Goal: Answer question/provide support

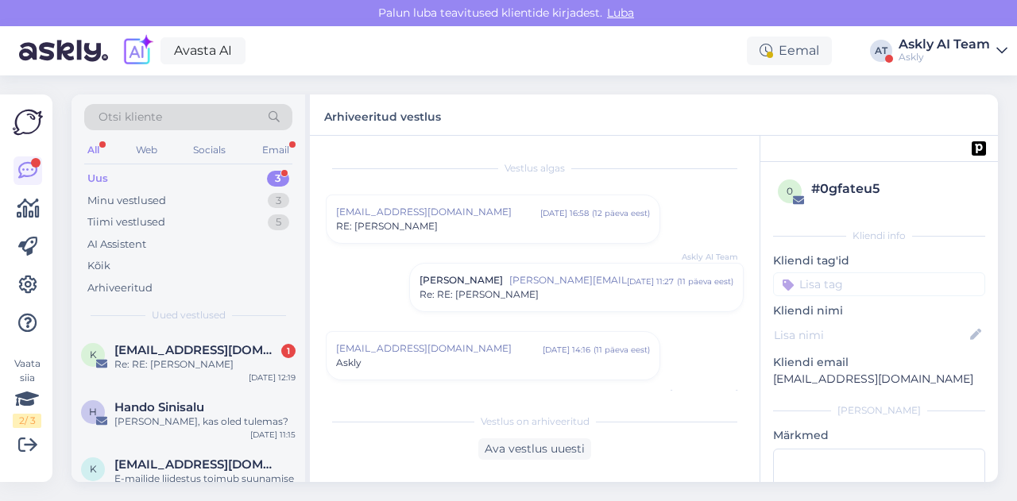
scroll to position [1570, 0]
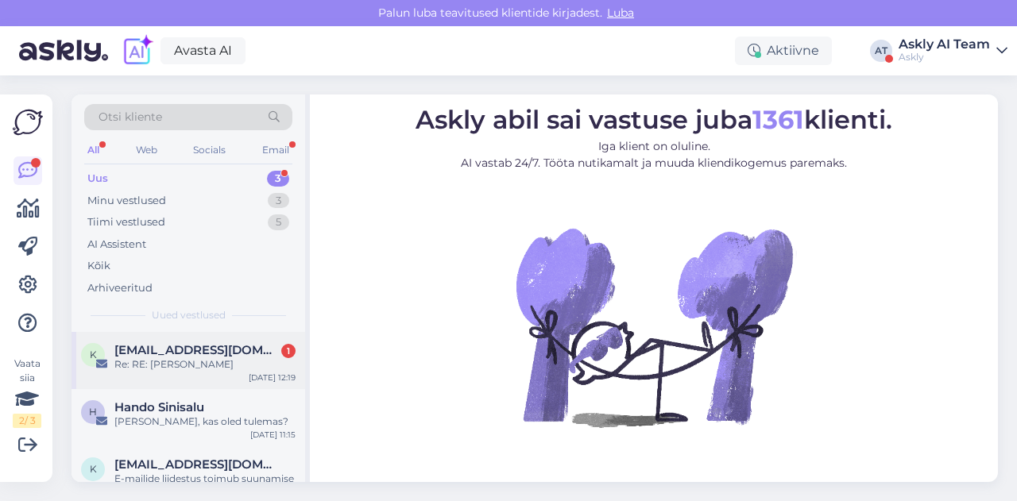
click at [207, 362] on div "Re: RE: [PERSON_NAME]" at bounding box center [204, 365] width 181 height 14
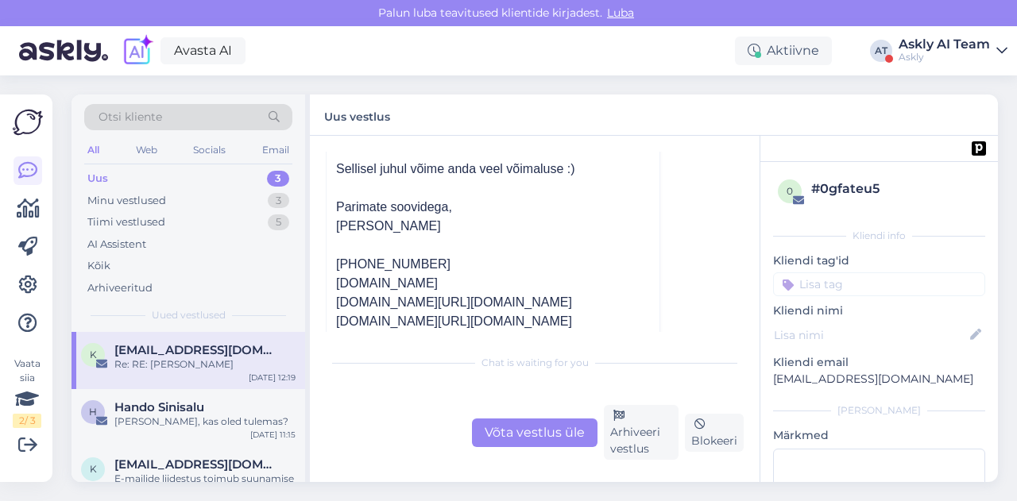
scroll to position [560, 0]
click at [559, 432] on div "Võta vestlus üle" at bounding box center [535, 433] width 126 height 29
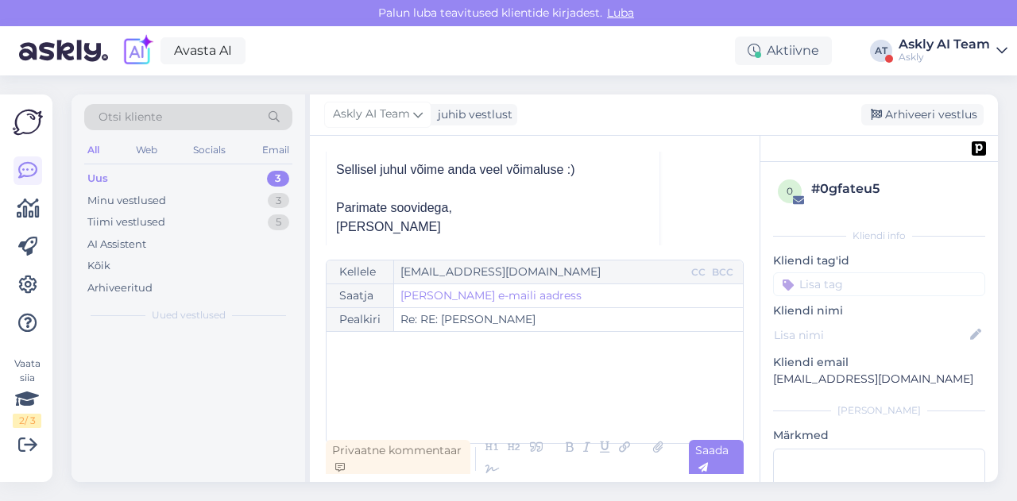
scroll to position [450, 0]
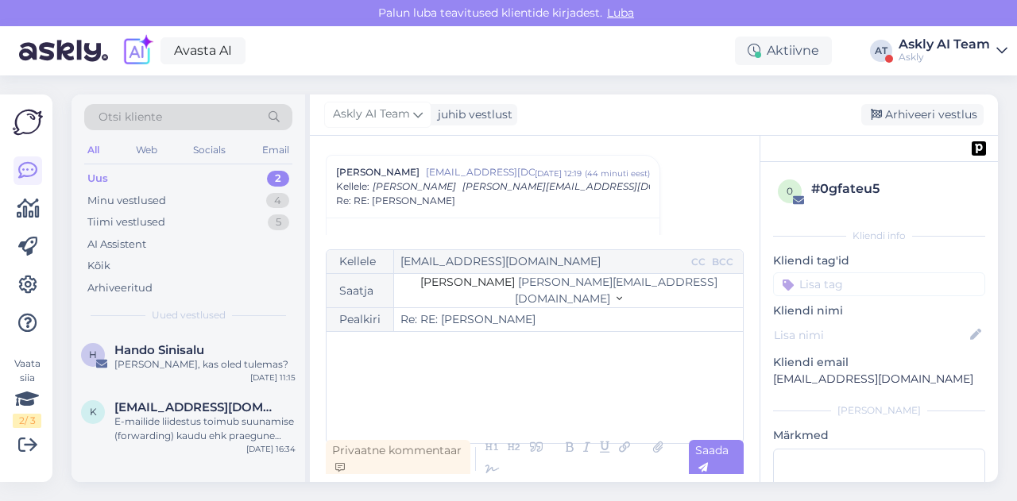
click at [386, 354] on p "﻿" at bounding box center [535, 348] width 400 height 17
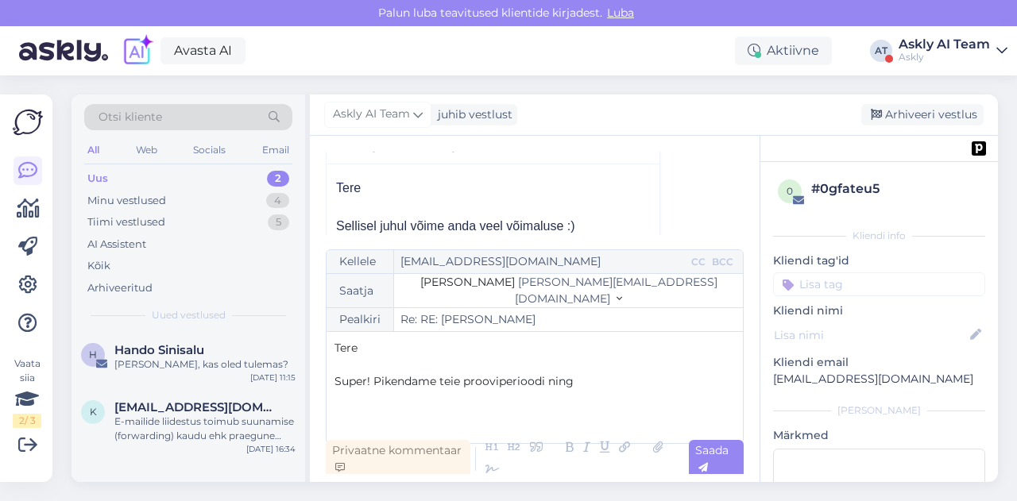
scroll to position [505, 0]
click at [374, 379] on span "Super! Pikendame teie prooviperioodi ning saate veel katsetada." at bounding box center [513, 381] width 357 height 14
click at [677, 400] on p "Pikendame teie prooviperioodi ning saate veel katsetada." at bounding box center [535, 398] width 400 height 17
click at [496, 462] on icon at bounding box center [493, 470] width 24 height 22
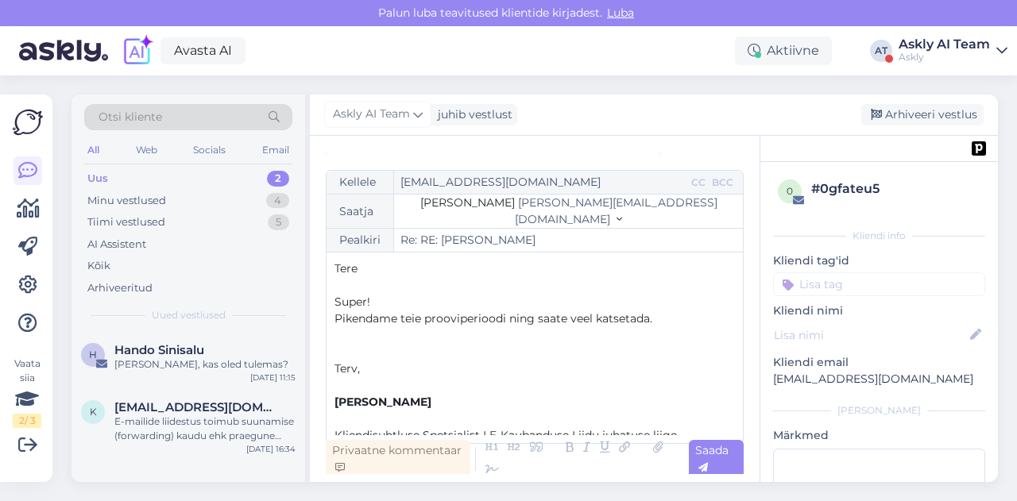
click at [348, 384] on p "﻿" at bounding box center [535, 385] width 400 height 17
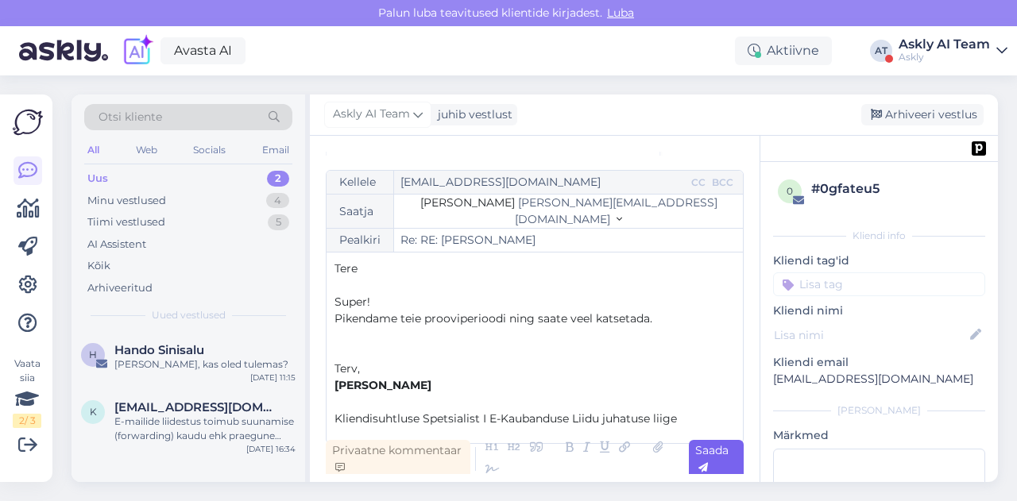
click at [715, 459] on div "Saada" at bounding box center [716, 459] width 55 height 38
type input "Re: RE: [PERSON_NAME]"
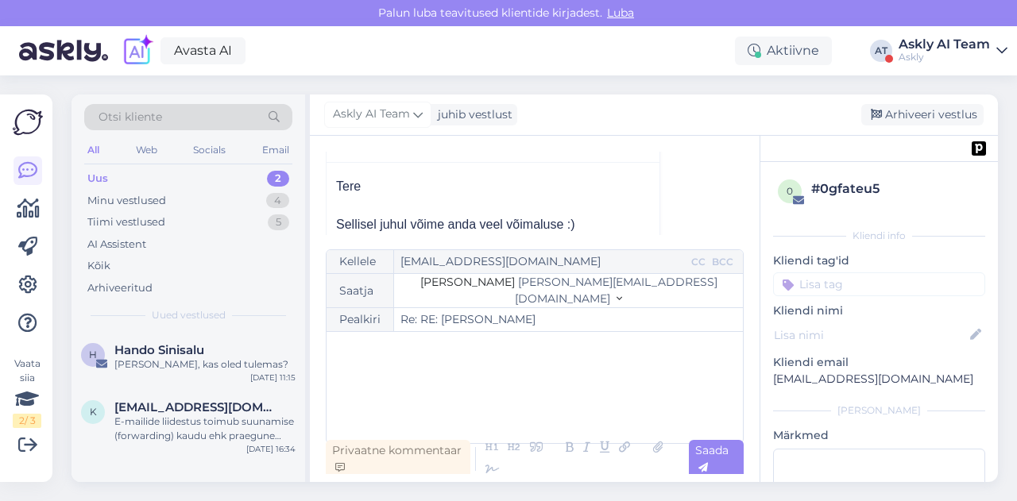
scroll to position [1338, 0]
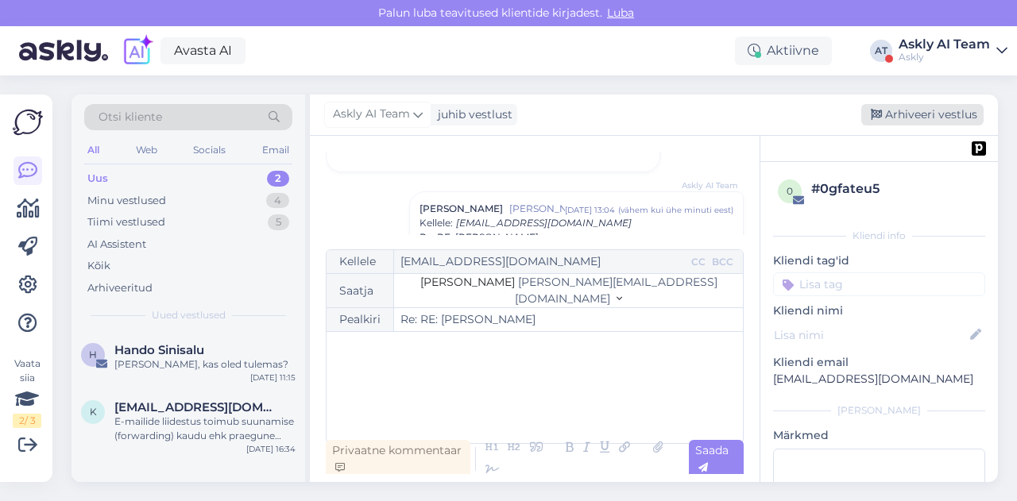
click at [898, 111] on div "Arhiveeri vestlus" at bounding box center [922, 114] width 122 height 21
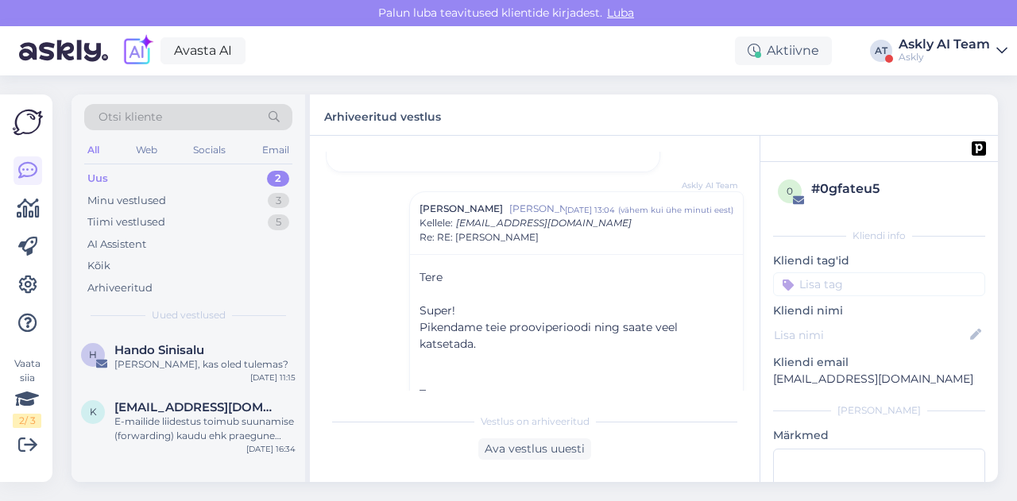
click at [969, 55] on div "Askly" at bounding box center [944, 57] width 91 height 13
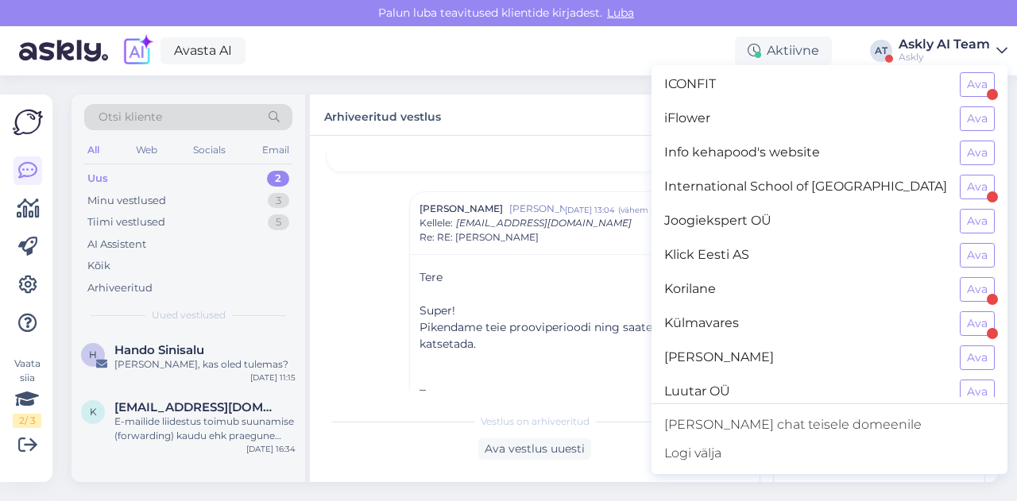
scroll to position [620, 0]
click at [960, 277] on button "Ava" at bounding box center [977, 289] width 35 height 25
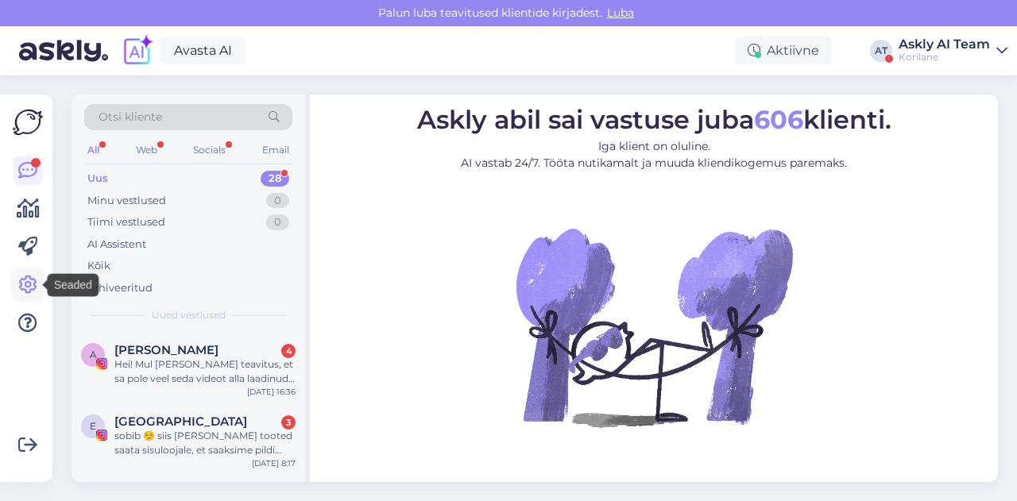
click at [24, 285] on icon at bounding box center [27, 285] width 19 height 19
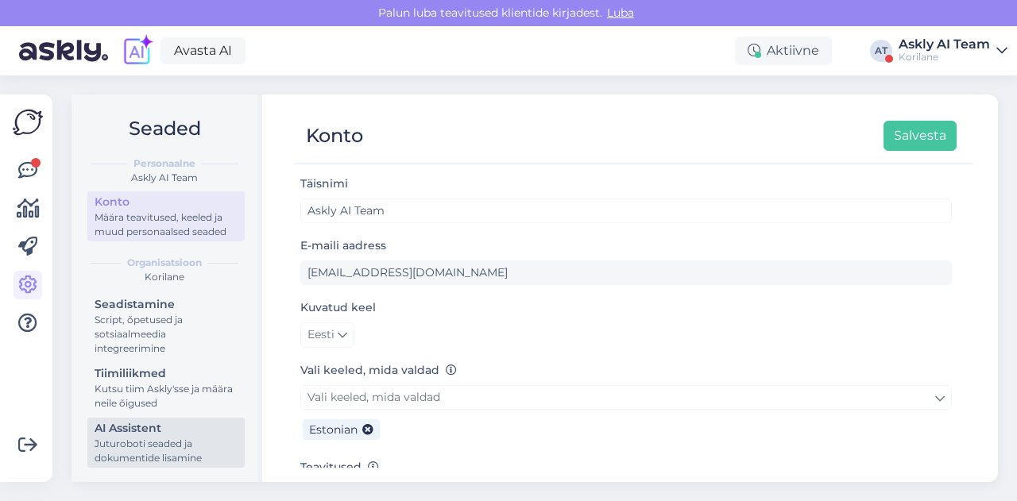
click at [149, 435] on div "AI Assistent" at bounding box center [166, 428] width 143 height 17
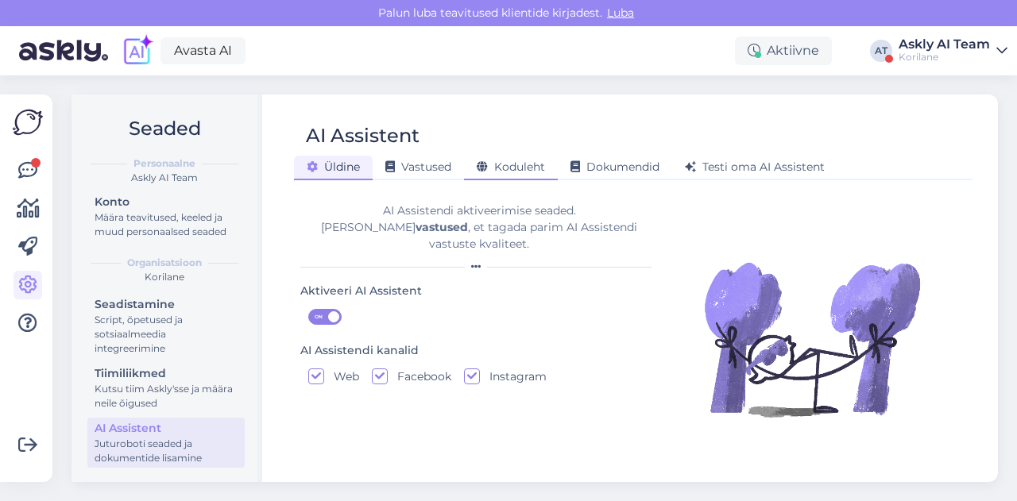
click at [515, 168] on span "Koduleht" at bounding box center [511, 167] width 68 height 14
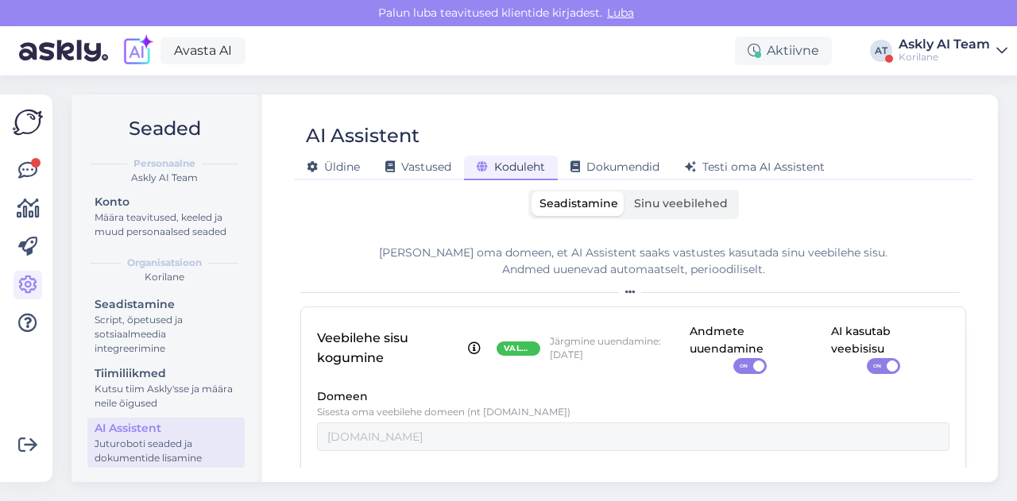
scroll to position [2, 0]
click at [688, 198] on span "Sinu veebilehed" at bounding box center [681, 203] width 94 height 14
click at [626, 191] on input "Sinu veebilehed" at bounding box center [626, 191] width 0 height 0
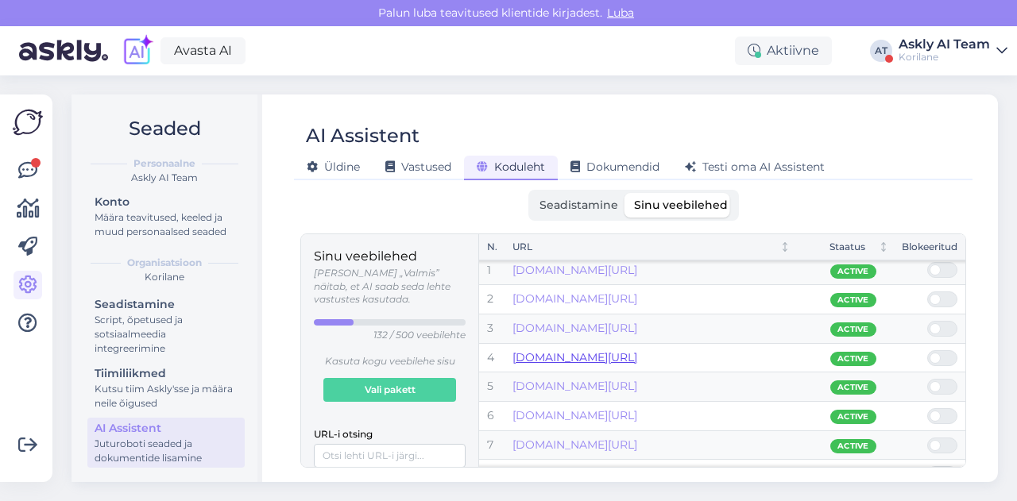
scroll to position [0, 0]
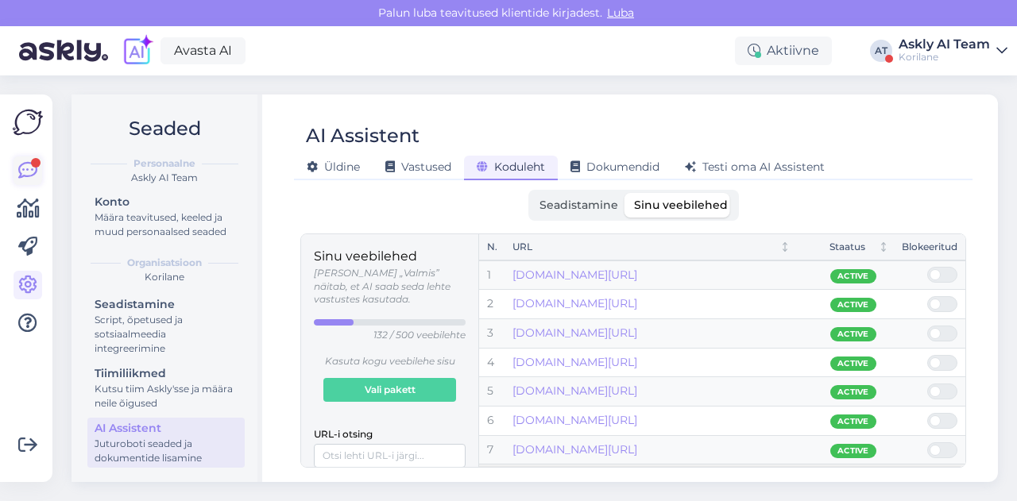
click at [22, 177] on icon at bounding box center [27, 170] width 19 height 19
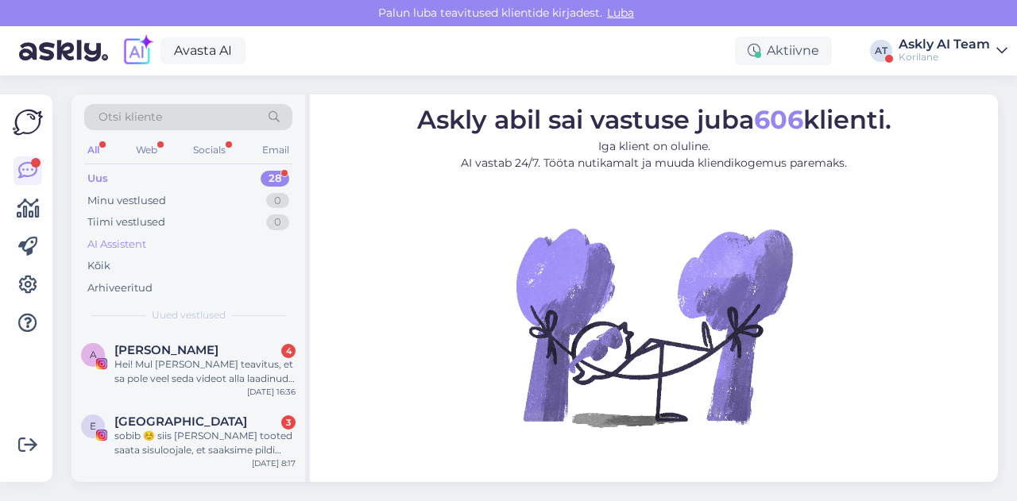
click at [137, 238] on div "AI Assistent" at bounding box center [116, 245] width 59 height 16
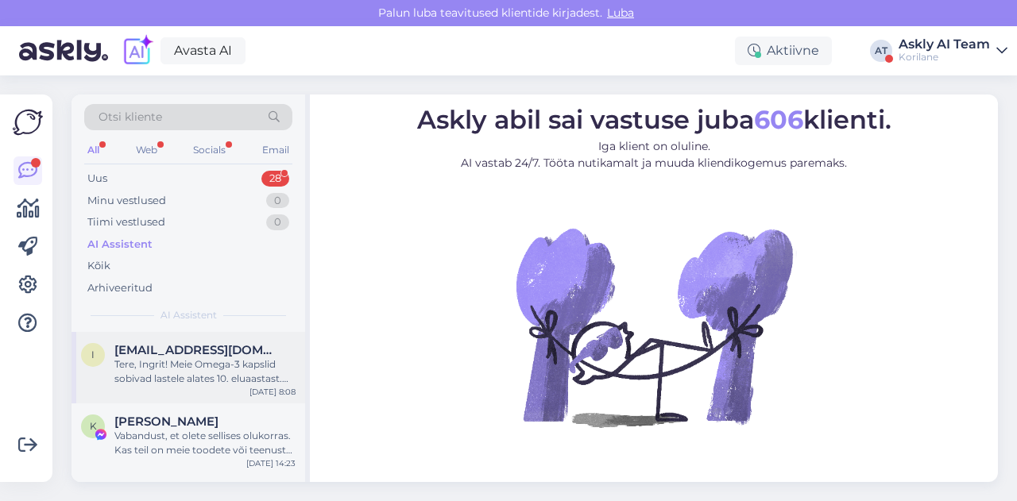
click at [174, 346] on span "[EMAIL_ADDRESS][DOMAIN_NAME]" at bounding box center [196, 350] width 165 height 14
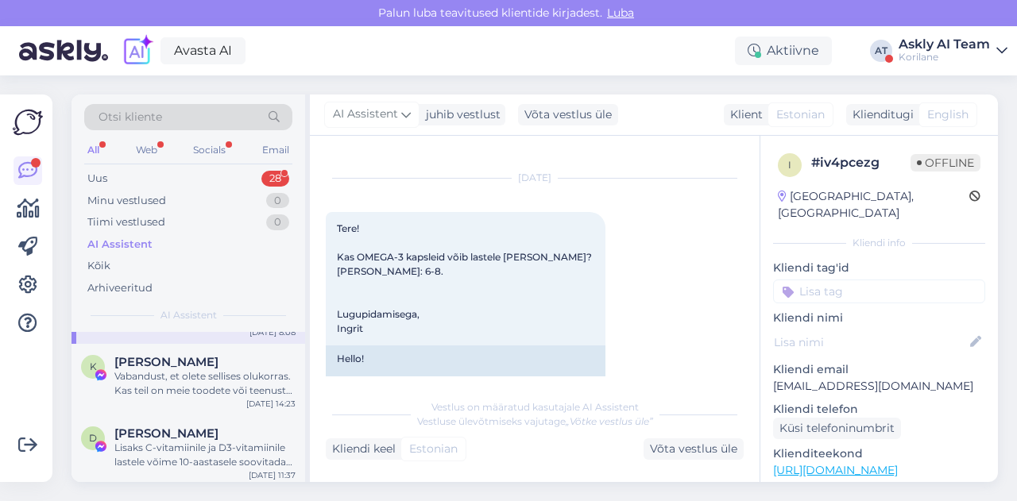
scroll to position [72, 0]
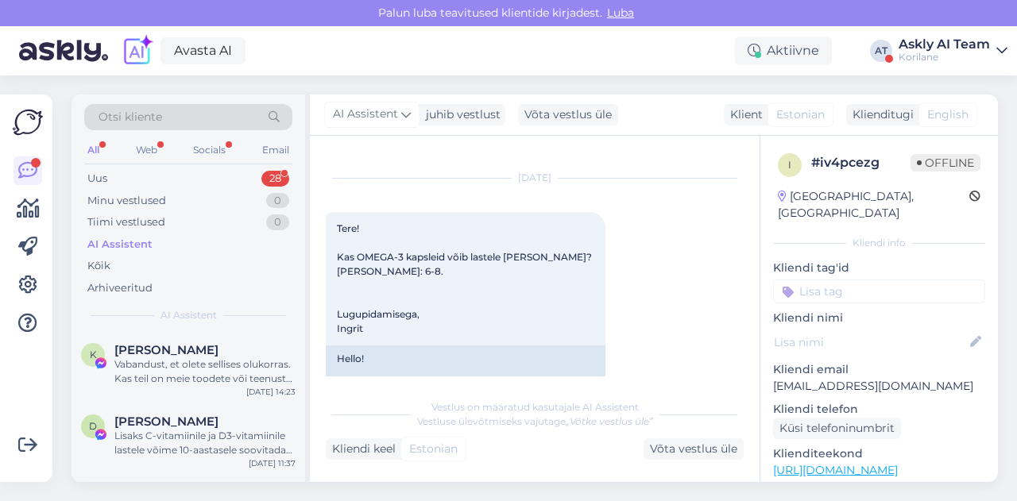
click at [153, 377] on div "Vabandust, et olete sellises olukorras. Kas teil on meie toodete või teenuste k…" at bounding box center [204, 372] width 181 height 29
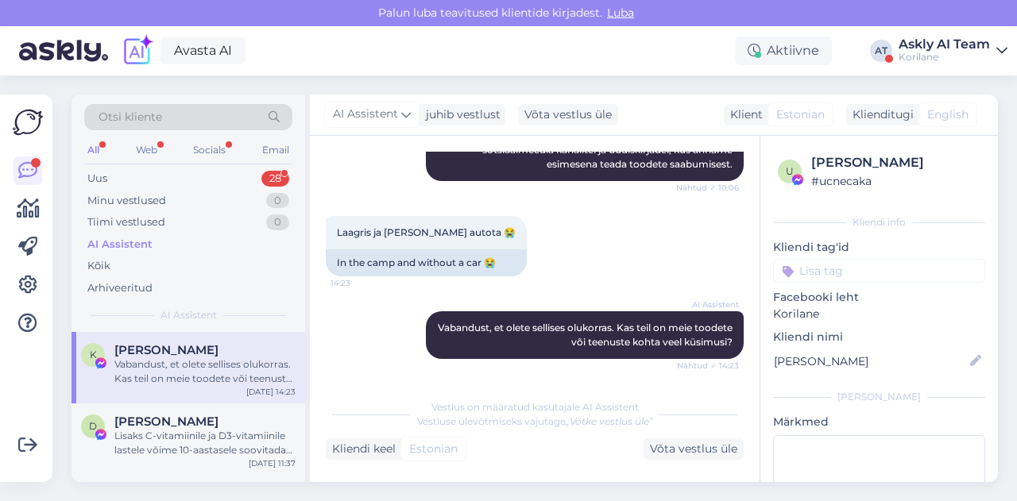
scroll to position [369, 0]
click at [216, 420] on div "[PERSON_NAME]" at bounding box center [204, 422] width 181 height 14
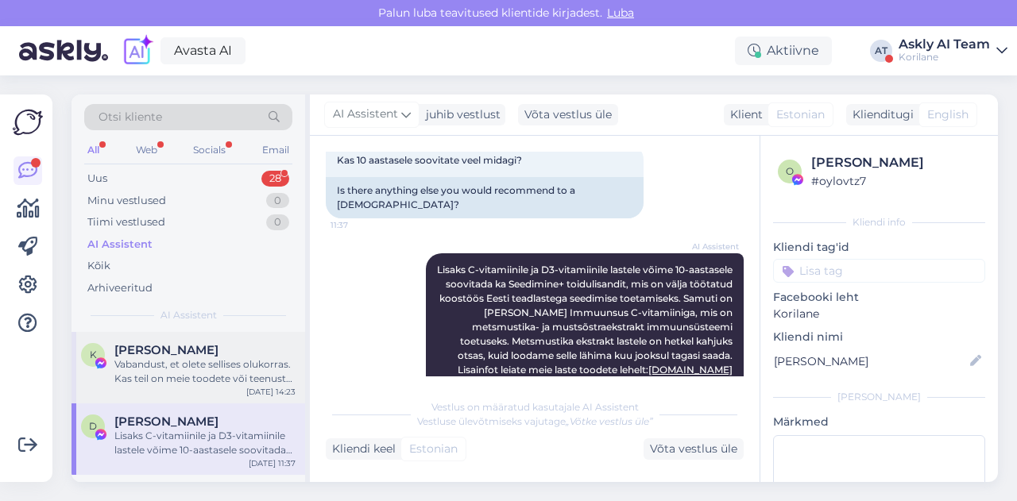
scroll to position [134, 0]
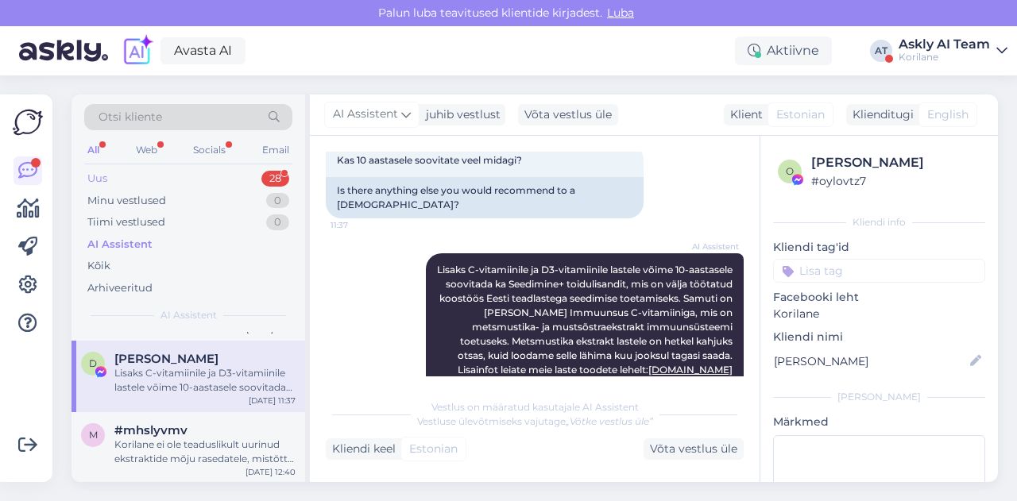
click at [149, 180] on div "Uus 28" at bounding box center [188, 179] width 208 height 22
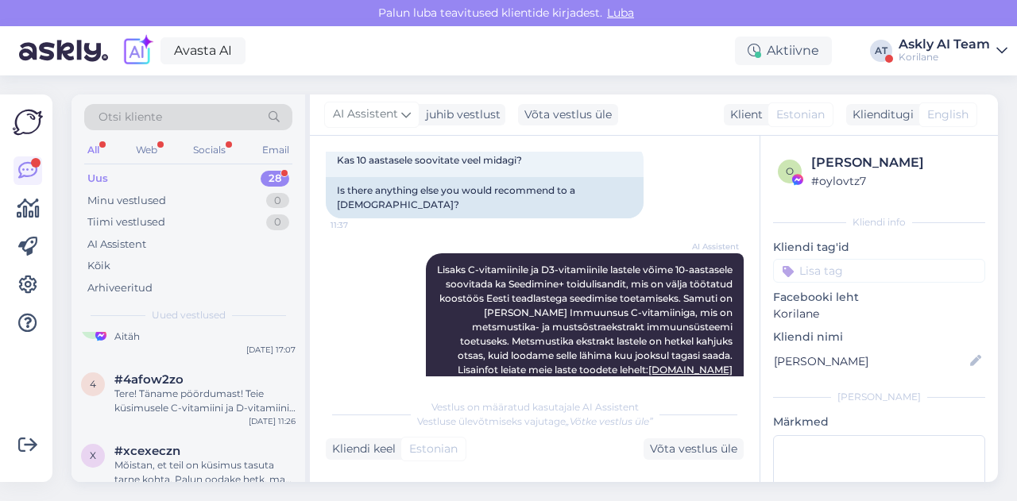
scroll to position [171, 0]
click at [198, 396] on div "Tere! Täname pöördumast! Teie küsimusele C-vitamiini ja D-vitamiini kuuride vah…" at bounding box center [204, 401] width 181 height 29
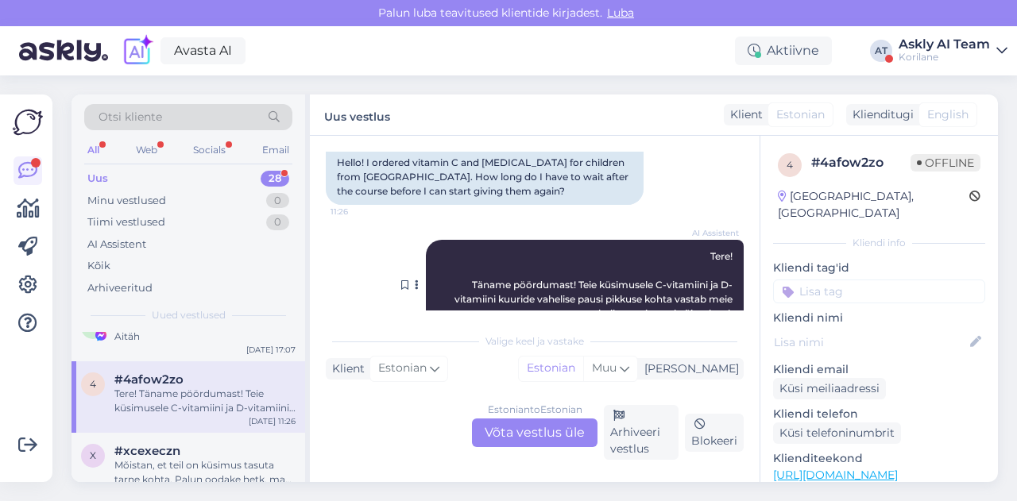
scroll to position [1226, 0]
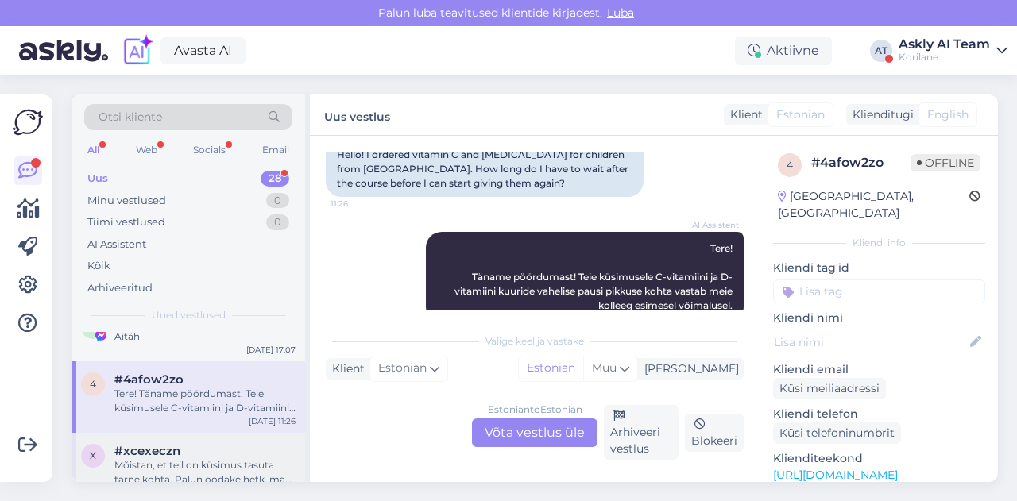
click at [191, 462] on div "Mõistan, et teil on küsimus tasuta tarne kohta. Palun oodake hetk, ma suunan te…" at bounding box center [204, 472] width 181 height 29
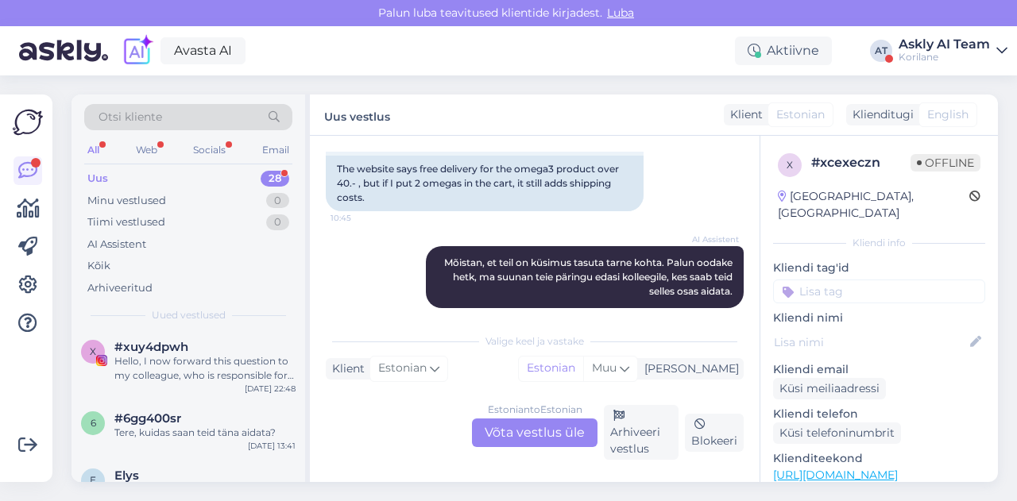
scroll to position [560, 0]
click at [169, 408] on div "6 #6gg400sr Tere, kuidas saan teid [PERSON_NAME] aidata? [DATE] 13:41" at bounding box center [189, 429] width 234 height 57
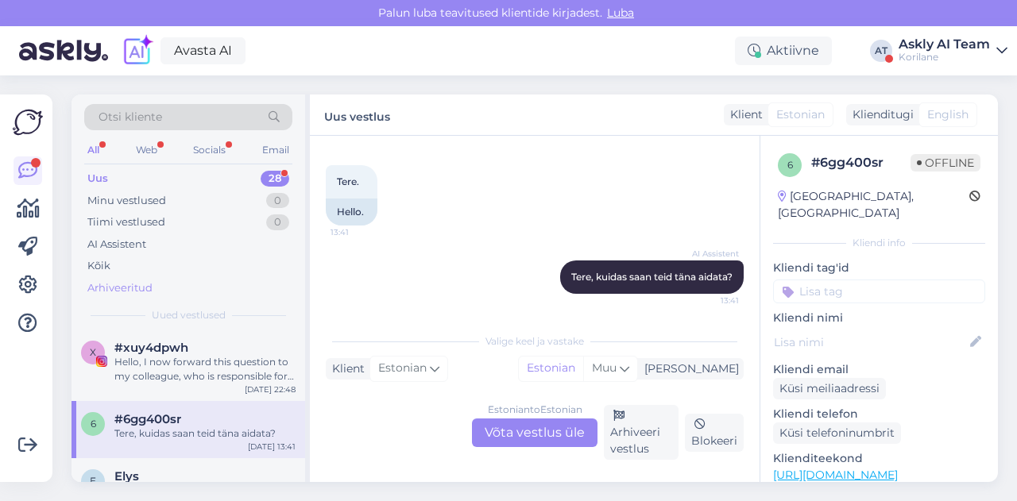
click at [158, 283] on div "Arhiveeritud" at bounding box center [188, 288] width 208 height 22
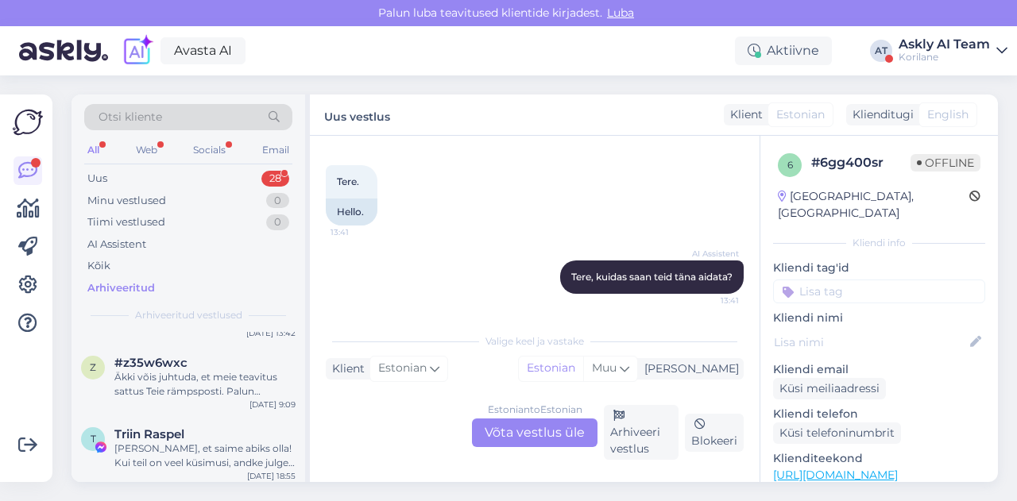
scroll to position [0, 0]
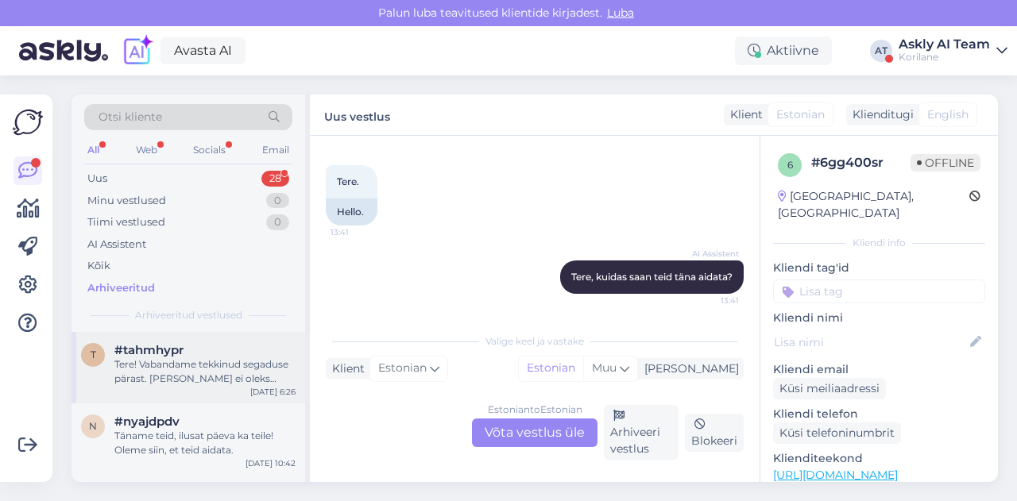
click at [172, 355] on span "#tahmhypr" at bounding box center [148, 350] width 69 height 14
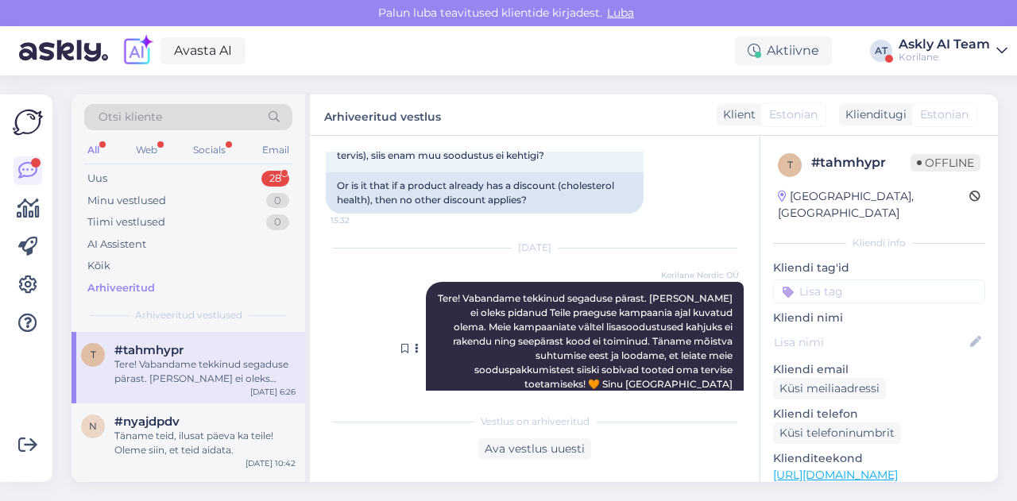
scroll to position [429, 0]
click at [216, 434] on div "Täname teid, ilusat päeva ka teile! Oleme siin, et teid aidata." at bounding box center [204, 443] width 181 height 29
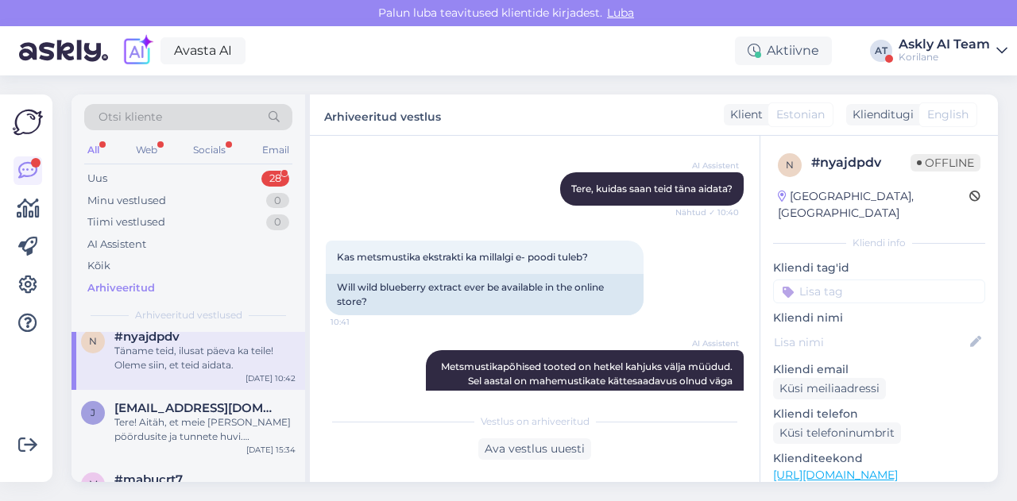
scroll to position [86, 0]
click at [195, 416] on div "Tere! Aitäh, et meie [PERSON_NAME] pöördusite ja tunnete huvi. Metsmustikapõhis…" at bounding box center [204, 429] width 181 height 29
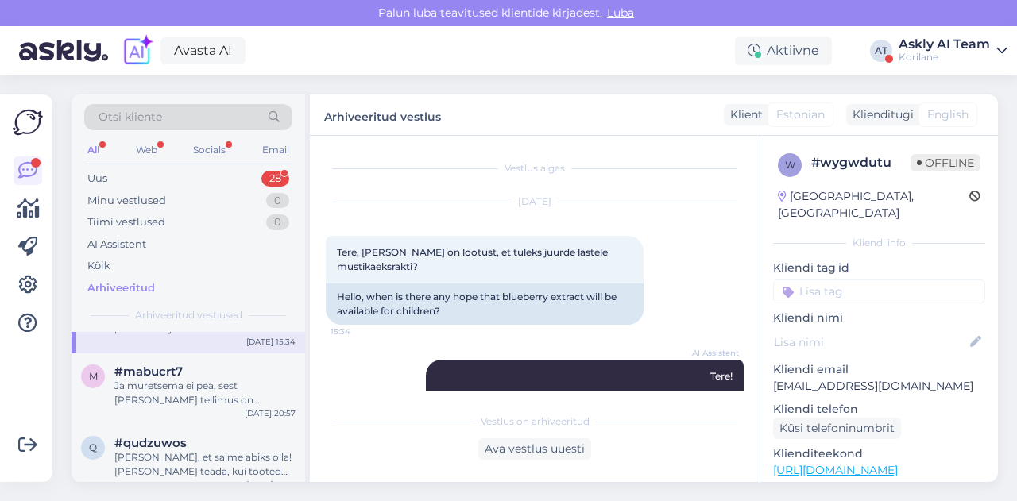
scroll to position [197, 0]
click at [180, 406] on div "m #mabucrt7 Ja muretsema ei pea, sest [PERSON_NAME] on [PERSON_NAME] all ja too…" at bounding box center [189, 386] width 234 height 72
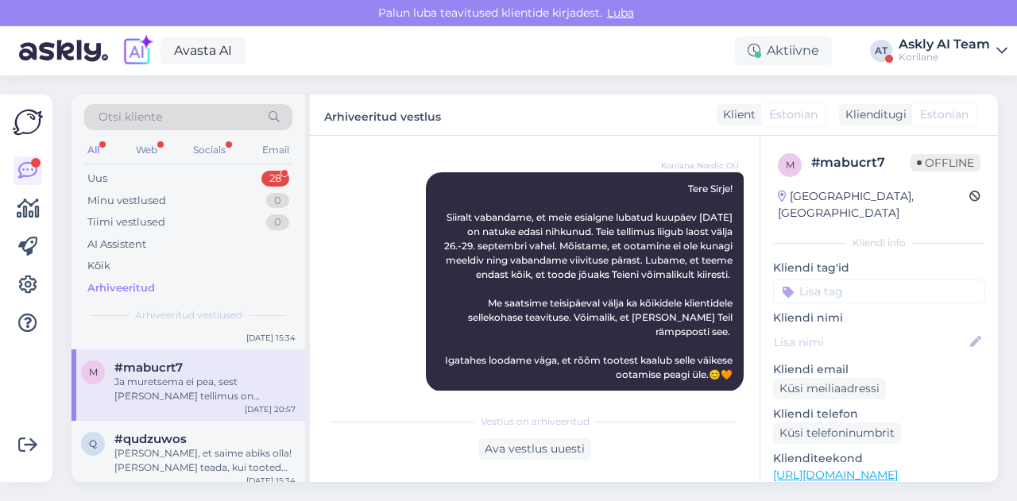
scroll to position [1235, 0]
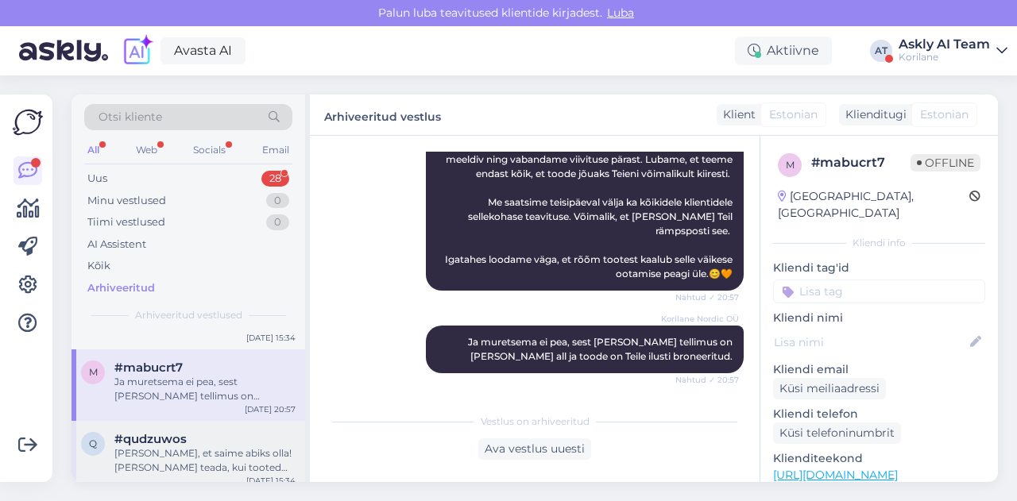
click at [181, 451] on div "[PERSON_NAME], et saime abiks olla! [PERSON_NAME] teada, kui tooted on taas saa…" at bounding box center [204, 461] width 181 height 29
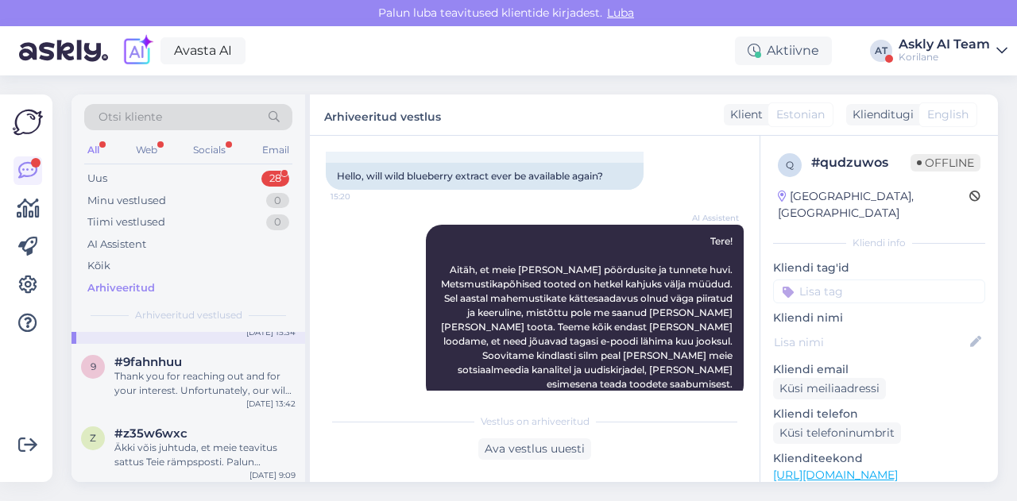
scroll to position [346, 0]
click at [203, 380] on div "Thank you for reaching out and for your interest. Unfortunately, our wild blueb…" at bounding box center [204, 383] width 181 height 29
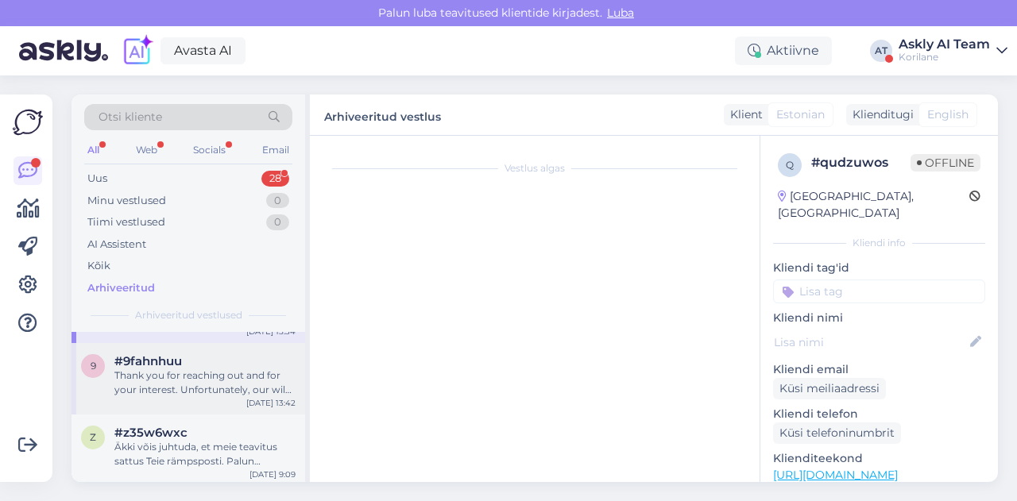
scroll to position [229, 0]
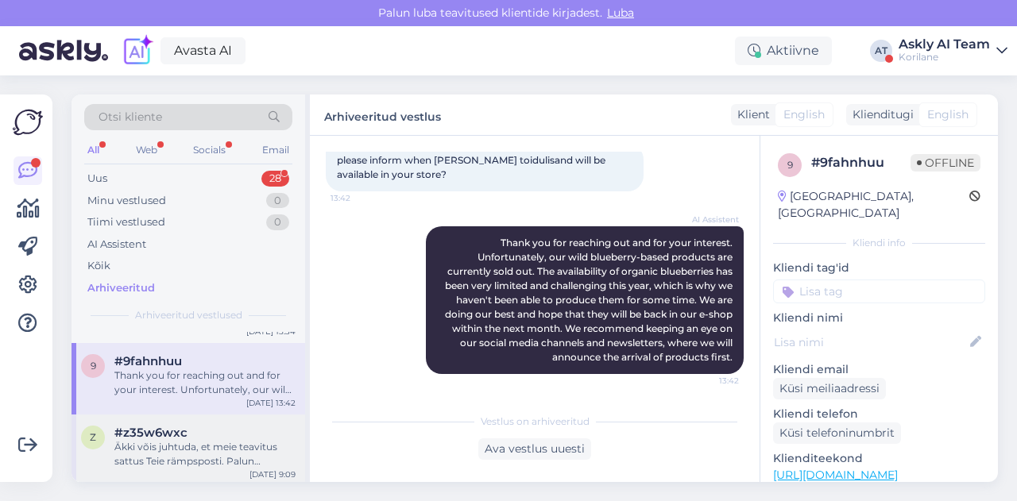
click at [183, 445] on div "Äkki võis juhtuda, et meie teavitus sattus Teie rämpsposti. Palun vaadake igaks…" at bounding box center [204, 454] width 181 height 29
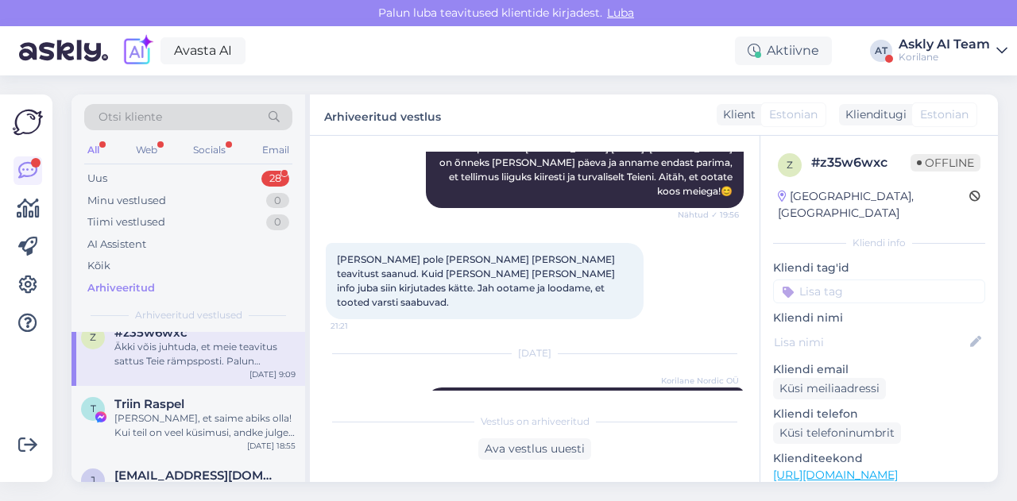
scroll to position [448, 0]
click at [190, 416] on div "[PERSON_NAME], et saime abiks olla! Kui teil on veel küsimusi, andke julgelt te…" at bounding box center [204, 424] width 181 height 29
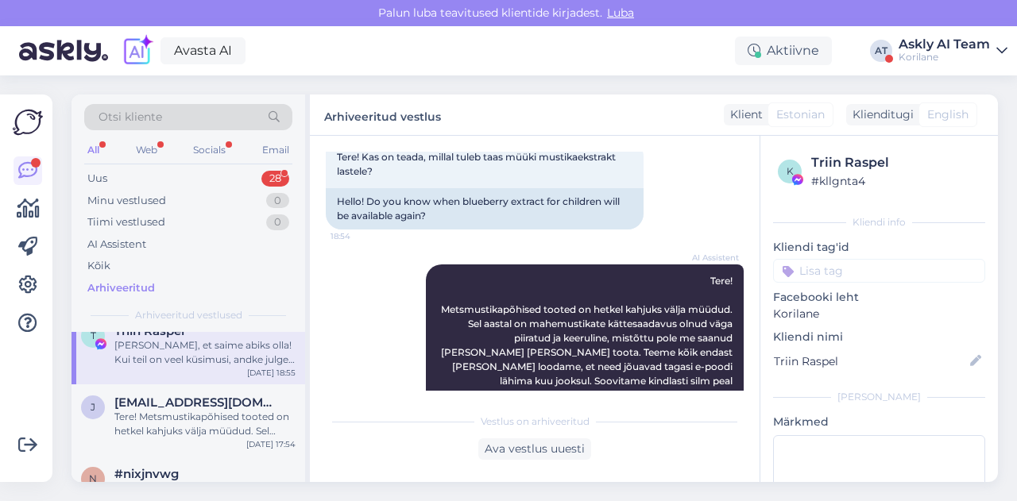
scroll to position [524, 0]
click at [211, 407] on div "Tere! Metsmustikapõhised tooted on hetkel kahjuks välja müüdud. Sel aastal on m…" at bounding box center [204, 420] width 181 height 29
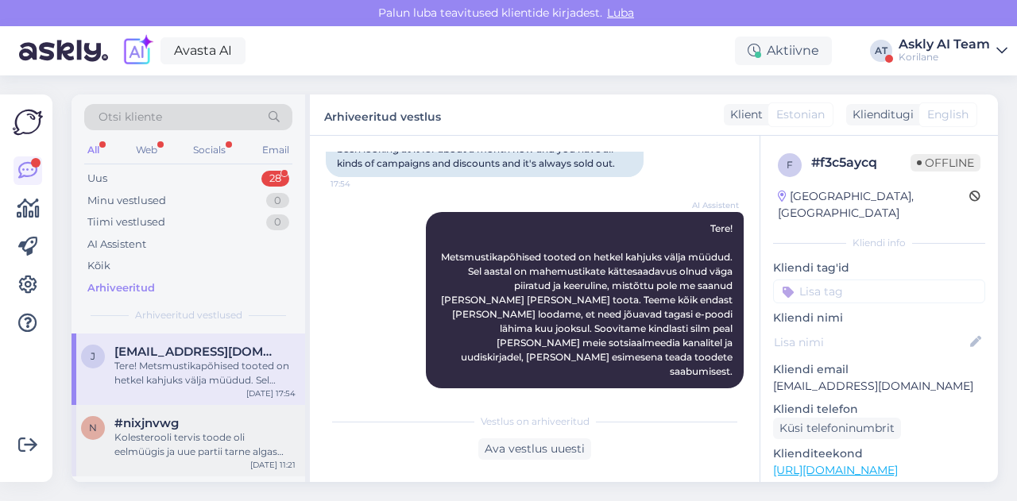
scroll to position [574, 0]
click at [176, 428] on div "Kolesterooli tervis toode oli eelmüügis ja uue partii tarne algas hiljemalt [DA…" at bounding box center [204, 441] width 181 height 29
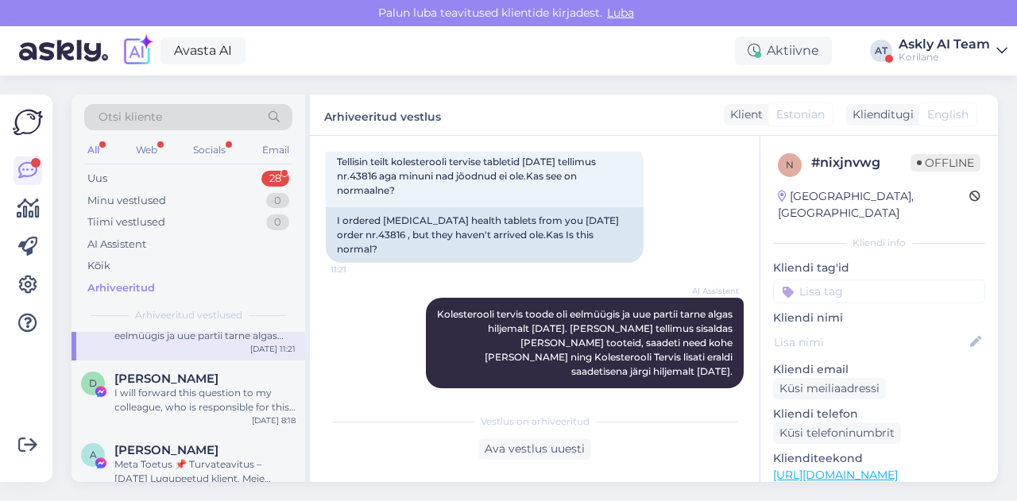
scroll to position [687, 0]
click at [194, 406] on div "I will forward this question to my colleague, who is responsible for this. The …" at bounding box center [204, 399] width 181 height 29
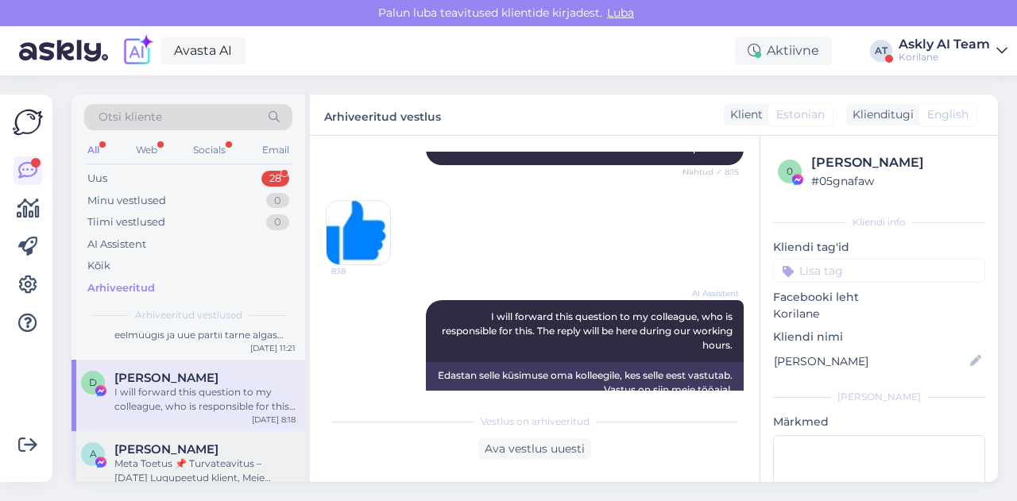
click at [190, 449] on div "[PERSON_NAME]" at bounding box center [204, 450] width 181 height 14
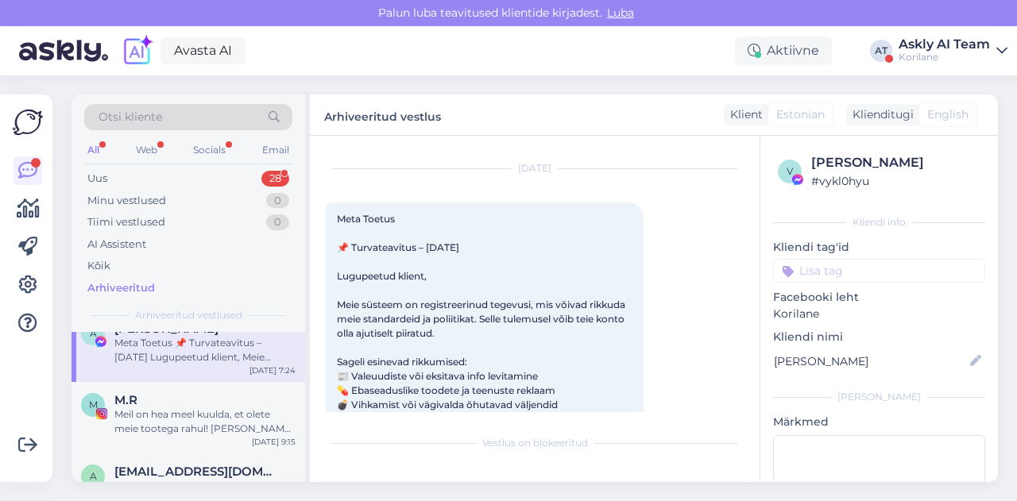
scroll to position [808, 0]
click at [192, 436] on div "M [PERSON_NAME] on hea meel kuulda, et olete meie tootega rahul! [PERSON_NAME] …" at bounding box center [189, 418] width 234 height 72
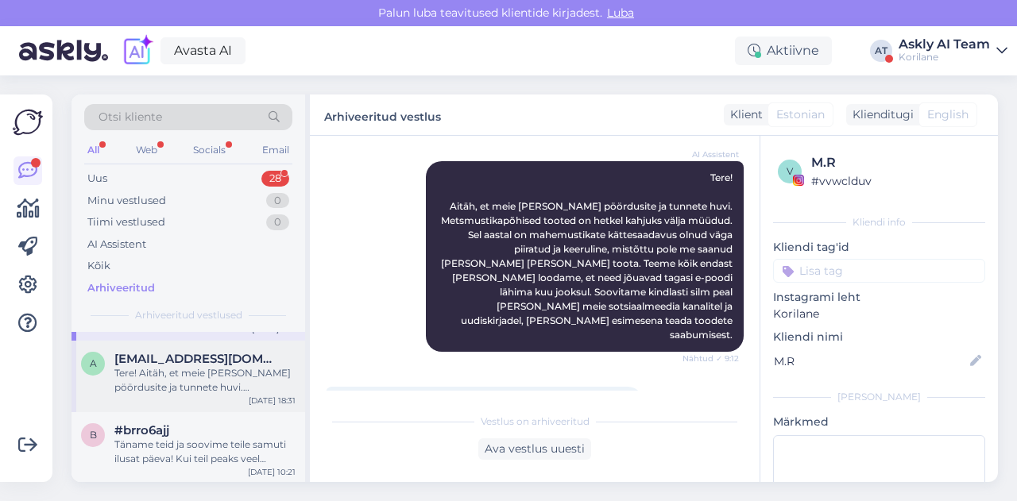
scroll to position [924, 0]
click at [176, 384] on div "Tere! Aitäh, et meie [PERSON_NAME] pöördusite ja tunnete huvi. Metsmustikapõhis…" at bounding box center [204, 377] width 181 height 29
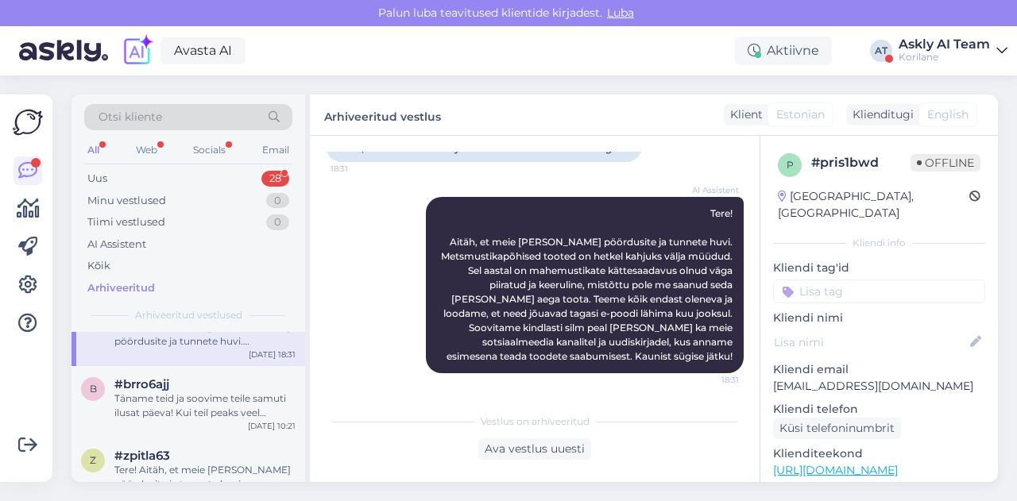
scroll to position [983, 0]
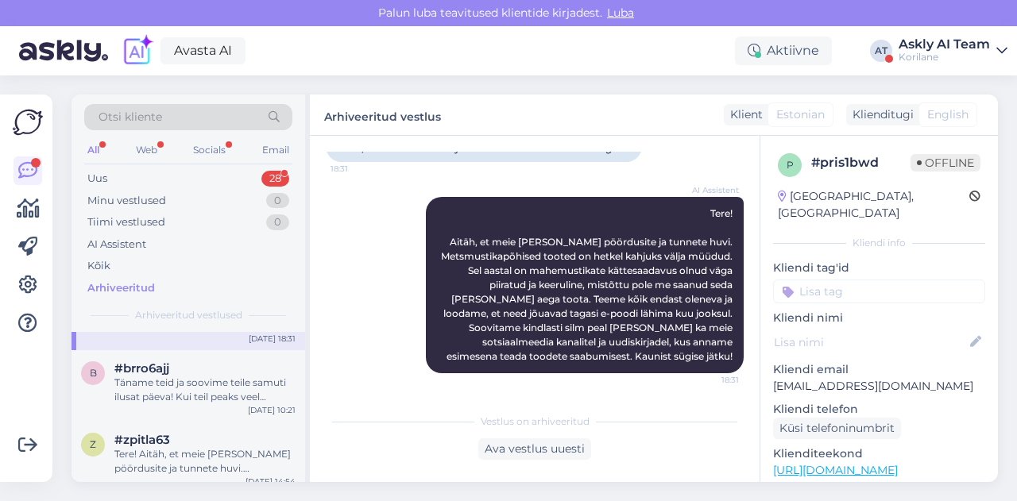
click at [176, 384] on div "Täname teid ja soovime teile samuti ilusat päeva! Kui teil peaks veel küsimusi …" at bounding box center [204, 390] width 181 height 29
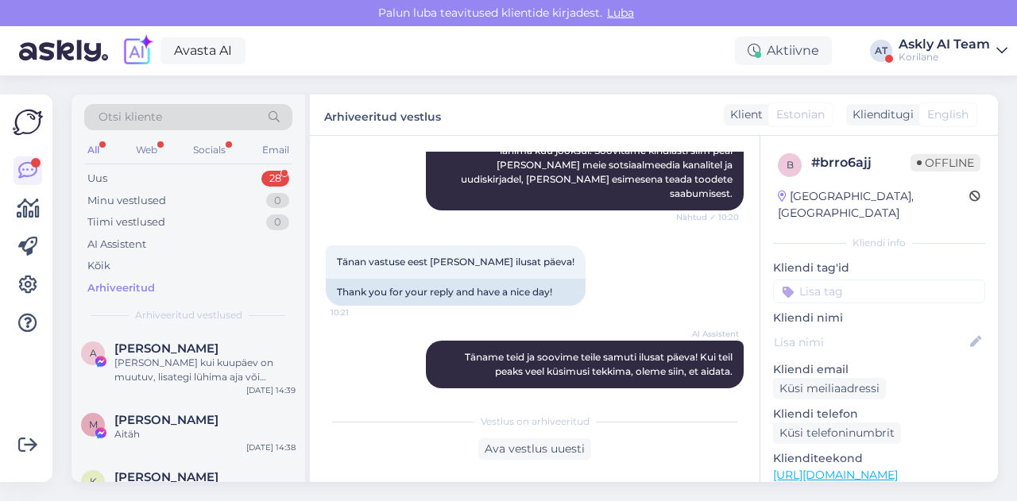
scroll to position [1221, 0]
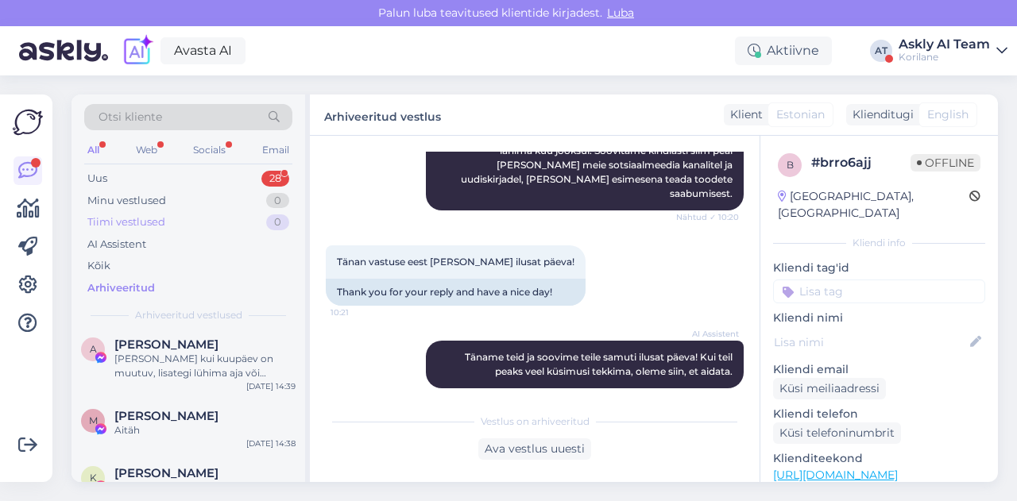
click at [151, 217] on div "Tiimi vestlused" at bounding box center [126, 223] width 78 height 16
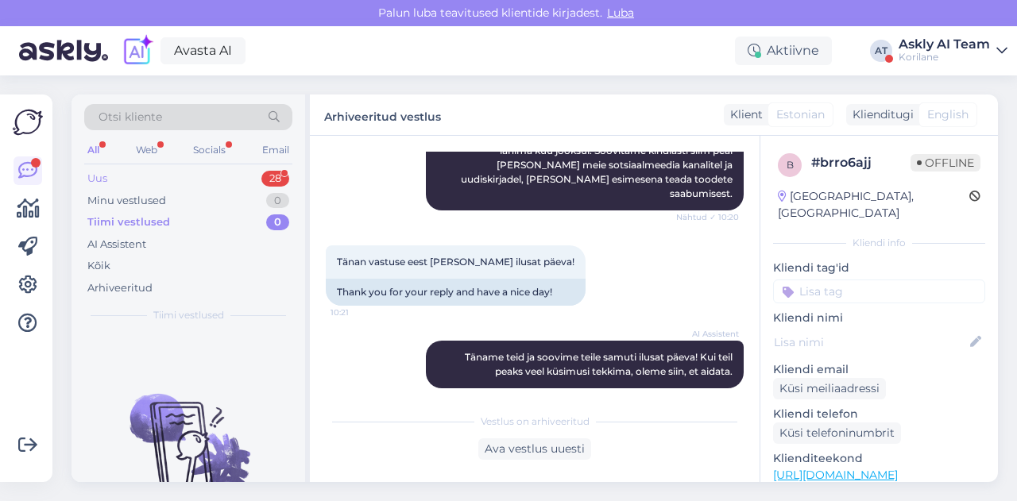
click at [138, 179] on div "Uus 28" at bounding box center [188, 179] width 208 height 22
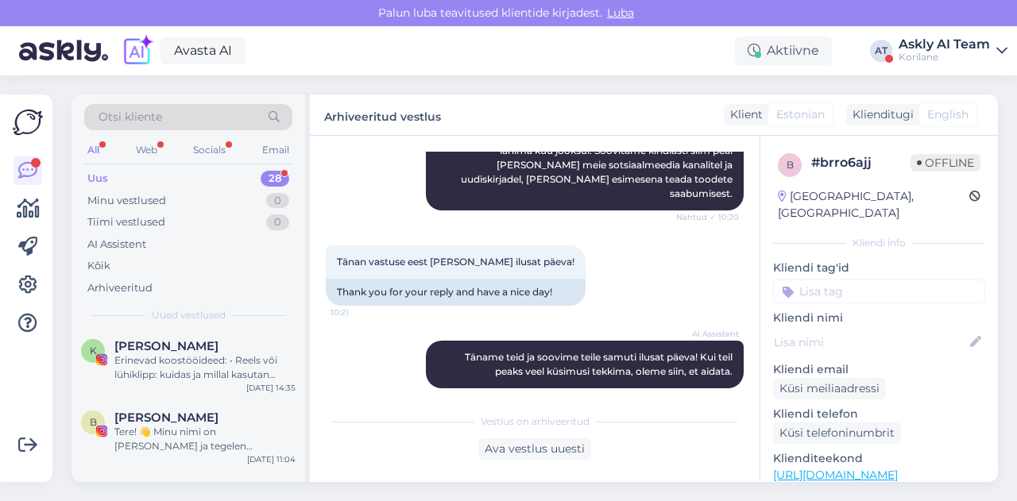
scroll to position [906, 0]
click at [185, 365] on div "Erinevad koostööideed: • Reels või lühiklipp: kuidas ja millal kasutan Korilase…" at bounding box center [204, 367] width 181 height 29
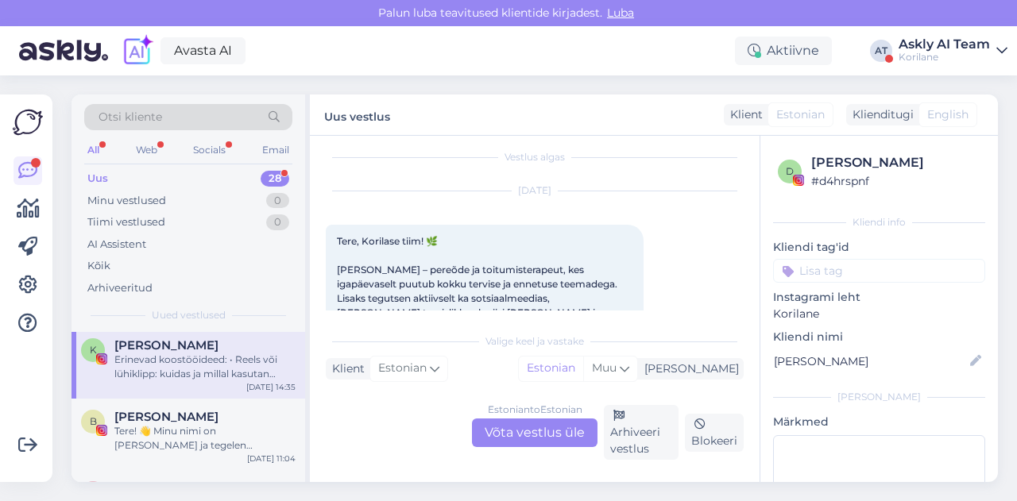
scroll to position [0, 0]
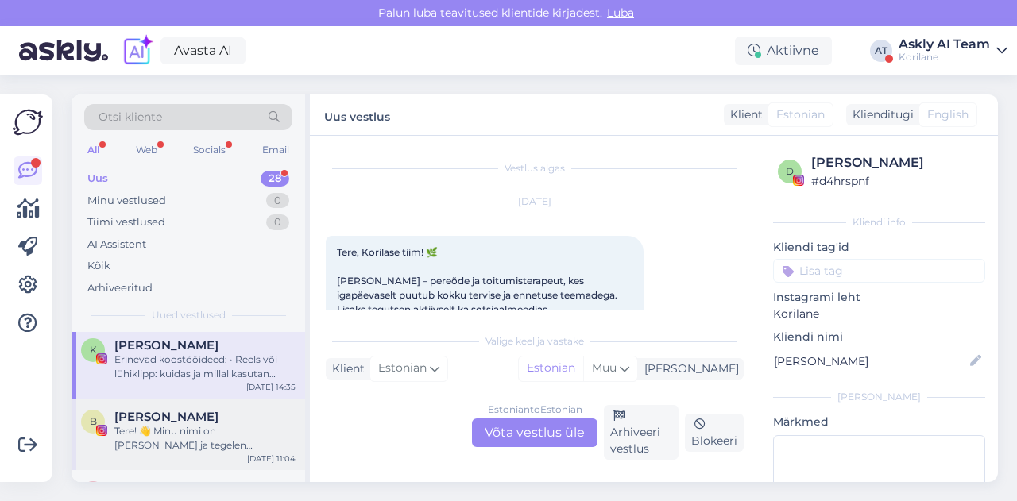
click at [214, 420] on div "[PERSON_NAME]" at bounding box center [204, 417] width 181 height 14
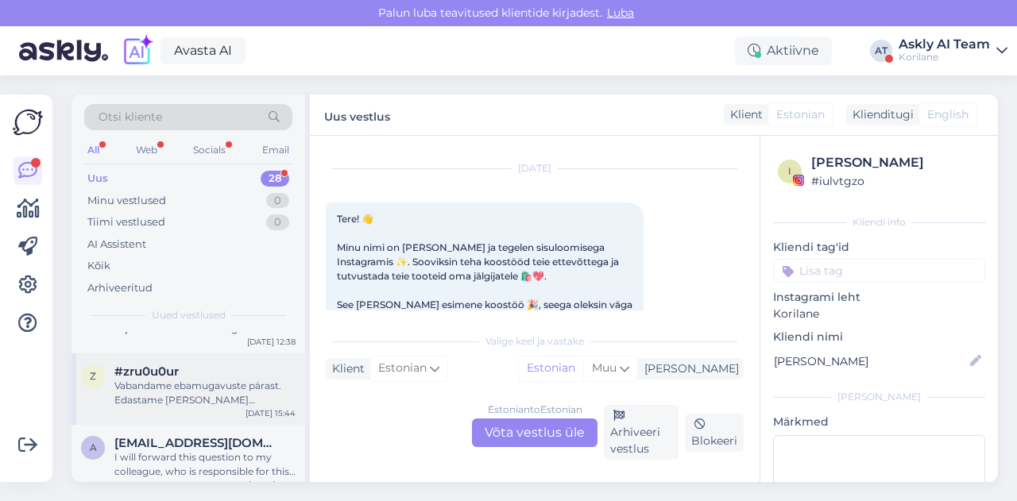
click at [196, 377] on div "#zru0u0ur" at bounding box center [204, 372] width 181 height 14
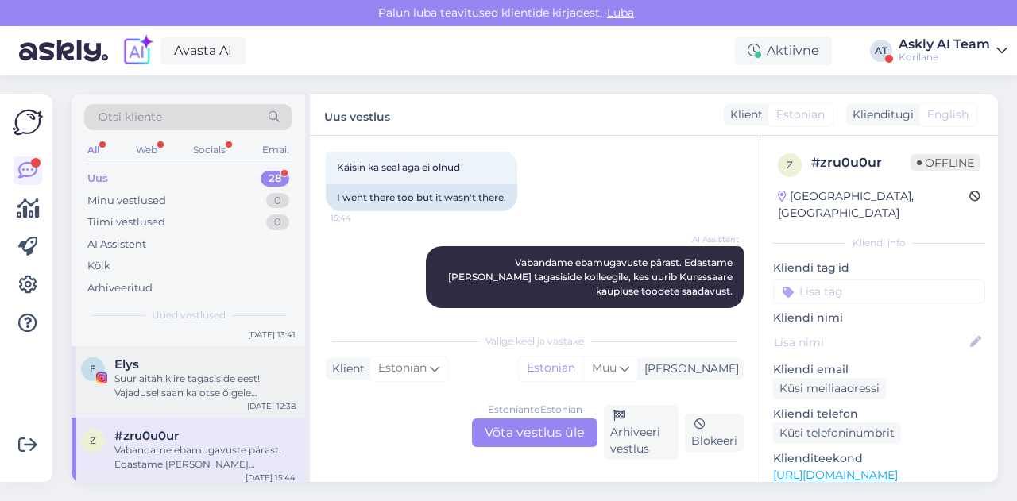
click at [172, 391] on div "Suur aitäh kiire tagasiside eest! Vajadusel saan ka otse õigele inimesele [PERS…" at bounding box center [204, 386] width 181 height 29
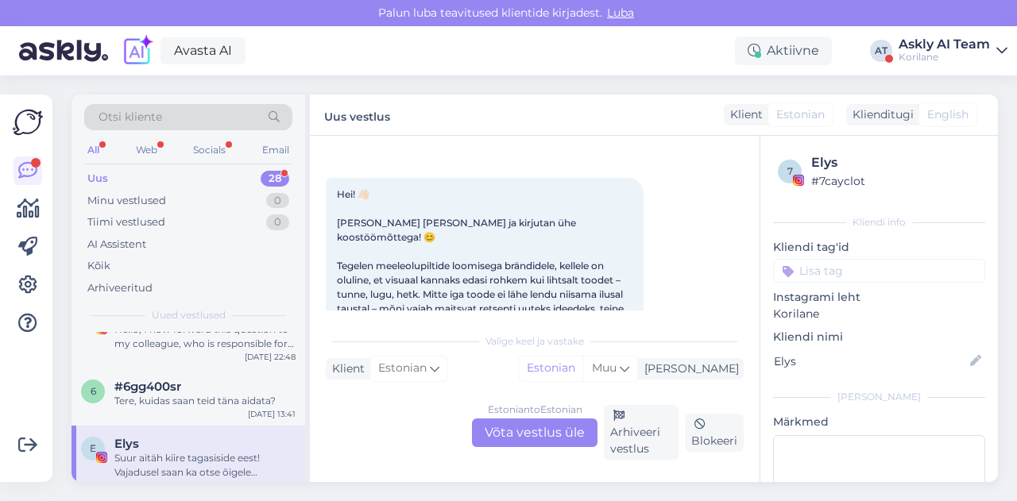
scroll to position [591, 0]
click at [157, 398] on div "Tere, kuidas saan teid täna aidata?" at bounding box center [204, 403] width 181 height 14
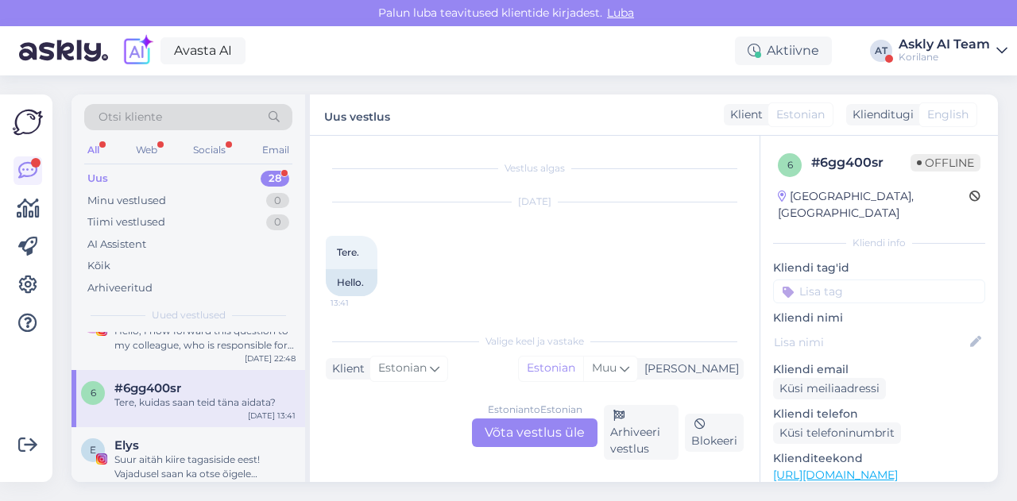
scroll to position [71, 0]
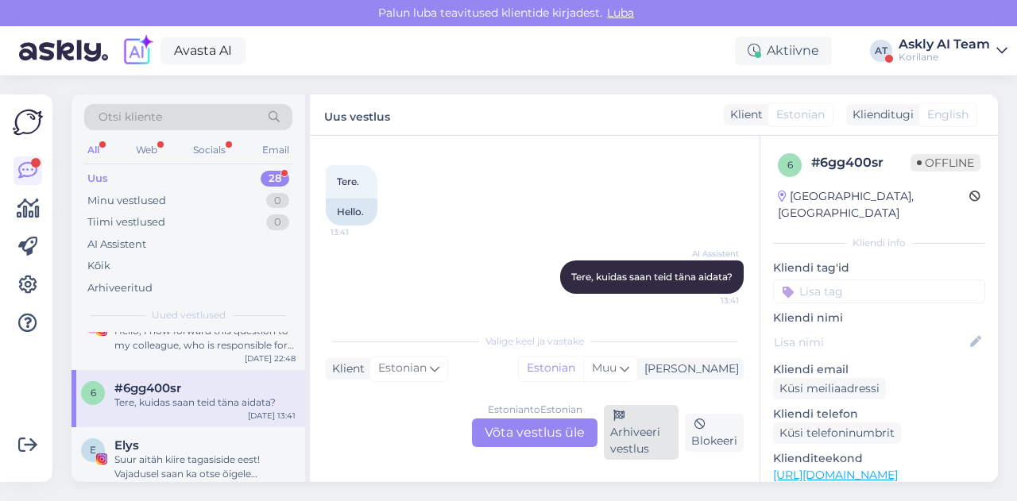
click at [614, 424] on div "Arhiveeri vestlus" at bounding box center [641, 432] width 75 height 55
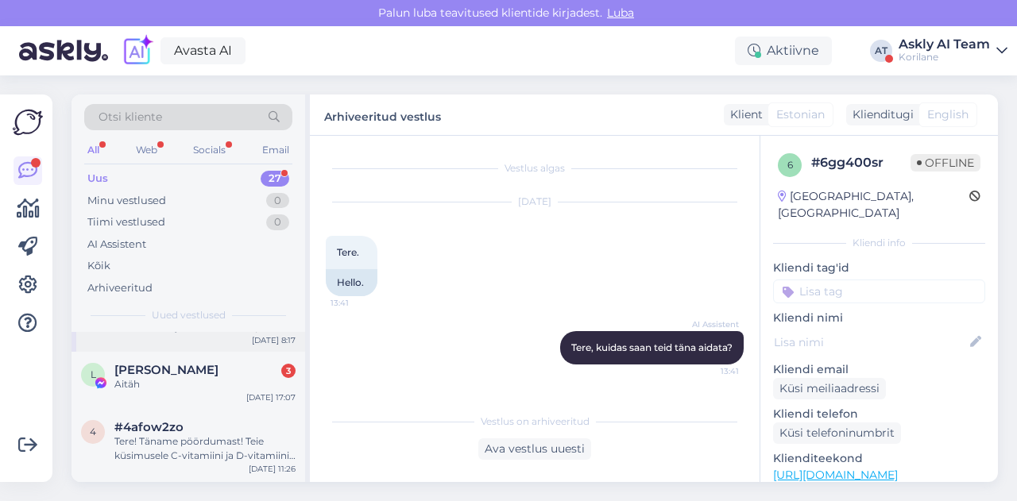
scroll to position [124, 0]
click at [172, 427] on span "#4afow2zo" at bounding box center [148, 427] width 69 height 14
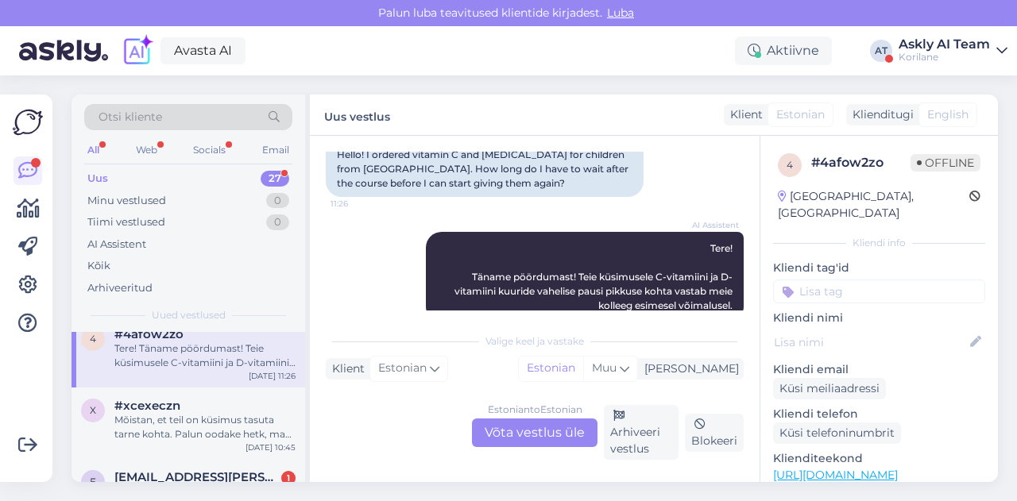
scroll to position [220, 0]
click at [199, 422] on div "Mõistan, et teil on küsimus tasuta tarne kohta. Palun oodake hetk, ma suunan te…" at bounding box center [204, 423] width 181 height 29
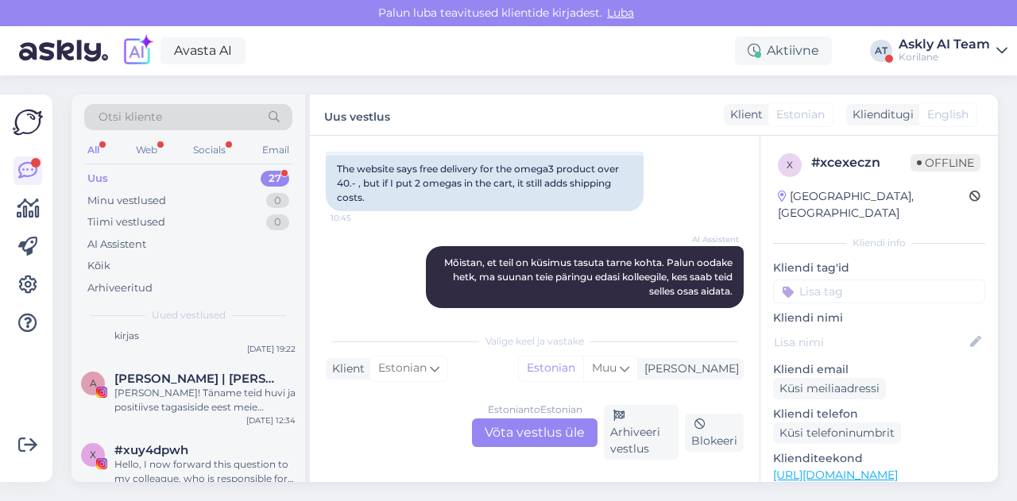
scroll to position [461, 0]
click at [197, 420] on div "A [PERSON_NAME] | treener & toitumisnõustaja Tere [PERSON_NAME]! Täname teid hu…" at bounding box center [189, 394] width 234 height 72
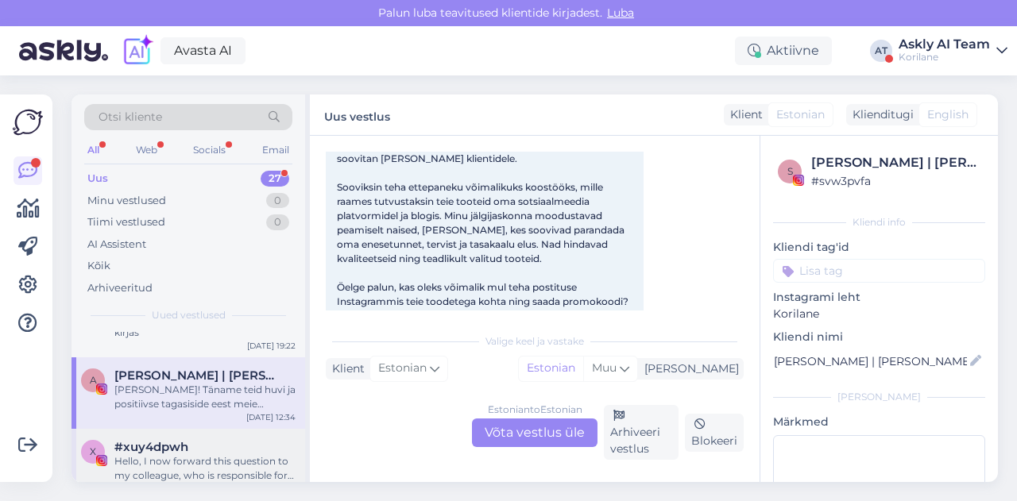
click at [205, 464] on div "Hello, I now forward this question to my colleague, who is responsible for this…" at bounding box center [204, 468] width 181 height 29
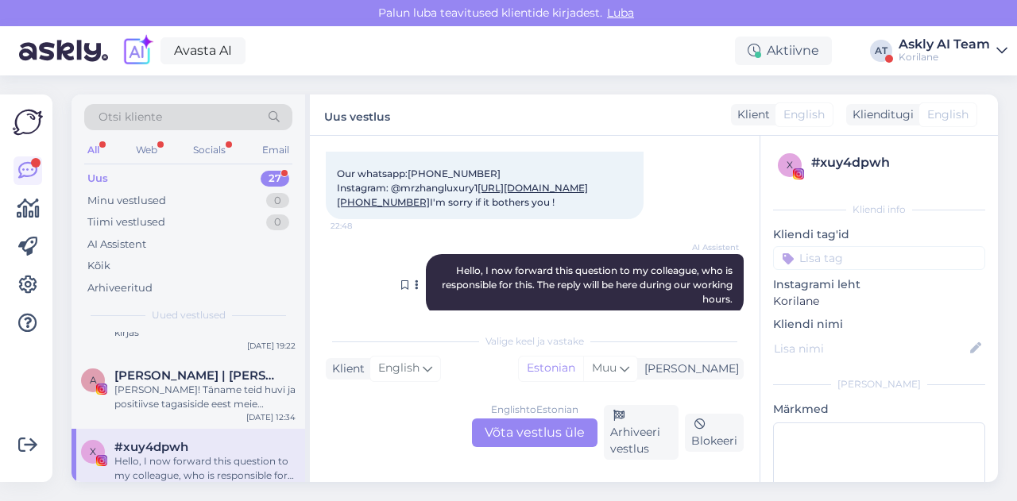
scroll to position [244, 0]
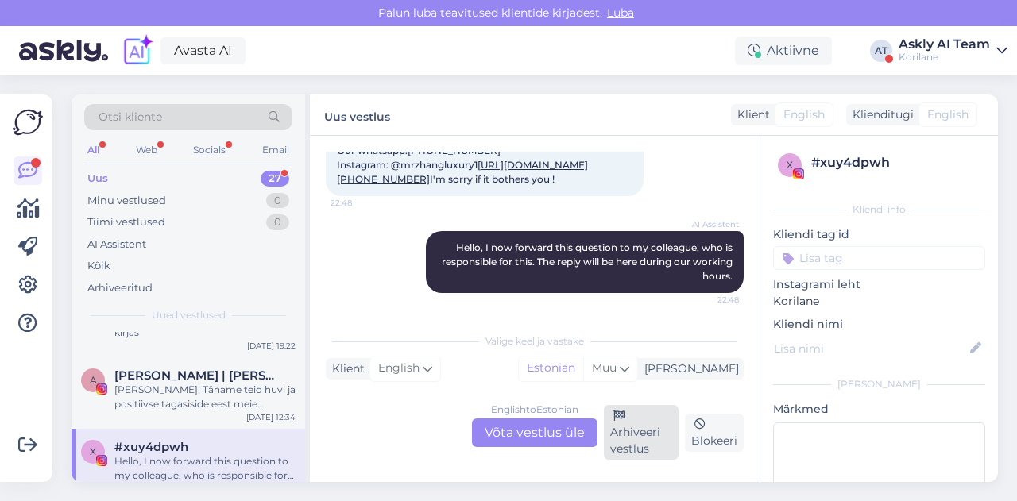
click at [617, 428] on div "Arhiveeri vestlus" at bounding box center [641, 432] width 75 height 55
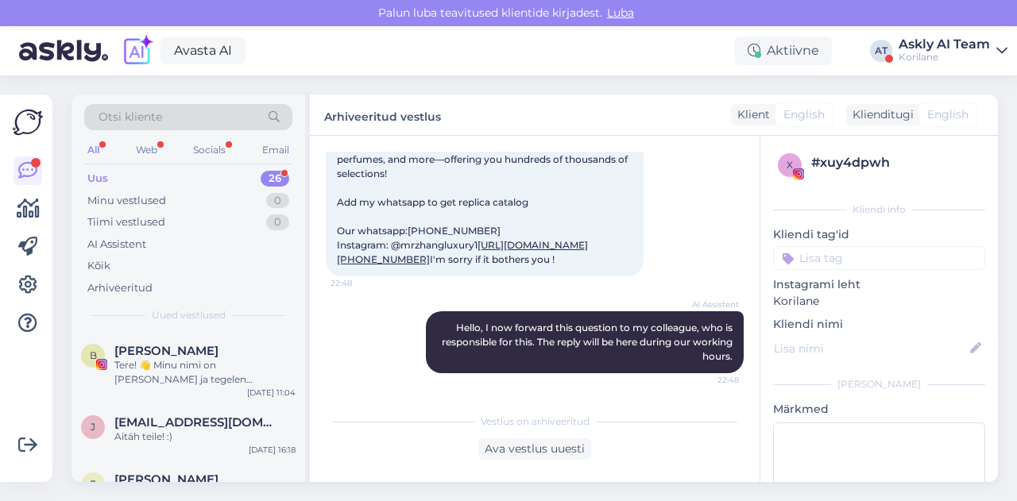
scroll to position [850, 0]
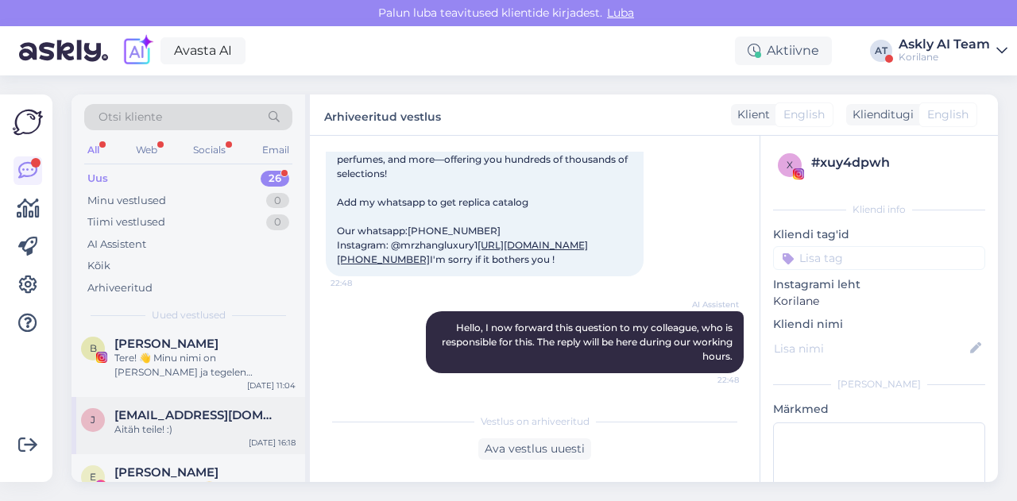
click at [232, 412] on span "[EMAIL_ADDRESS][DOMAIN_NAME]" at bounding box center [196, 415] width 165 height 14
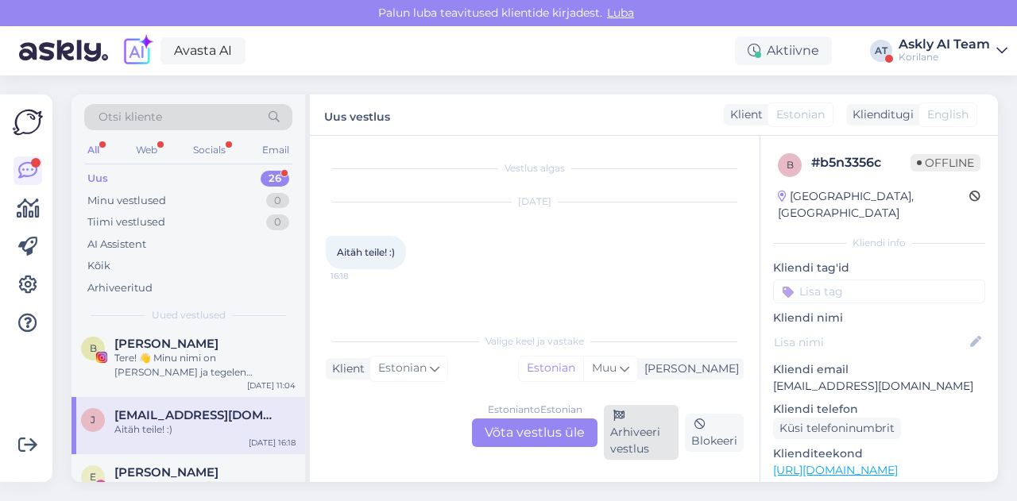
click at [653, 442] on div "Arhiveeri vestlus" at bounding box center [641, 432] width 75 height 55
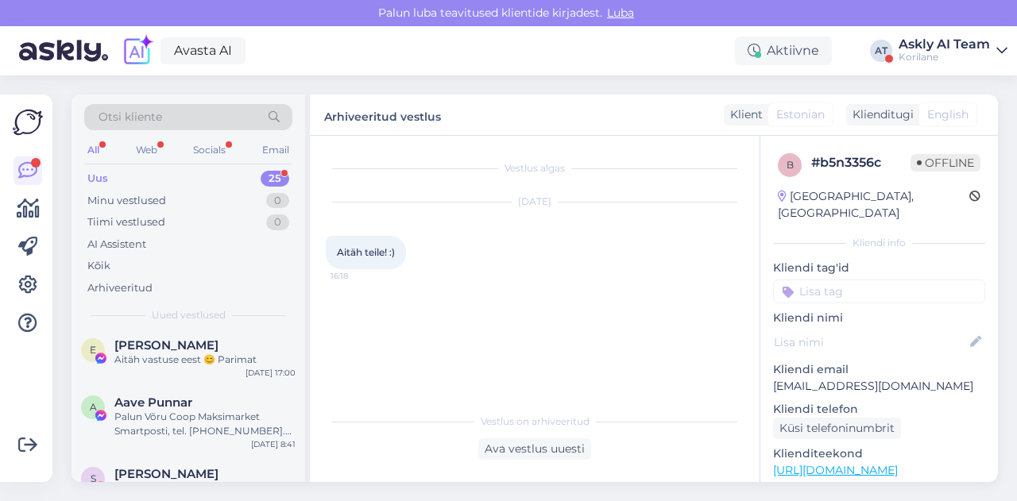
scroll to position [919, 0]
click at [221, 362] on div "Aitäh vastuse eest 😊 Parimat" at bounding box center [204, 361] width 181 height 14
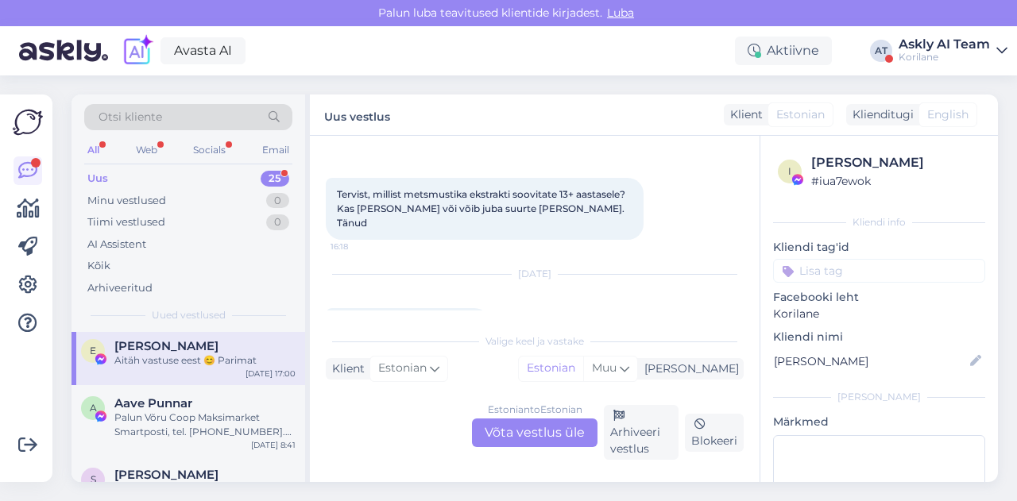
scroll to position [91, 0]
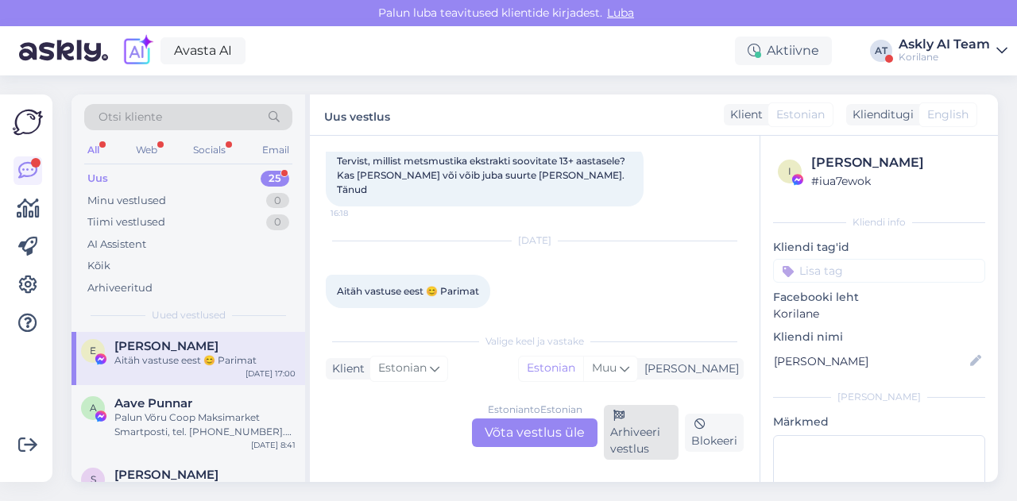
click at [623, 421] on icon at bounding box center [618, 416] width 11 height 11
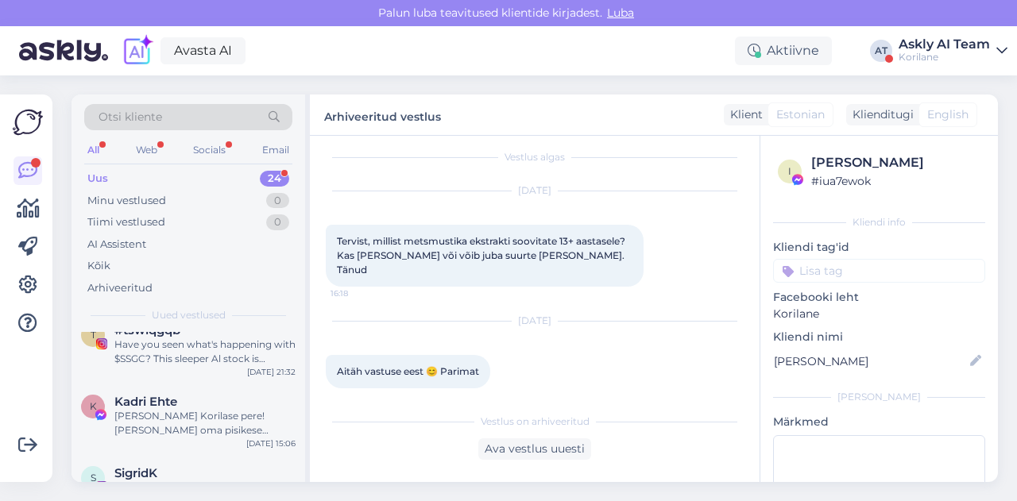
scroll to position [1464, 0]
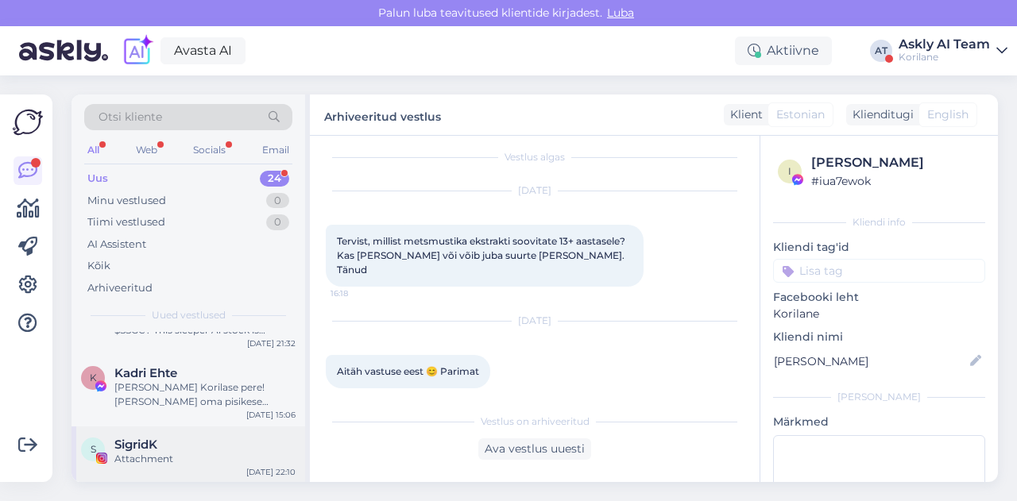
click at [184, 446] on div "SigridK" at bounding box center [204, 445] width 181 height 14
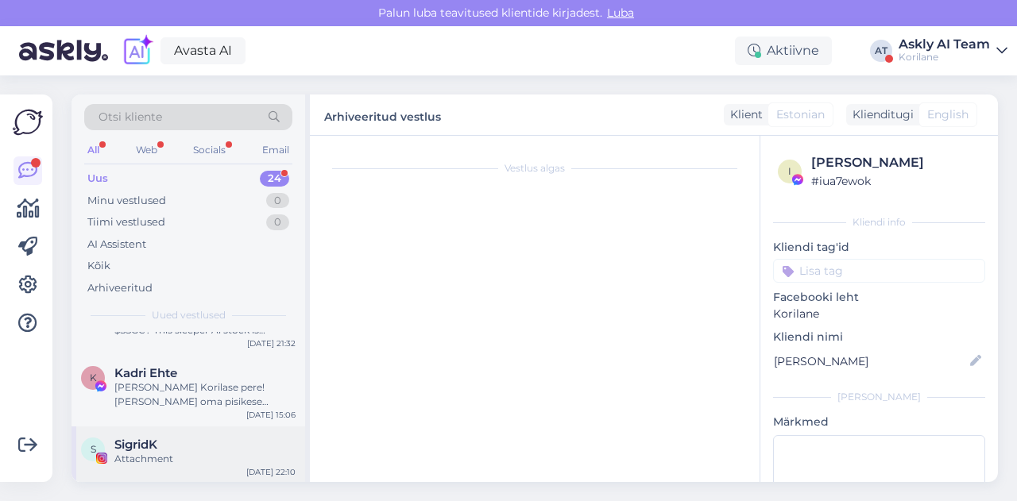
scroll to position [250, 0]
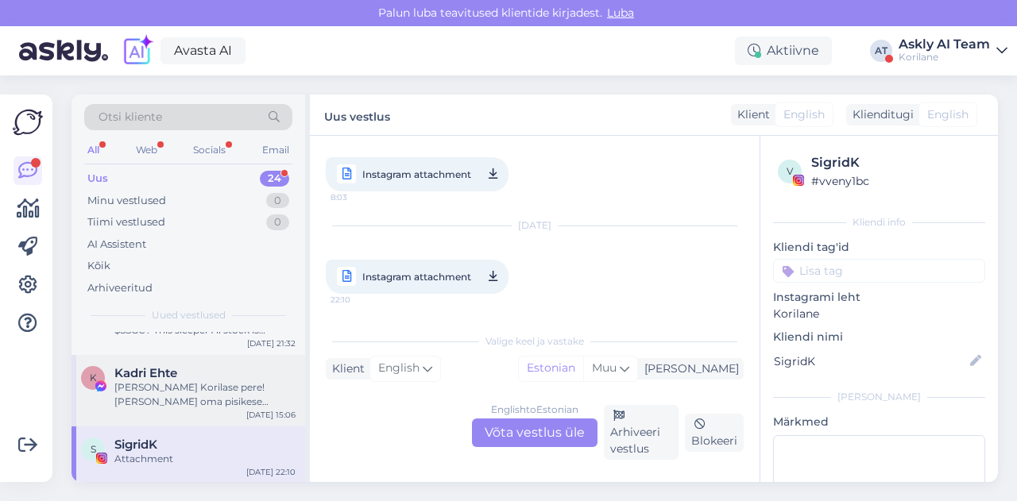
click at [154, 416] on div "K Kadri Ehte Tere [PERSON_NAME] Korilase pere! [PERSON_NAME] oma pisikese grupi…" at bounding box center [189, 391] width 234 height 72
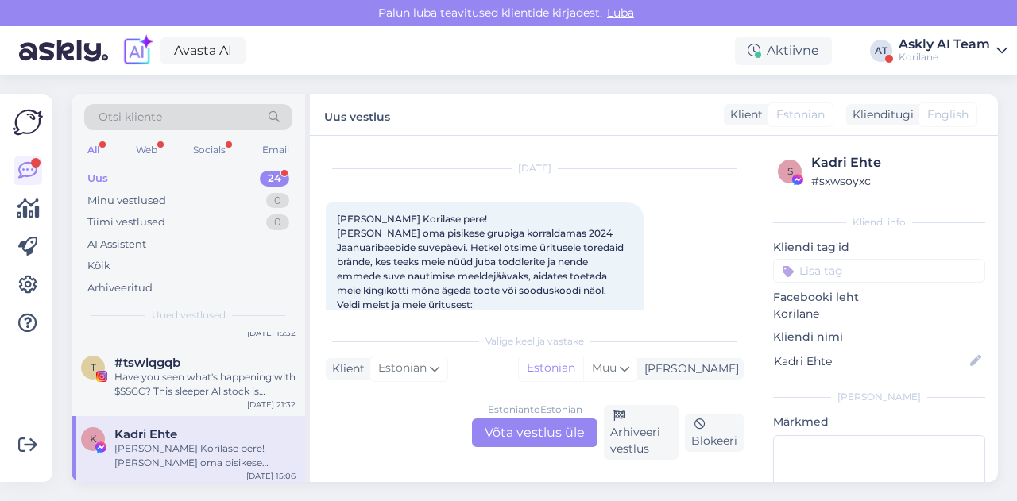
scroll to position [1402, 0]
click at [227, 390] on div "Have you seen what's happening with $SSGC? This sleeper Al stock is catching se…" at bounding box center [204, 386] width 181 height 29
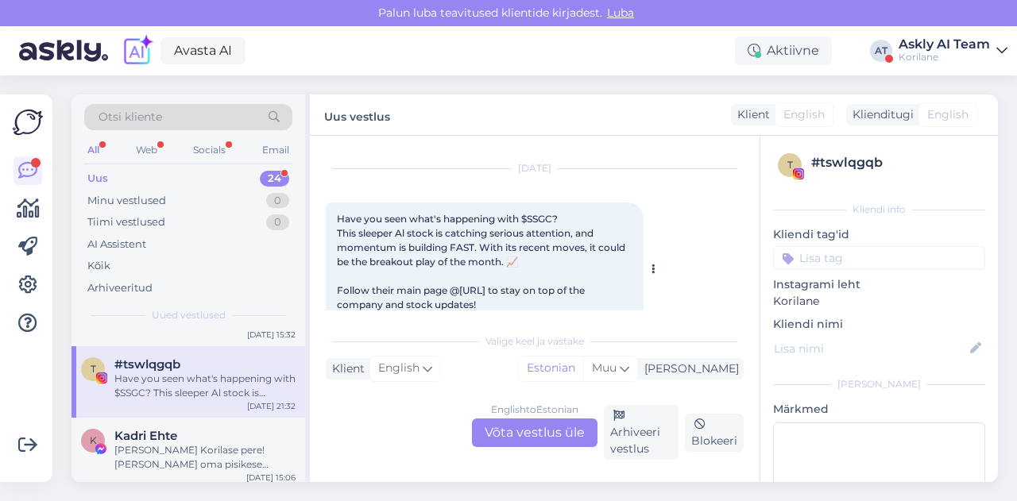
scroll to position [75, 0]
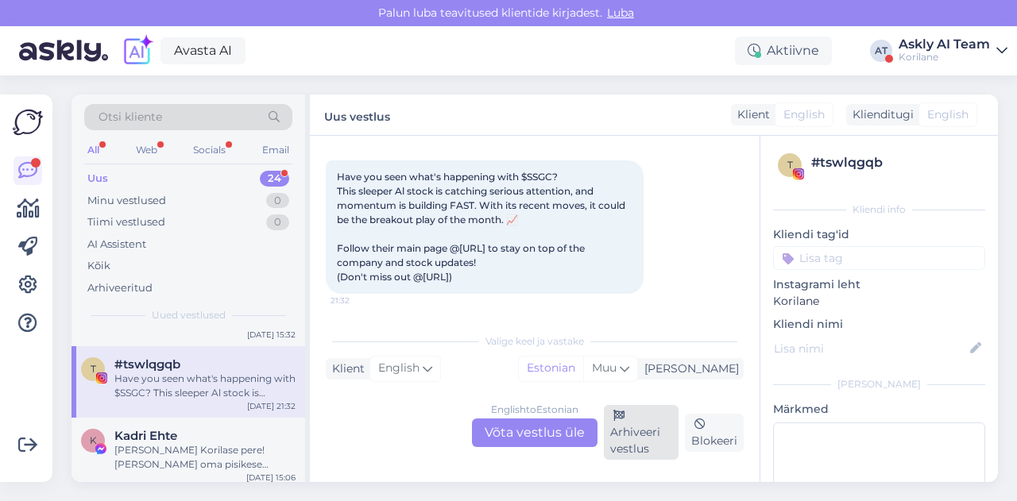
click at [635, 456] on div "Arhiveeri vestlus" at bounding box center [641, 432] width 75 height 55
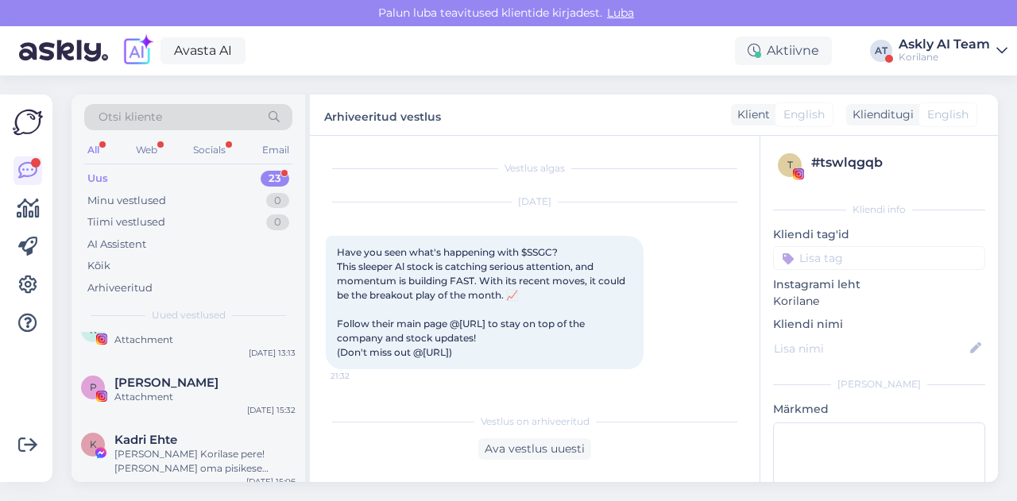
scroll to position [1325, 0]
click at [133, 400] on div "Attachment" at bounding box center [204, 399] width 181 height 14
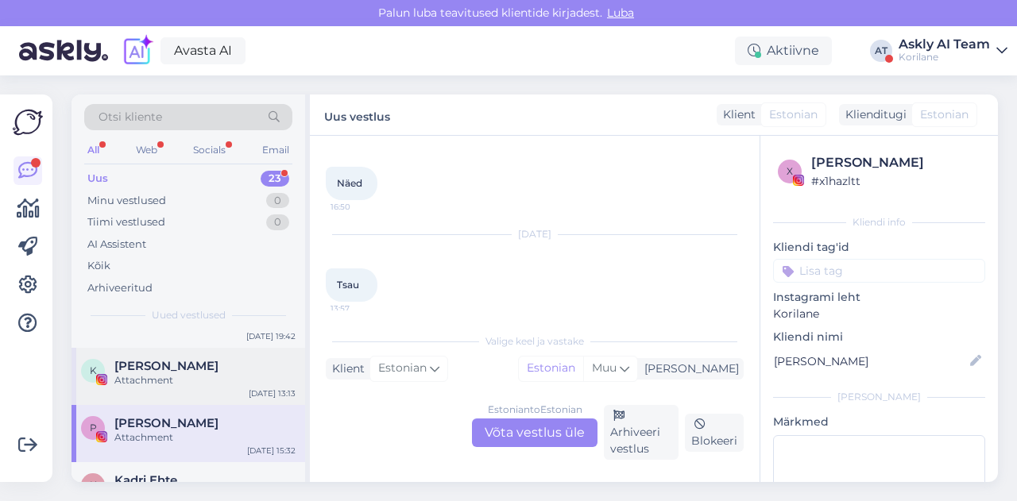
scroll to position [1285, 0]
click at [207, 384] on div "Attachment" at bounding box center [204, 381] width 181 height 14
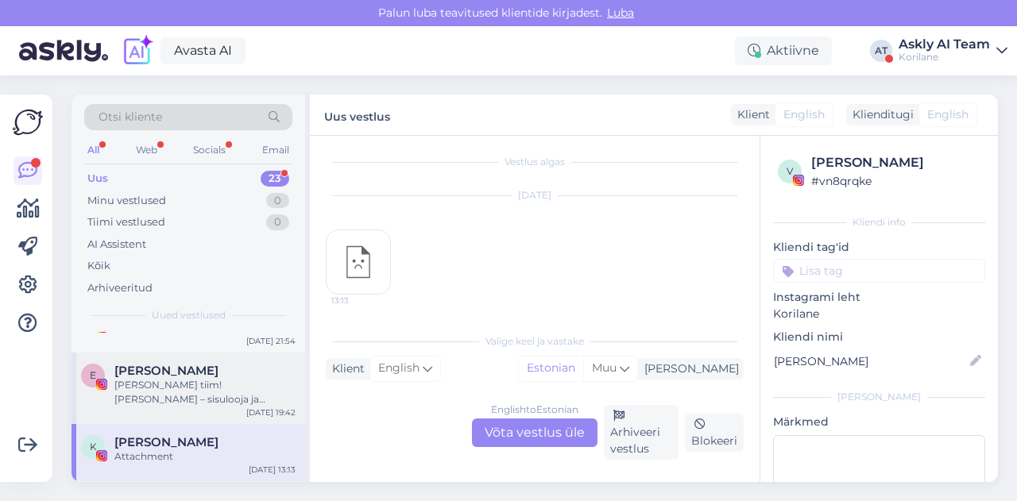
scroll to position [1209, 0]
click at [192, 393] on div "[PERSON_NAME] tiim! [PERSON_NAME] – sisulooja ja influencer, kes usub taimsete …" at bounding box center [204, 393] width 181 height 29
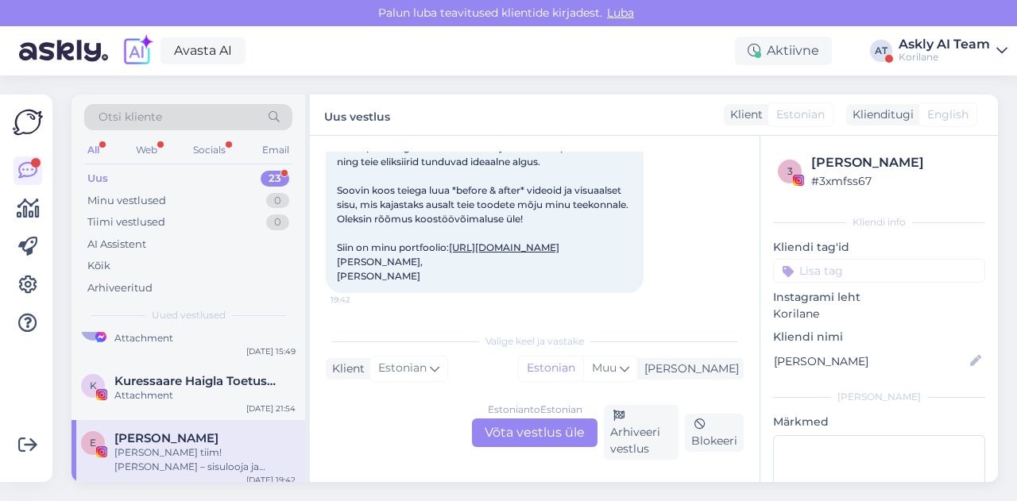
scroll to position [1123, 0]
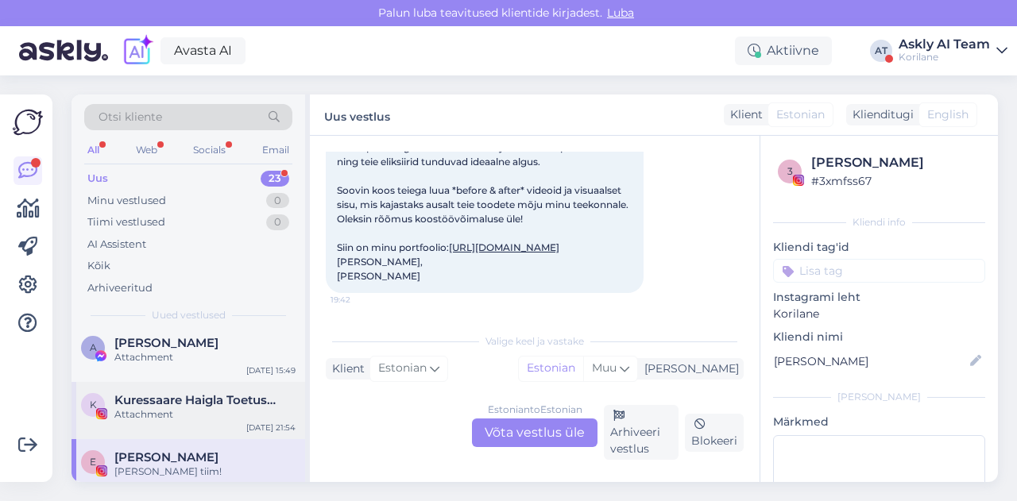
click at [217, 409] on div "Attachment" at bounding box center [204, 415] width 181 height 14
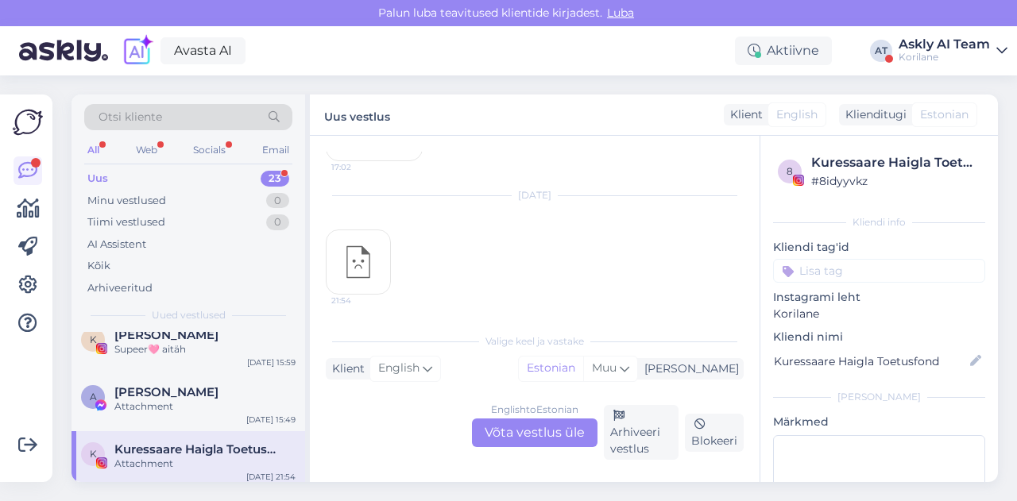
scroll to position [1065, 0]
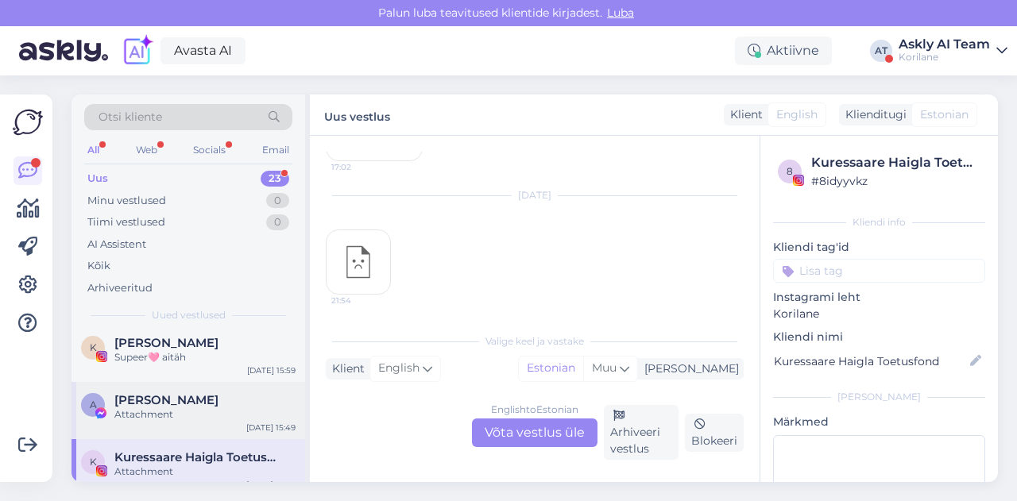
click at [219, 408] on div "Attachment" at bounding box center [204, 415] width 181 height 14
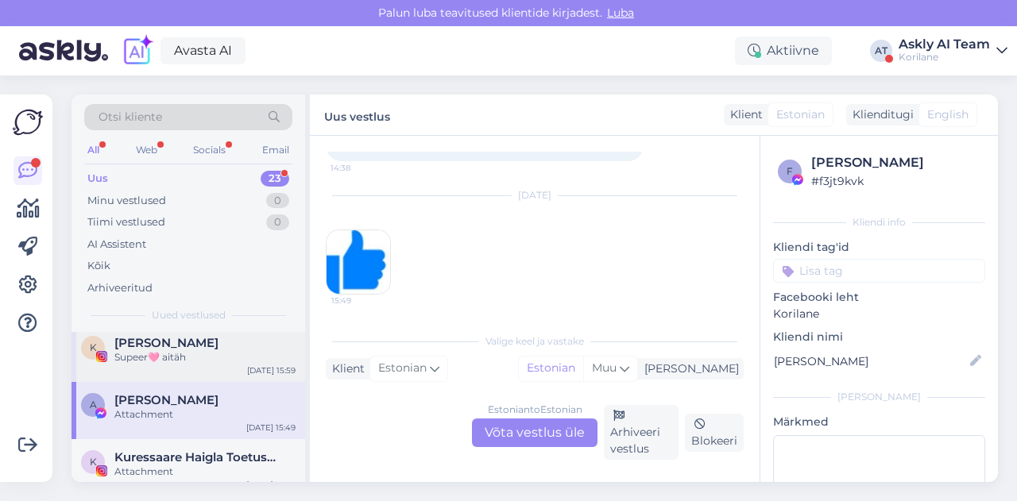
click at [174, 375] on div "K Keili Oras Supeer🩷 aitäh [DATE] 15:59" at bounding box center [189, 353] width 234 height 57
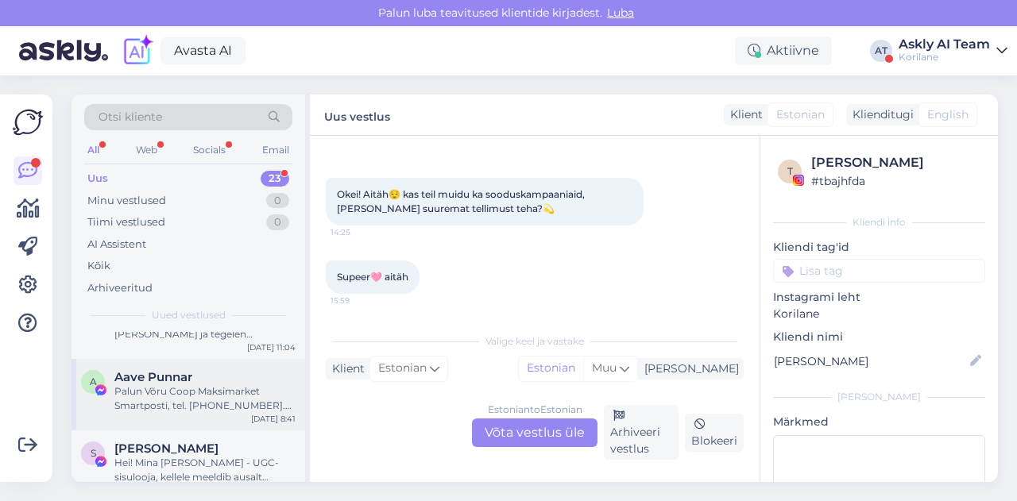
click at [230, 398] on div "Palun Võru Coop Maksimarket Smartposti, tel. [PHONE_NUMBER]. Teile ka kena suve…" at bounding box center [204, 399] width 181 height 29
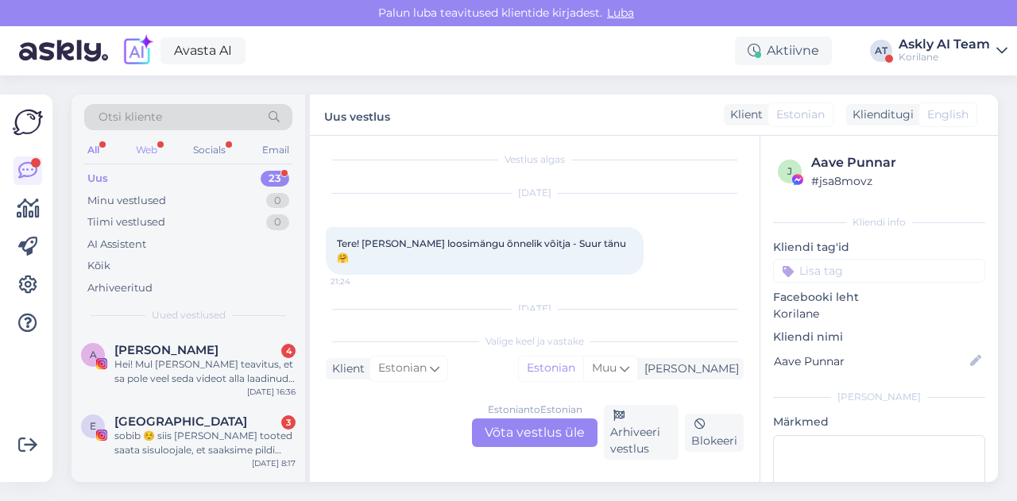
click at [146, 140] on div "Web" at bounding box center [147, 150] width 28 height 21
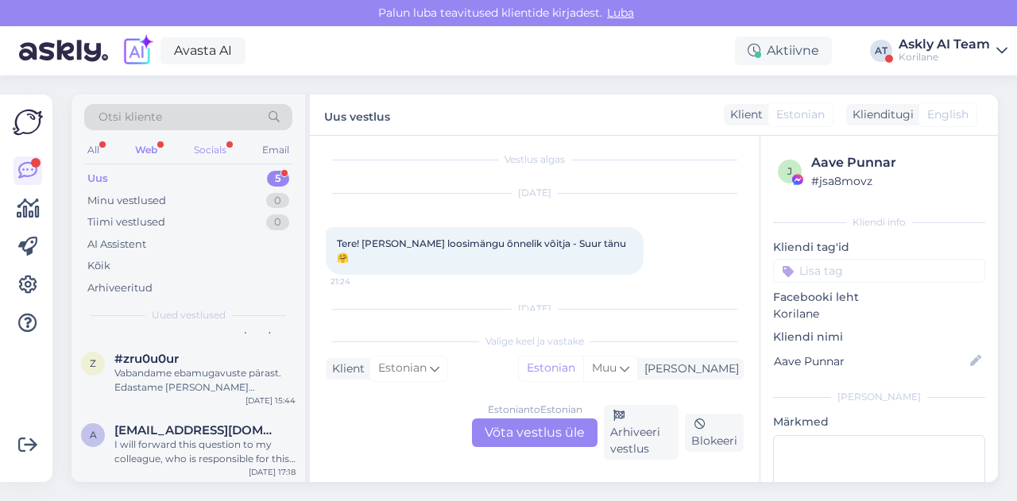
click at [217, 149] on div "Socials" at bounding box center [210, 150] width 39 height 21
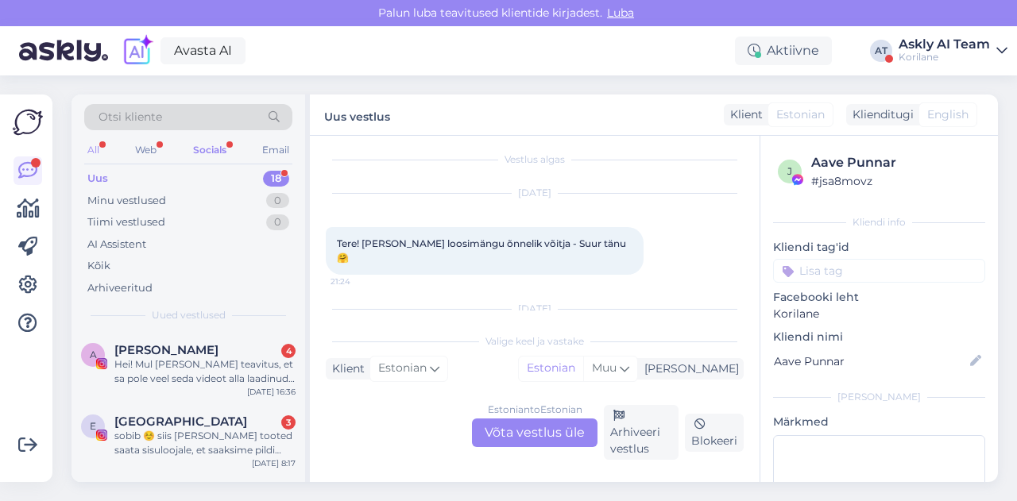
click at [97, 145] on div "All" at bounding box center [93, 150] width 18 height 21
click at [930, 44] on div "Askly AI Team" at bounding box center [944, 44] width 91 height 13
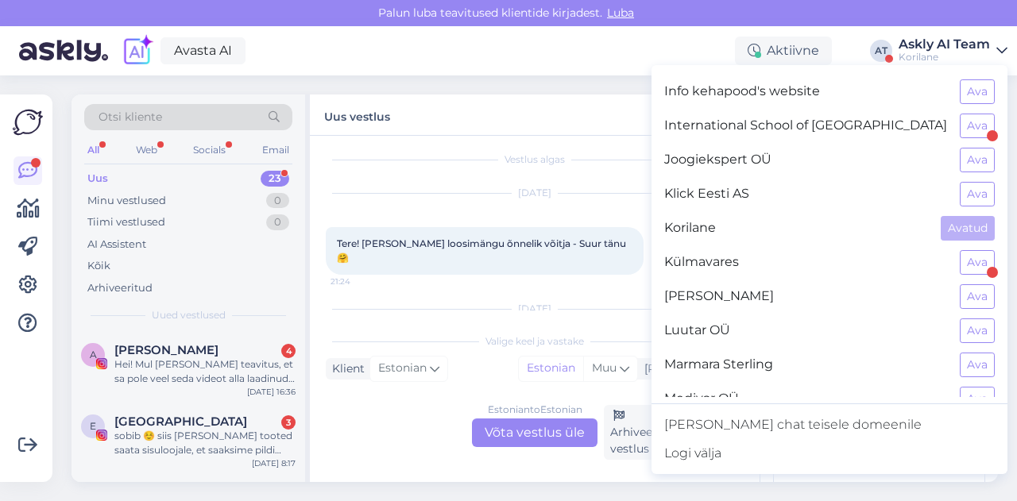
scroll to position [679, 0]
click at [960, 255] on button "Ava" at bounding box center [977, 263] width 35 height 25
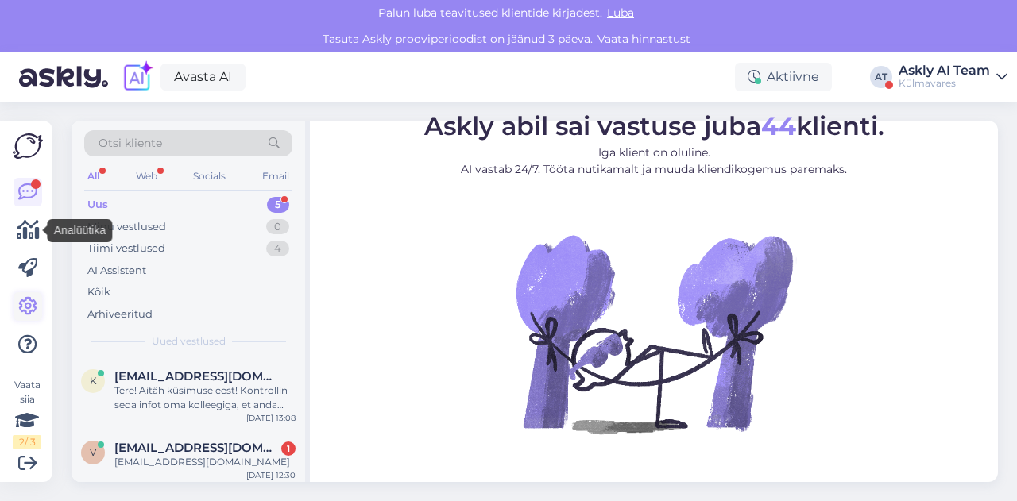
click at [32, 297] on icon at bounding box center [27, 306] width 19 height 19
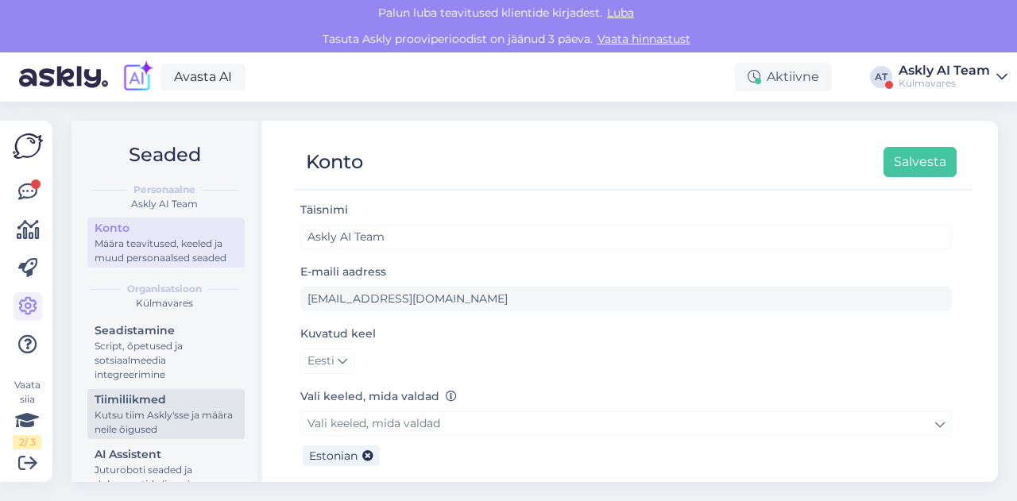
scroll to position [40, 0]
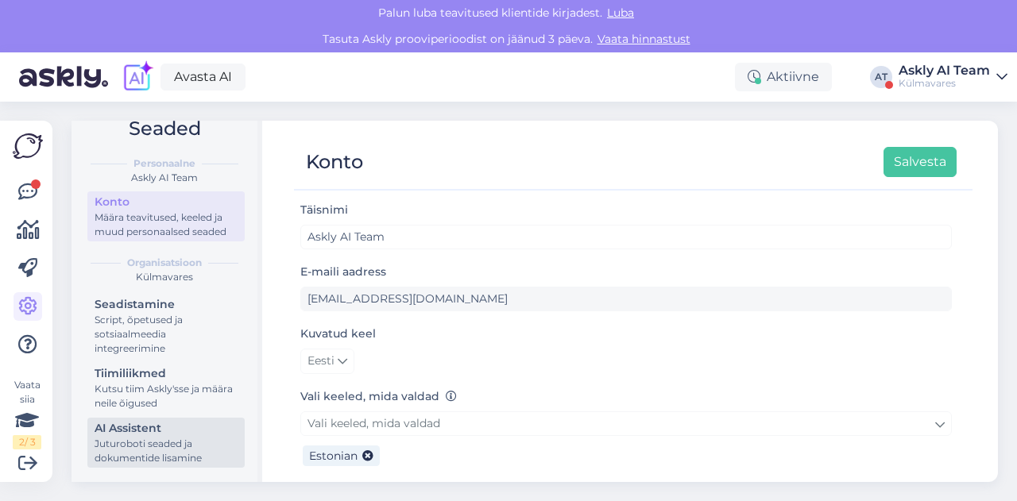
click at [154, 431] on div "AI Assistent" at bounding box center [166, 428] width 143 height 17
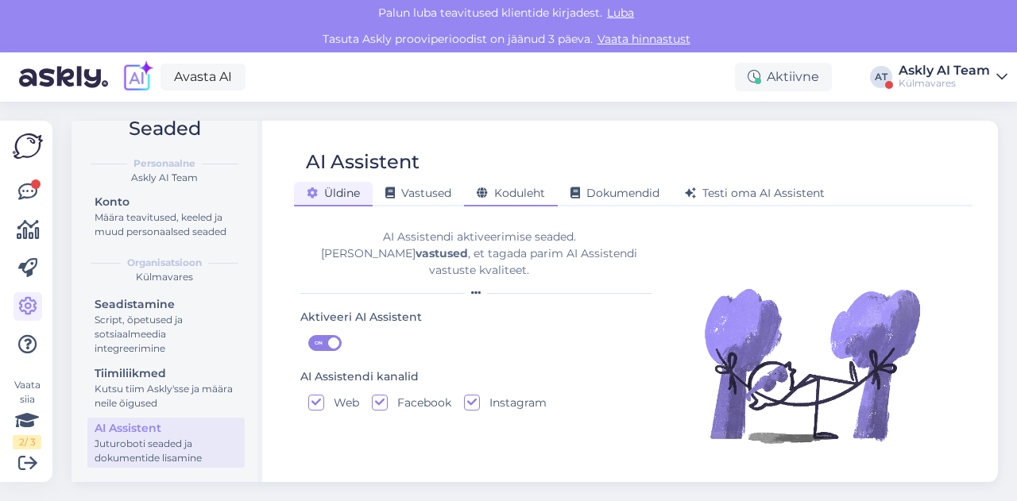
click at [511, 182] on div "Koduleht" at bounding box center [511, 194] width 94 height 25
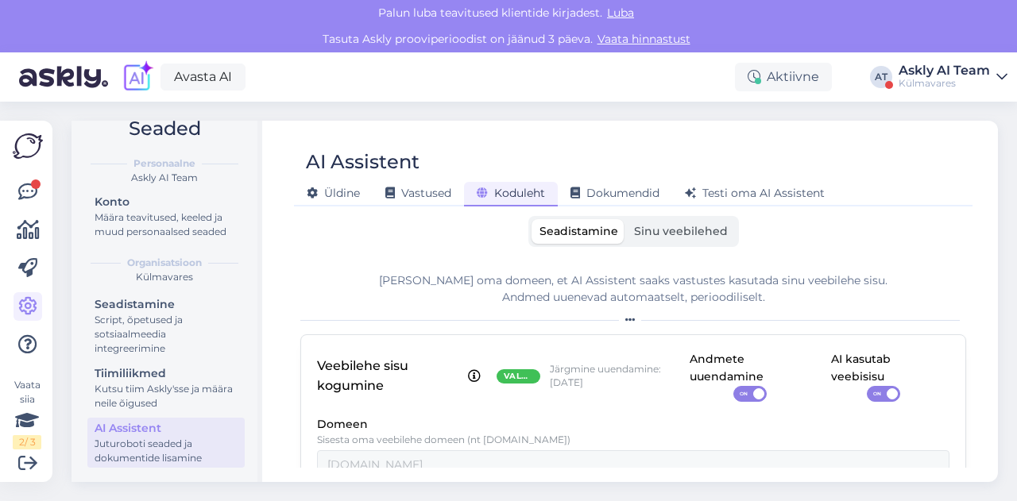
click at [666, 226] on span "Sinu veebilehed" at bounding box center [681, 231] width 94 height 14
click at [626, 219] on input "Sinu veebilehed" at bounding box center [626, 219] width 0 height 0
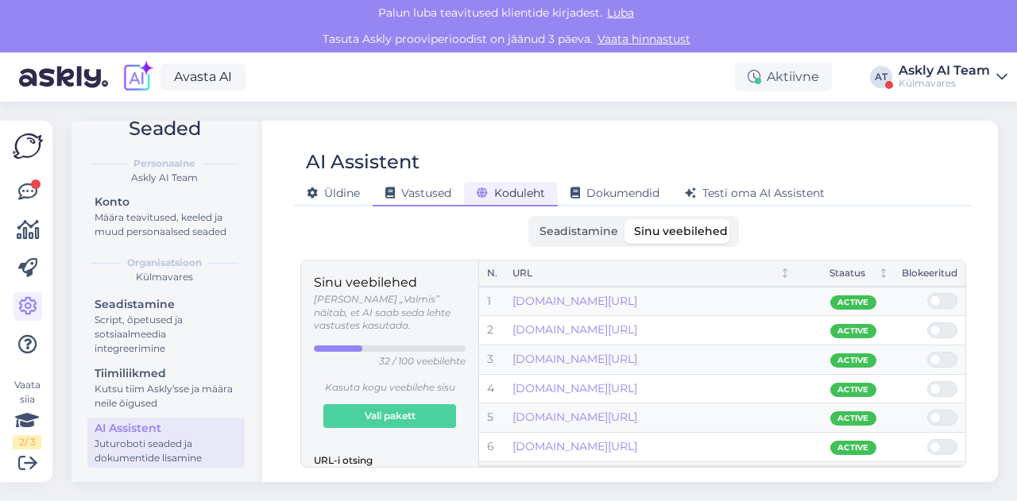
click at [419, 193] on span "Vastused" at bounding box center [418, 193] width 66 height 14
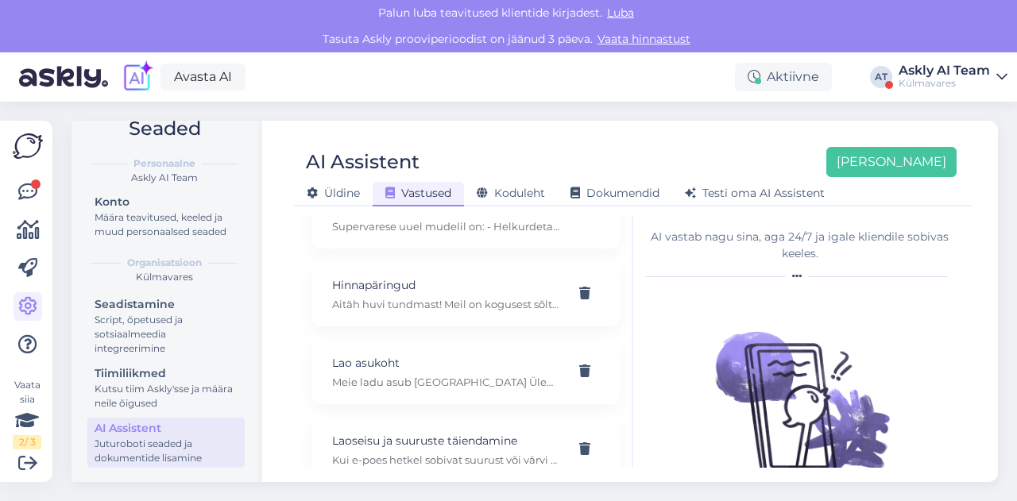
scroll to position [159, 0]
click at [29, 192] on icon at bounding box center [27, 192] width 19 height 19
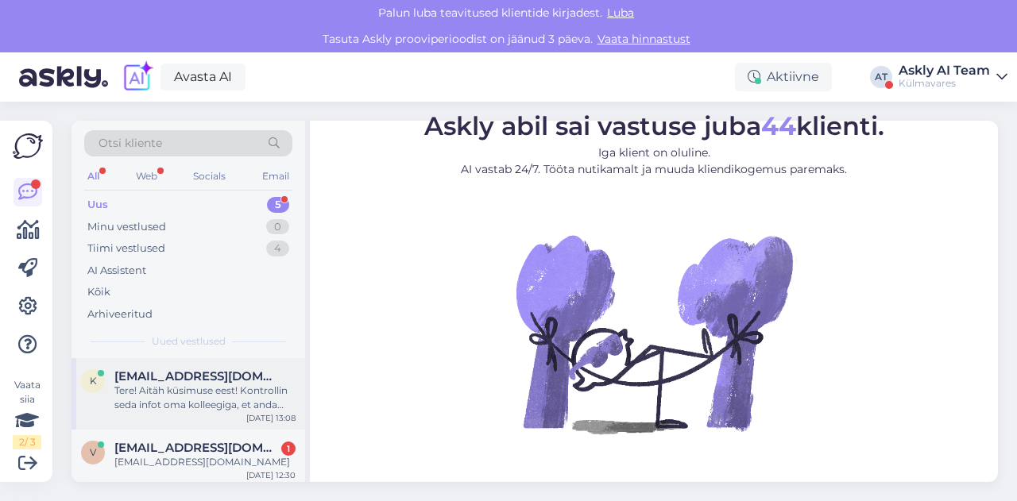
click at [184, 399] on div "Tere! Aitäh küsimuse eest! Kontrollin seda infot oma kolleegiga, et anda teile …" at bounding box center [204, 398] width 181 height 29
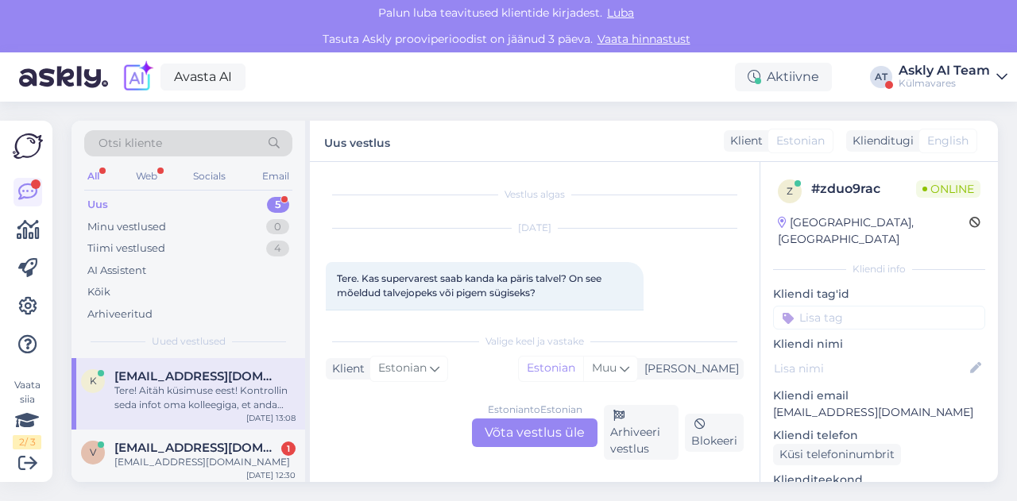
scroll to position [183, 0]
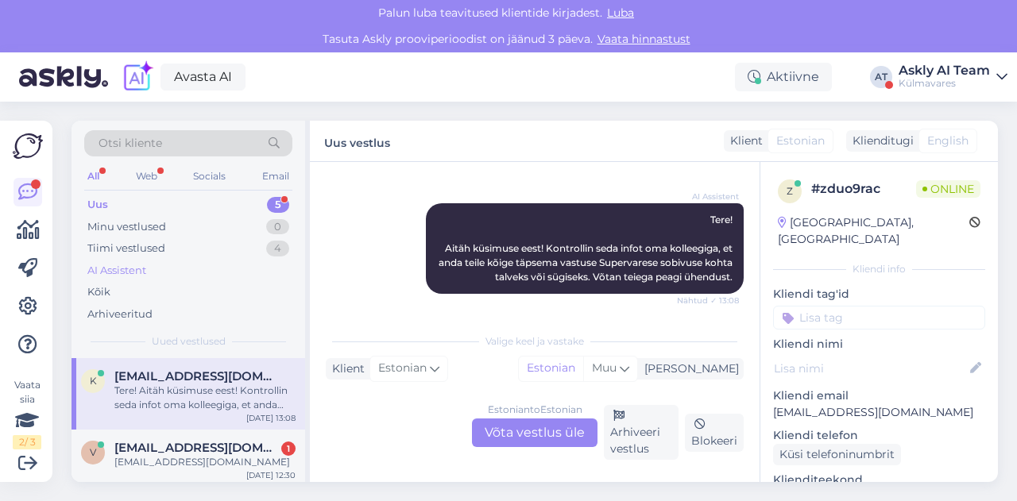
click at [145, 269] on div "AI Assistent" at bounding box center [116, 271] width 59 height 16
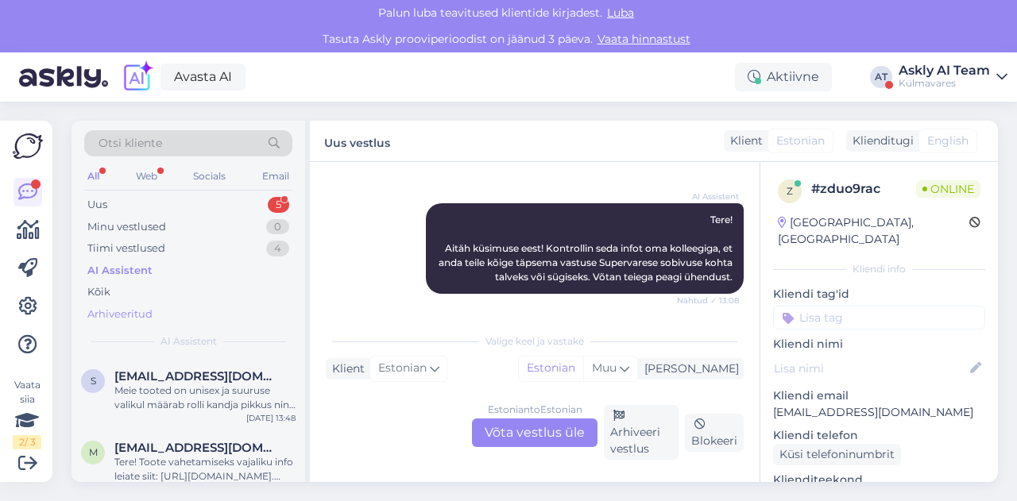
click at [162, 309] on div "Arhiveeritud" at bounding box center [188, 315] width 208 height 22
click at [198, 375] on span "[EMAIL_ADDRESS][DOMAIN_NAME]" at bounding box center [196, 376] width 165 height 14
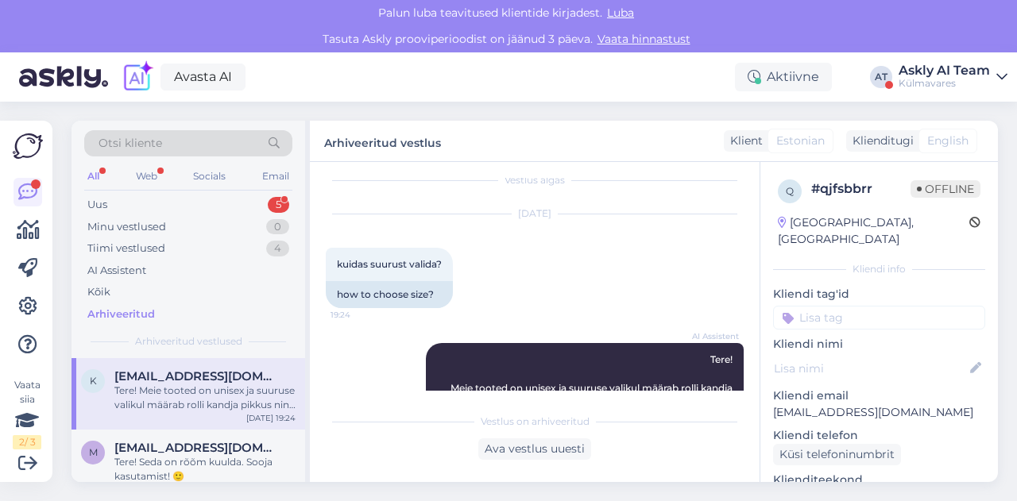
scroll to position [0, 0]
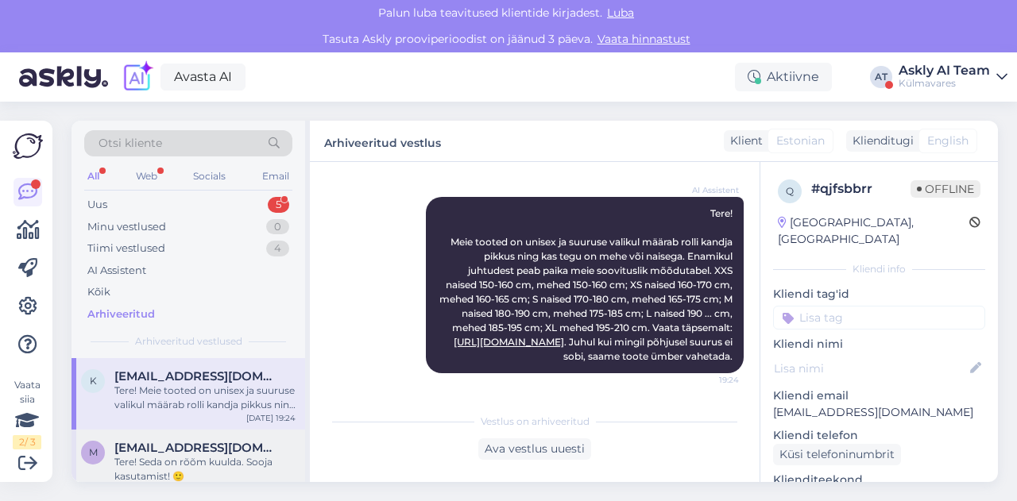
click at [201, 466] on div "Tere! Seda on rõõm kuulda. Sooja kasutamist! 🙂" at bounding box center [204, 469] width 181 height 29
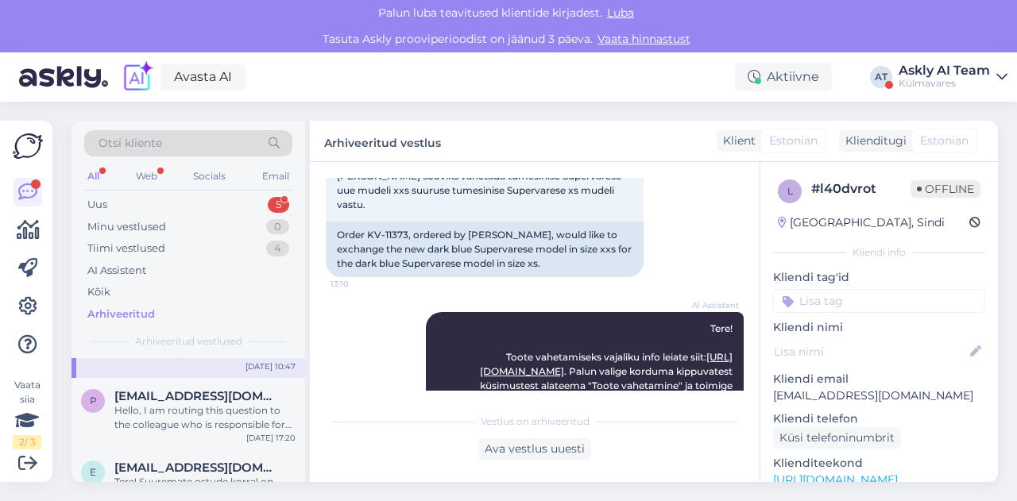
scroll to position [131, 0]
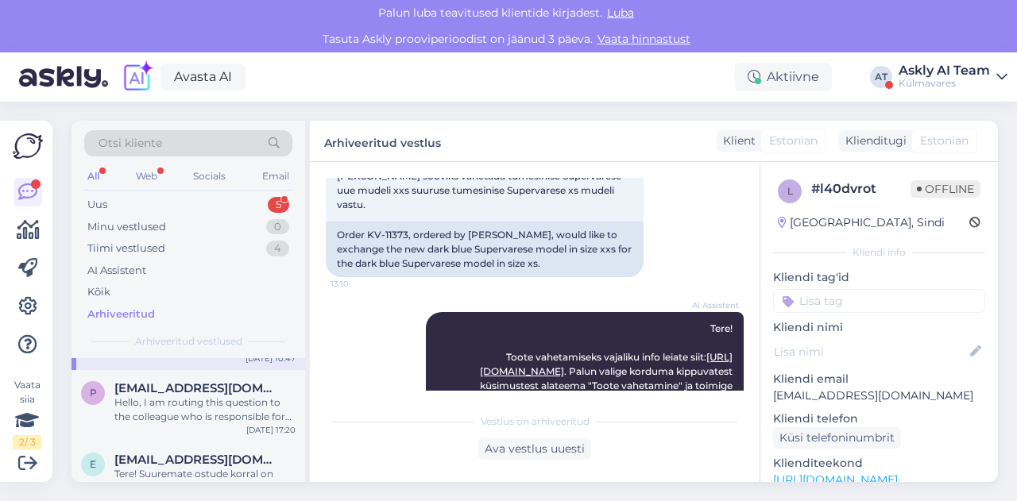
click at [269, 403] on div "Hello, I am routing this question to the colleague who is responsible for this …" at bounding box center [204, 410] width 181 height 29
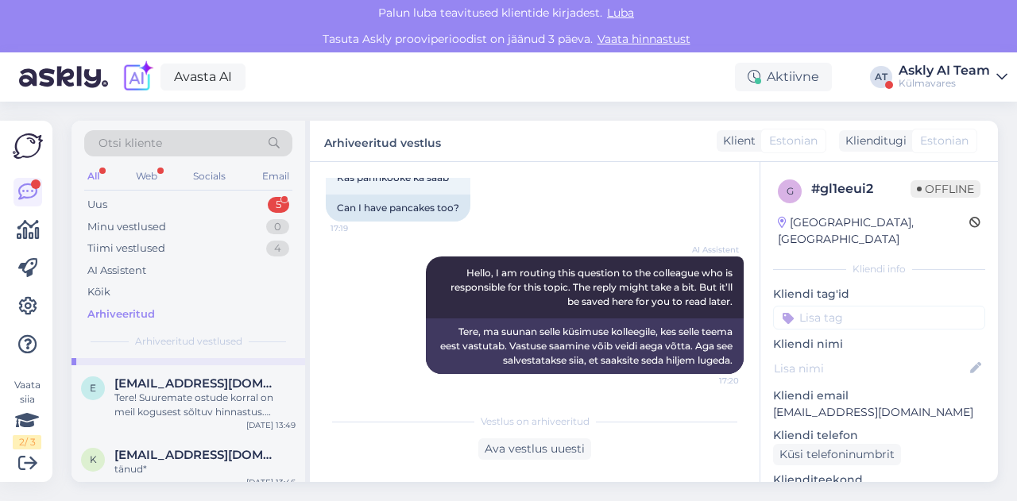
scroll to position [216, 0]
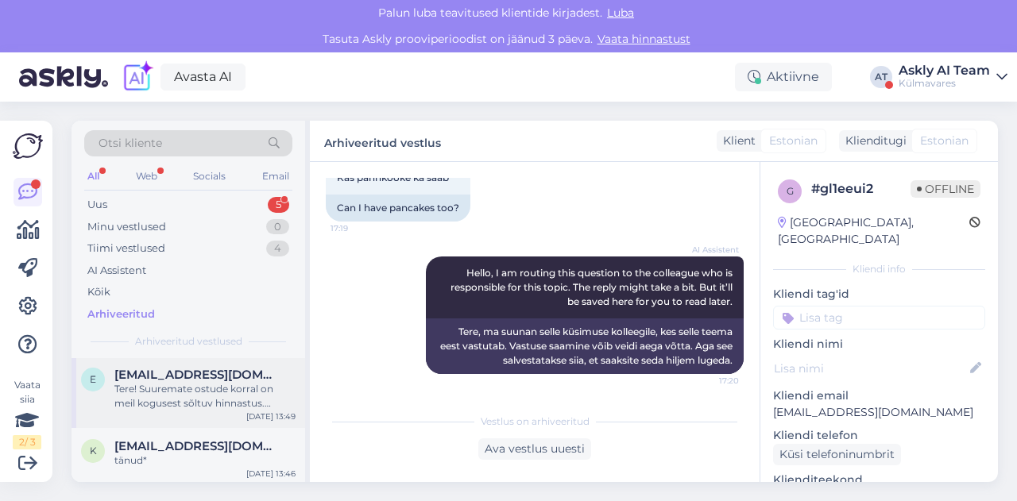
click at [242, 404] on div "Tere! Suuremate ostude korral on meil kogusest sõltuv hinnastus. Personaalse hi…" at bounding box center [204, 396] width 181 height 29
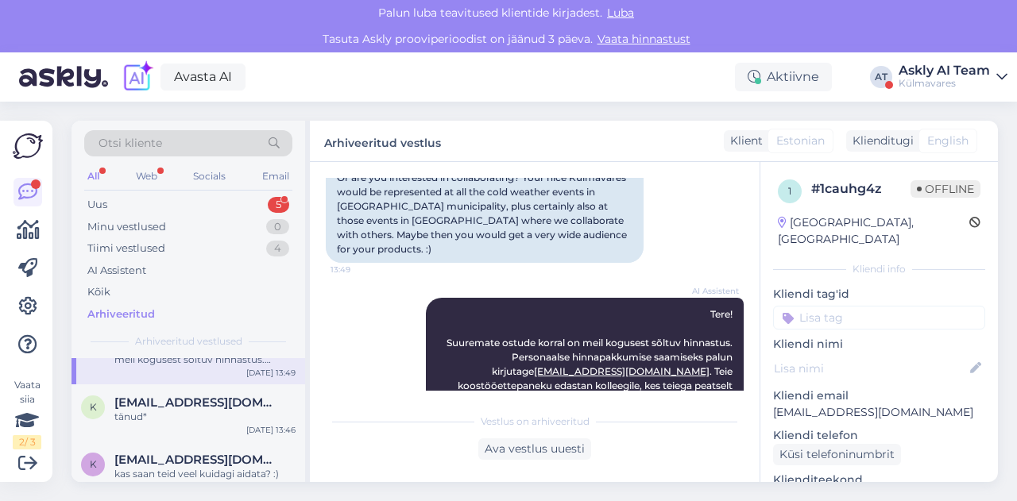
scroll to position [265, 0]
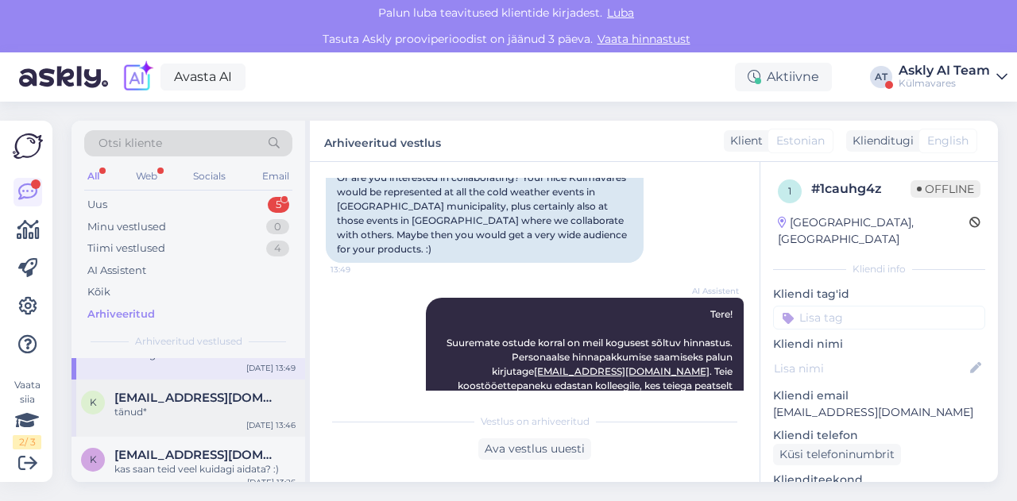
click at [223, 416] on div "tänud*" at bounding box center [204, 412] width 181 height 14
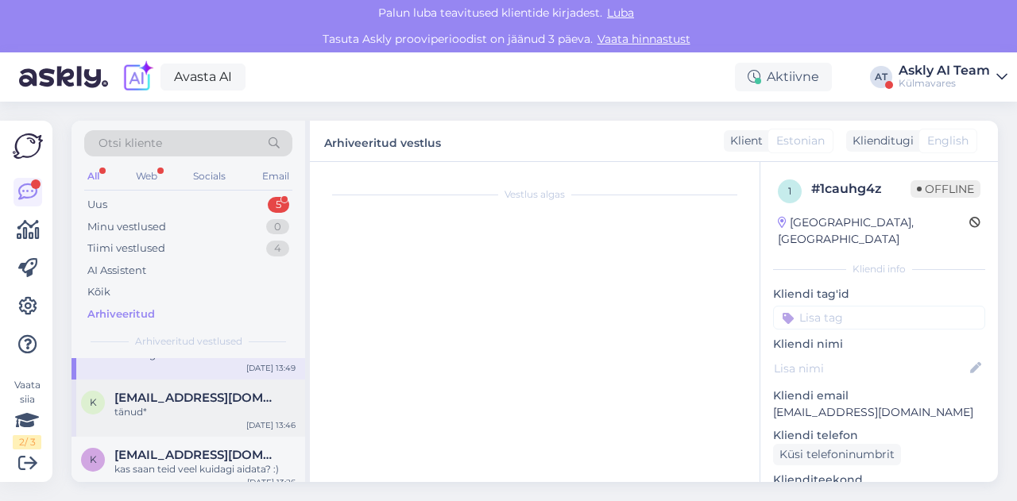
click at [195, 380] on div "k [EMAIL_ADDRESS][DOMAIN_NAME] tänud* [DATE] 13:46" at bounding box center [189, 408] width 234 height 57
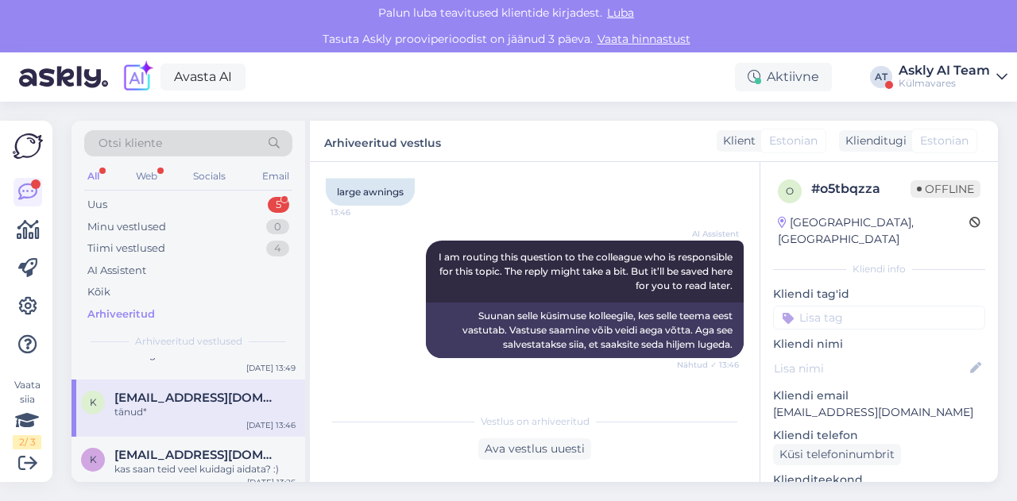
scroll to position [1464, 0]
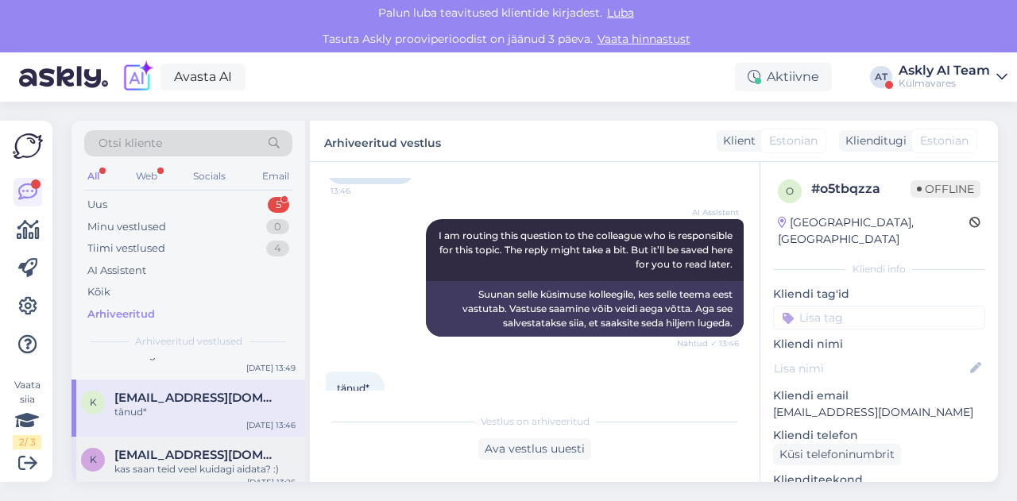
click at [144, 481] on div "k [EMAIL_ADDRESS][DOMAIN_NAME] kas saan teid veel kuidagi aidata? :) [DATE] 13:…" at bounding box center [189, 465] width 234 height 57
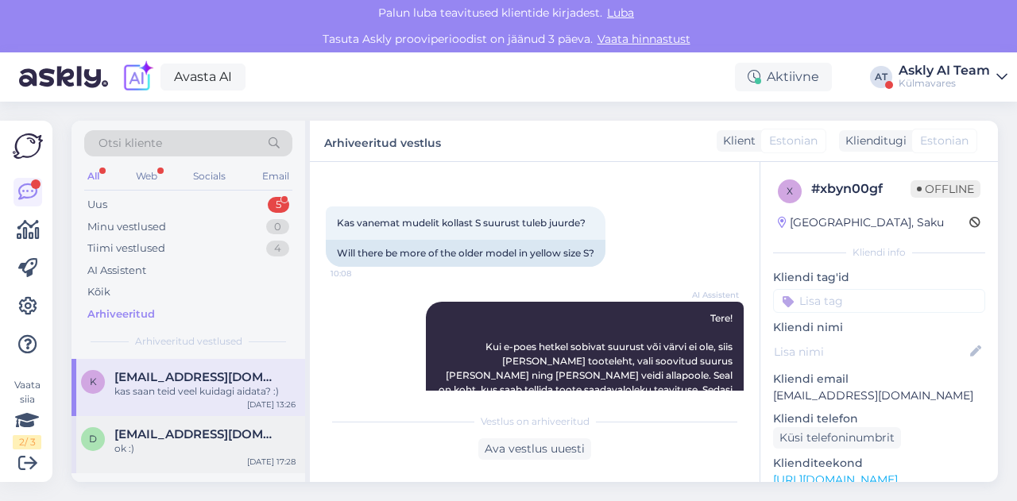
scroll to position [338, 0]
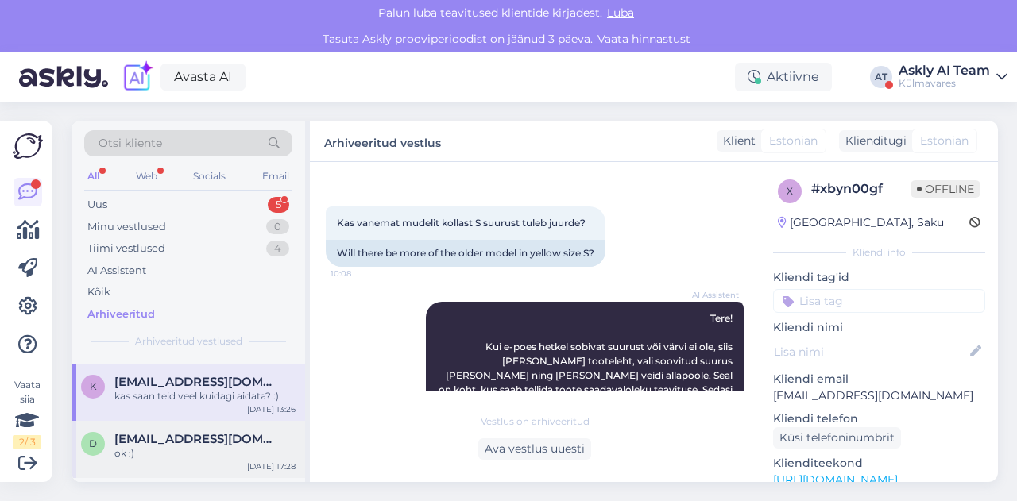
click at [184, 436] on span "[EMAIL_ADDRESS][DOMAIN_NAME]" at bounding box center [196, 439] width 165 height 14
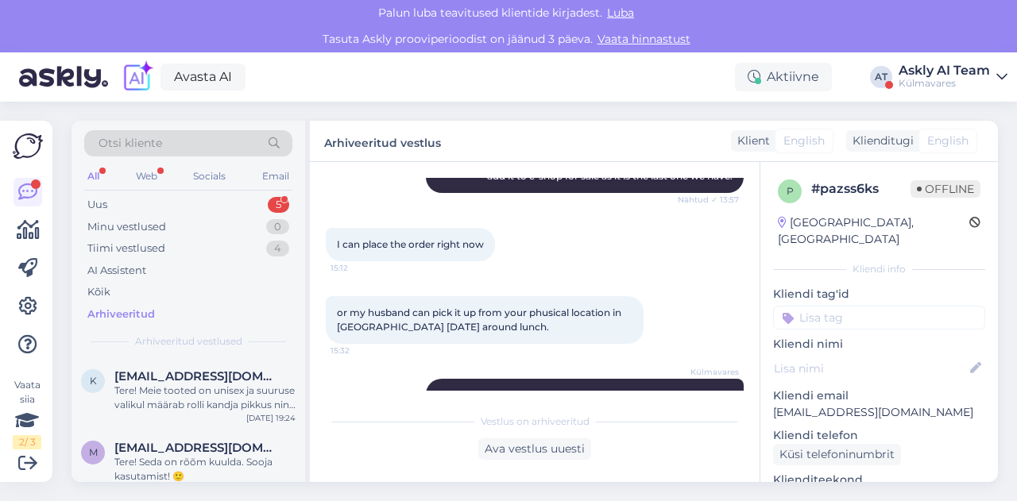
scroll to position [936, 0]
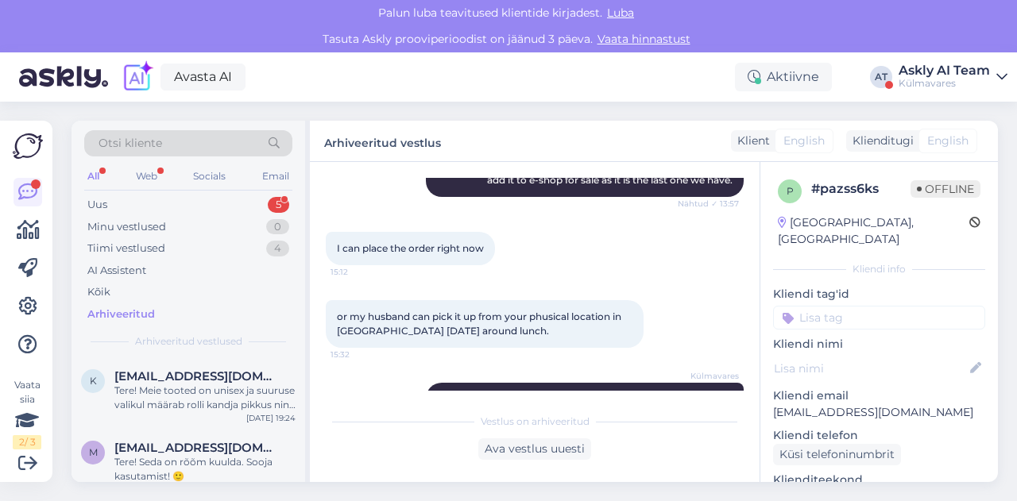
click at [926, 64] on div "Askly AI Team" at bounding box center [944, 70] width 91 height 13
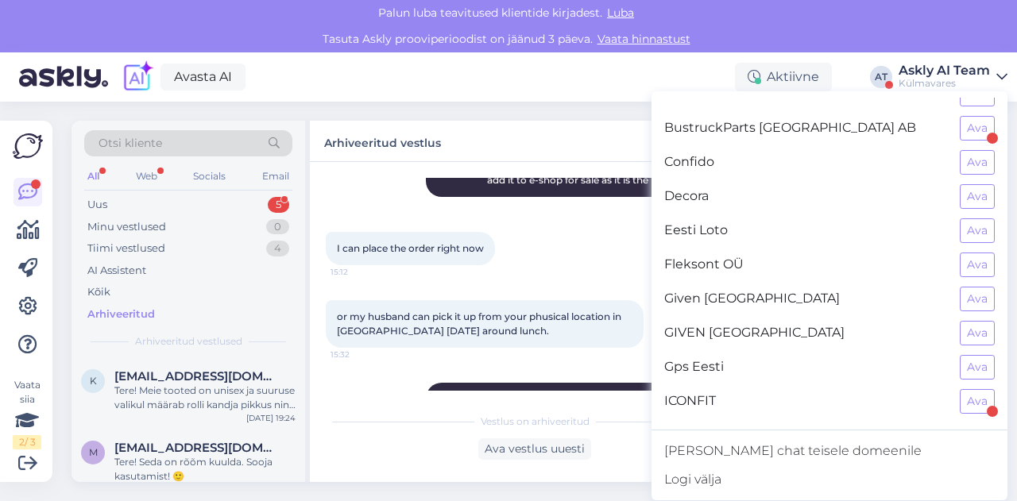
scroll to position [329, 0]
click at [973, 153] on button "Ava" at bounding box center [977, 161] width 35 height 25
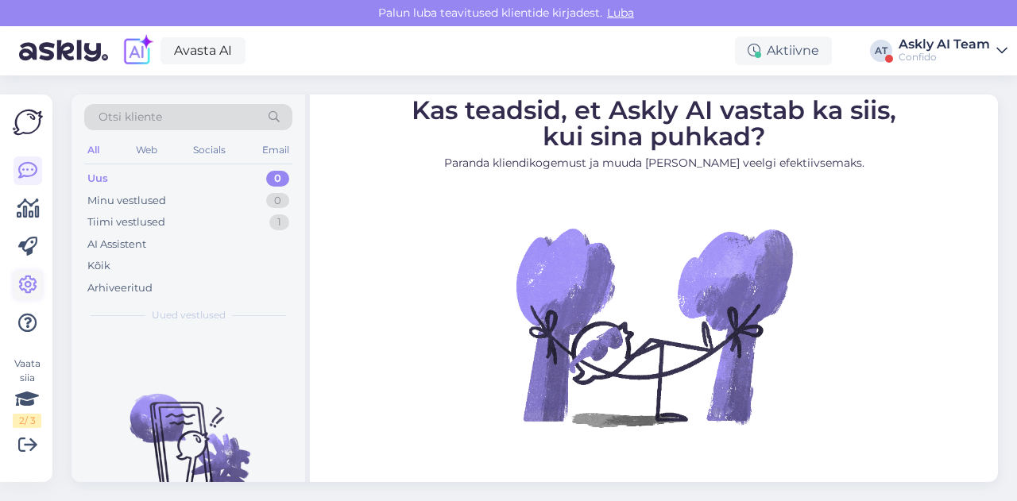
click at [30, 287] on icon at bounding box center [27, 285] width 19 height 19
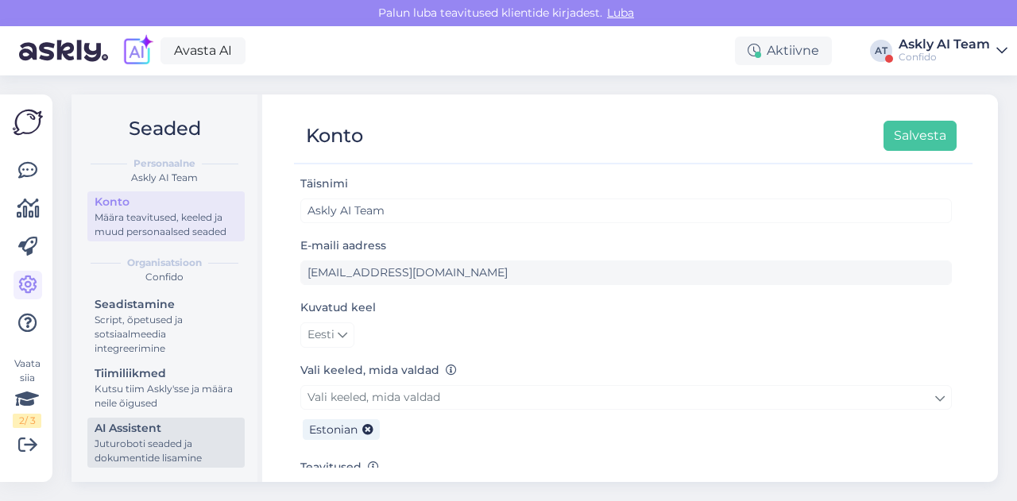
click at [141, 431] on div "AI Assistent" at bounding box center [166, 428] width 143 height 17
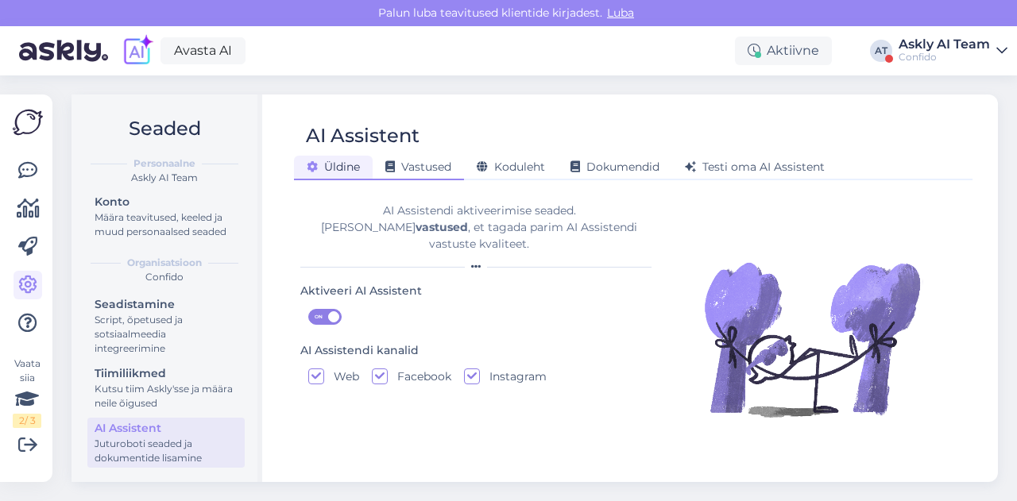
click at [420, 169] on span "Vastused" at bounding box center [418, 167] width 66 height 14
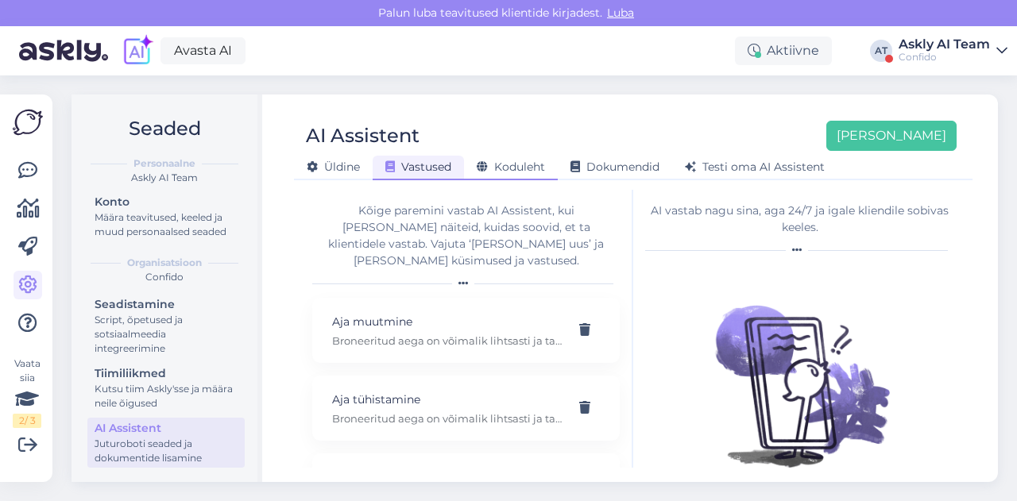
click at [520, 171] on span "Koduleht" at bounding box center [511, 167] width 68 height 14
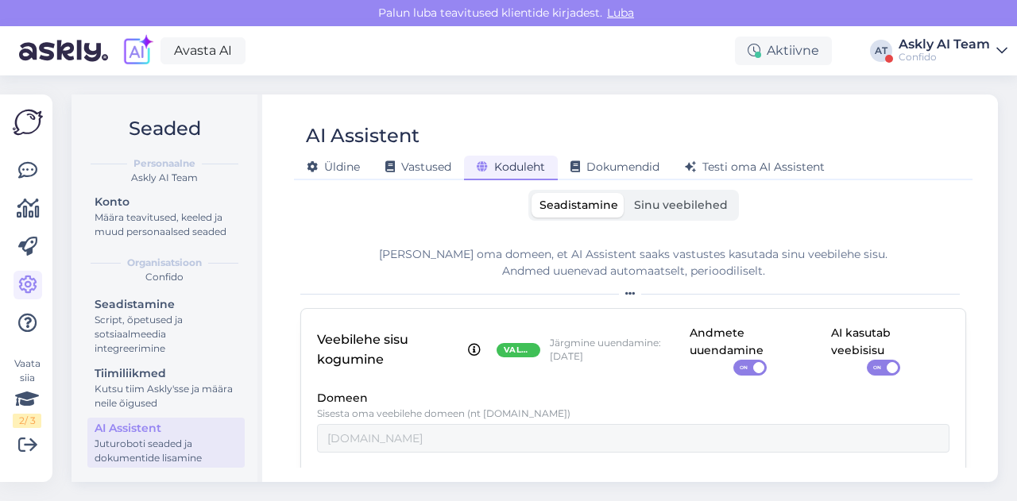
click at [659, 197] on label "Sinu veebilehed" at bounding box center [681, 205] width 110 height 25
click at [626, 193] on input "Sinu veebilehed" at bounding box center [626, 193] width 0 height 0
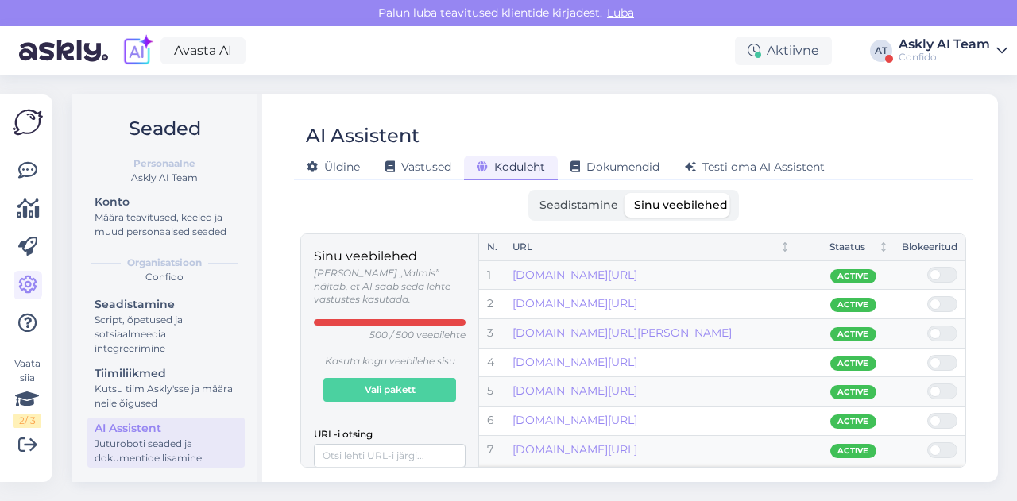
click at [606, 206] on span "Seadistamine" at bounding box center [579, 205] width 79 height 14
click at [532, 193] on input "Seadistamine" at bounding box center [532, 193] width 0 height 0
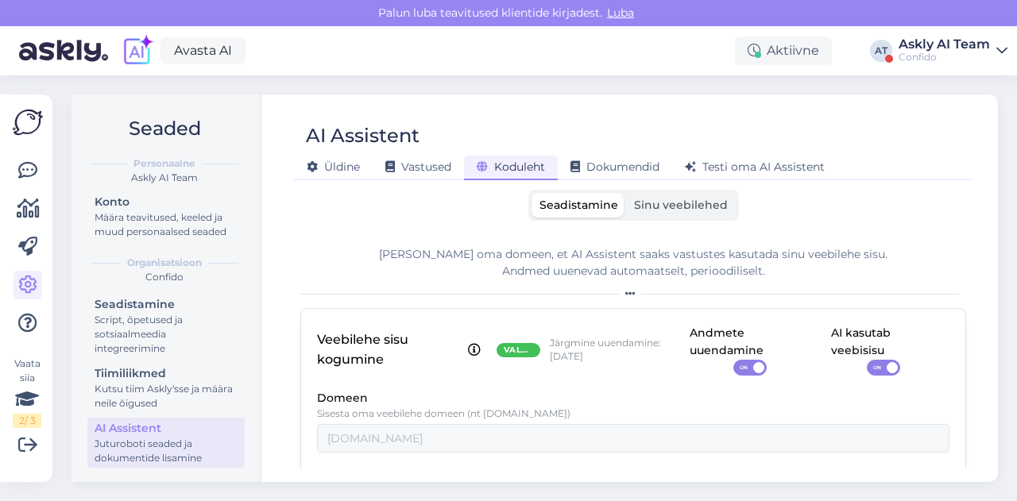
click at [635, 215] on label "Sinu veebilehed" at bounding box center [681, 205] width 110 height 25
click at [626, 193] on input "Sinu veebilehed" at bounding box center [626, 193] width 0 height 0
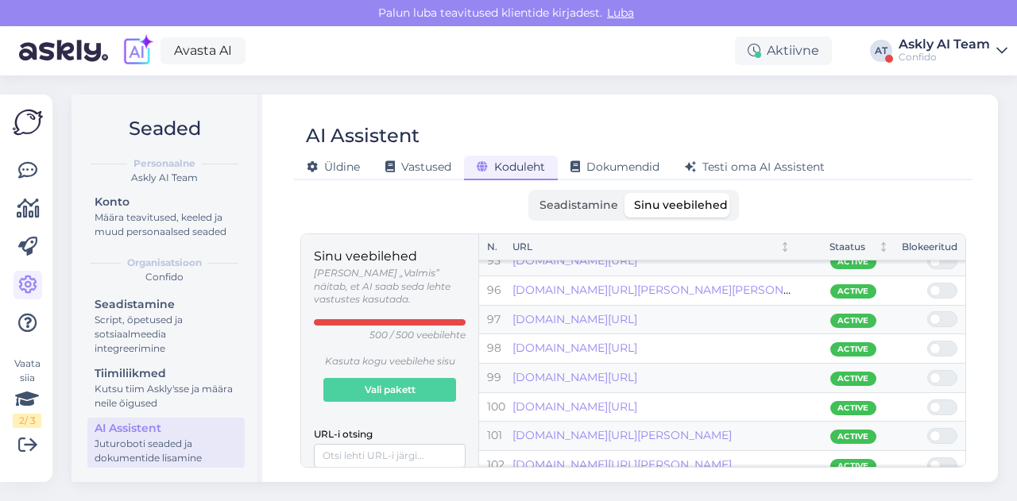
scroll to position [2759, 0]
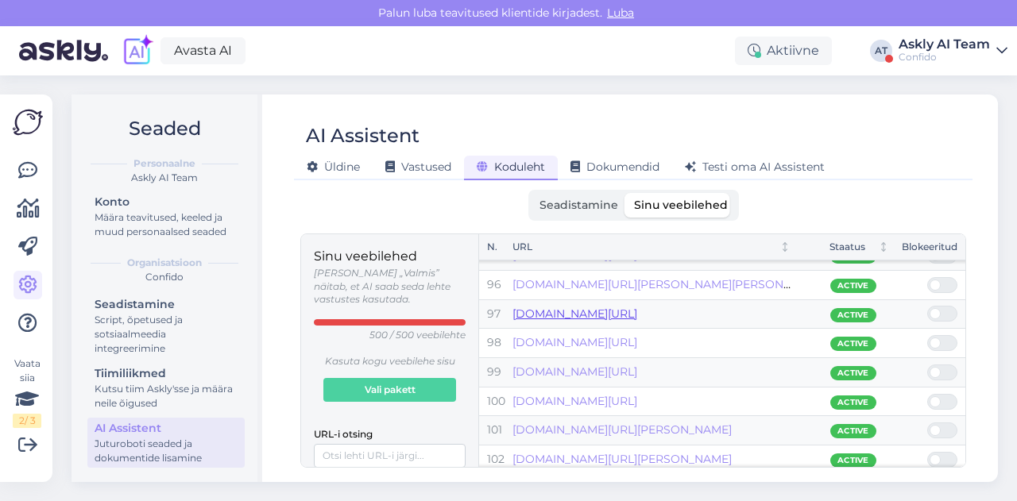
click at [637, 307] on link "[DOMAIN_NAME][URL]" at bounding box center [574, 314] width 125 height 14
click at [22, 164] on icon at bounding box center [27, 170] width 19 height 19
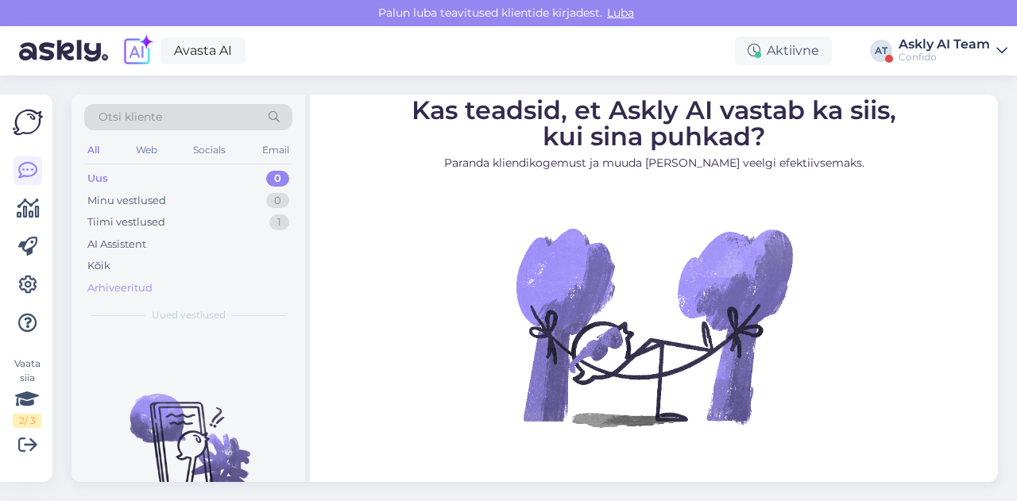
click at [116, 280] on div "Arhiveeritud" at bounding box center [119, 288] width 65 height 16
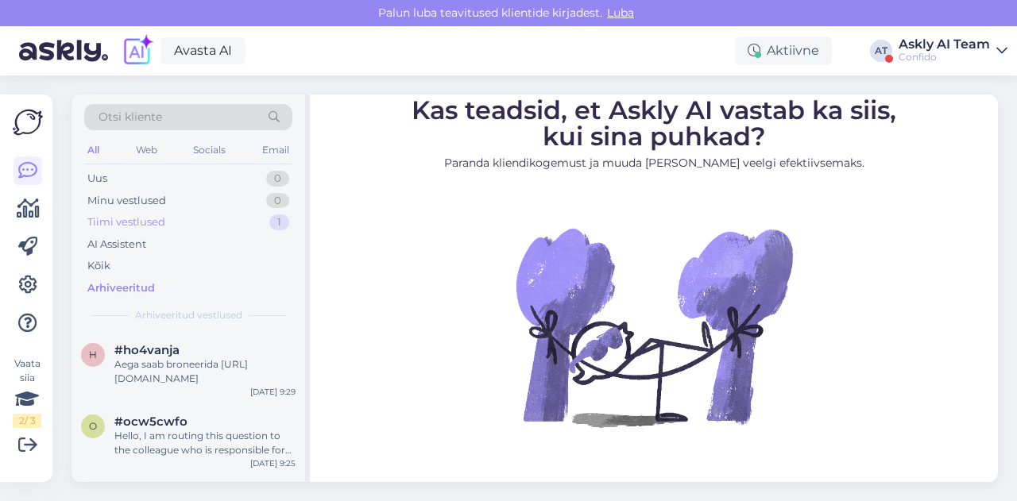
click at [124, 221] on div "Tiimi vestlused" at bounding box center [126, 223] width 78 height 16
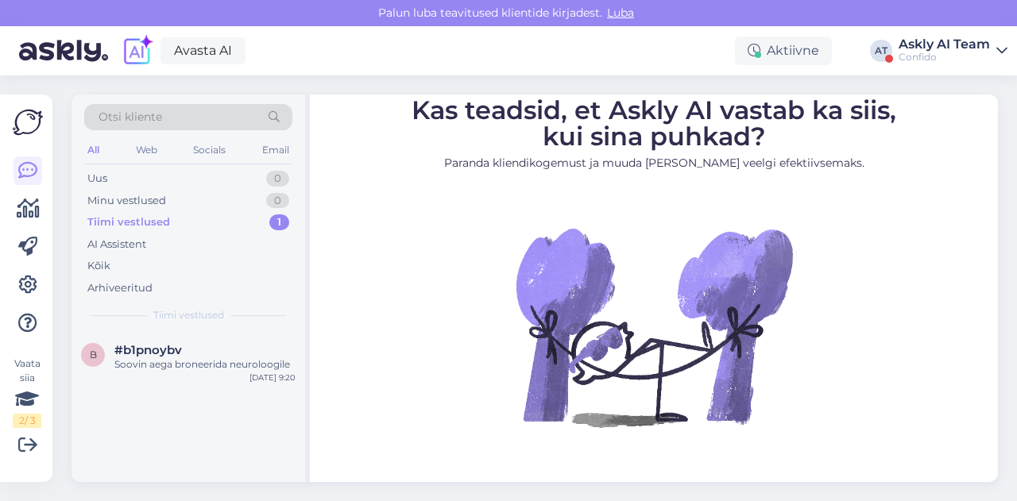
drag, startPoint x: 866, startPoint y: 0, endPoint x: 940, endPoint y: 36, distance: 82.1
click at [940, 36] on div "Avasta AI Aktiivne AT Askly AI Team Confido" at bounding box center [508, 50] width 1017 height 49
click at [914, 43] on div "Askly AI Team" at bounding box center [944, 44] width 91 height 13
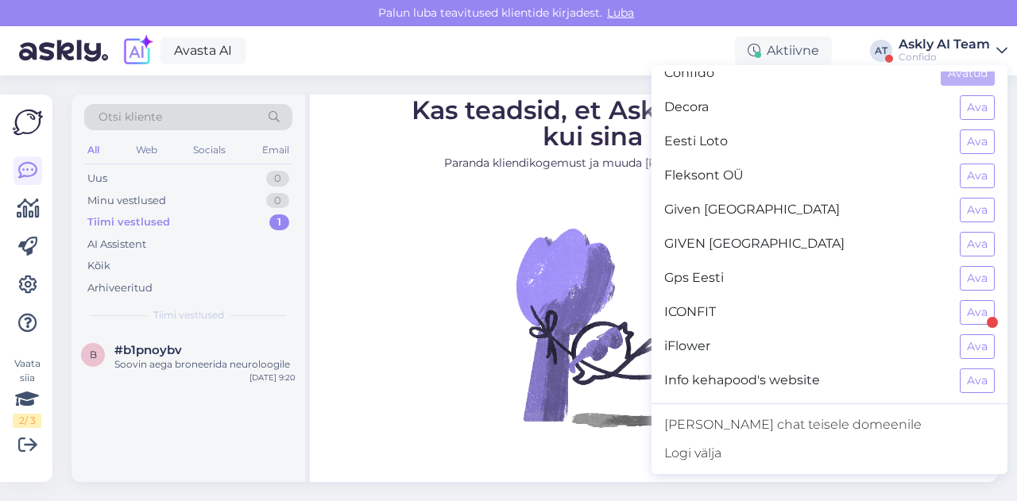
scroll to position [396, 0]
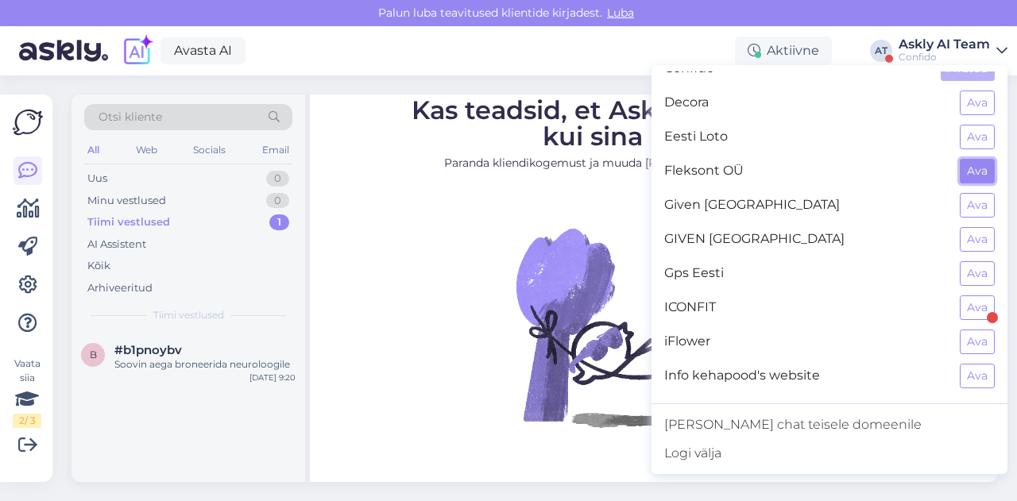
click at [976, 163] on button "Ava" at bounding box center [977, 171] width 35 height 25
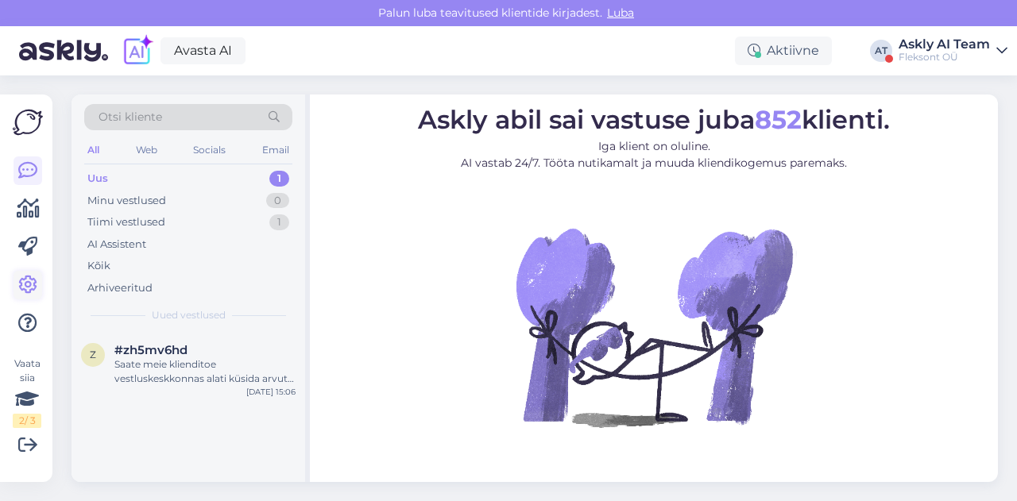
click at [32, 288] on icon at bounding box center [27, 285] width 19 height 19
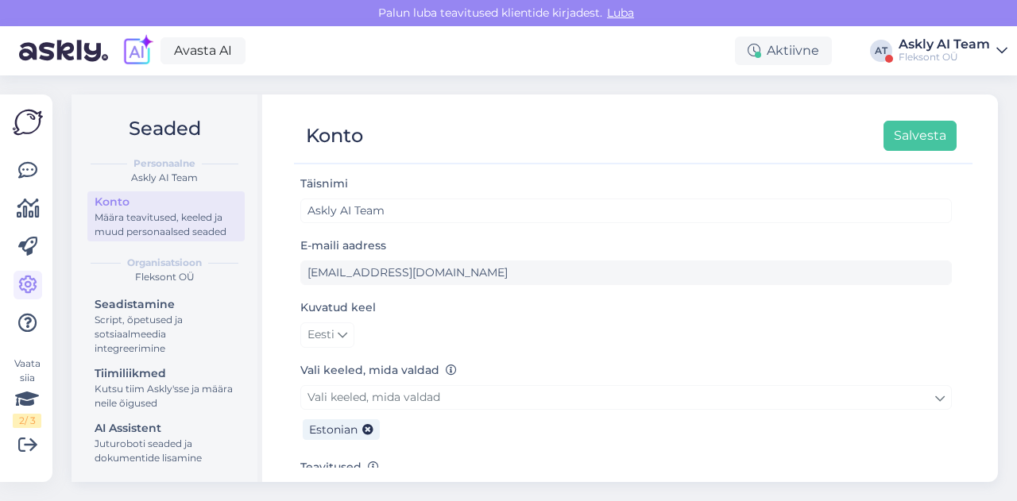
click at [149, 416] on div "Seadistamine Script, õpetused ja sotsiaalmeedia integreerimine Tiimiliikmed Kut…" at bounding box center [165, 383] width 157 height 179
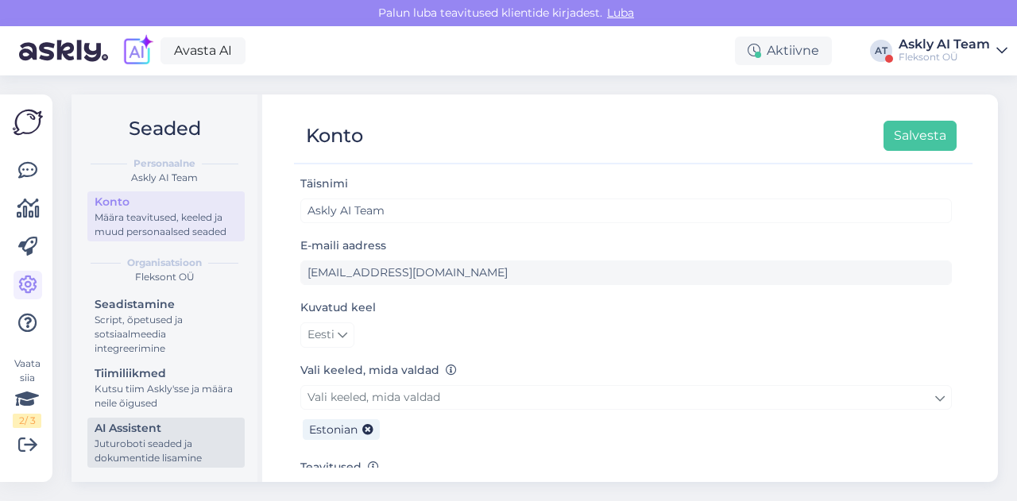
click at [145, 423] on div "AI Assistent" at bounding box center [166, 428] width 143 height 17
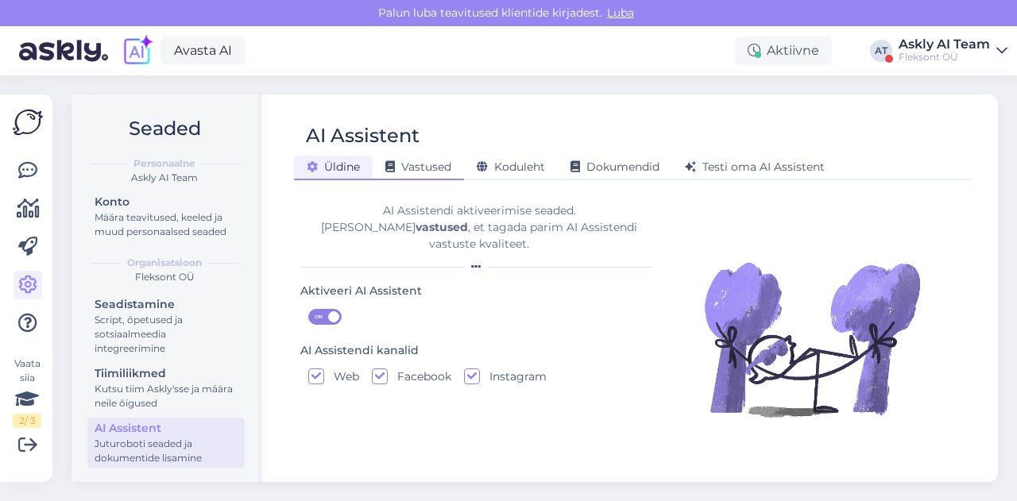
click at [443, 167] on span "Vastused" at bounding box center [418, 167] width 66 height 14
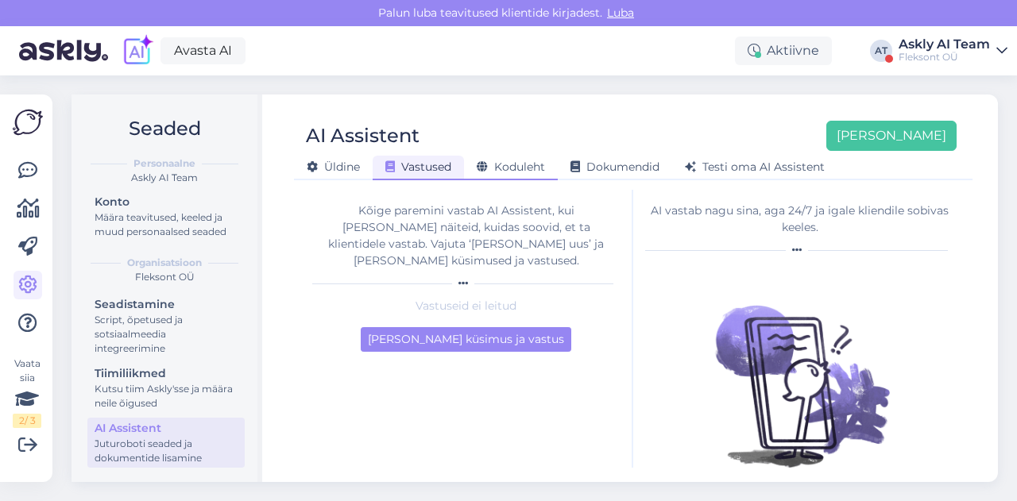
click at [509, 164] on span "Koduleht" at bounding box center [511, 167] width 68 height 14
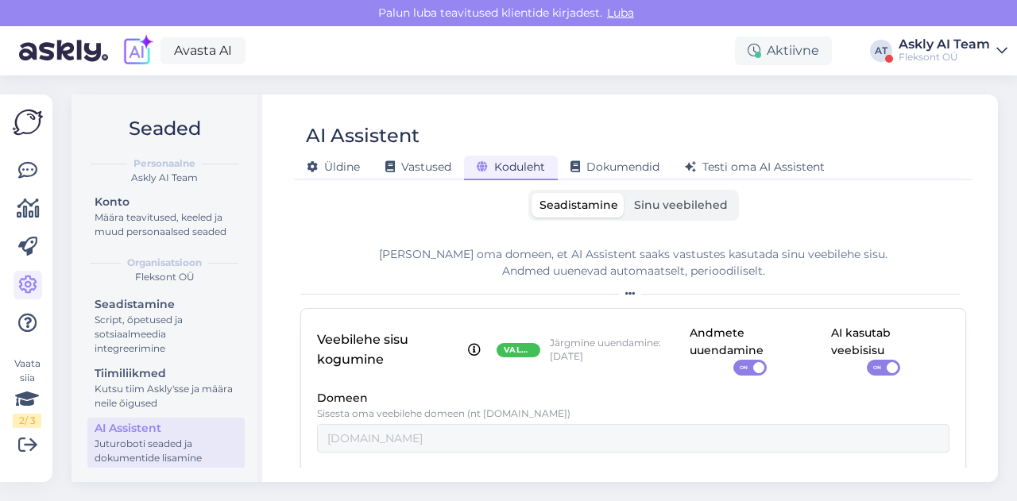
click at [631, 191] on div "Seadistamine Sinu veebilehed" at bounding box center [633, 205] width 211 height 31
click at [636, 196] on label "Sinu veebilehed" at bounding box center [681, 205] width 110 height 25
click at [626, 193] on input "Sinu veebilehed" at bounding box center [626, 193] width 0 height 0
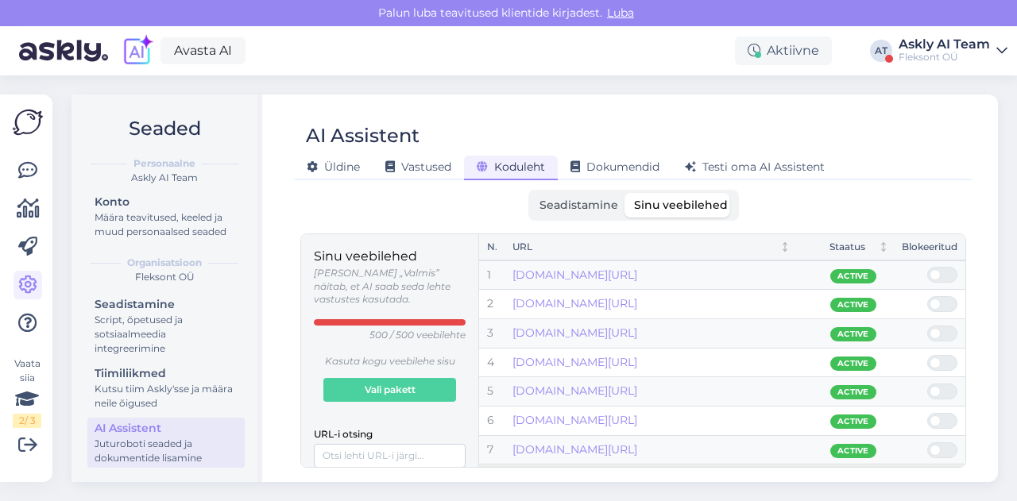
click at [642, 350] on td "[DOMAIN_NAME][URL]" at bounding box center [652, 362] width 294 height 29
click at [22, 163] on icon at bounding box center [27, 170] width 19 height 19
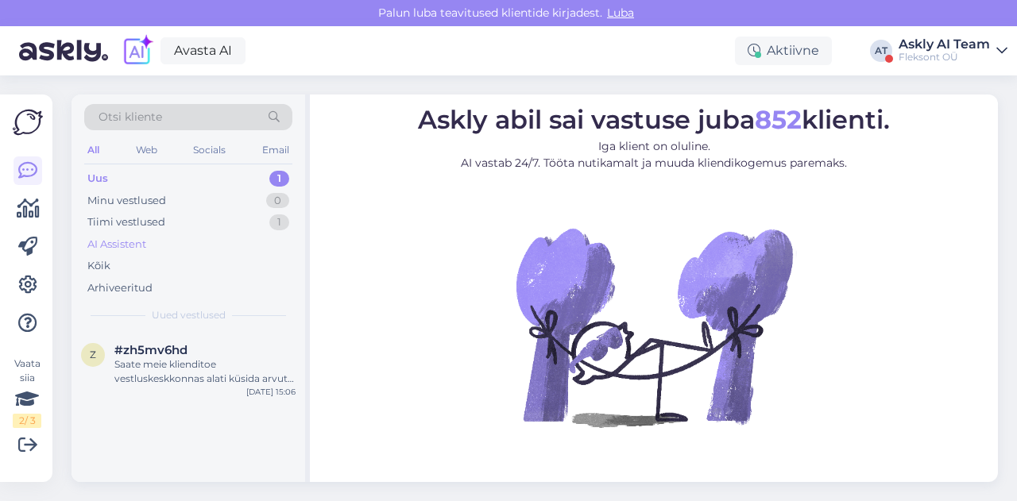
click at [118, 249] on div "AI Assistent" at bounding box center [116, 245] width 59 height 16
click at [199, 374] on div "[PERSON_NAME], et [PERSON_NAME] aidata. Kui teil on veel küsimusi, andke julgel…" at bounding box center [204, 372] width 181 height 29
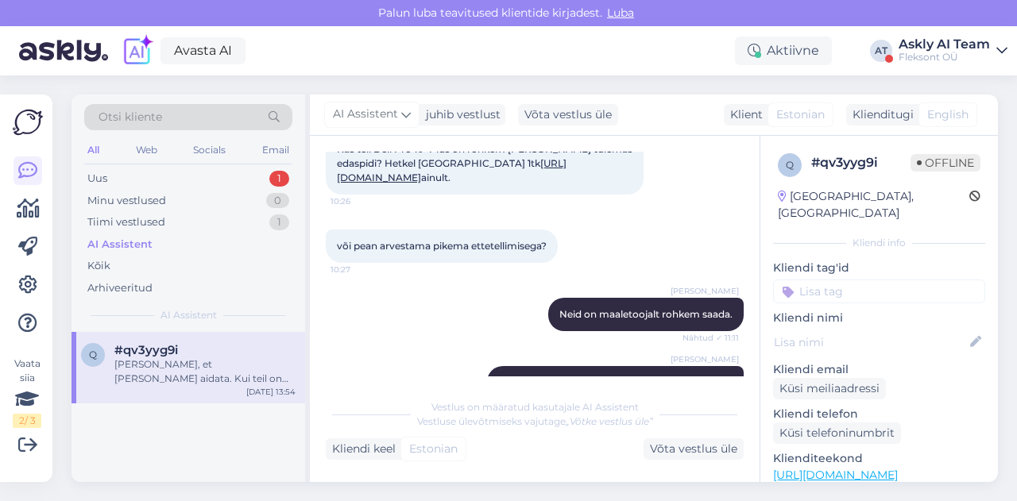
scroll to position [882, 0]
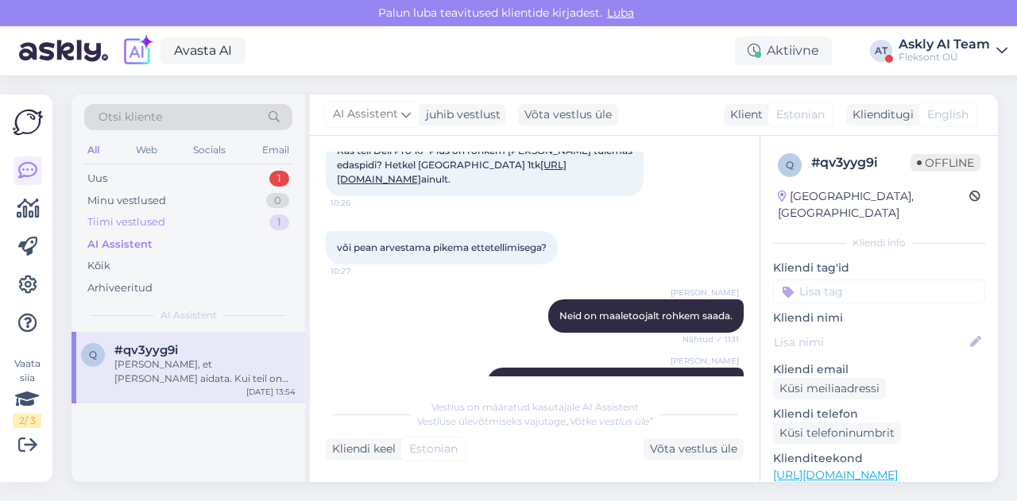
click at [133, 224] on div "Tiimi vestlused" at bounding box center [126, 223] width 78 height 16
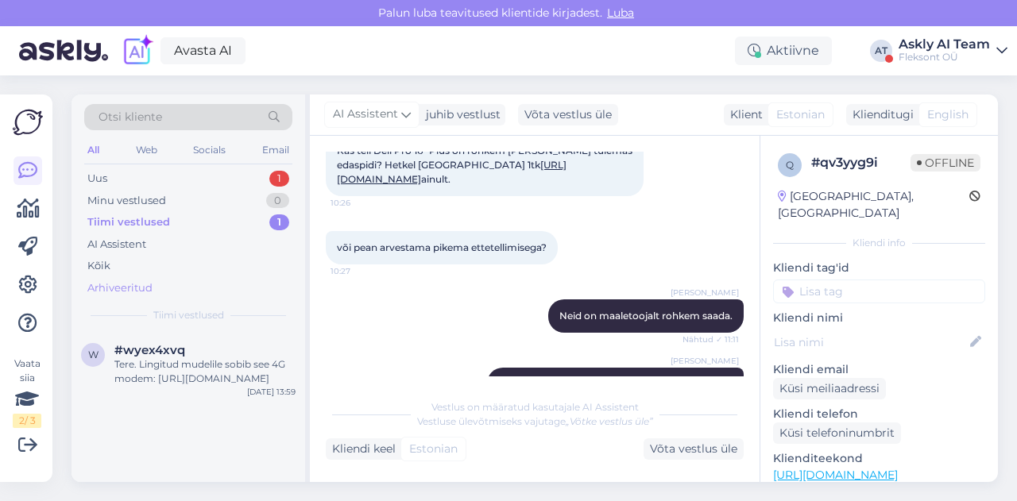
click at [145, 280] on div "Arhiveeritud" at bounding box center [119, 288] width 65 height 16
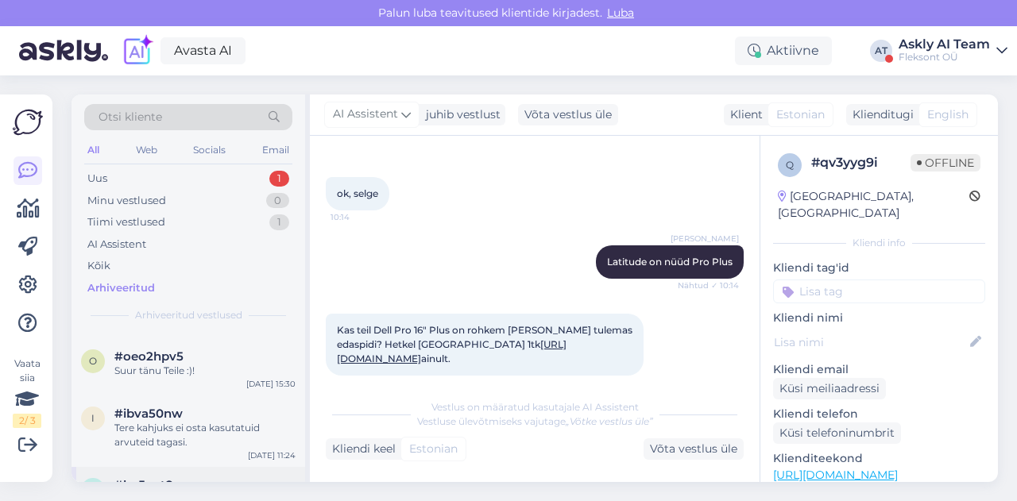
scroll to position [0, 0]
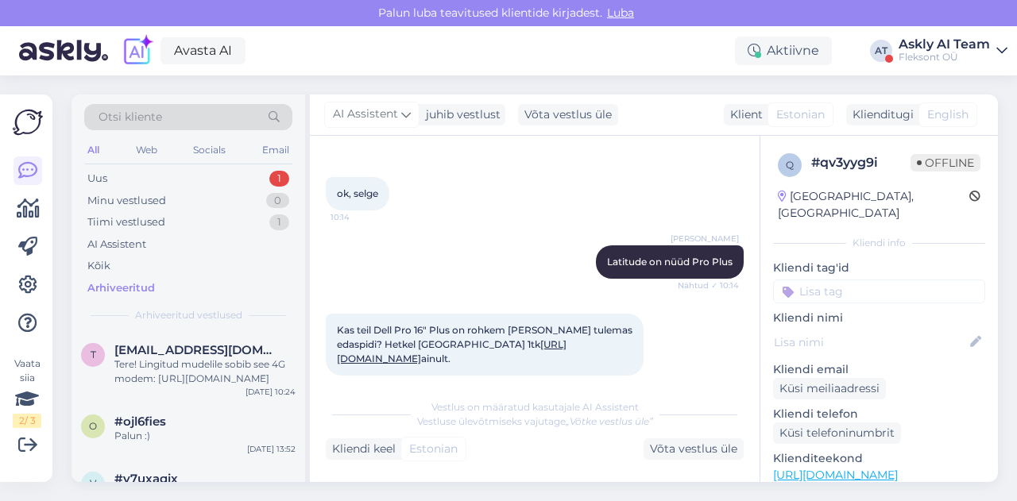
click at [909, 53] on div "Fleksont OÜ" at bounding box center [944, 57] width 91 height 13
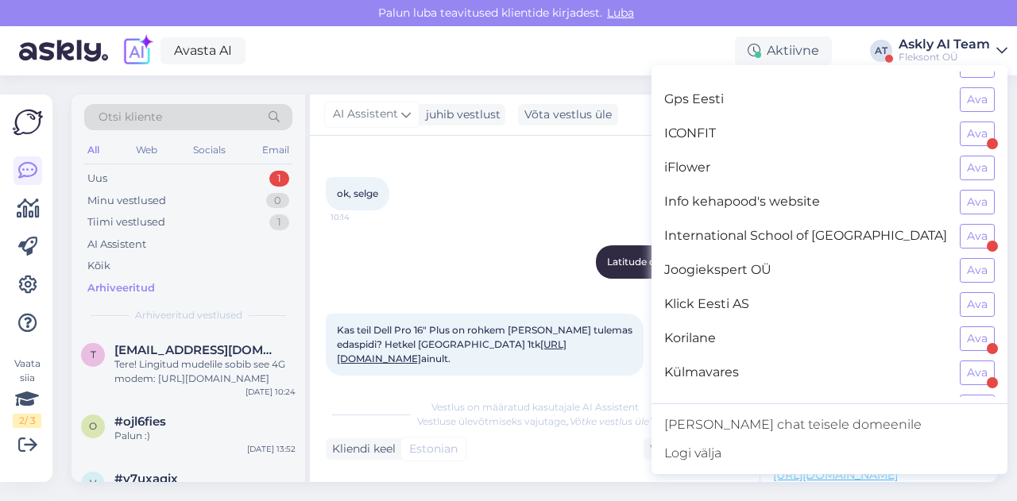
scroll to position [569, 0]
click at [960, 259] on button "Ava" at bounding box center [977, 271] width 35 height 25
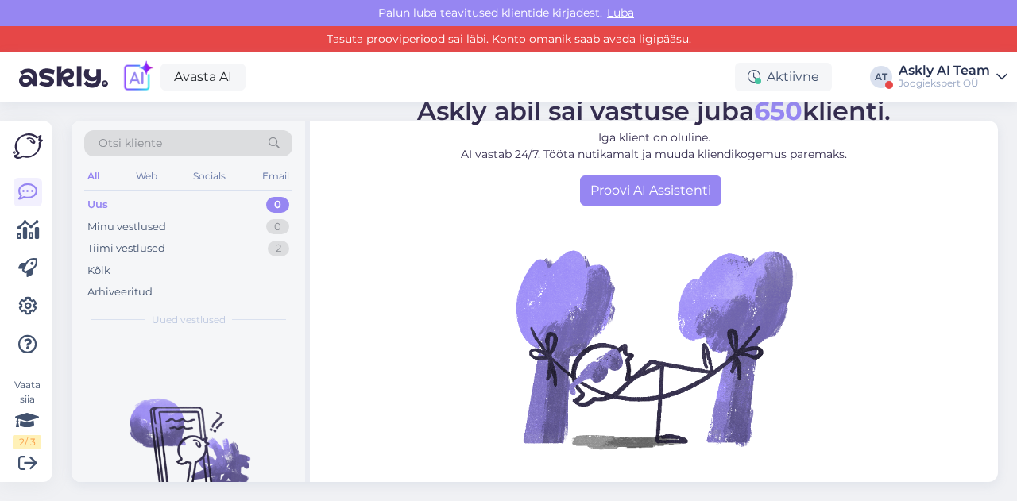
click at [980, 73] on div "Askly AI Team" at bounding box center [944, 70] width 91 height 13
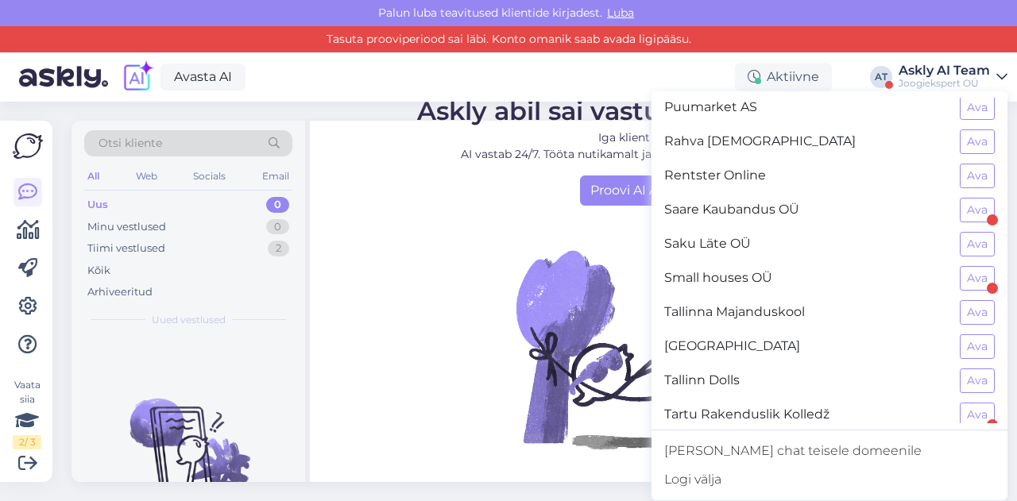
scroll to position [1348, 0]
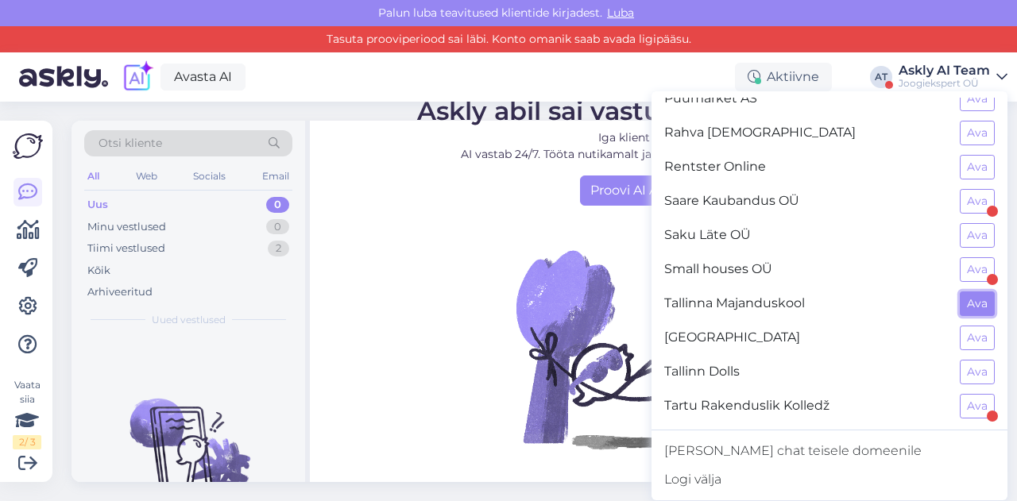
click at [967, 292] on button "Ava" at bounding box center [977, 304] width 35 height 25
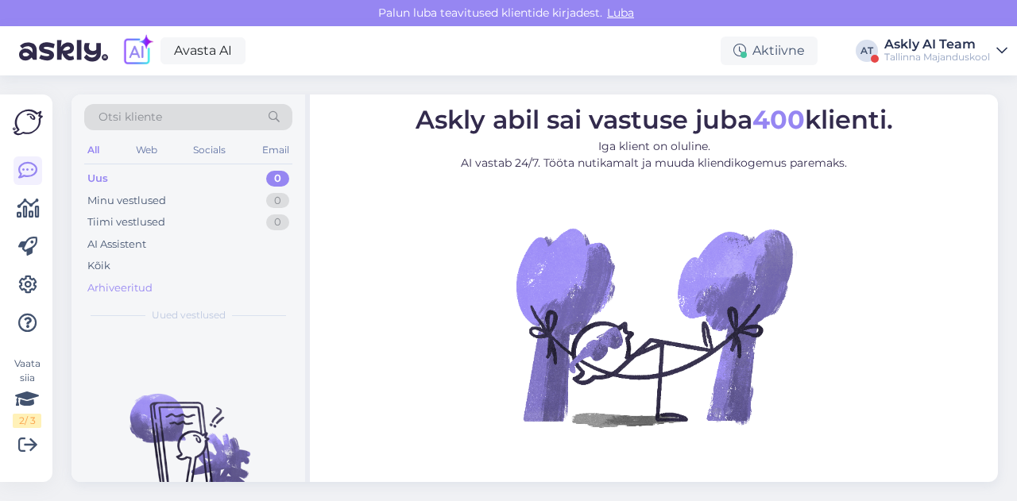
click at [135, 285] on div "Arhiveeritud" at bounding box center [119, 288] width 65 height 16
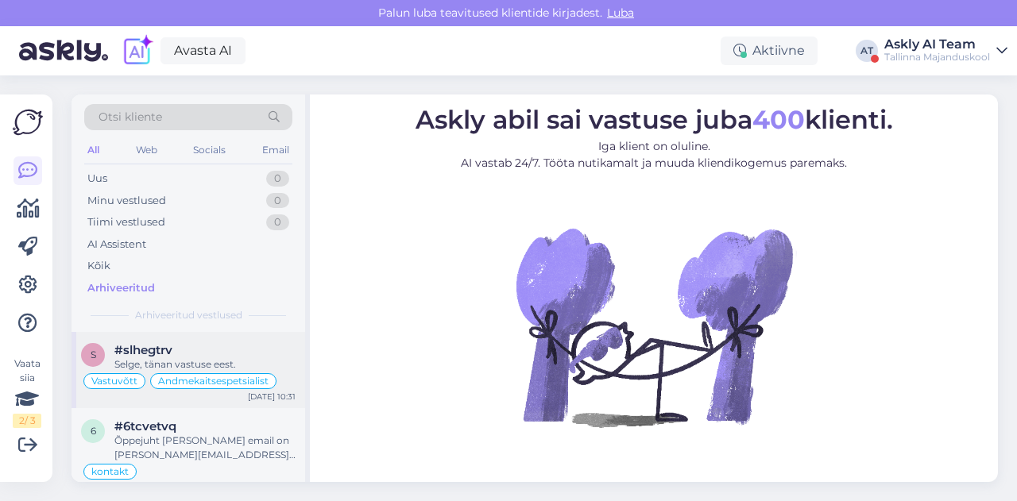
click at [181, 343] on div "#slhegtrv" at bounding box center [204, 350] width 181 height 14
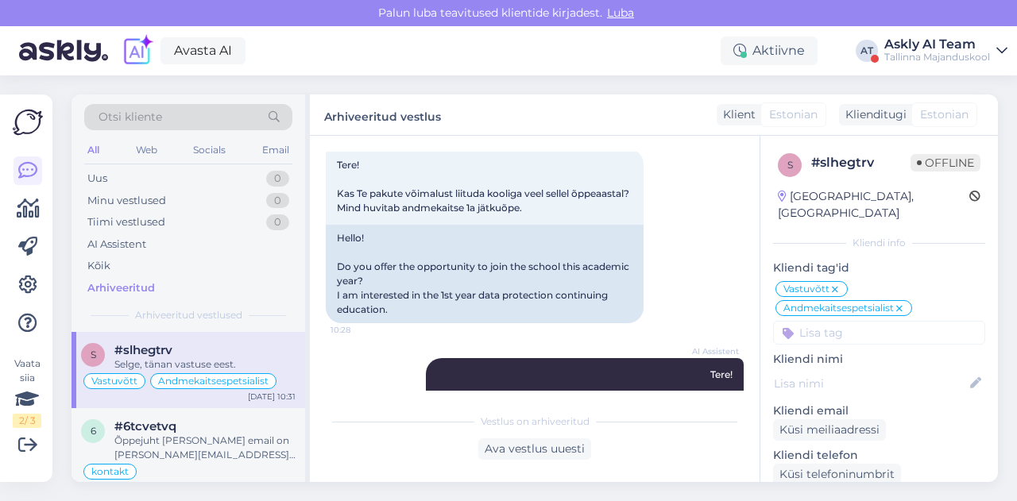
scroll to position [89, 0]
click at [195, 455] on div "Õppejuht [PERSON_NAME] email on [PERSON_NAME][EMAIL_ADDRESS][DOMAIN_NAME]" at bounding box center [204, 448] width 181 height 29
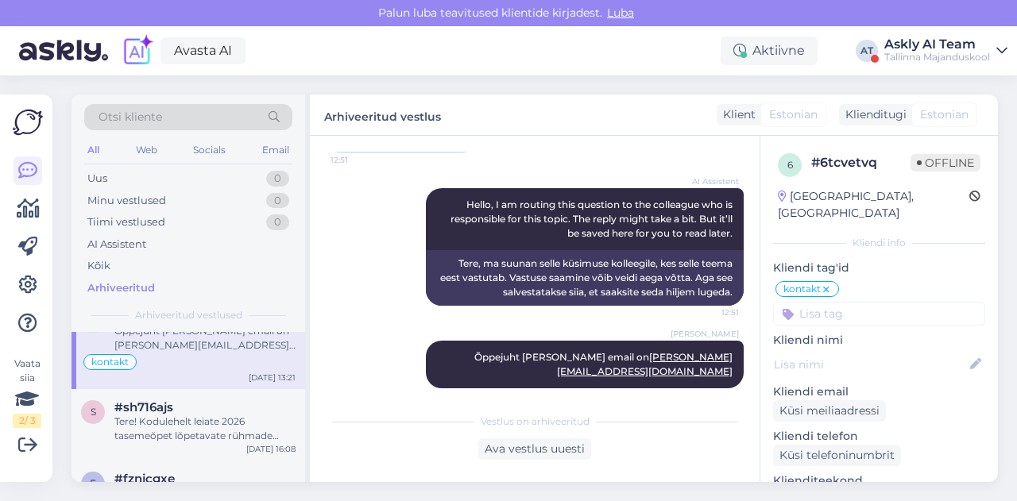
scroll to position [137, 0]
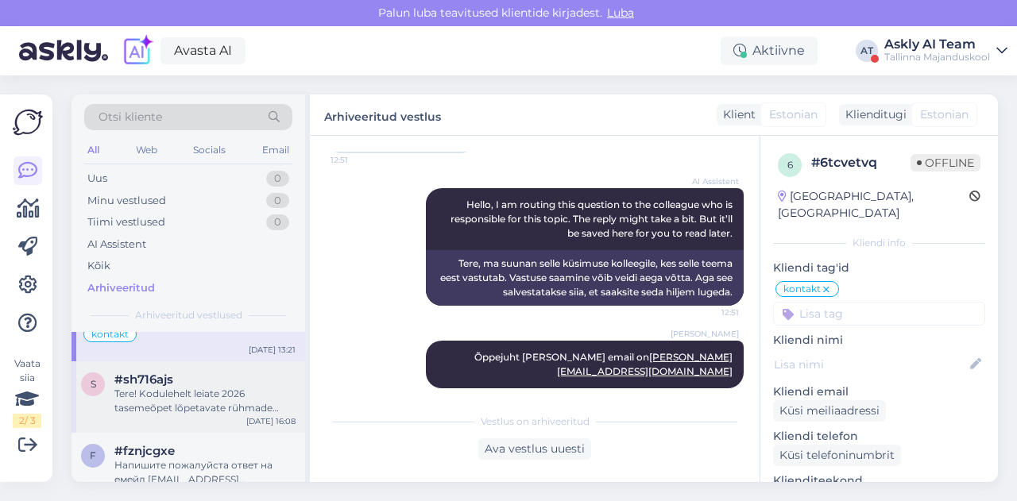
click at [211, 406] on div "Tere! Kodulehelt leiate 2026 tasemeõpet lõpetavate rühmade ajakava [URL][DOMAIN…" at bounding box center [204, 401] width 181 height 29
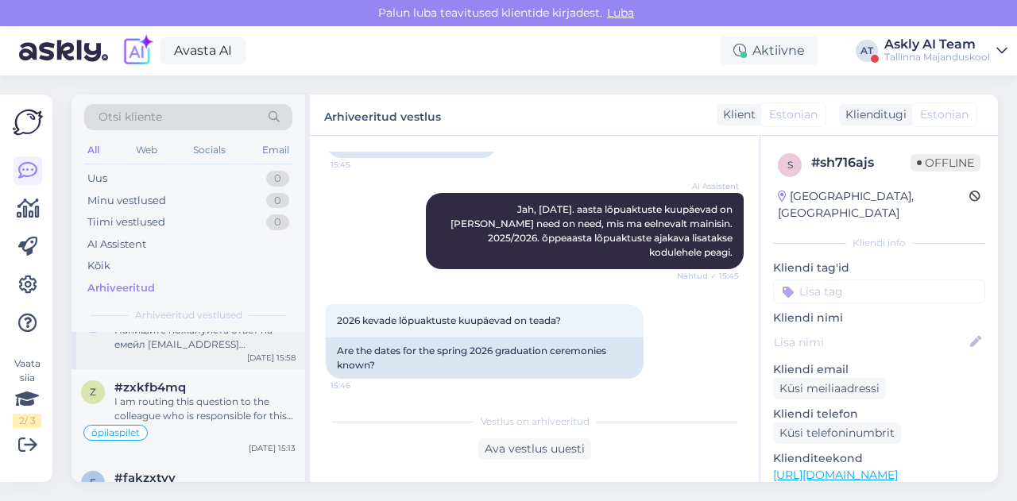
scroll to position [271, 0]
click at [195, 425] on div "õpilaspilet" at bounding box center [188, 434] width 215 height 19
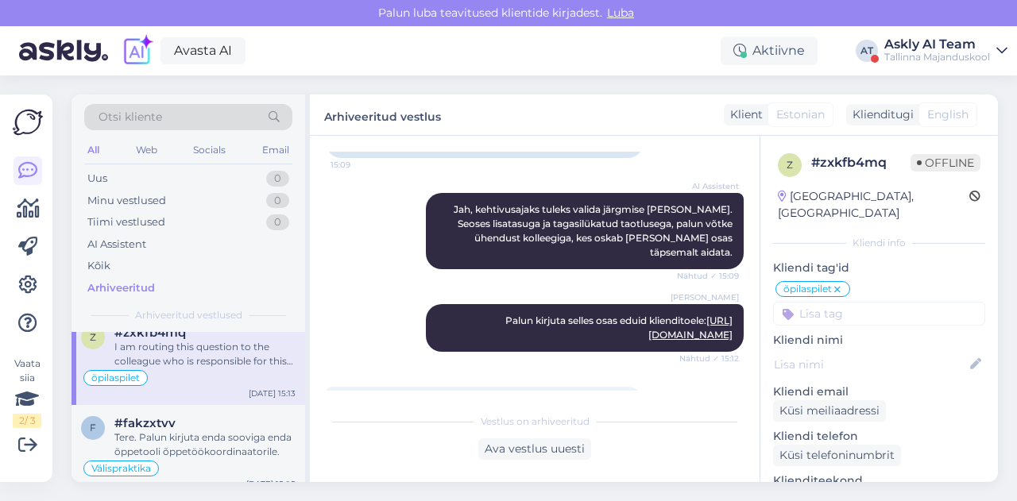
scroll to position [328, 0]
click at [197, 430] on div "Tere. Palun kirjuta enda sooviga enda õppetooli õppetöökoordinaatorile." at bounding box center [204, 444] width 181 height 29
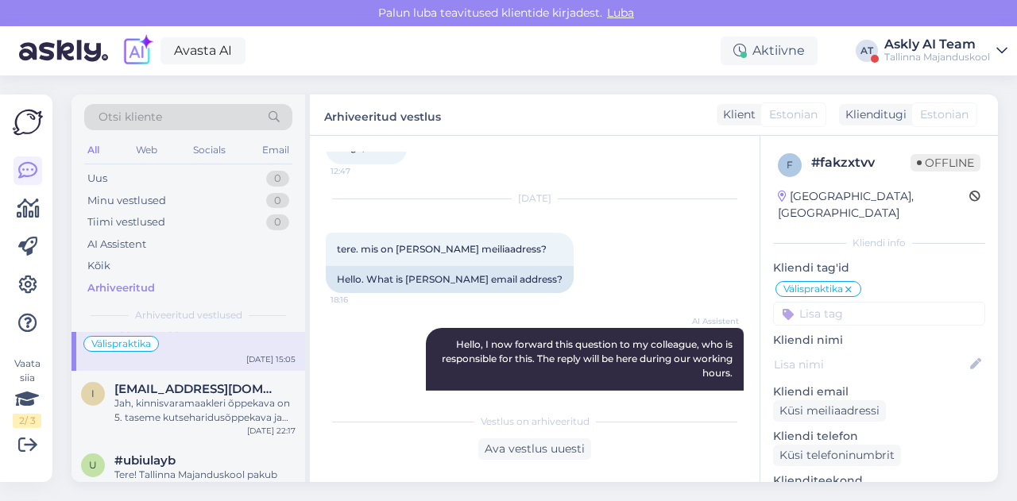
scroll to position [475, 0]
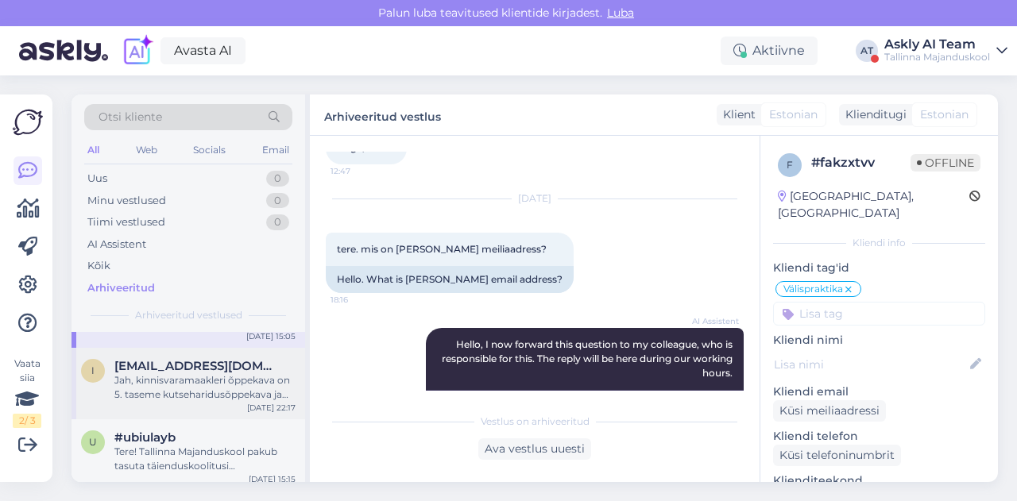
click at [229, 374] on div "Jah, kinnisvaramaakleri õppekava on 5. taseme kutseharidusõppekava ja sellele õ…" at bounding box center [204, 387] width 181 height 29
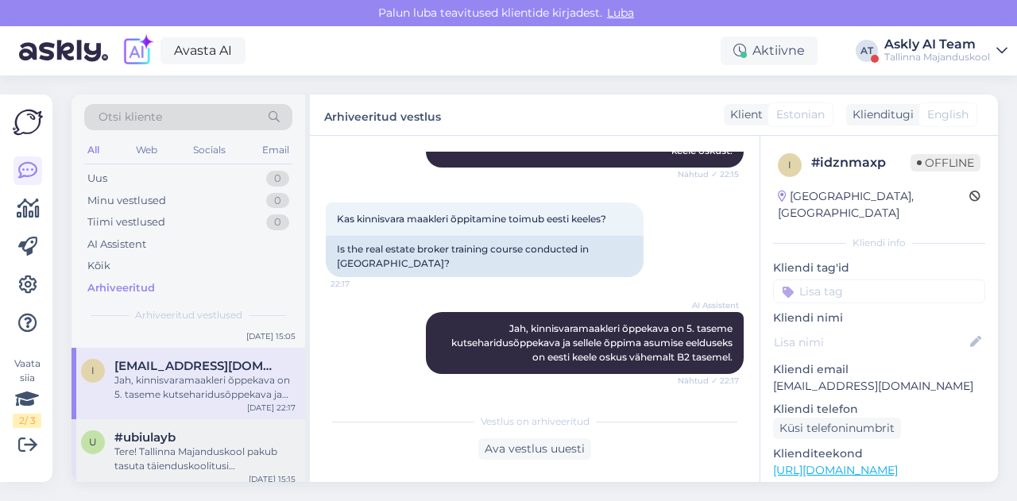
click at [206, 452] on div "Tere! Tallinna Majanduskool pakub tasuta täienduskoolitusi täiskasvanutele, mis…" at bounding box center [204, 459] width 181 height 29
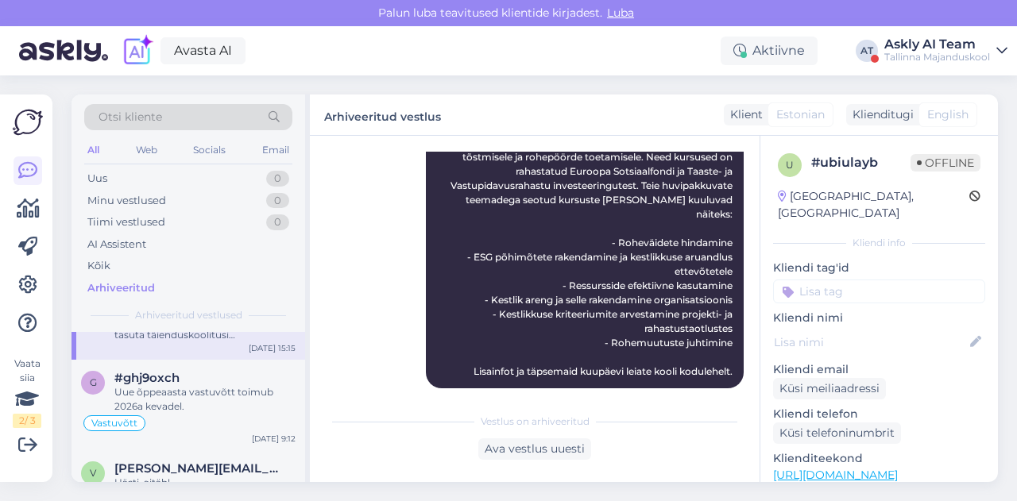
scroll to position [607, 0]
click at [218, 388] on div "Uue õppeaasta vastuvõtt toimub 2026a kevadel." at bounding box center [204, 399] width 181 height 29
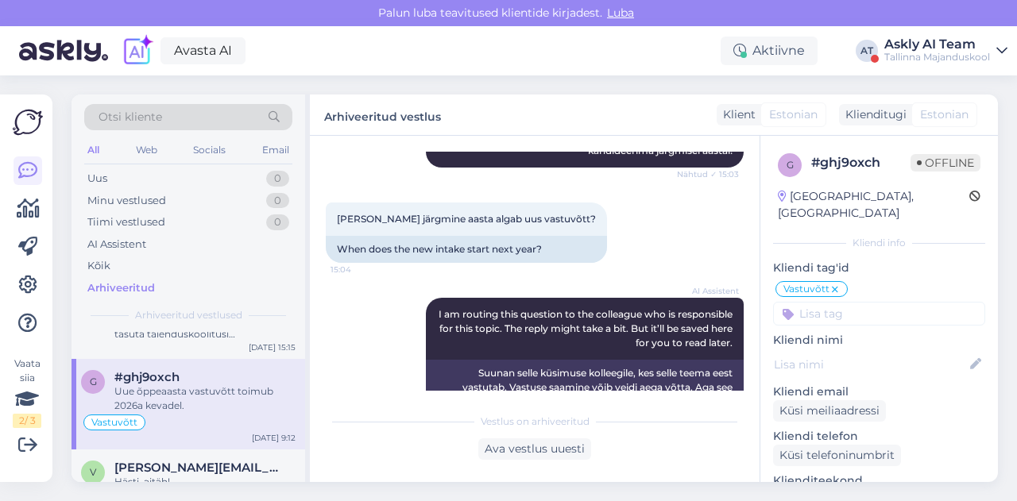
scroll to position [219, 0]
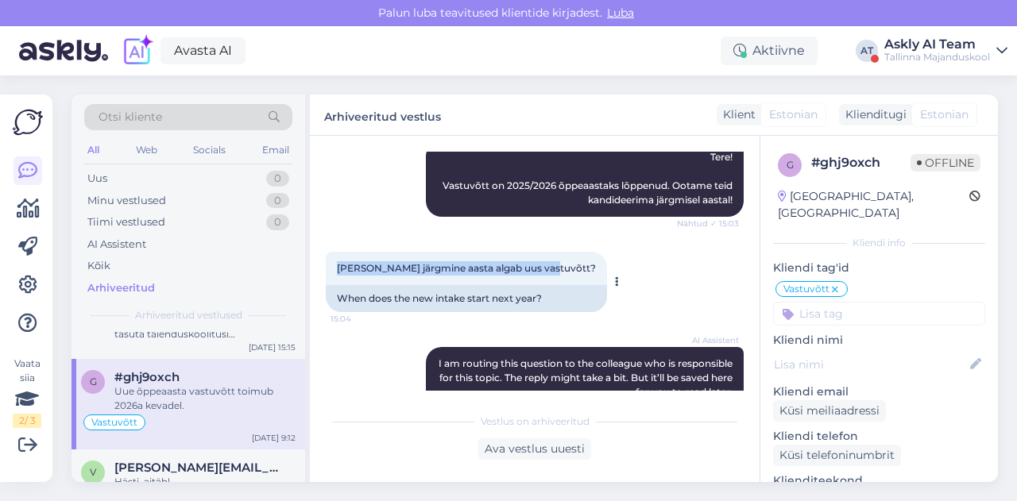
drag, startPoint x: 334, startPoint y: 257, endPoint x: 545, endPoint y: 242, distance: 211.8
click at [545, 252] on div "[PERSON_NAME] järgmine aasta algab uus vastuvõtt? 15:04" at bounding box center [466, 268] width 281 height 33
copy span "[PERSON_NAME] järgmine aasta algab uus vastuvõtt?"
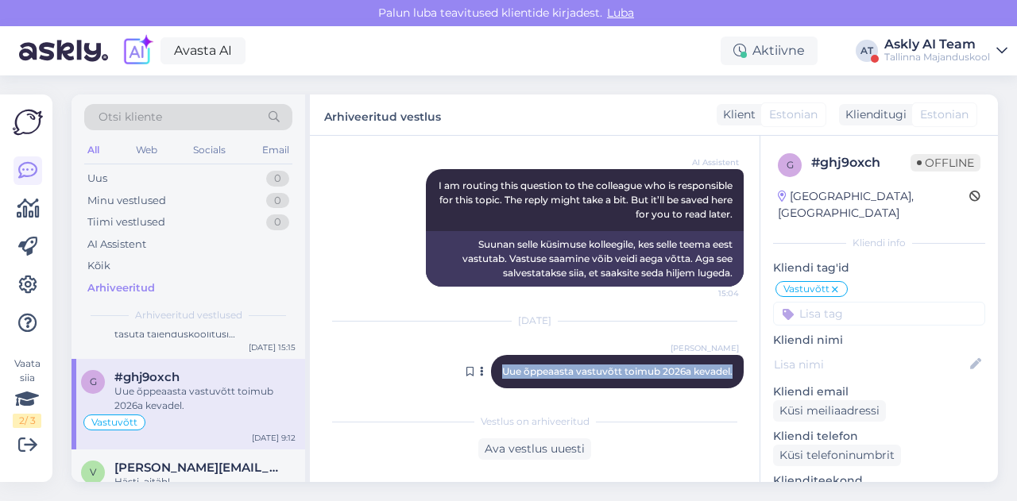
drag, startPoint x: 489, startPoint y: 349, endPoint x: 721, endPoint y: 363, distance: 233.2
click at [721, 363] on div "[PERSON_NAME] Uue õppeaasta vastuvõtt toimub 2026a kevadel. 9:12" at bounding box center [617, 371] width 253 height 33
copy span "Uue õppeaasta vastuvõtt toimub 2026a kevadel."
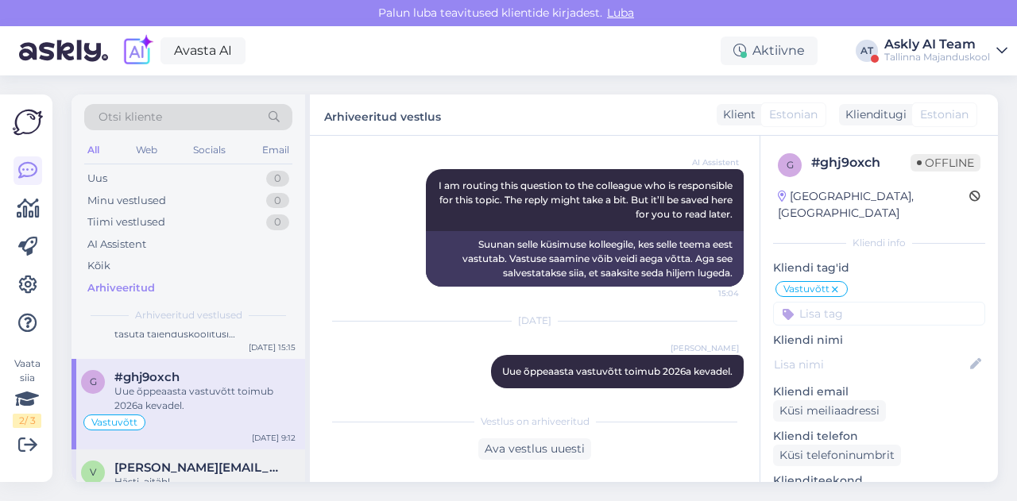
click at [216, 456] on div "v [EMAIL_ADDRESS][DOMAIN_NAME] Hästi, aitäh! Täienduskoolitus [DATE] 15:49" at bounding box center [189, 488] width 234 height 76
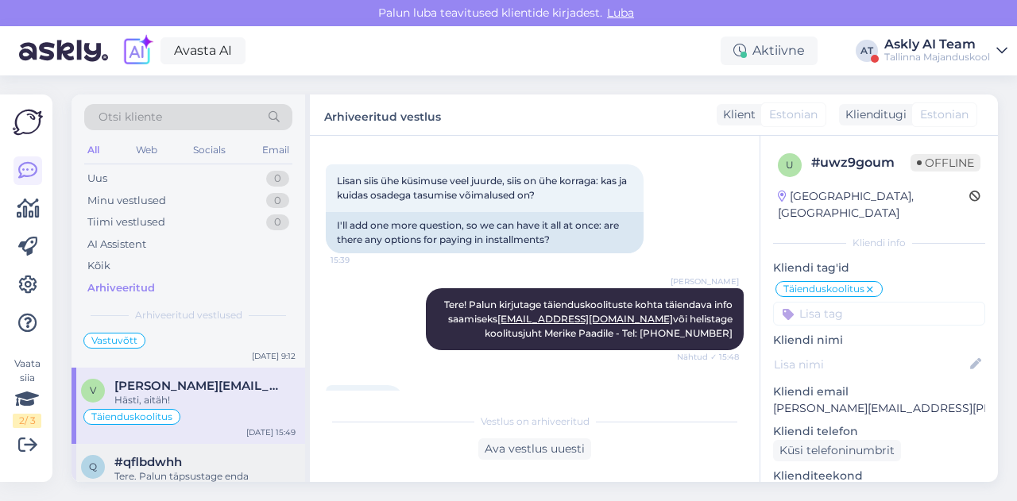
scroll to position [690, 0]
click at [201, 456] on div "#qflbdwhh" at bounding box center [204, 461] width 181 height 14
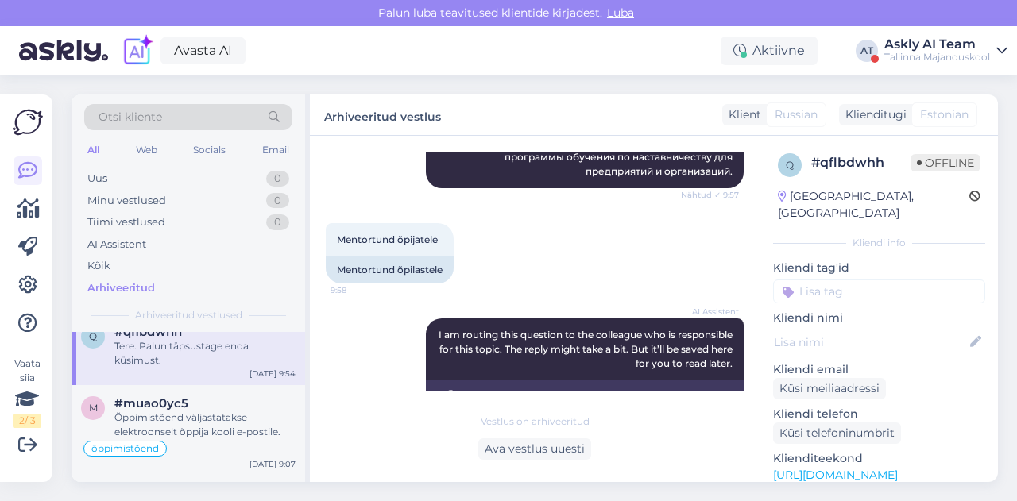
scroll to position [826, 0]
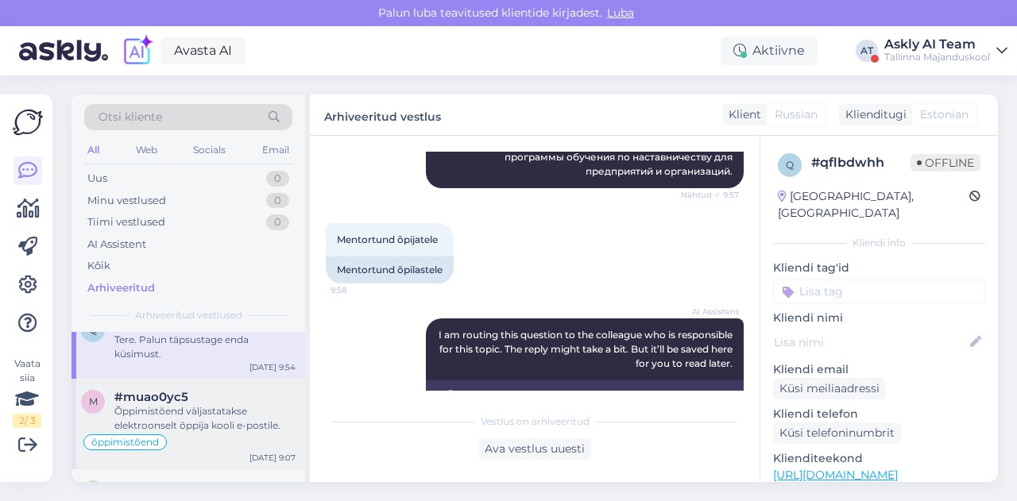
click at [235, 404] on div "Õppimistõend väljastatakse elektroonselt õppija kooli e-postile." at bounding box center [204, 418] width 181 height 29
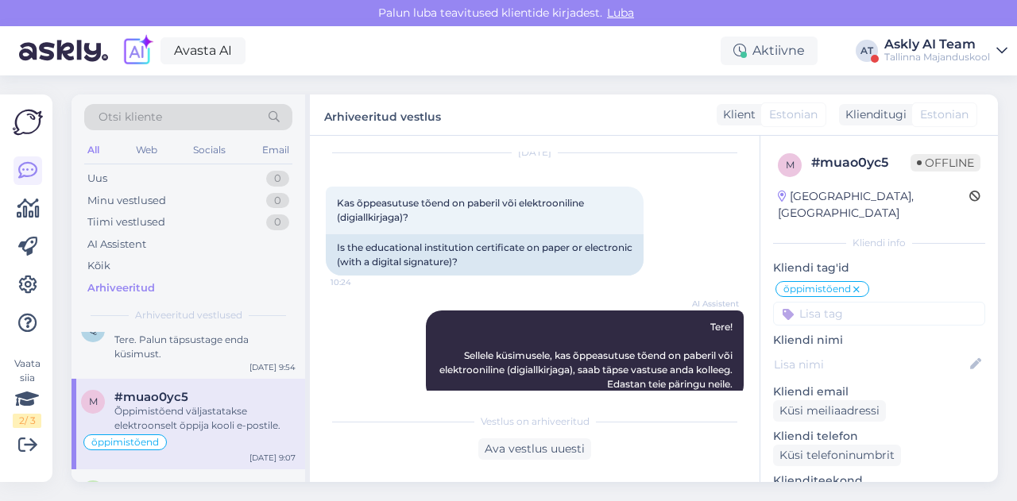
scroll to position [528, 0]
drag, startPoint x: 335, startPoint y: 173, endPoint x: 440, endPoint y: 194, distance: 106.9
click at [440, 194] on div "Kas õppeasutuse tõend on paberil või elektrooniline (digiallkirjaga)? 10:24" at bounding box center [485, 211] width 318 height 48
copy span "Kas õppeasutuse tõend on paberil või elektrooniline (digiallkirjaga)?"
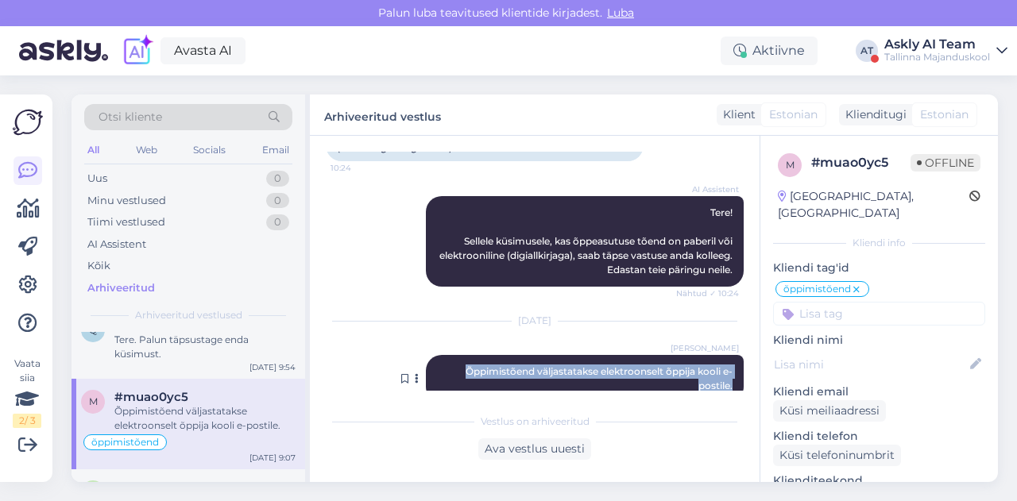
drag, startPoint x: 443, startPoint y: 342, endPoint x: 729, endPoint y: 357, distance: 286.4
click at [729, 357] on div "[PERSON_NAME] Õppimistõend väljastatakse elektroonselt õppija kooli e-postile. …" at bounding box center [585, 379] width 318 height 48
copy span "Õppimistõend väljastatakse elektroonselt õppija kooli e-postile."
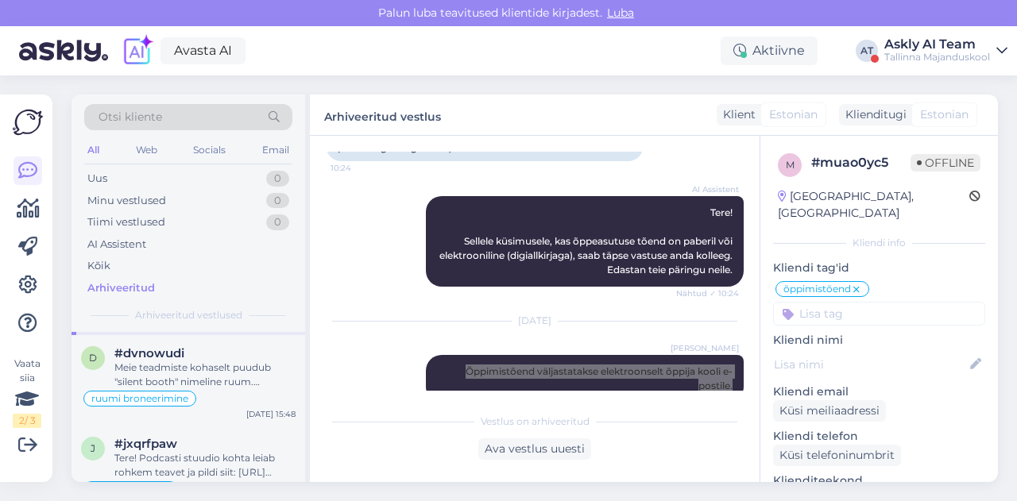
scroll to position [961, 0]
click at [214, 383] on div "Meie teadmiste kohaselt puudub "silent booth" nimeline ruum. Ruumide rentimise …" at bounding box center [204, 374] width 181 height 29
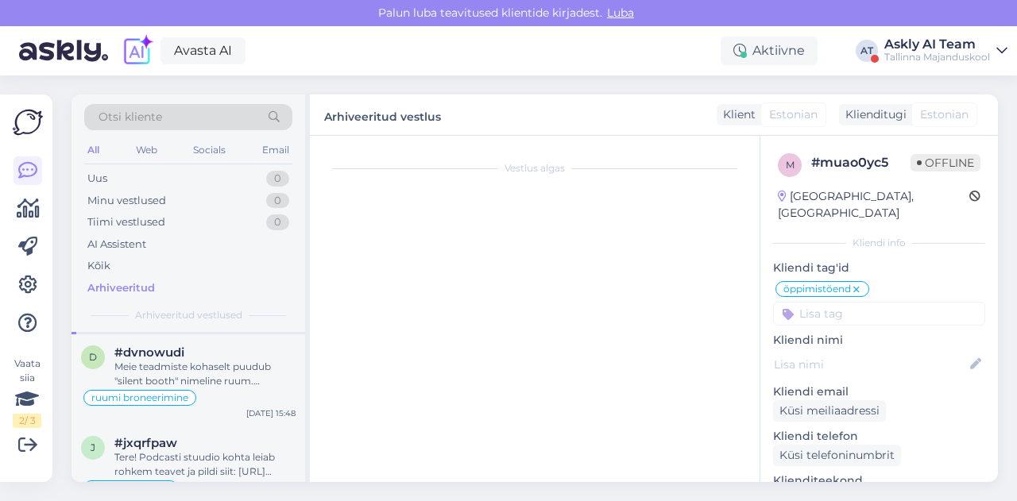
scroll to position [114, 0]
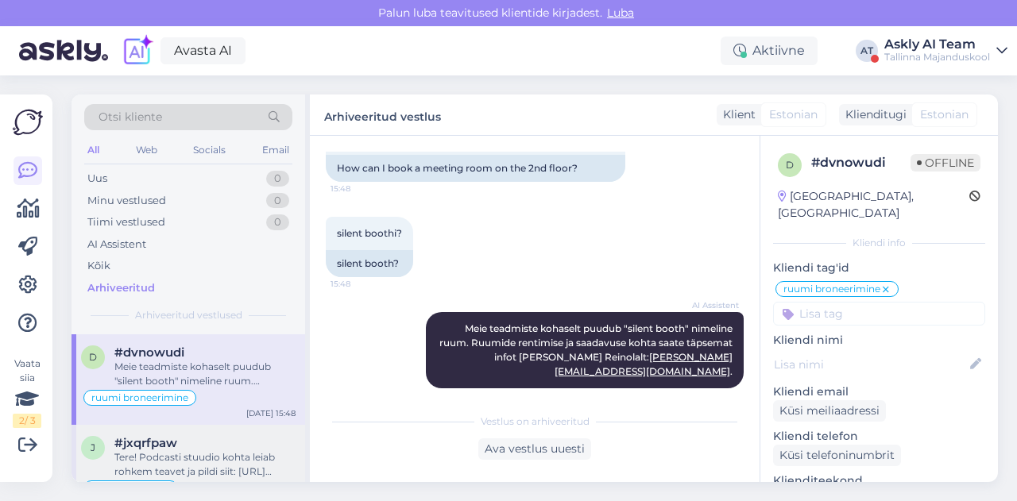
click at [240, 451] on div "Tere! Podcasti stuudio kohta leiab rohkem teavet ja pildi siit: [URL][DOMAIN_NA…" at bounding box center [204, 465] width 181 height 29
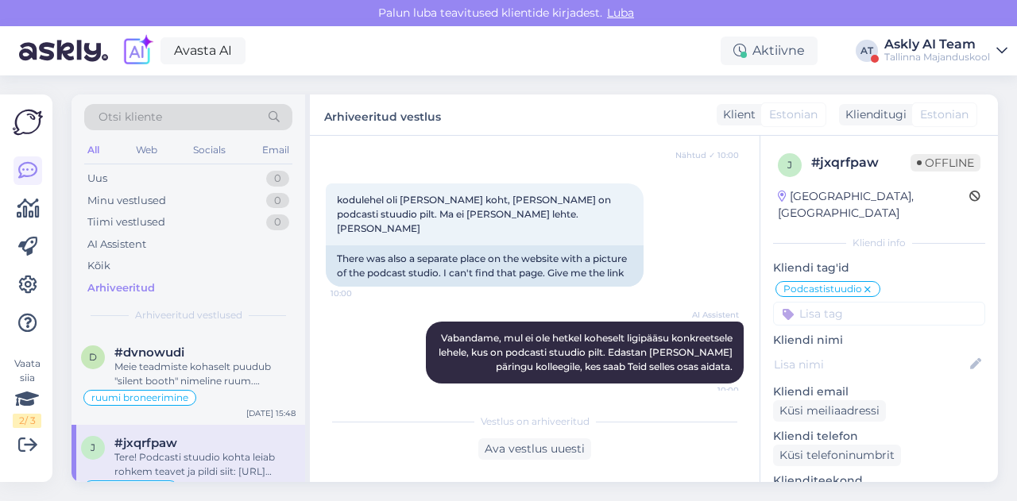
scroll to position [356, 0]
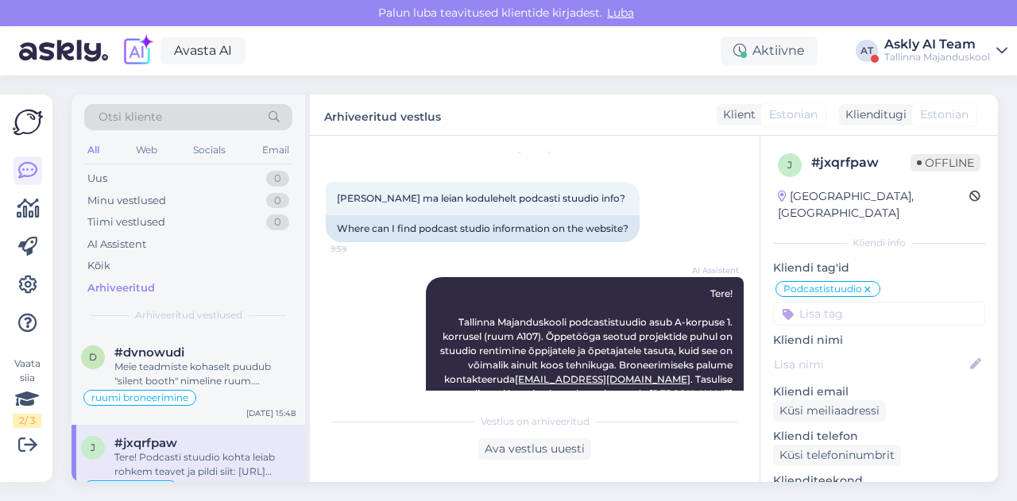
click at [491, 298] on div "AI Assistent Tere! Tallinna Majanduskooli podcastistuudio asub A-korpuse 1. kor…" at bounding box center [585, 365] width 318 height 176
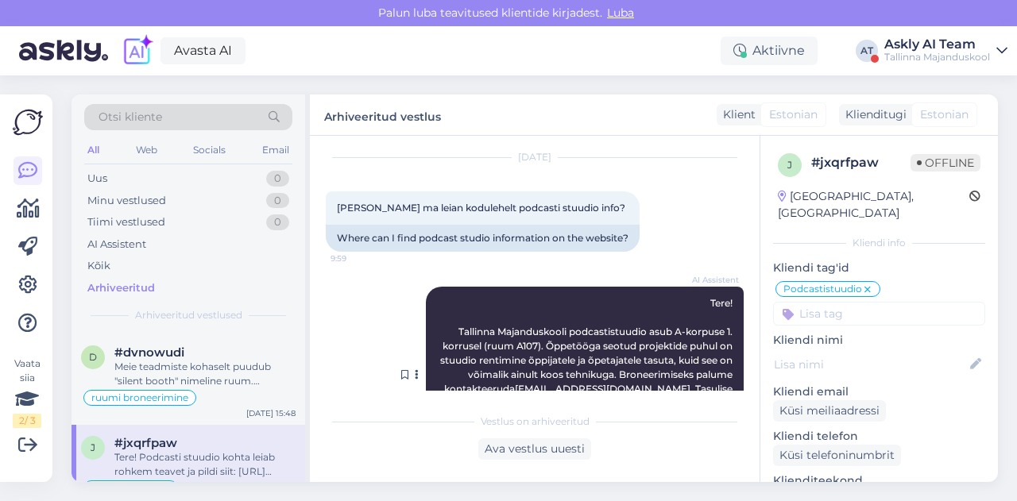
scroll to position [44, 0]
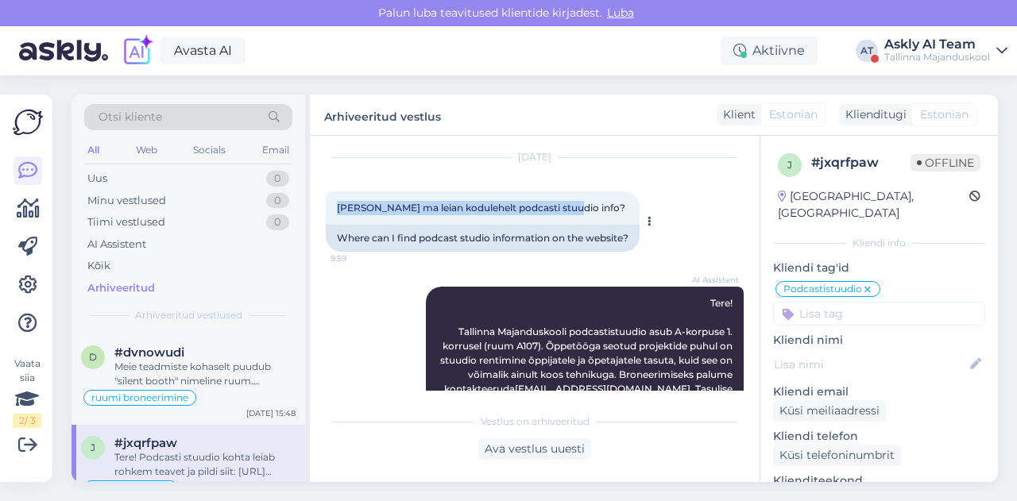
drag, startPoint x: 331, startPoint y: 212, endPoint x: 574, endPoint y: 203, distance: 242.5
click at [574, 203] on div "[PERSON_NAME] ma leian kodulehelt podcasti stuudio info? 9:59" at bounding box center [483, 207] width 314 height 33
copy span "[PERSON_NAME] ma leian kodulehelt podcasti stuudio info?"
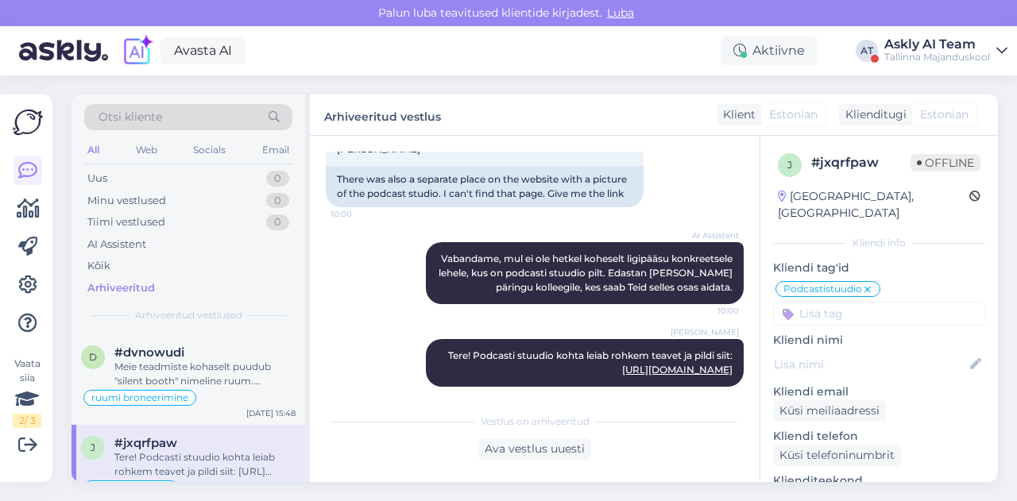
scroll to position [451, 0]
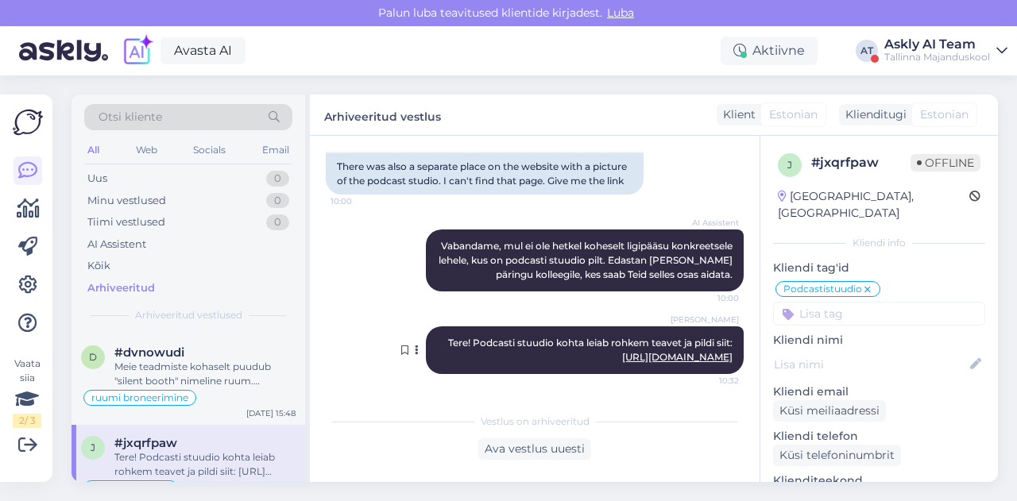
drag, startPoint x: 426, startPoint y: 338, endPoint x: 729, endPoint y: 362, distance: 304.5
click at [729, 362] on div "[PERSON_NAME] Tere! Podcasti stuudio kohta leiab rohkem teavet ja pildi siit: […" at bounding box center [585, 351] width 318 height 48
copy span "Tere! Podcasti stuudio kohta leiab rohkem teavet ja pildi siit: [URL][DOMAIN_NA…"
click at [16, 293] on link at bounding box center [28, 285] width 29 height 29
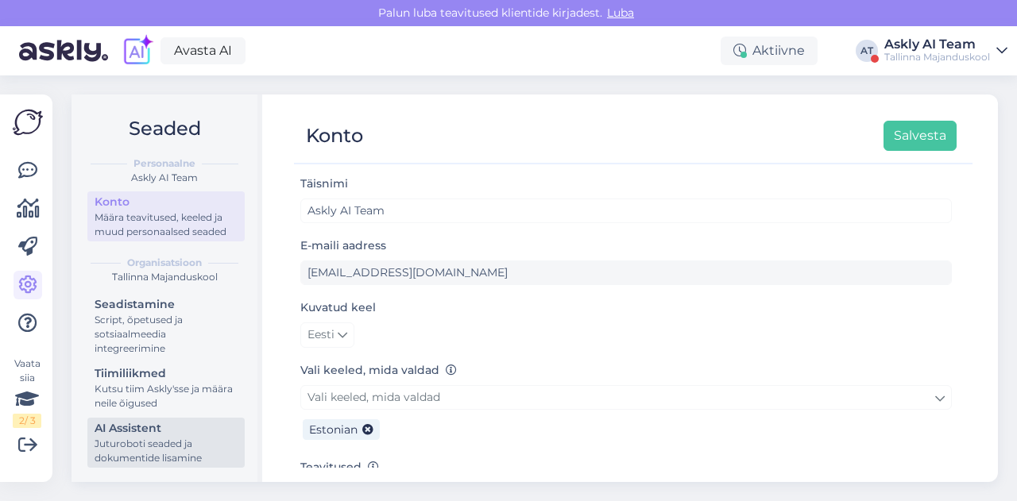
click at [136, 435] on div "AI Assistent" at bounding box center [166, 428] width 143 height 17
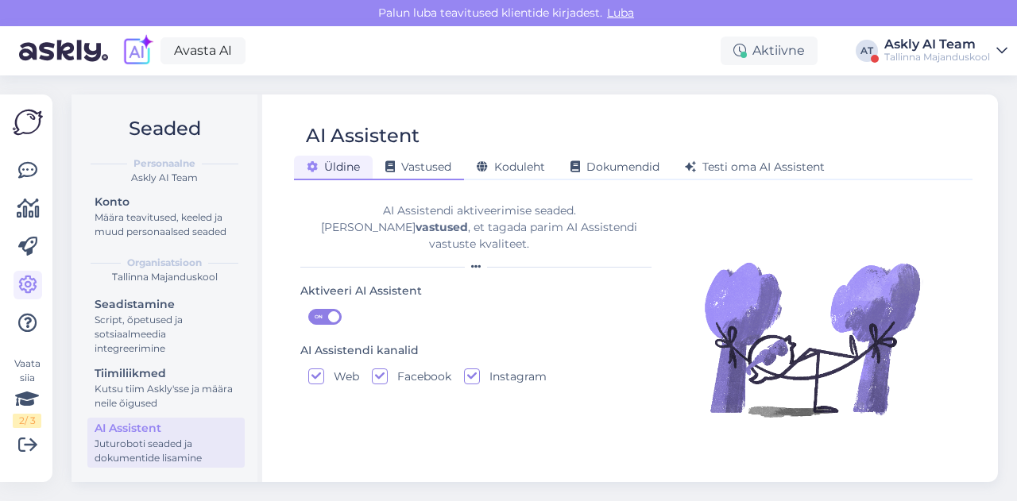
click at [426, 163] on span "Vastused" at bounding box center [418, 167] width 66 height 14
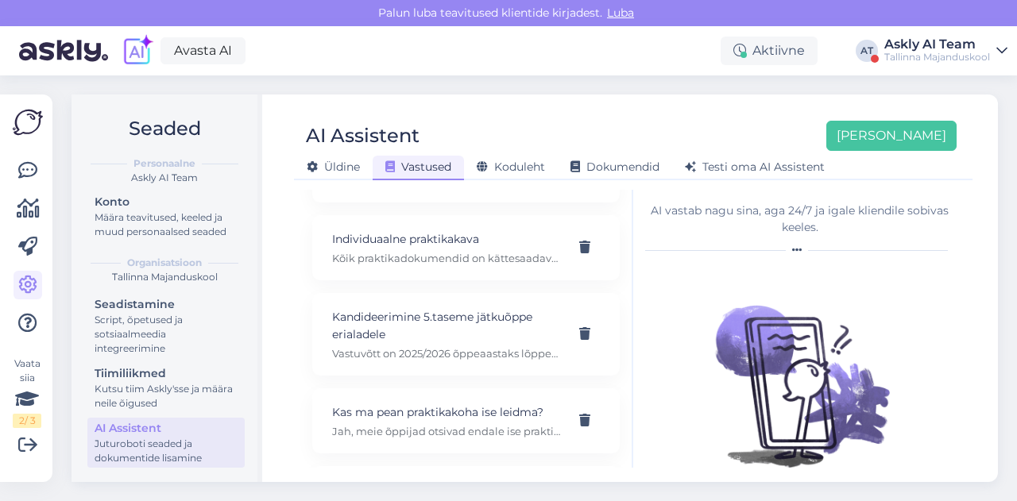
scroll to position [418, 0]
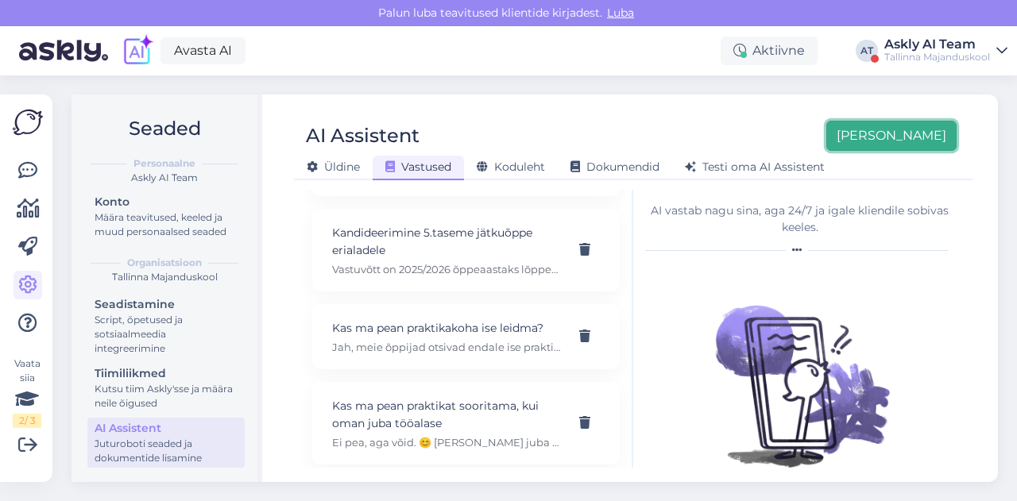
click at [931, 141] on button "[PERSON_NAME]" at bounding box center [891, 136] width 130 height 30
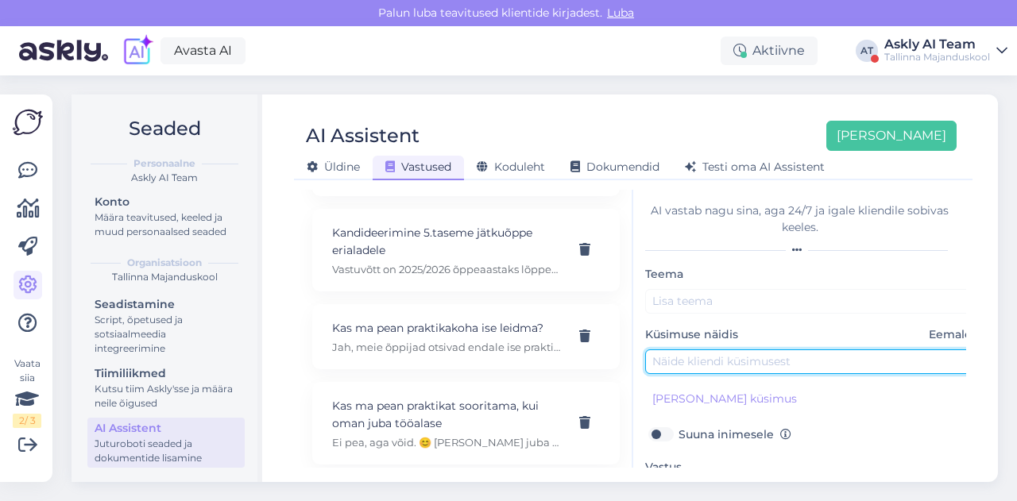
click at [682, 368] on input "text" at bounding box center [812, 362] width 334 height 25
paste input "ust ma [PERSON_NAME] kodulehelt podcasti stuudio info?"
type input "kust ma [PERSON_NAME] kodulehelt podcasti stuudio info?"
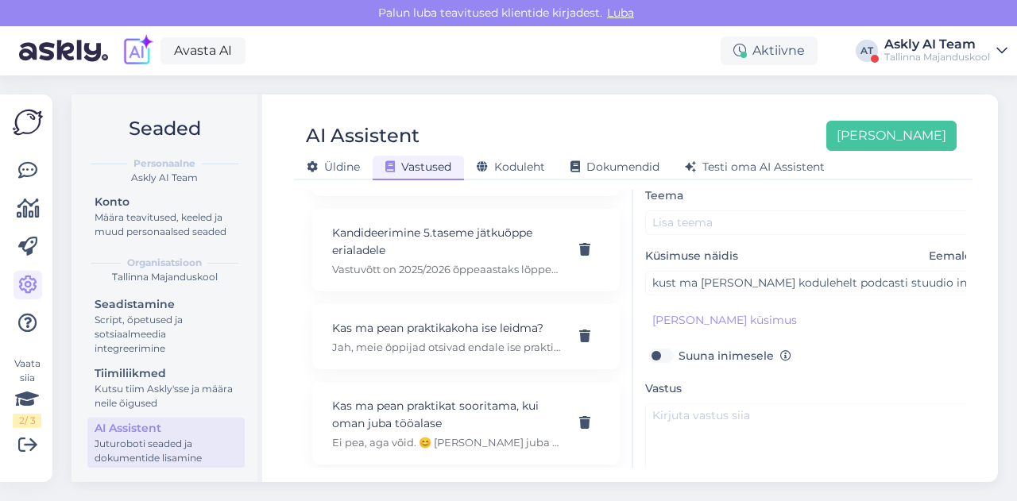
scroll to position [87, 0]
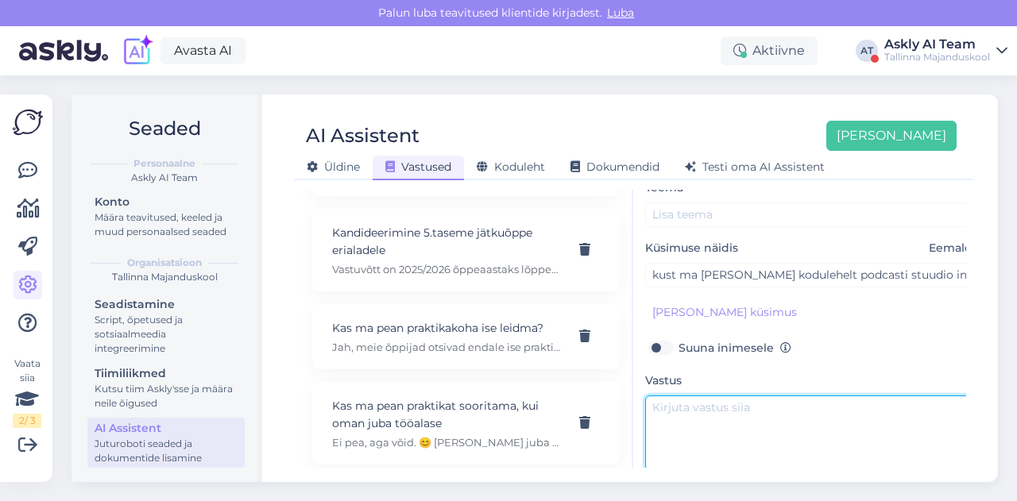
click at [672, 441] on textarea at bounding box center [812, 433] width 334 height 75
paste textarea "Tere! Podcasti stuudio kohta leiab rohkem teavet ja pildi siit: [URL][DOMAIN_NA…"
drag, startPoint x: 683, startPoint y: 403, endPoint x: 772, endPoint y: 411, distance: 90.1
click at [772, 411] on textarea "Tere! Podcasti stuudio kohta leiab rohkem teavet ja pildi siit: [URL][DOMAIN_NA…" at bounding box center [812, 433] width 334 height 75
type textarea "Tere! Podcasti stuudio kohta leiab rohkem teavet ja pildi siit: [URL][DOMAIN_NA…"
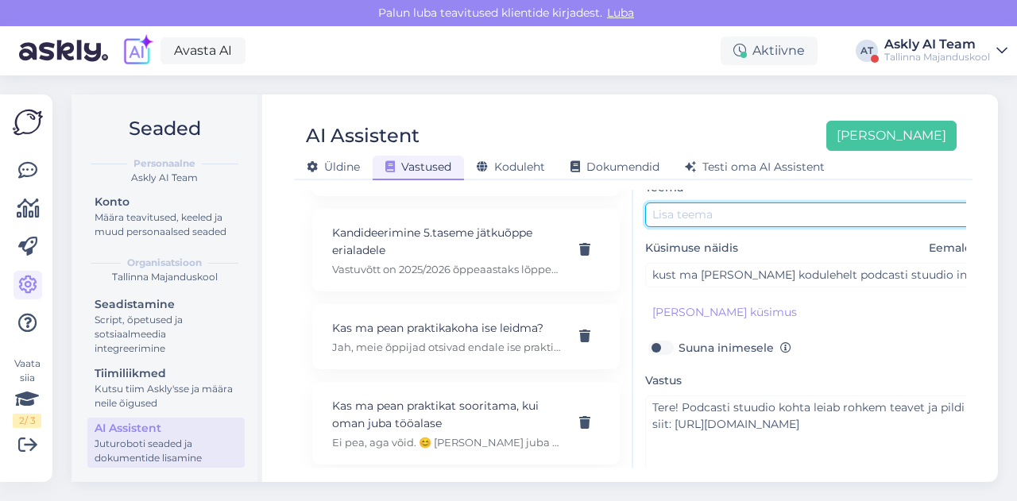
click at [681, 218] on input "text" at bounding box center [812, 215] width 334 height 25
paste input "Podcasti stuudio"
type input "Podcasti stuudio"
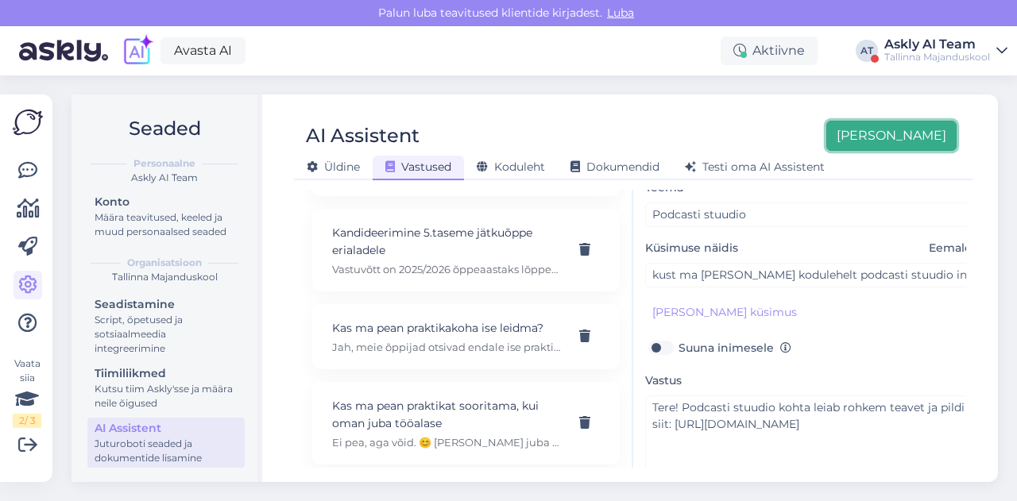
click at [900, 130] on button "[PERSON_NAME]" at bounding box center [891, 136] width 130 height 30
click at [667, 85] on div "Seaded Personaalne Askly AI Team Konto Määra teavitused, keeled ja muud persona…" at bounding box center [539, 288] width 955 height 426
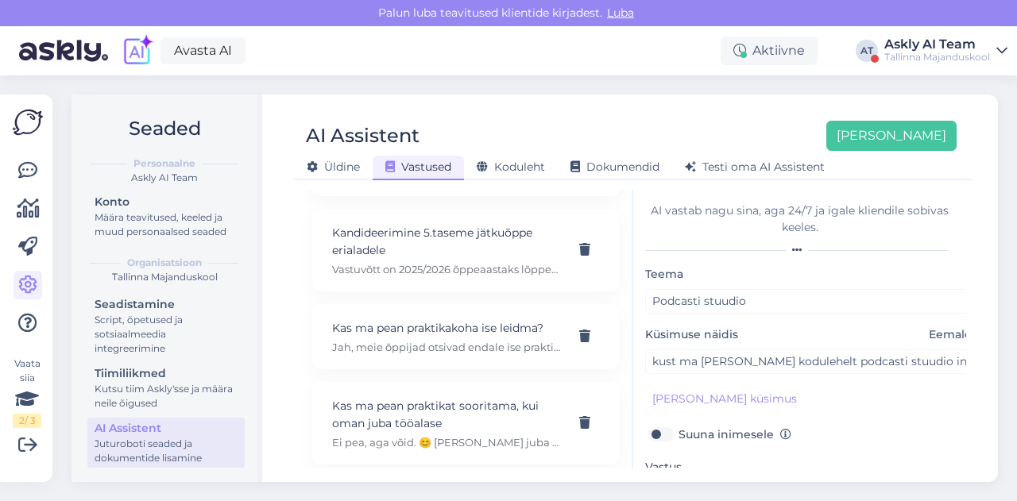
scroll to position [153, 0]
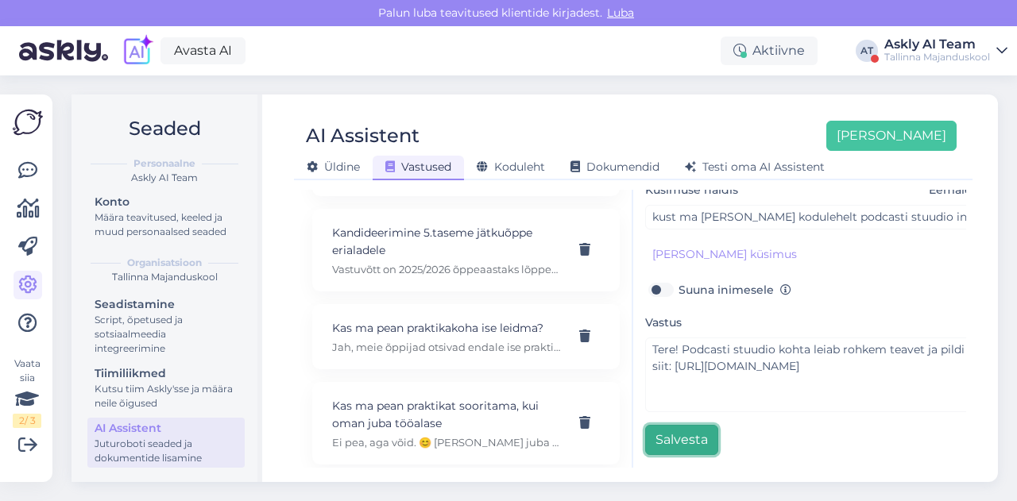
click at [672, 427] on button "Salvesta" at bounding box center [681, 440] width 73 height 30
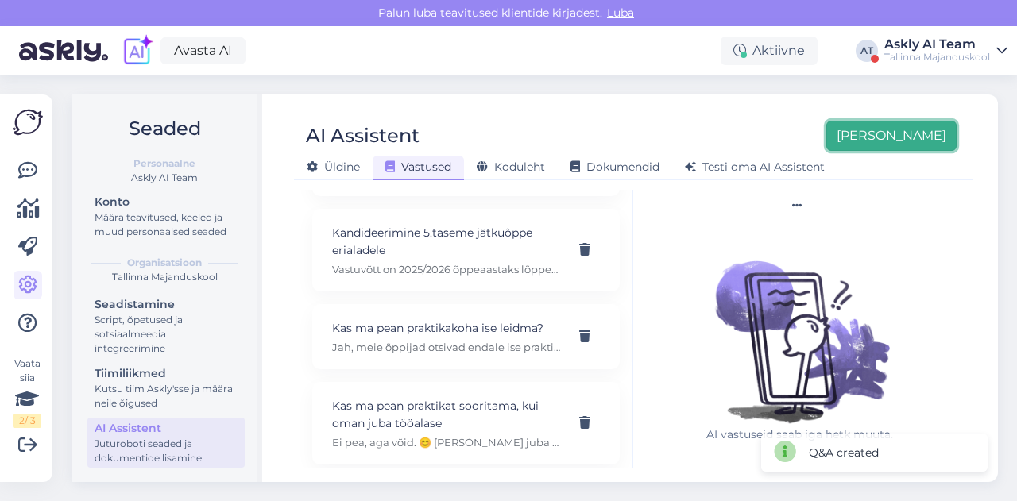
click at [898, 139] on button "[PERSON_NAME]" at bounding box center [891, 136] width 130 height 30
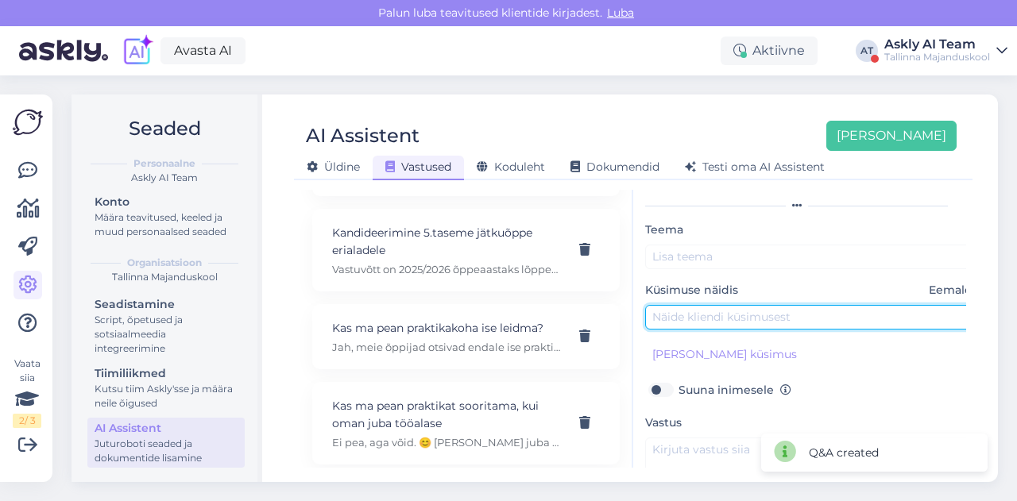
click at [723, 320] on input "text" at bounding box center [812, 317] width 334 height 25
paste input "Kas õppeasutuse tõend on paberil või elektrooniline (digiallkirjaga)?"
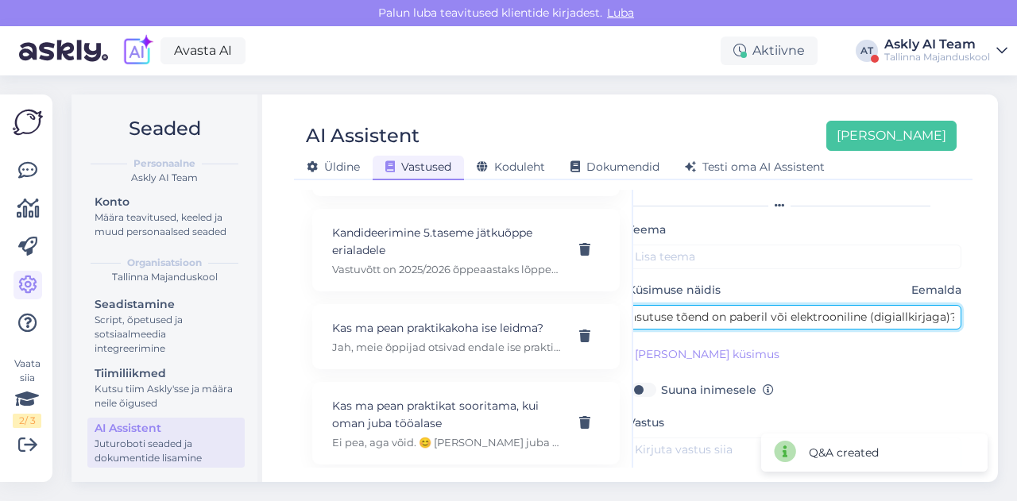
type input "Kas õppeasutuse tõend on paberil või elektrooniline (digiallkirjaga)?"
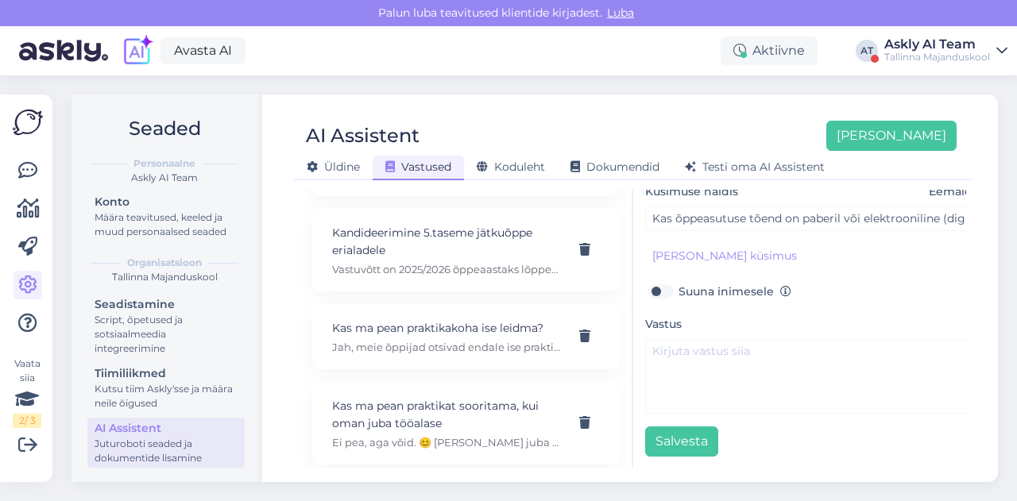
scroll to position [146, 0]
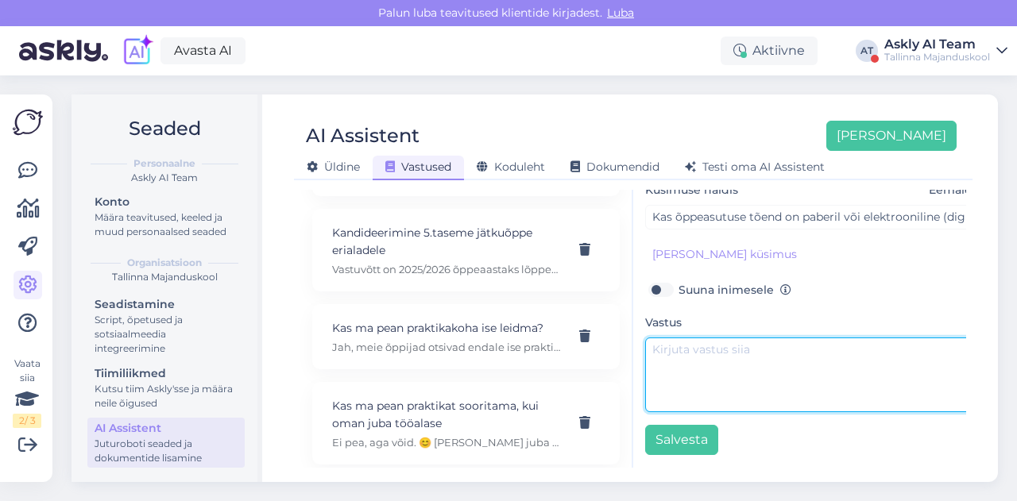
click at [680, 369] on textarea at bounding box center [812, 375] width 334 height 75
paste textarea "Õppimistõend väljastatakse elektroonselt õppija kooli e-postile."
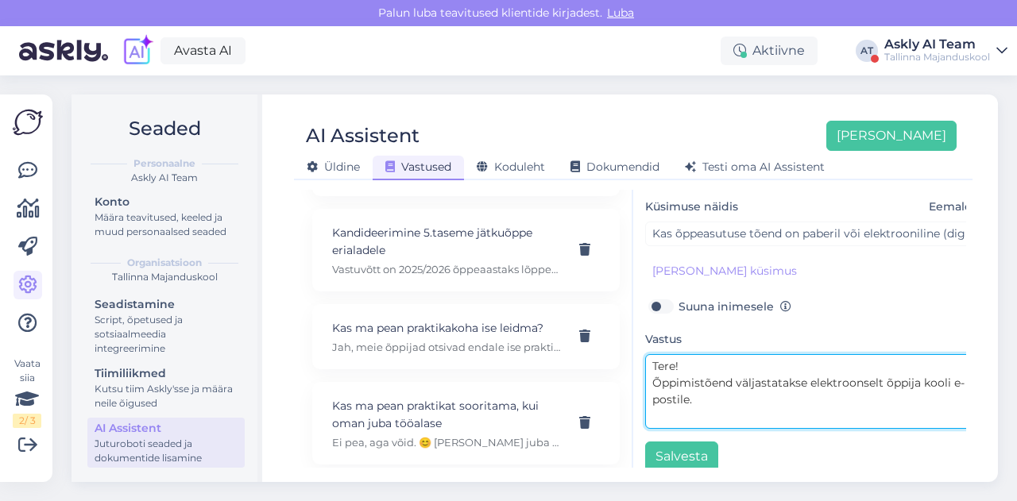
scroll to position [134, 0]
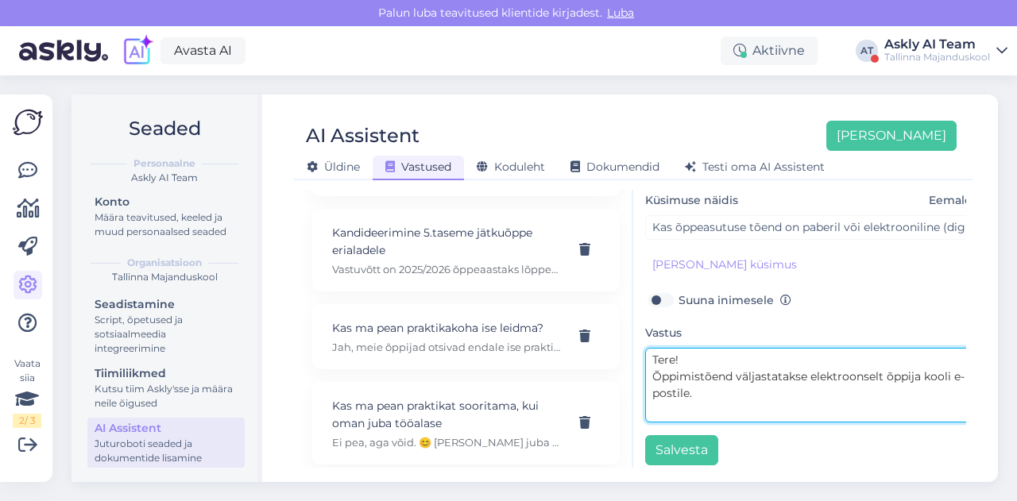
drag, startPoint x: 652, startPoint y: 374, endPoint x: 731, endPoint y: 377, distance: 78.7
click at [731, 377] on textarea "Tere! Õppimistõend väljastatakse elektroonselt õppija kooli e-postile." at bounding box center [812, 385] width 334 height 75
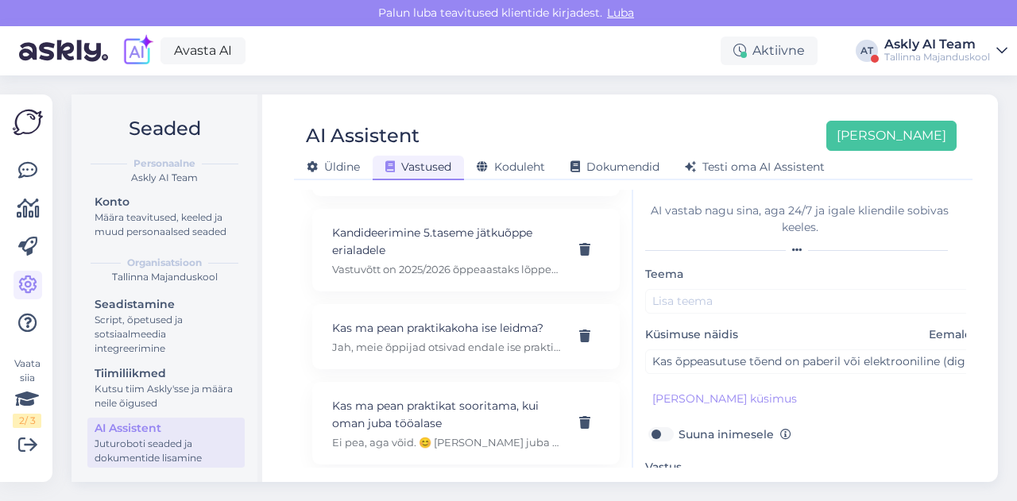
type textarea "Tere! Õppimistõend väljastatakse elektroonselt õppija kooli e-postile."
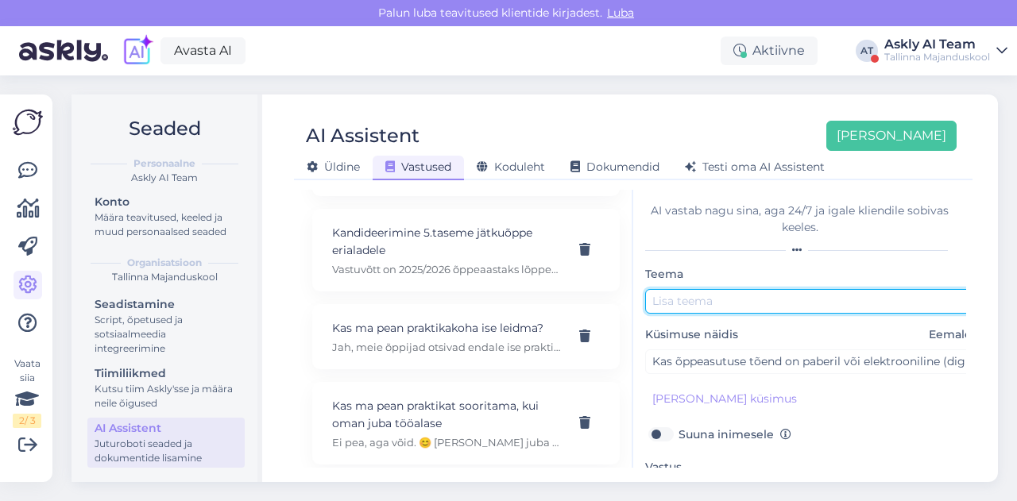
click at [669, 295] on input "text" at bounding box center [812, 301] width 334 height 25
paste input "Õppimistõend"
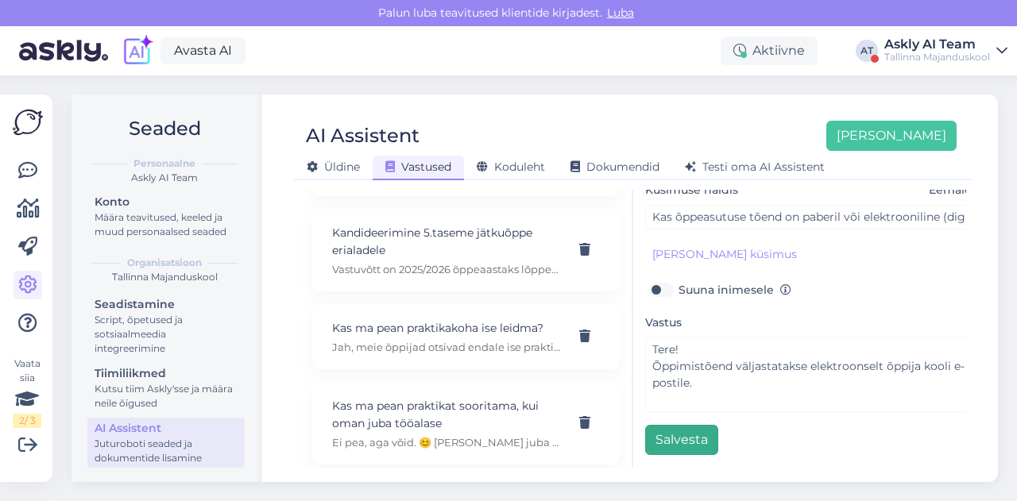
type input "Õppimistõend"
click at [675, 437] on button "Salvesta" at bounding box center [681, 440] width 73 height 30
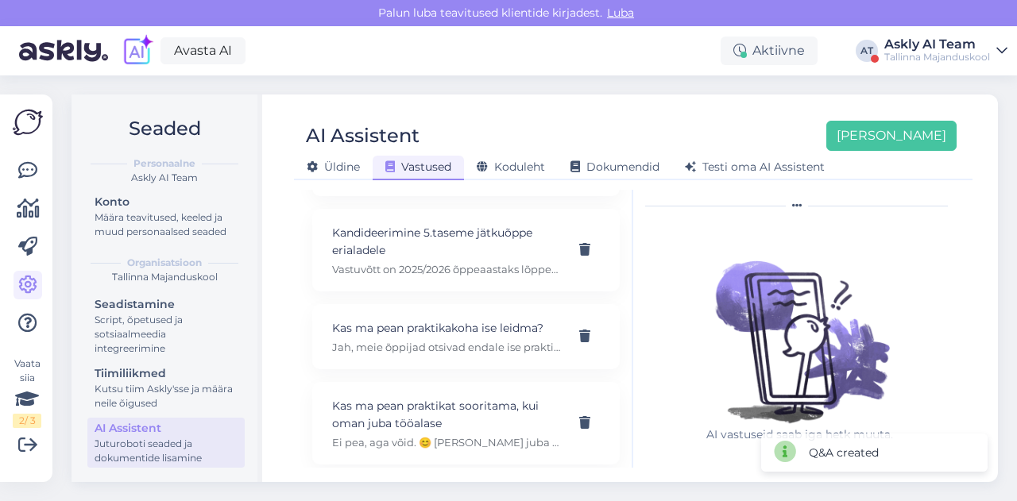
click at [581, 99] on div "AI Assistent [PERSON_NAME] uus [PERSON_NAME] Vastused Koduleht Dokumendid [PERS…" at bounding box center [633, 289] width 729 height 388
click at [915, 128] on button "[PERSON_NAME]" at bounding box center [891, 136] width 130 height 30
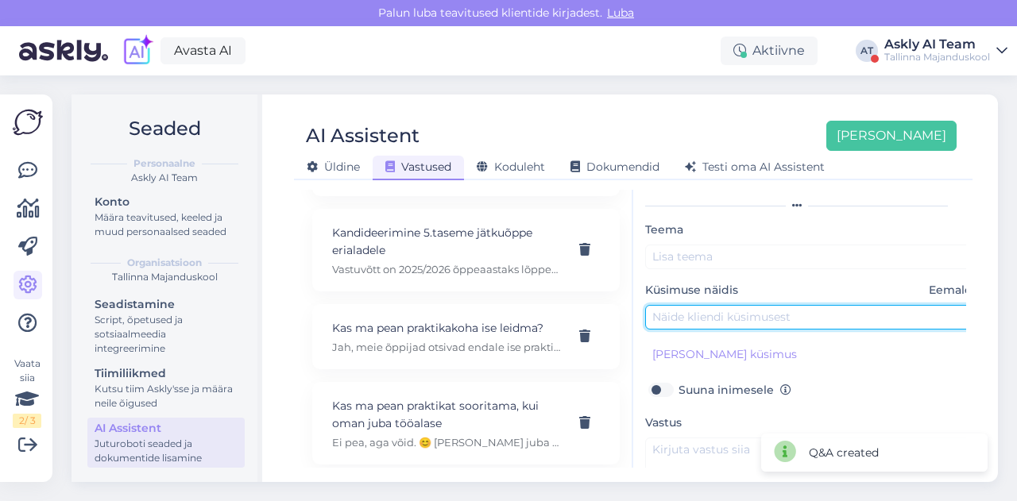
click at [702, 312] on input "text" at bounding box center [812, 317] width 334 height 25
paste input "[PERSON_NAME] järgmine aasta algab uus vastuvõtt?"
type input "[PERSON_NAME] järgmine aasta algab uus vastuvõtt?"
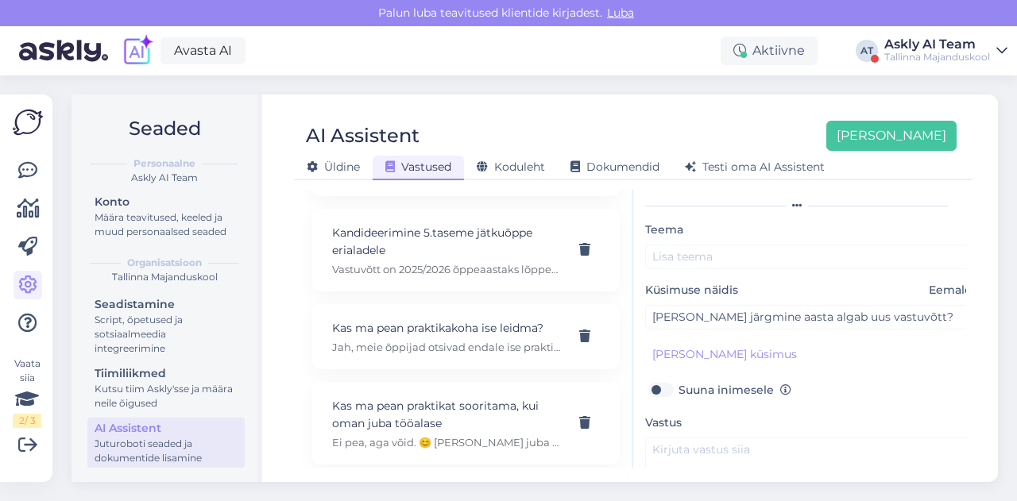
scroll to position [153, 0]
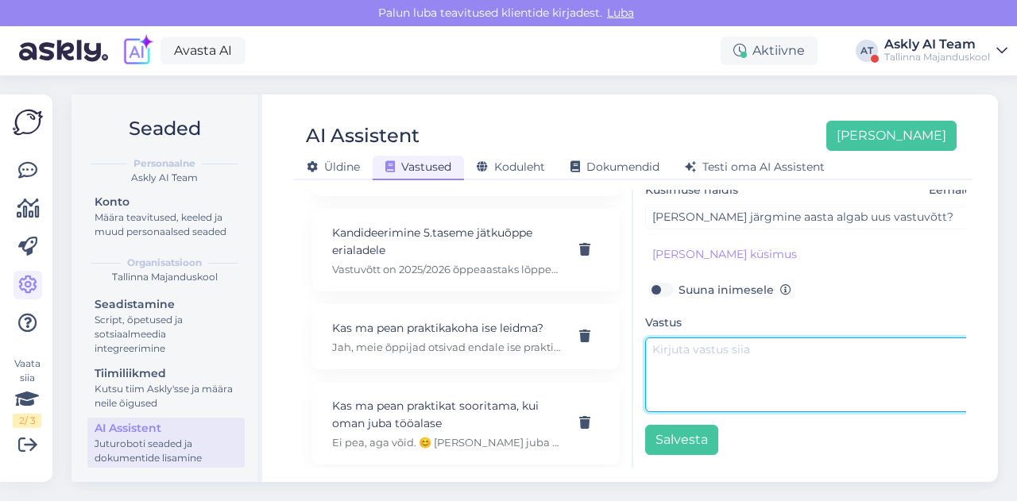
click at [726, 359] on textarea at bounding box center [812, 375] width 334 height 75
paste textarea "Uue õppeaasta vastuvõtt toimub 2026a kevadel."
drag, startPoint x: 653, startPoint y: 341, endPoint x: 791, endPoint y: 332, distance: 137.7
click at [791, 338] on textarea "Uue õppeaasta vastuvõtt toimub 2026a kevadel." at bounding box center [812, 375] width 334 height 75
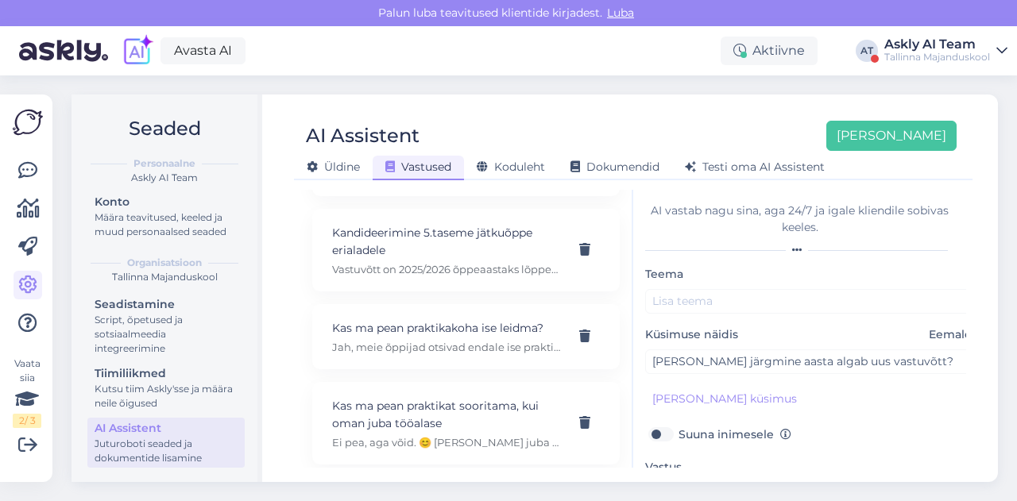
type textarea "Uue õppeaasta vastuvõtt toimub 2026a kevadel."
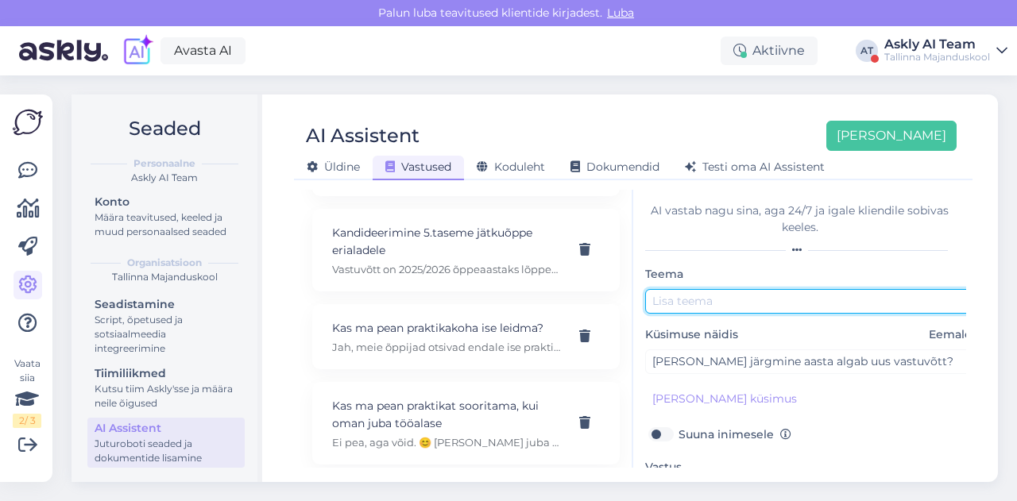
click at [733, 312] on input "text" at bounding box center [812, 301] width 334 height 25
paste input "Uue õppeaasta vastuvõtt"
drag, startPoint x: 674, startPoint y: 302, endPoint x: 623, endPoint y: 298, distance: 51.0
click at [623, 298] on div "Kõige paremini vastab AI Assistent, kui [PERSON_NAME] näiteid, kuidas soovid, e…" at bounding box center [633, 329] width 666 height 278
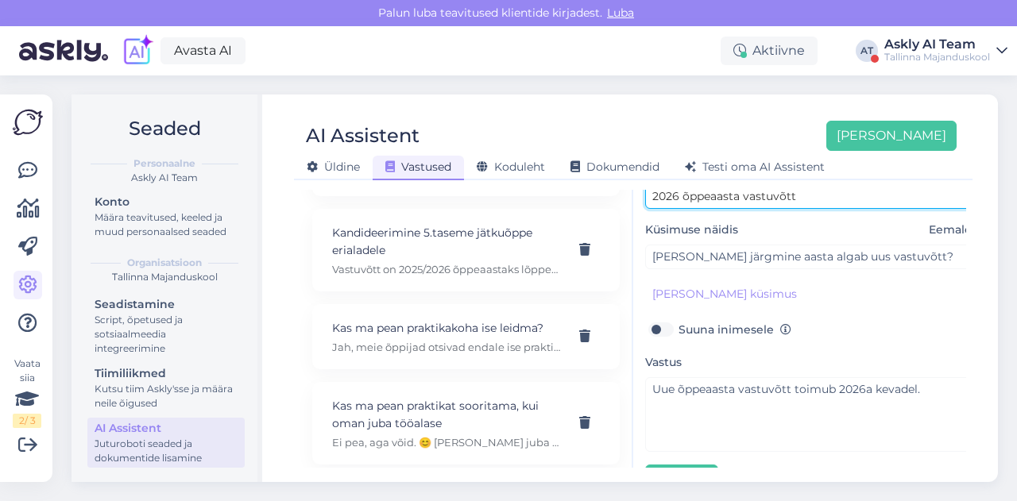
scroll to position [153, 0]
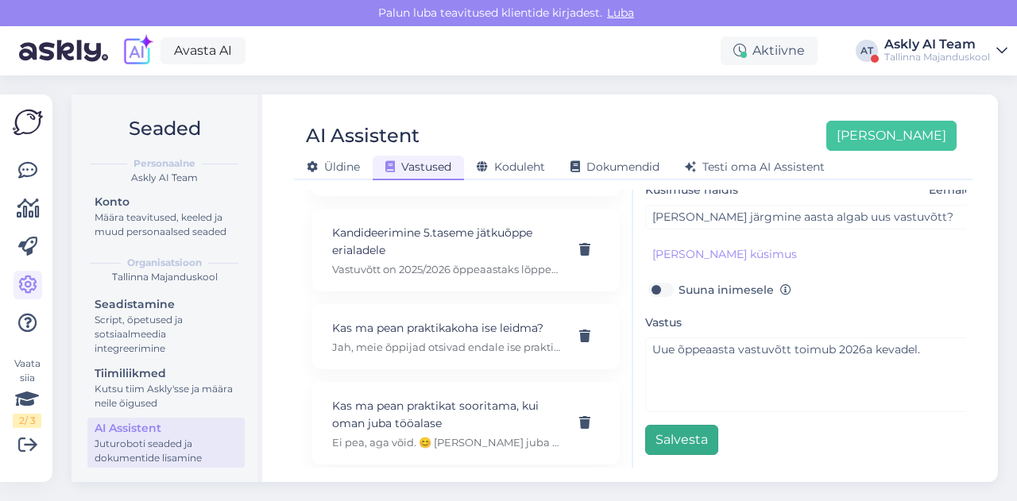
type input "2026 õppeaasta vastuvõtt"
click at [688, 435] on button "Salvesta" at bounding box center [681, 440] width 73 height 30
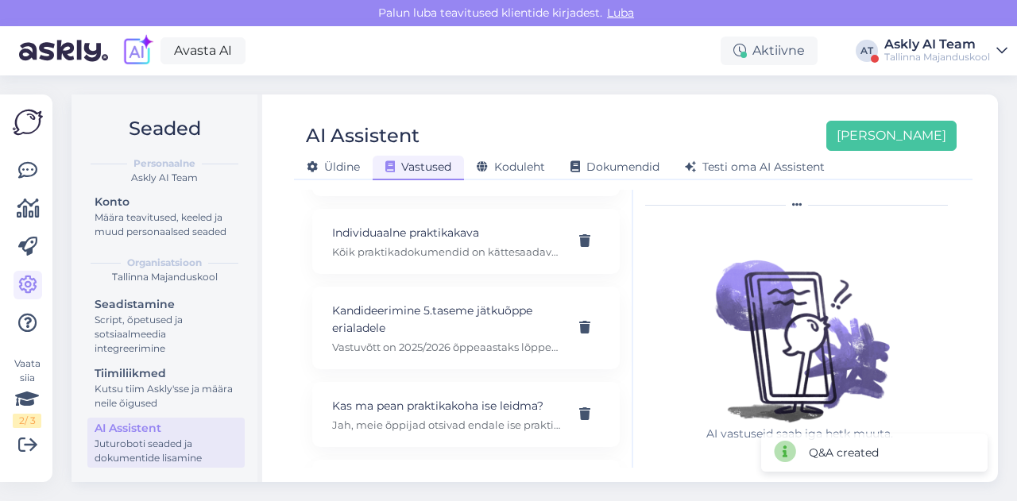
scroll to position [495, 0]
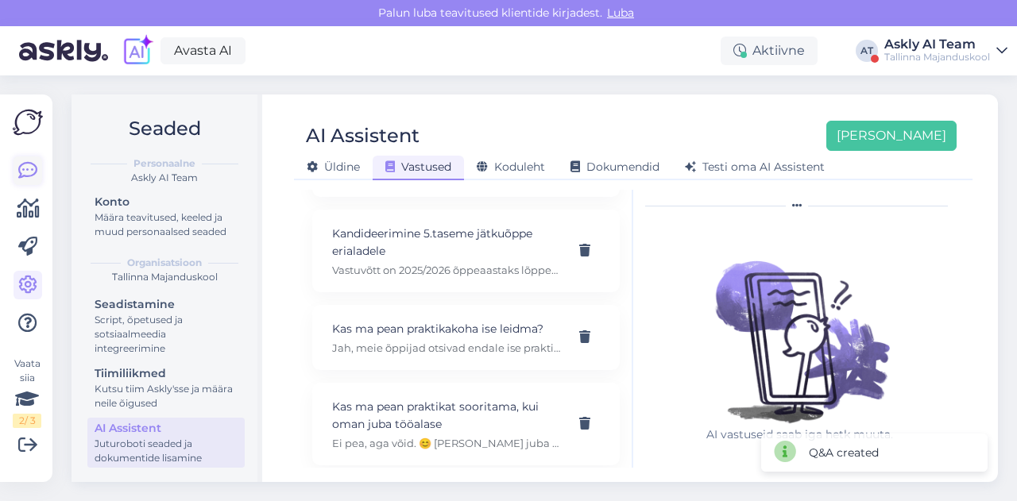
click at [29, 178] on icon at bounding box center [27, 170] width 19 height 19
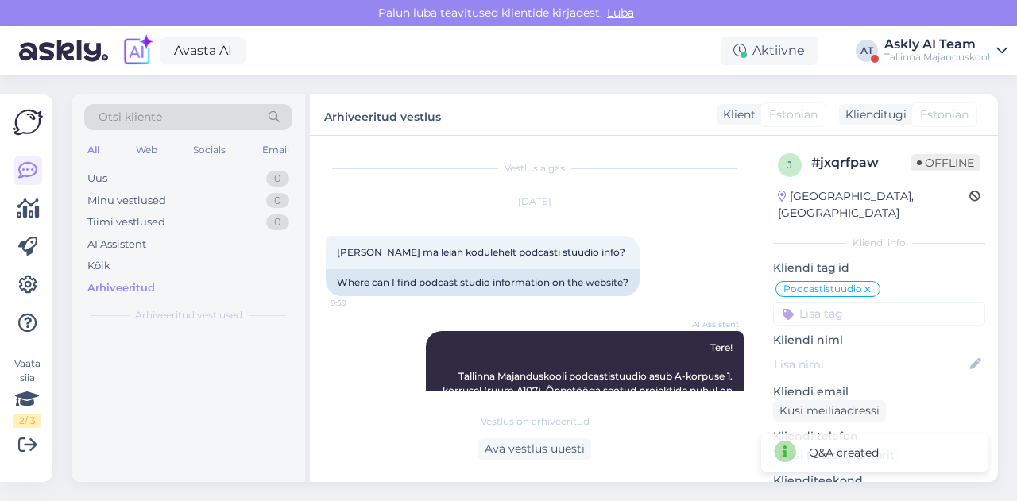
scroll to position [451, 0]
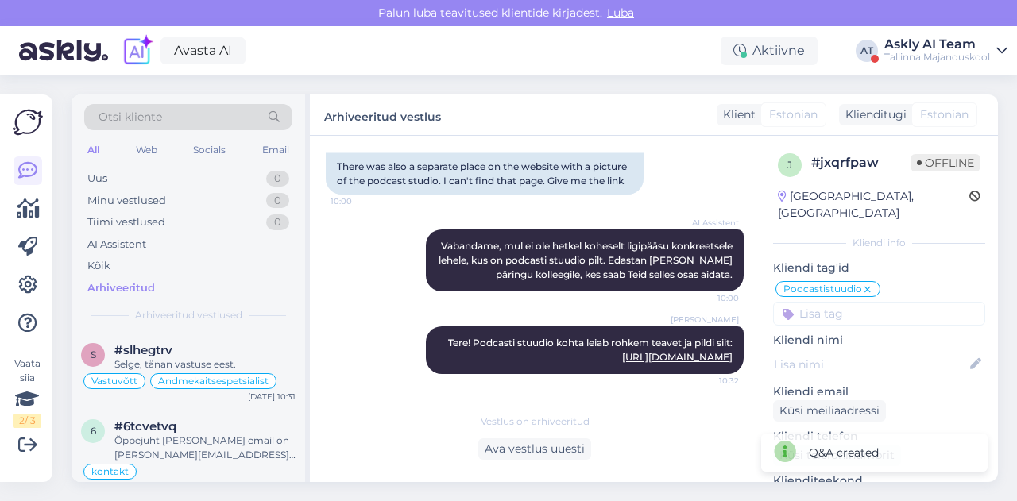
click at [184, 117] on div "Otsi kliente" at bounding box center [188, 117] width 208 height 26
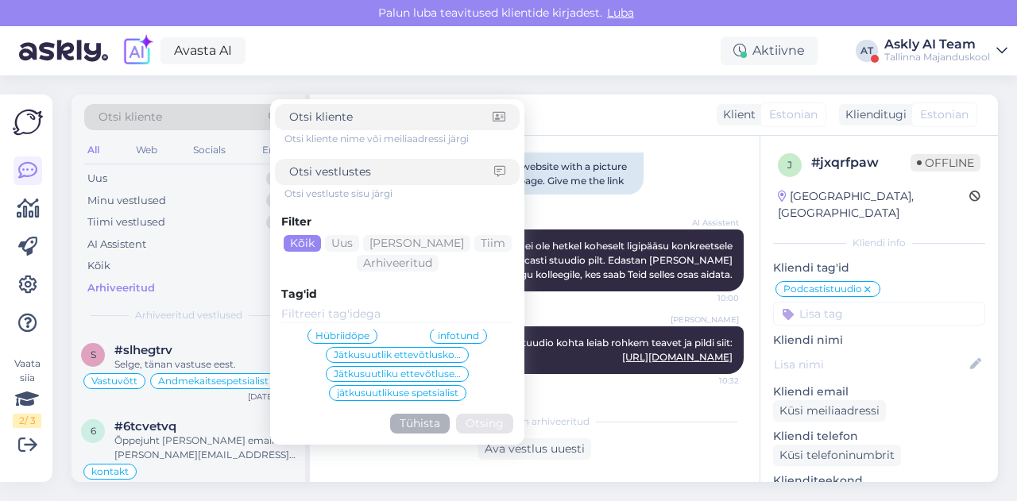
scroll to position [129, 0]
click at [361, 349] on div "5.tase 5. tase 2024/2025 talvevaheaeg 5. tase vaheaeg Akadeemiline puhkus Andme…" at bounding box center [397, 366] width 232 height 72
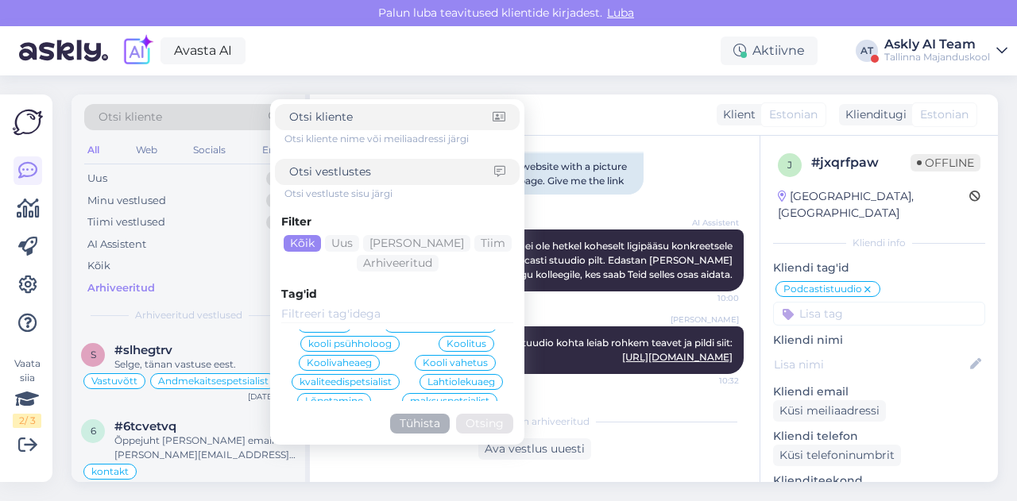
click at [361, 358] on span "Koolivaheaeg" at bounding box center [339, 363] width 65 height 10
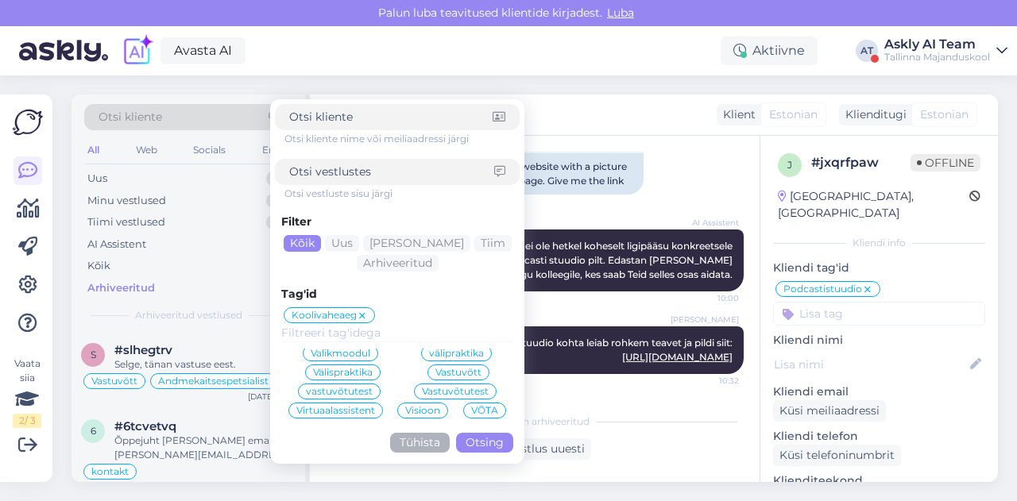
scroll to position [892, 0]
click at [404, 441] on button "Tühista" at bounding box center [420, 443] width 60 height 20
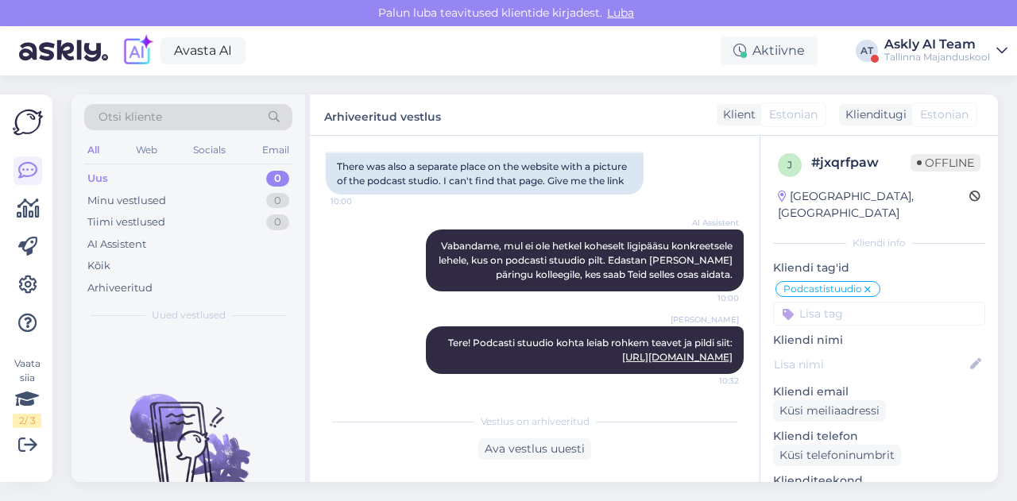
click at [935, 71] on div "Avasta AI Aktiivne AT Askly AI Team Tallinna Majanduskool" at bounding box center [508, 50] width 1017 height 49
click at [927, 58] on div "Tallinna Majanduskool" at bounding box center [937, 57] width 106 height 13
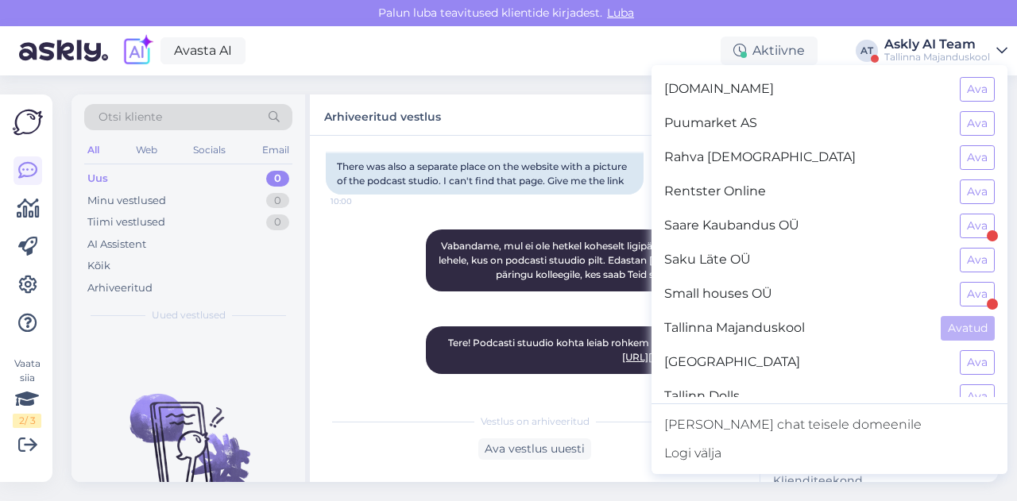
scroll to position [1300, 0]
click at [960, 348] on button "Ava" at bounding box center [977, 360] width 35 height 25
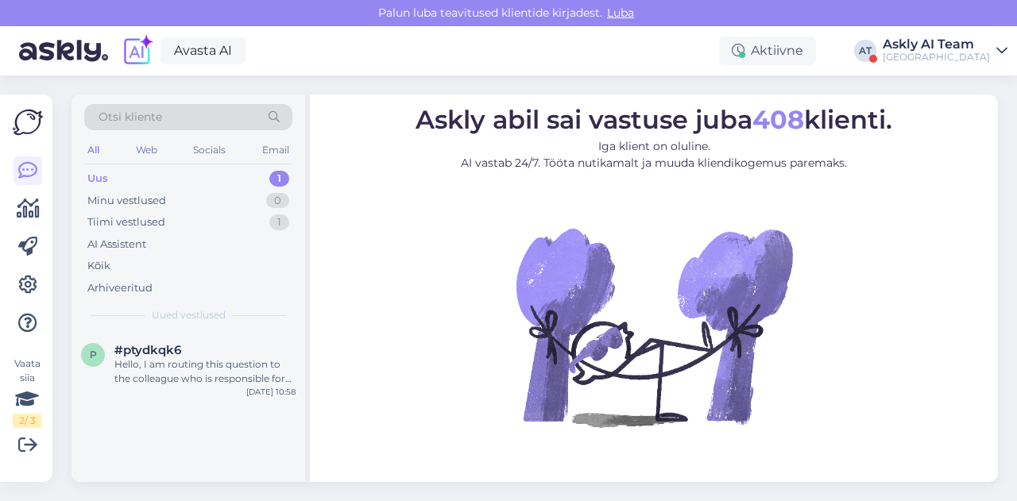
click at [123, 113] on span "Otsi kliente" at bounding box center [131, 117] width 64 height 17
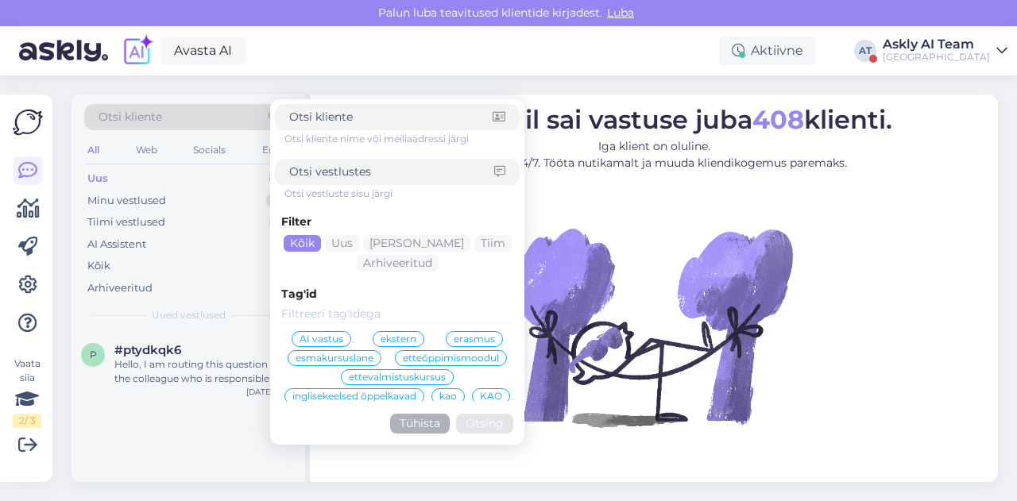
click at [302, 335] on span "AI vastus" at bounding box center [322, 340] width 44 height 10
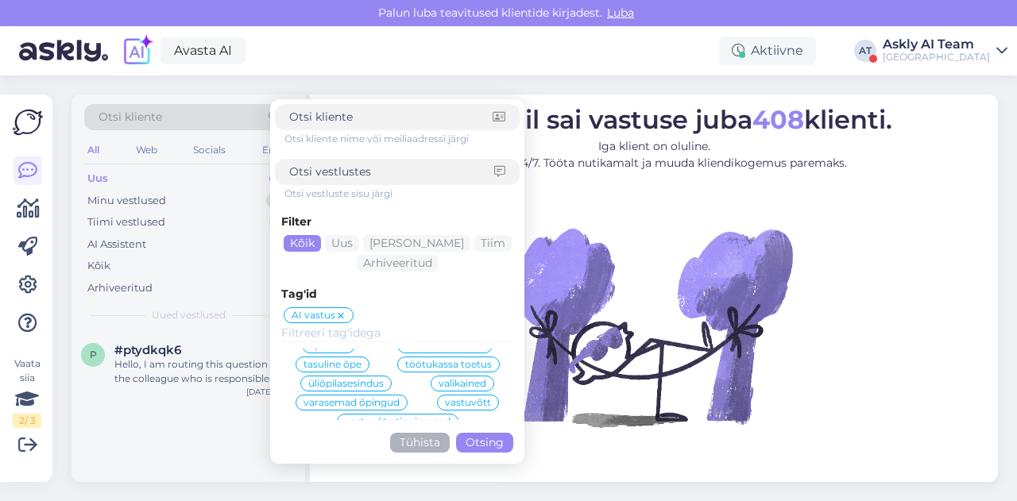
scroll to position [207, 0]
click at [410, 435] on button "Tühista" at bounding box center [420, 443] width 60 height 20
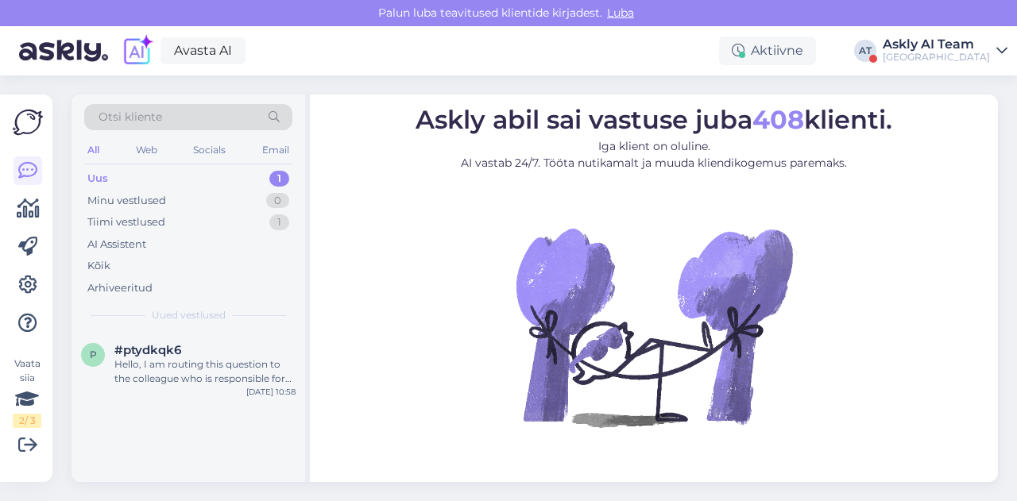
click at [190, 119] on div "Otsi kliente" at bounding box center [188, 117] width 208 height 26
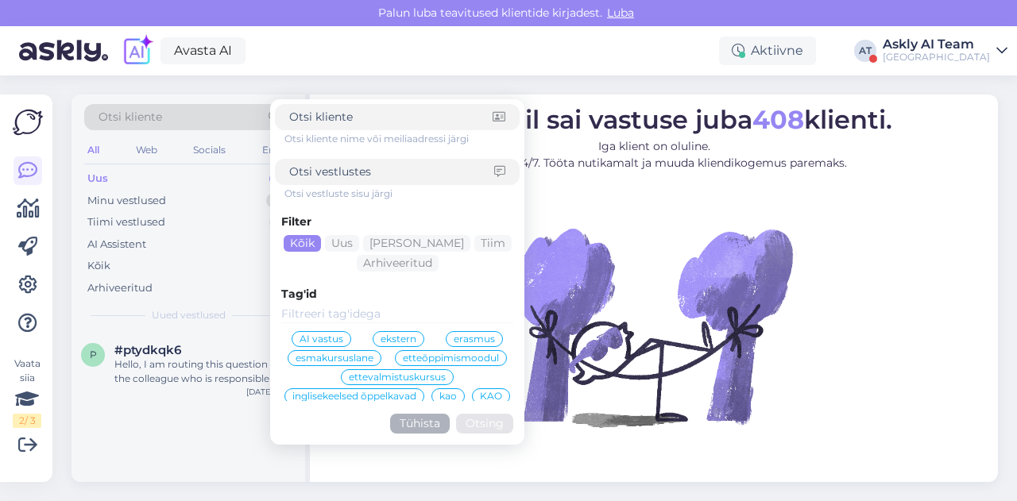
click at [317, 341] on span "AI vastus" at bounding box center [322, 340] width 44 height 10
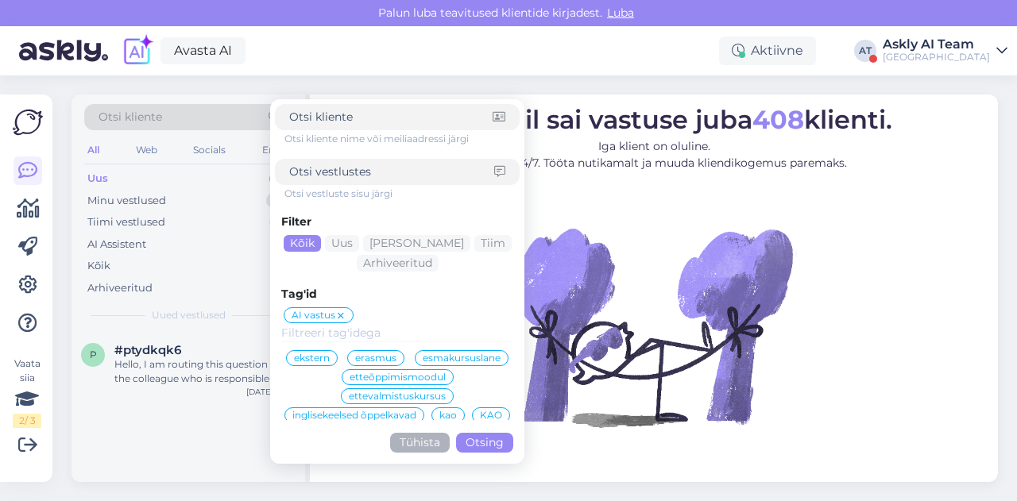
click at [507, 439] on button "Otsing" at bounding box center [484, 443] width 57 height 20
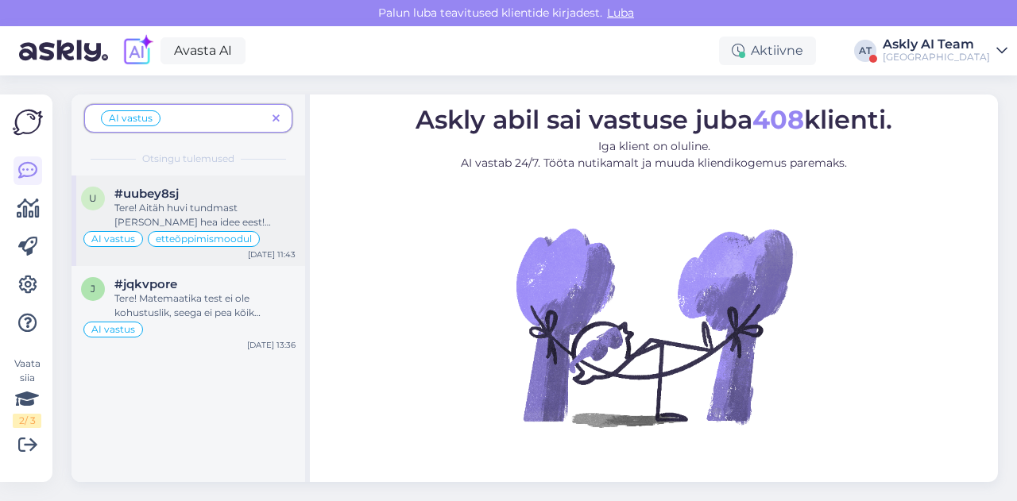
click at [238, 215] on div "Tere! Aitäh huvi tundmast [PERSON_NAME] hea idee eest! Praegu ei [PERSON_NAME] …" at bounding box center [204, 215] width 181 height 29
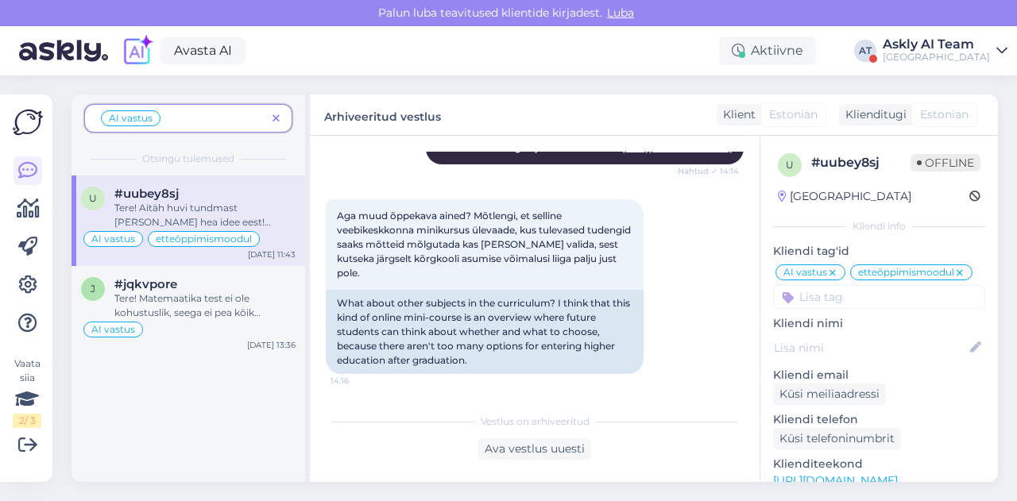
scroll to position [662, 0]
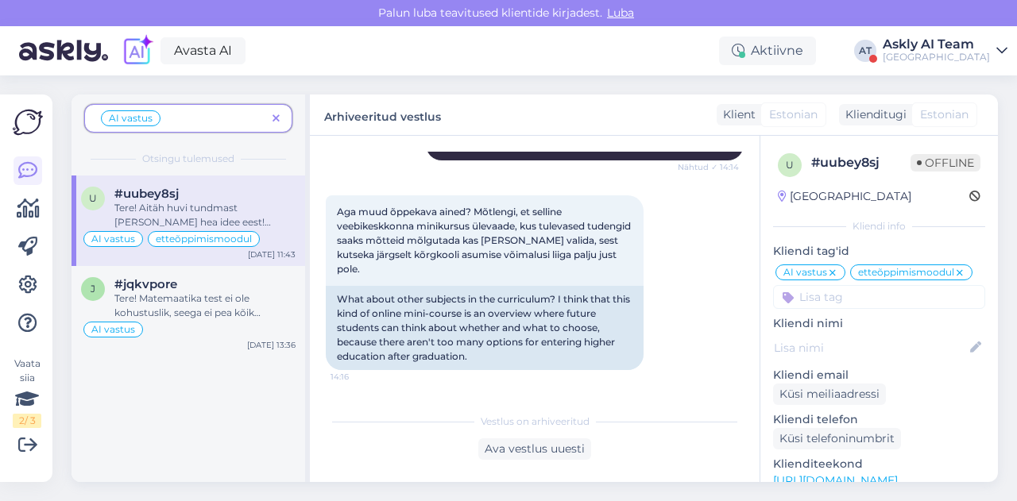
click at [830, 273] on icon at bounding box center [833, 273] width 10 height 13
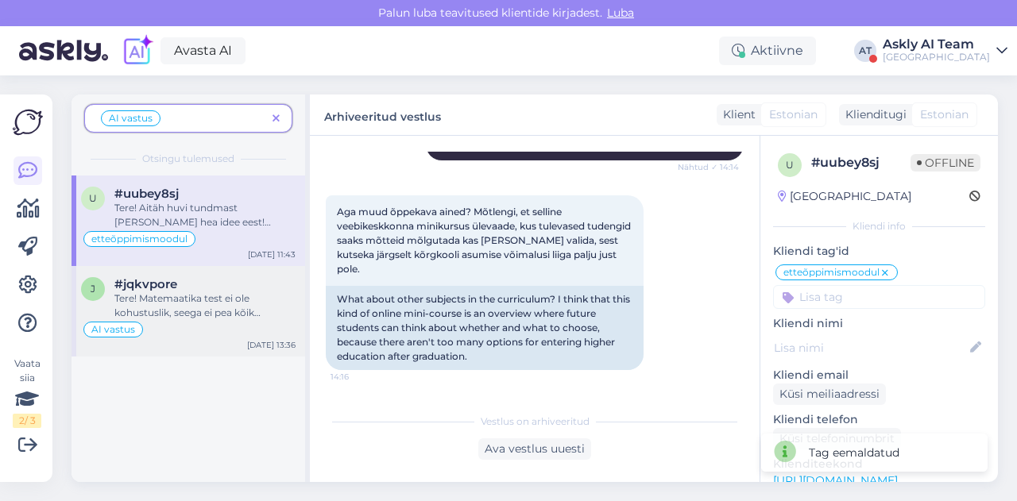
click at [216, 286] on div "#jqkvpore" at bounding box center [204, 284] width 181 height 14
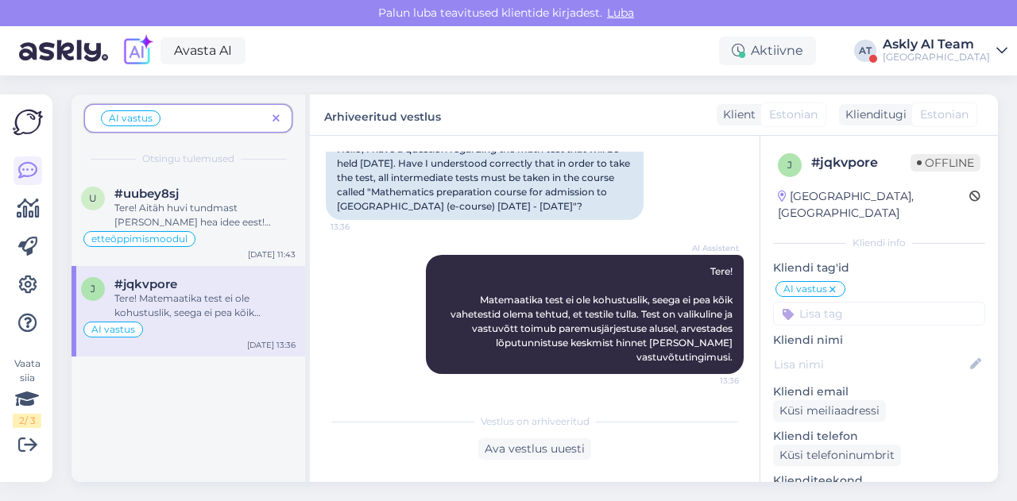
click at [832, 284] on icon at bounding box center [833, 290] width 10 height 13
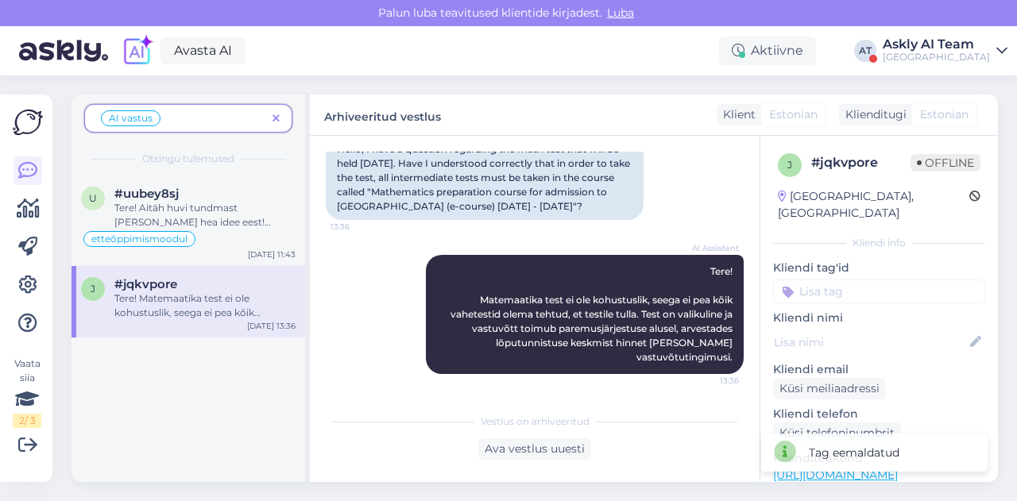
click at [269, 117] on span at bounding box center [276, 118] width 20 height 17
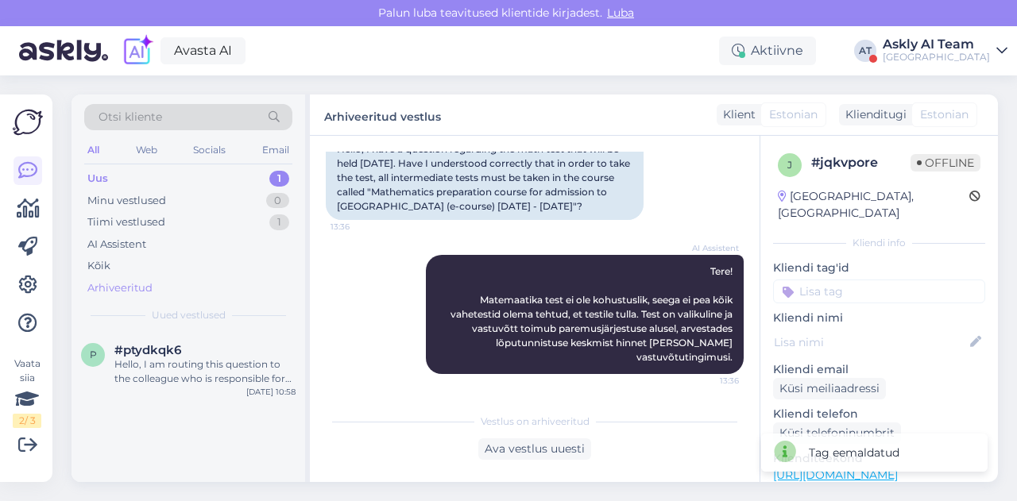
click at [119, 284] on div "Arhiveeritud" at bounding box center [119, 288] width 65 height 16
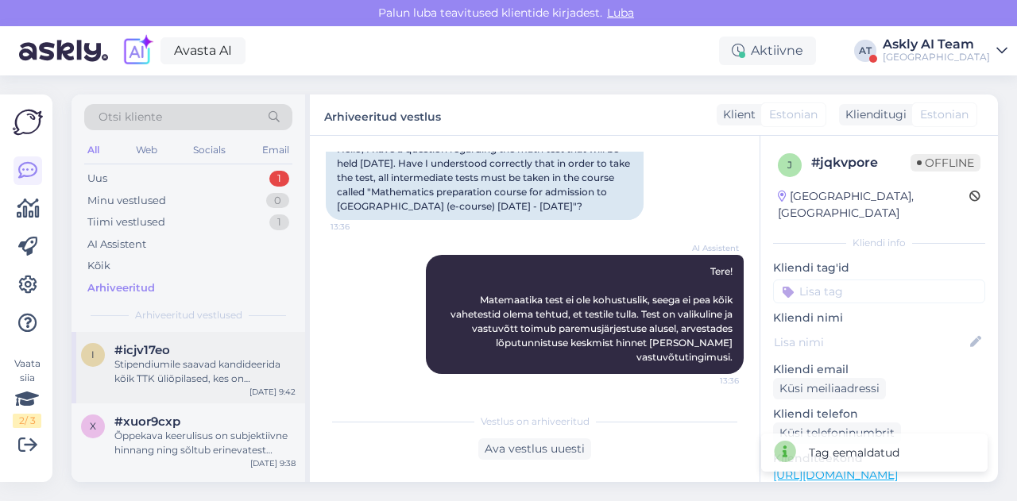
click at [209, 378] on div "Stipendiumile saavad kandideerida kõik TTK üliõpilased, kes on stipendiumikonku…" at bounding box center [204, 372] width 181 height 29
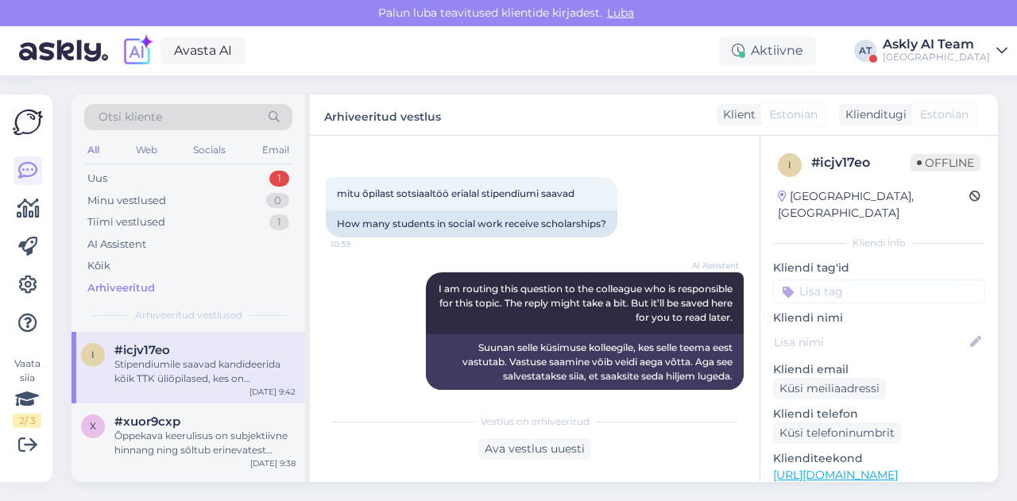
scroll to position [621, 0]
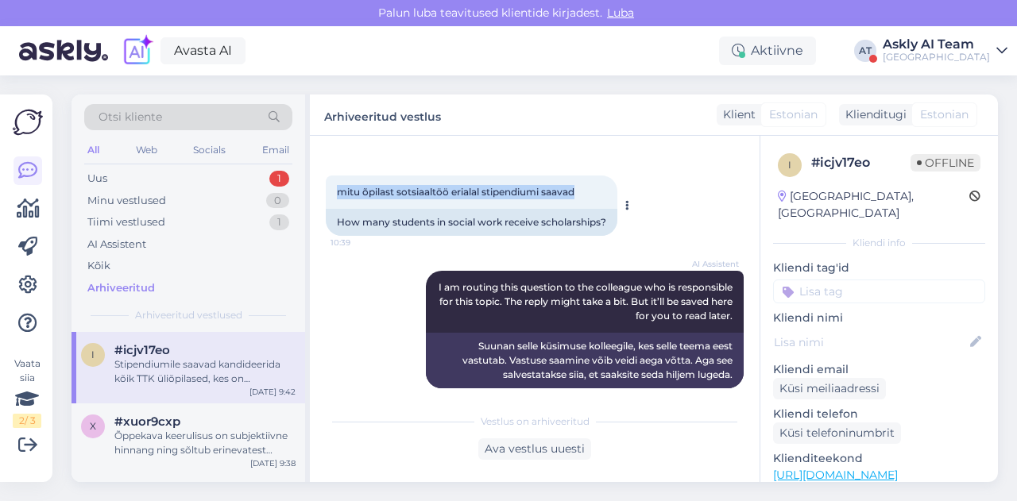
drag, startPoint x: 327, startPoint y: 207, endPoint x: 592, endPoint y: 212, distance: 265.4
click at [592, 209] on div "mitu õpilast sotsiaaltöö erialal stipendiumi saavad 10:39" at bounding box center [472, 192] width 292 height 33
copy span "mitu õpilast sotsiaaltöö erialal stipendiumi saavad"
click at [373, 369] on div "AI Assistent I am routing this question to the colleague who is responsible for…" at bounding box center [535, 329] width 418 height 153
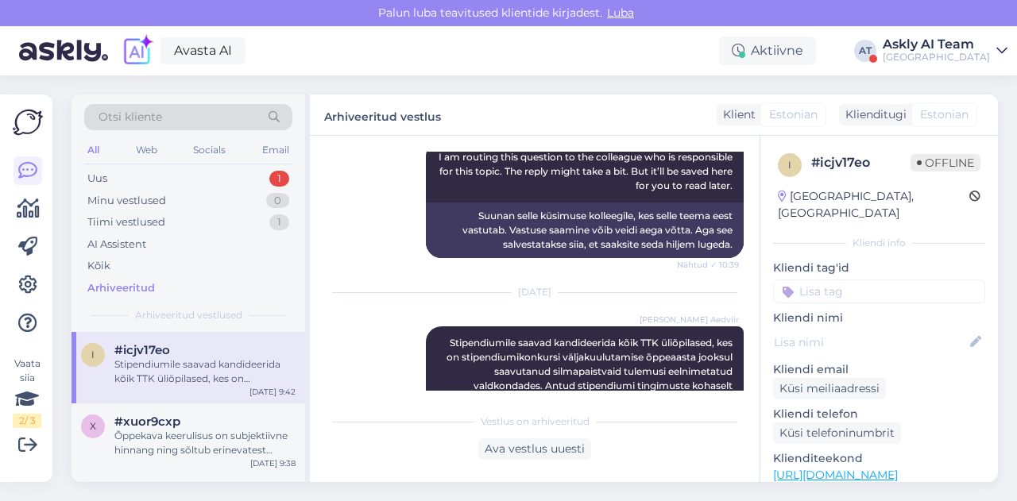
scroll to position [809, 0]
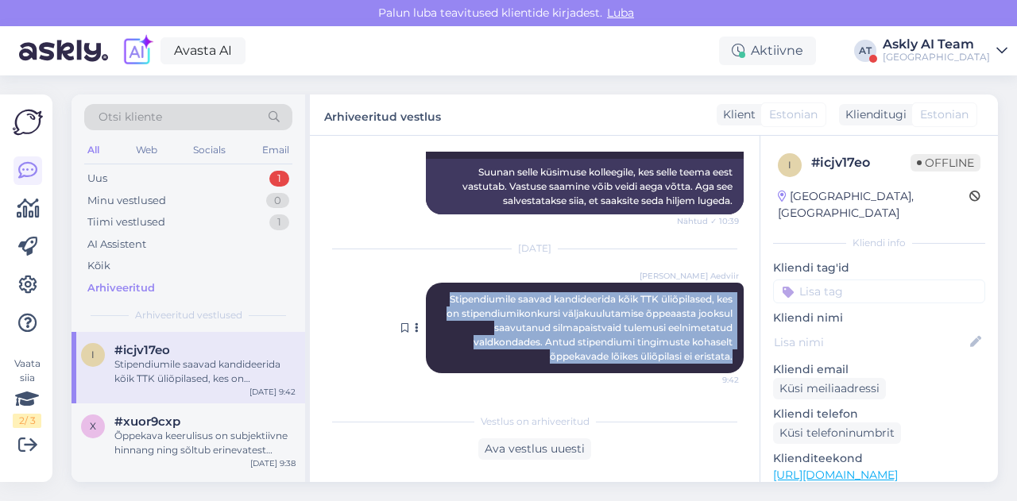
drag, startPoint x: 429, startPoint y: 296, endPoint x: 726, endPoint y: 360, distance: 303.9
click at [726, 360] on div "[PERSON_NAME] Aedviir Stipendiumile saavad kandideerida kõik TTK üliõpilased, k…" at bounding box center [585, 328] width 318 height 91
copy span "Stipendiumile saavad kandideerida kõik TTK üliõpilased, kes on stipendiumikonku…"
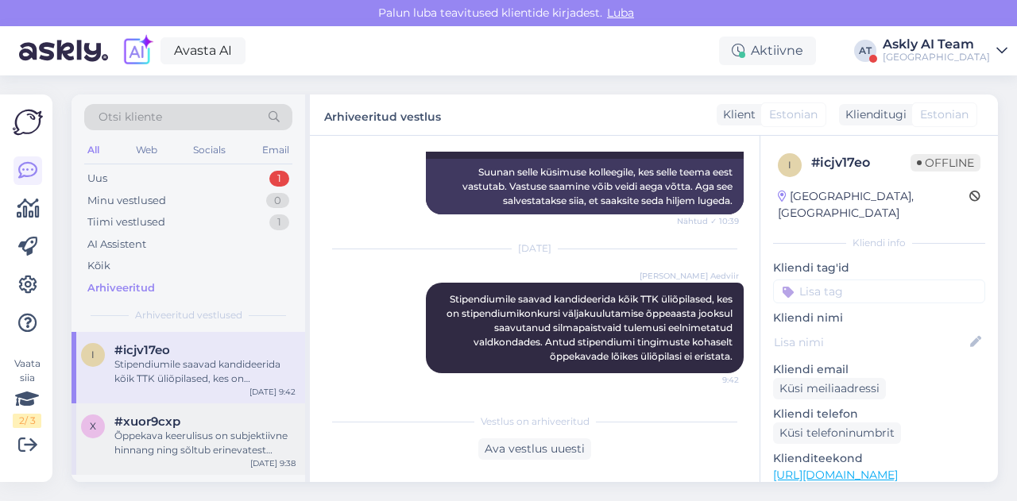
click at [248, 422] on div "#xuor9cxp" at bounding box center [204, 422] width 181 height 14
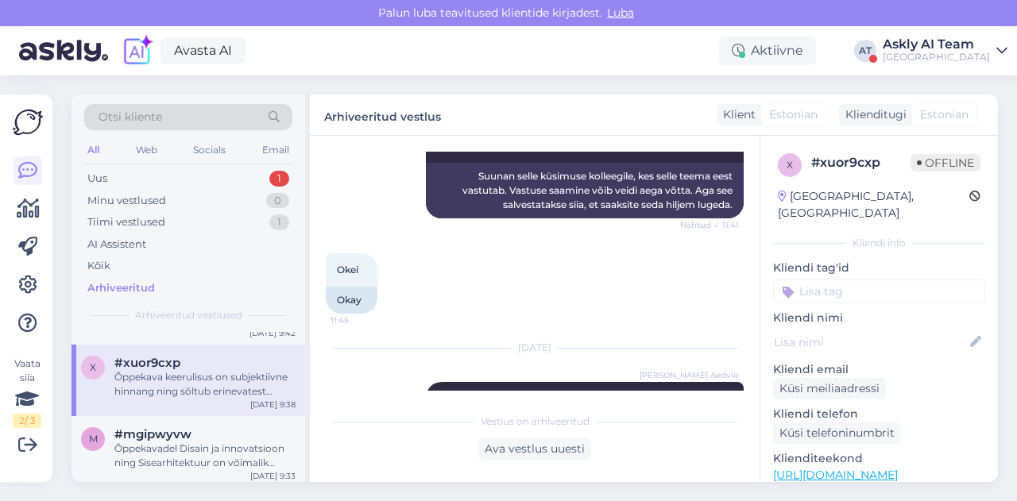
scroll to position [67, 0]
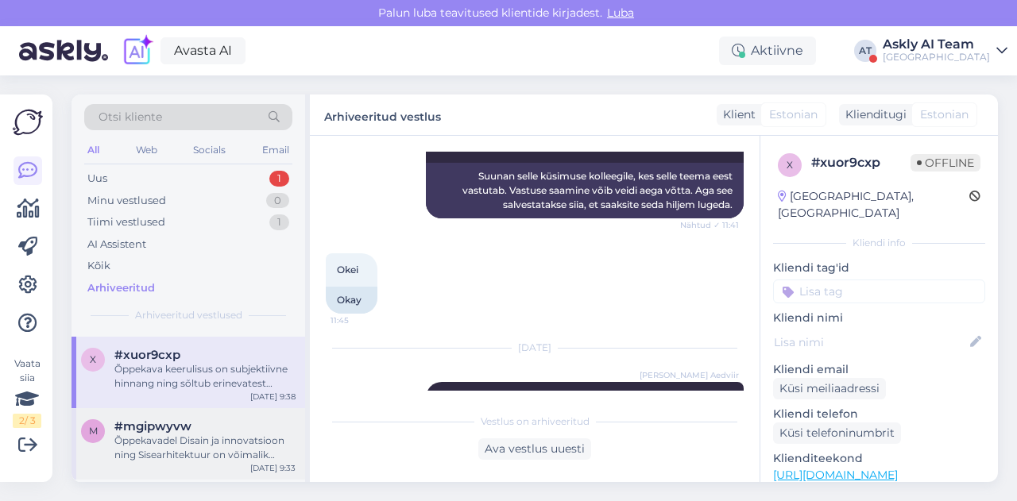
click at [194, 435] on div "Õppekavadel Disain ja innovatsioon ning Sisearhitektuur on võimalik õppida Eest…" at bounding box center [204, 448] width 181 height 29
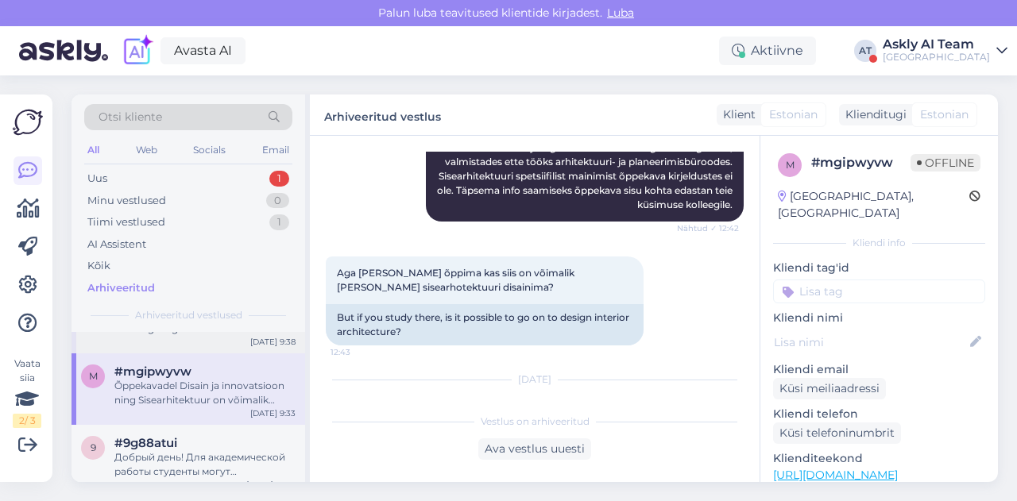
scroll to position [133, 0]
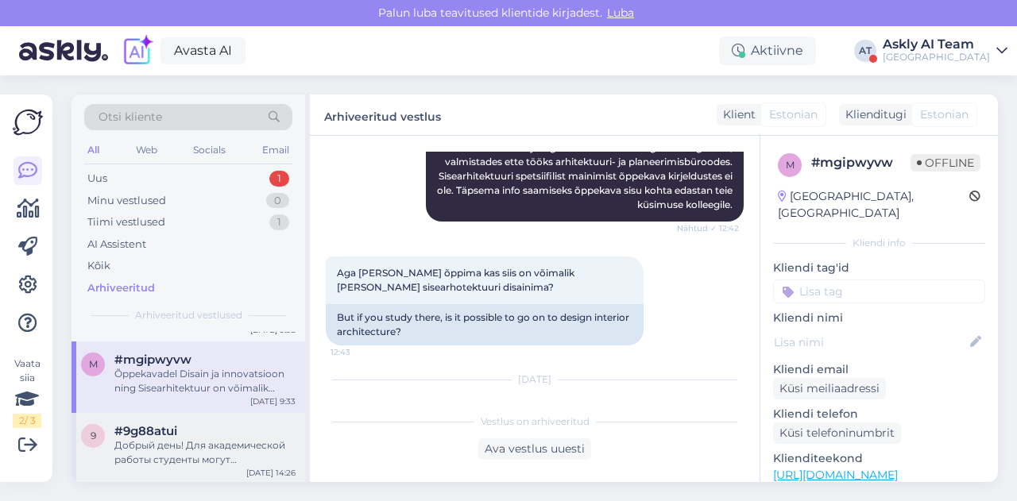
click at [182, 458] on div "Добрый день! Для академической работы студенты могут использовать программное о…" at bounding box center [204, 453] width 181 height 29
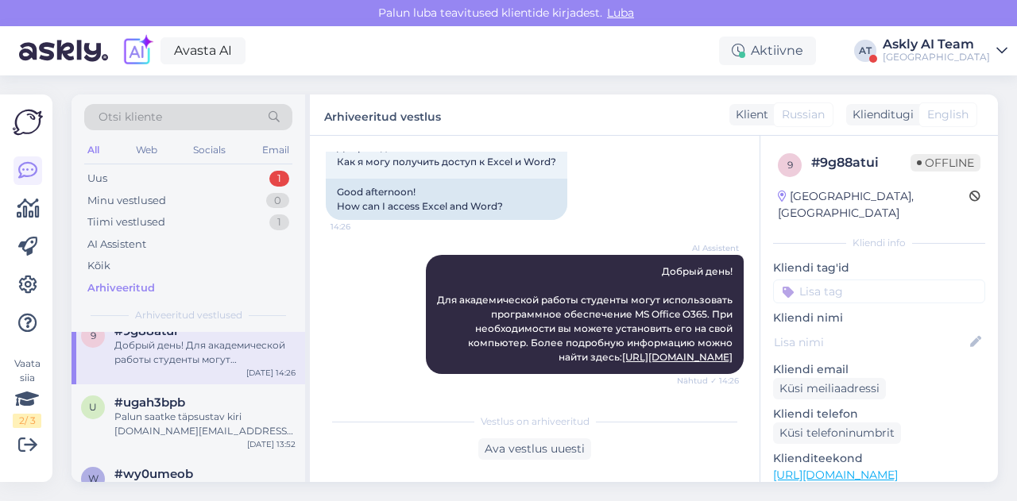
scroll to position [234, 0]
click at [163, 427] on div "Palun saatke täpsustav kiri [DOMAIN_NAME][EMAIL_ADDRESS][PERSON_NAME][DOMAIN_NA…" at bounding box center [204, 423] width 181 height 29
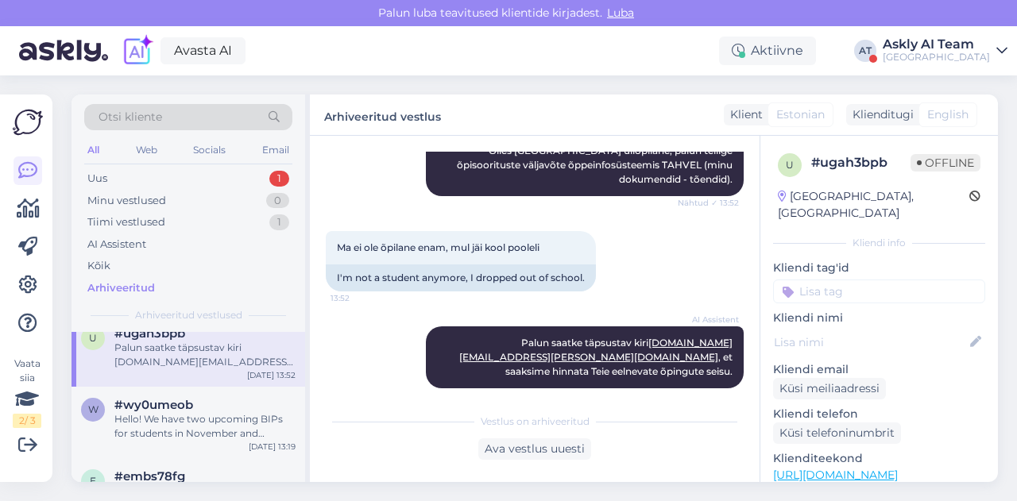
scroll to position [304, 0]
click at [211, 401] on div "#wy0umeob" at bounding box center [204, 403] width 181 height 14
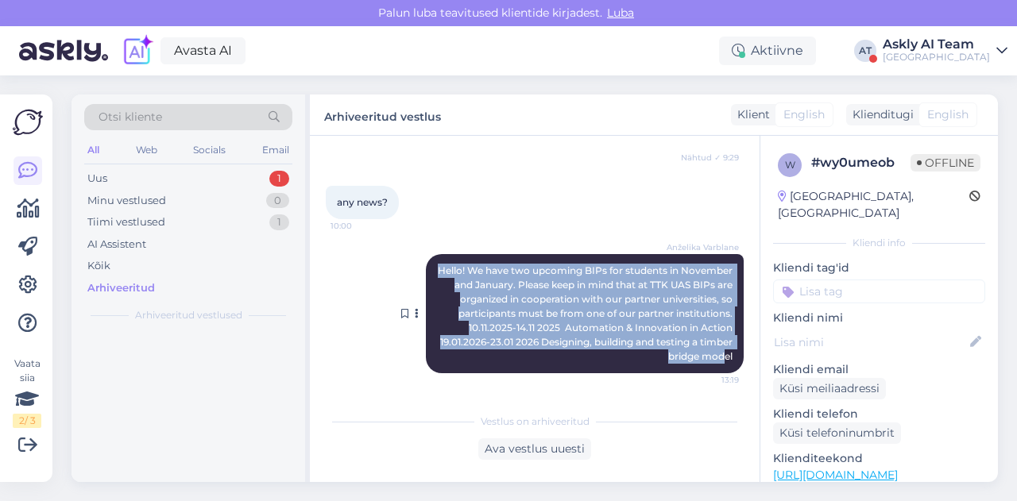
scroll to position [0, 0]
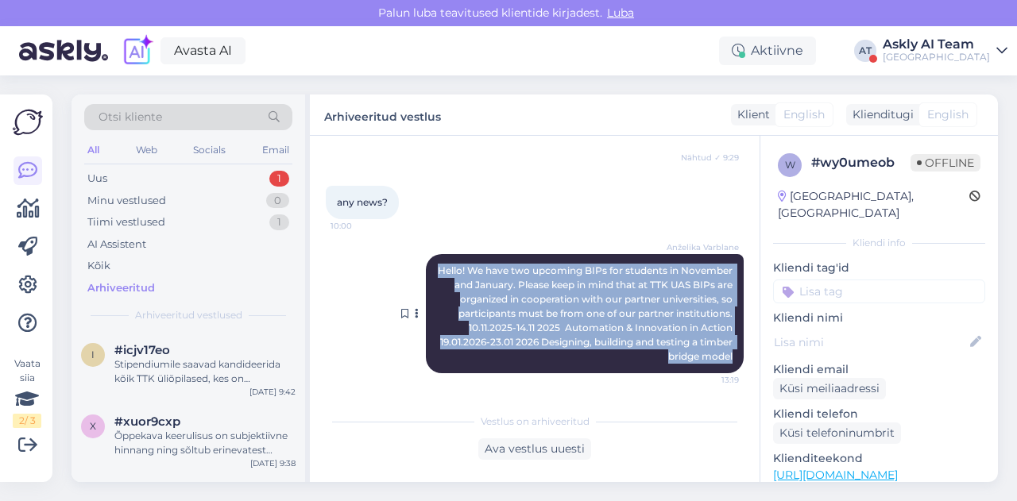
drag, startPoint x: 474, startPoint y: 257, endPoint x: 728, endPoint y: 358, distance: 273.5
click at [728, 358] on div "Anželika Varblane Hello! We have two upcoming BIPs for students in November and…" at bounding box center [585, 313] width 318 height 119
copy span "Hello! We have two upcoming BIPs for students in November and January. Please k…"
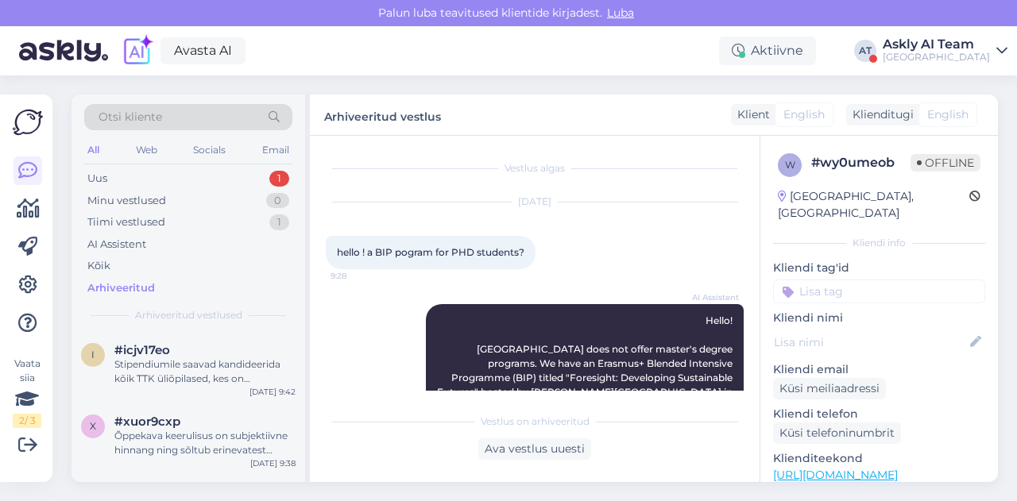
click at [469, 367] on div "AI Assistent Hello! [GEOGRAPHIC_DATA] does not offer master's degree programs. …" at bounding box center [585, 385] width 318 height 162
click at [468, 366] on div "AI Assistent Hello! [GEOGRAPHIC_DATA] does not offer master's degree programs. …" at bounding box center [585, 385] width 318 height 162
drag, startPoint x: 367, startPoint y: 253, endPoint x: 529, endPoint y: 251, distance: 162.1
click at [529, 251] on div "hello ! a BIP pogram for PHD students? 9:28" at bounding box center [431, 252] width 210 height 33
copy span "a BIP pogram for PHD students?"
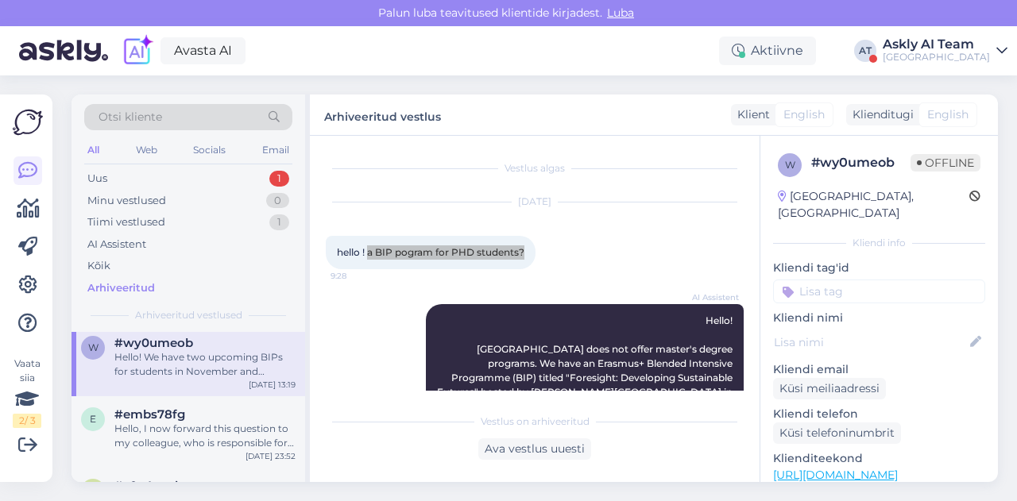
scroll to position [380, 0]
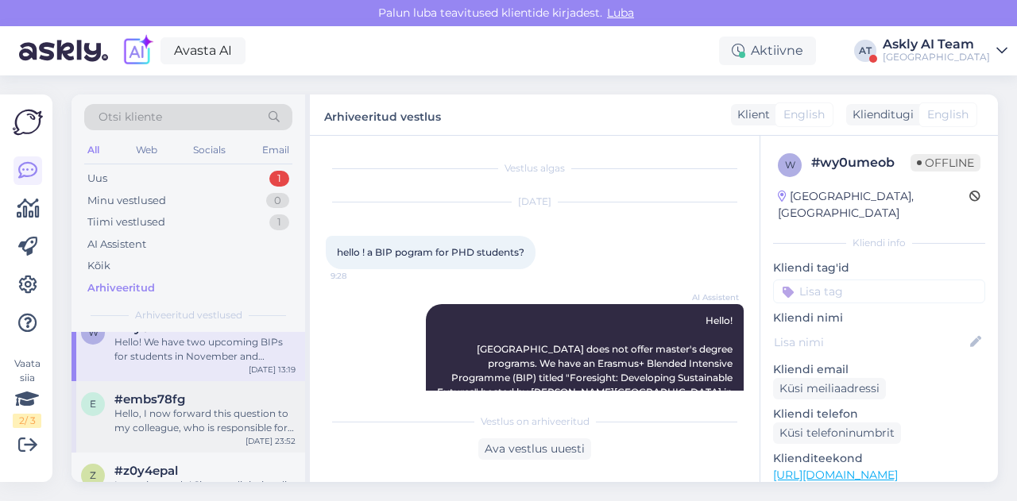
click at [202, 409] on div "Hello, I now forward this question to my colleague, who is responsible for this…" at bounding box center [204, 421] width 181 height 29
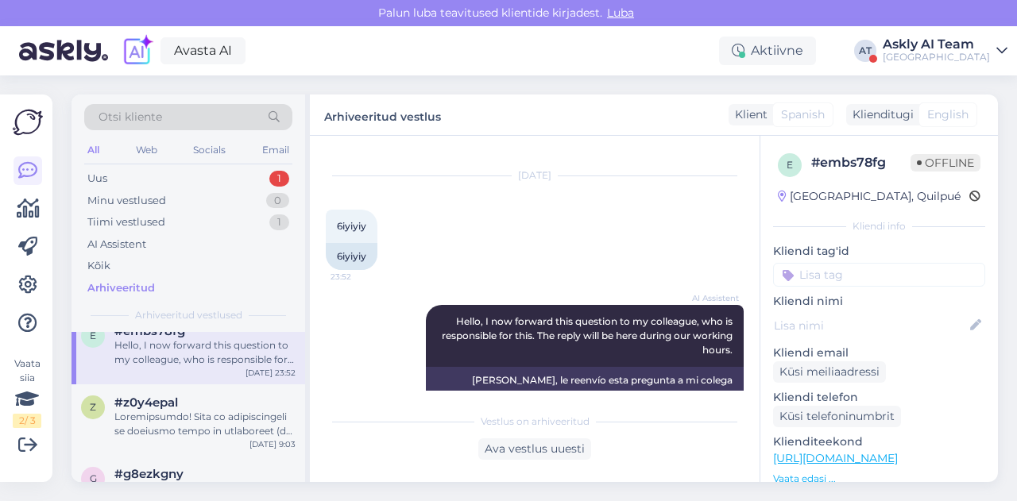
scroll to position [60, 0]
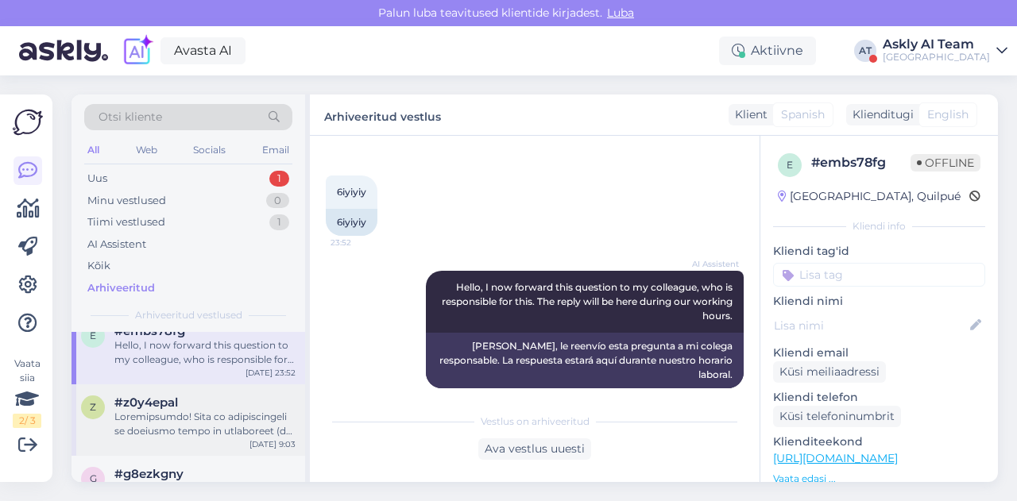
click at [232, 420] on div at bounding box center [204, 424] width 181 height 29
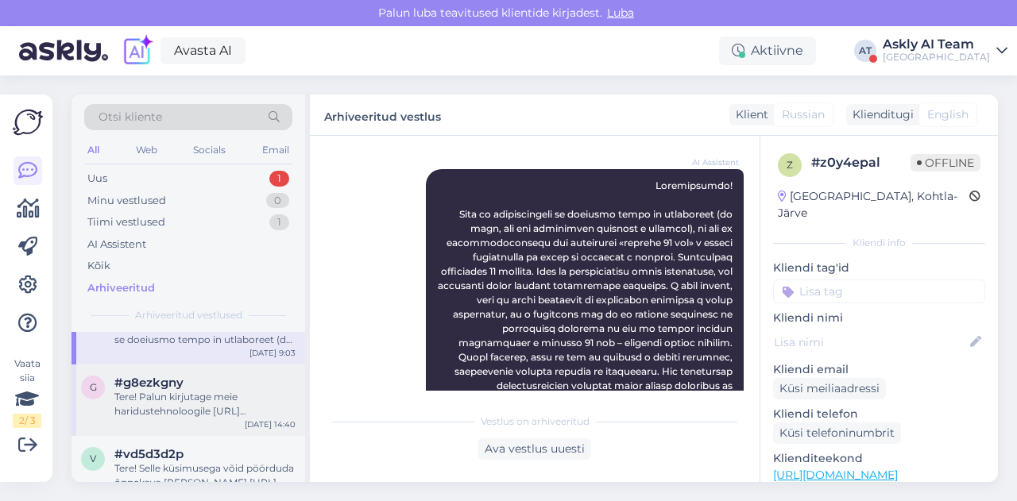
scroll to position [544, 0]
click at [175, 411] on div "Tere! Palun kirjutage meie haridustehnoloogile [URL][DOMAIN_NAME][PERSON_NAME]" at bounding box center [204, 399] width 181 height 29
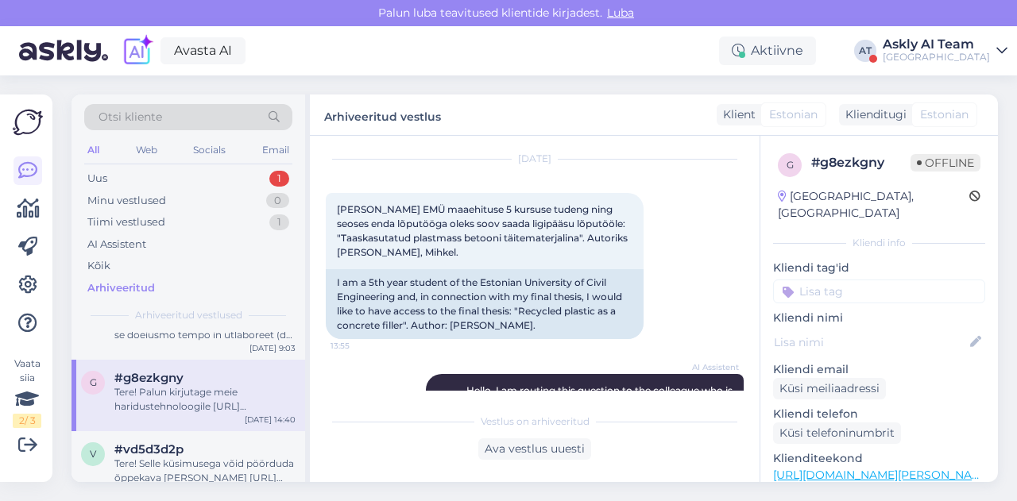
scroll to position [40, 0]
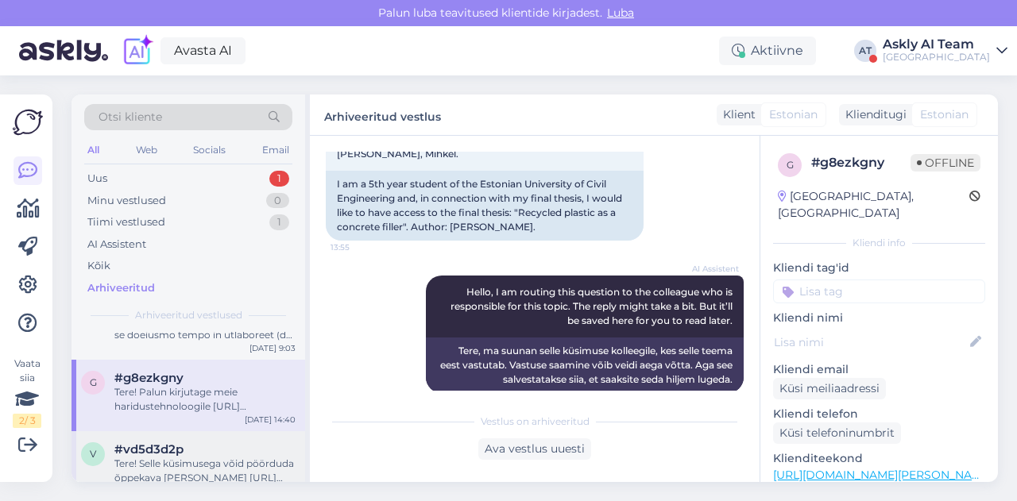
click at [180, 443] on span "#vd5d3d2p" at bounding box center [148, 450] width 69 height 14
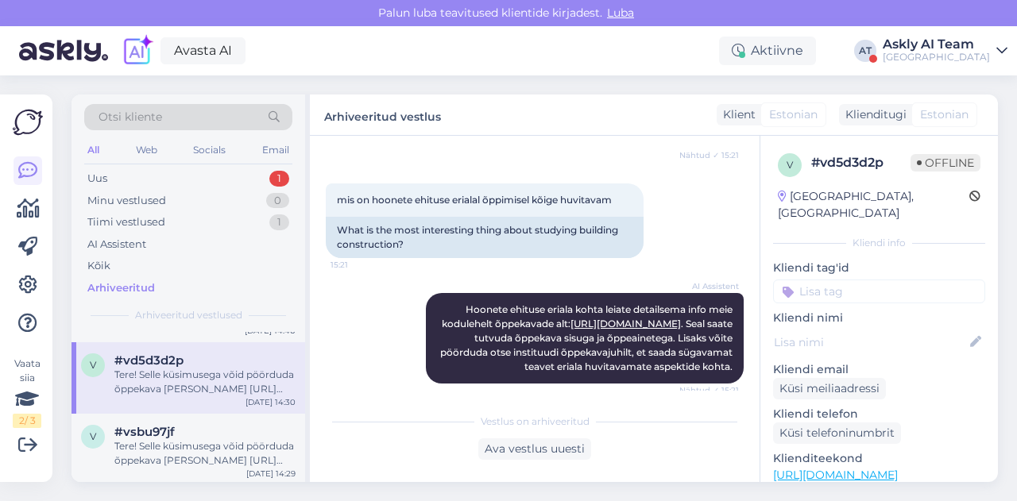
scroll to position [660, 0]
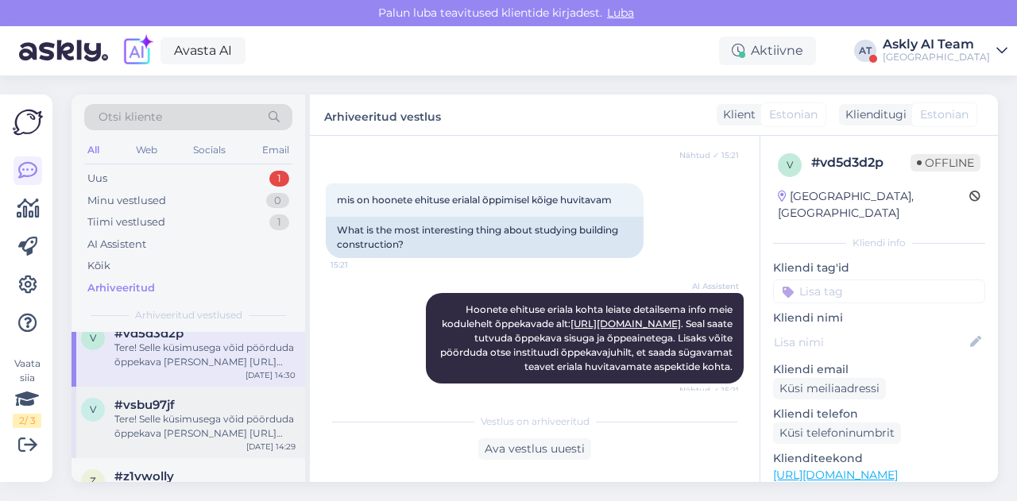
click at [203, 431] on div "Tere! Selle küsimusega võid pöörduda õppekava [PERSON_NAME] [URL][DOMAIN_NAME][…" at bounding box center [204, 426] width 181 height 29
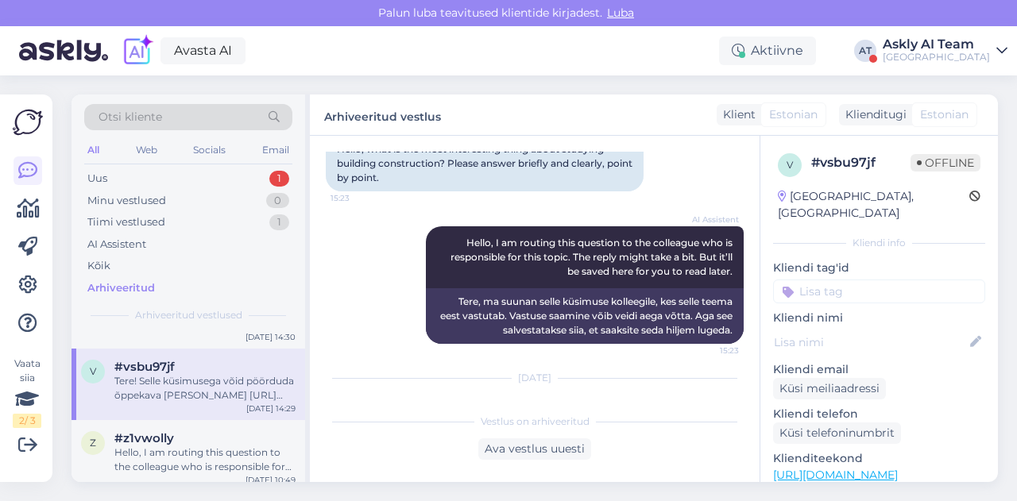
scroll to position [702, 0]
click at [199, 433] on div "#z1vwolly" at bounding box center [204, 434] width 181 height 14
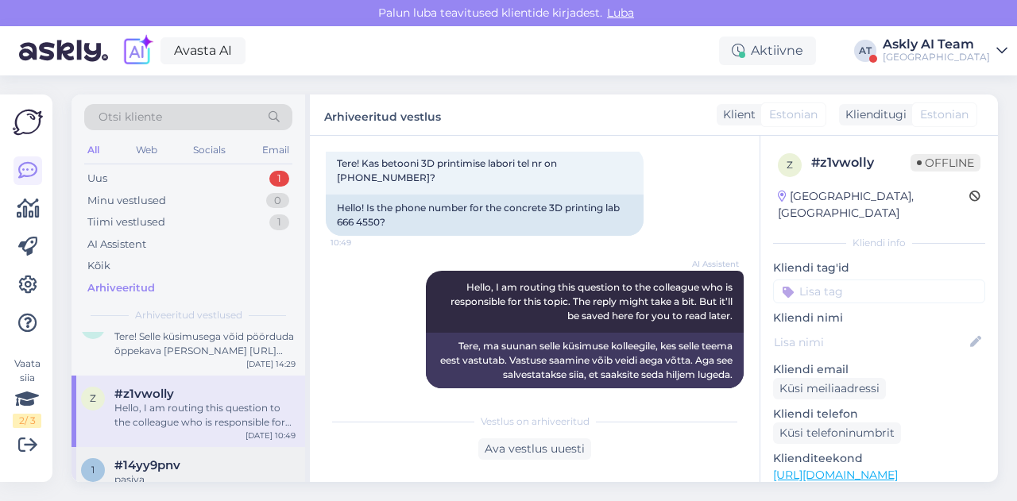
scroll to position [846, 0]
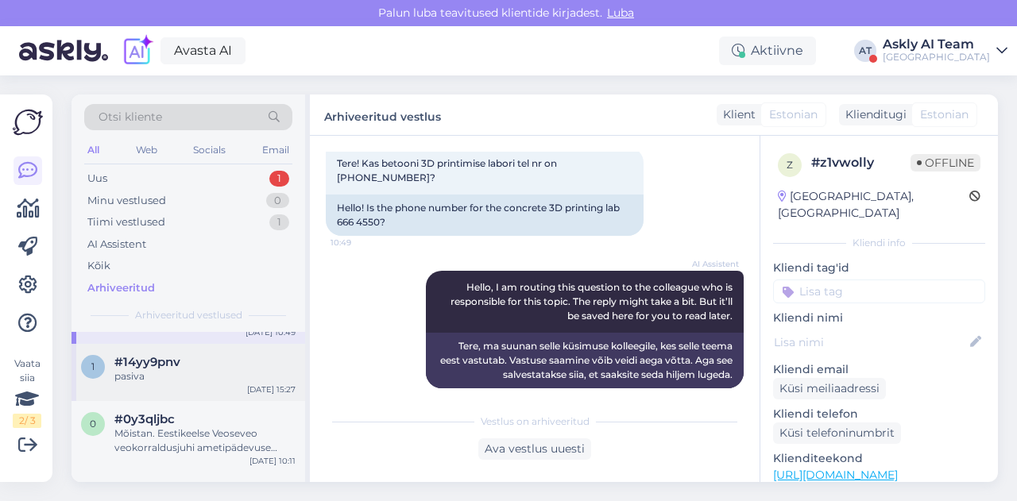
click at [168, 373] on div "pasiva" at bounding box center [204, 376] width 181 height 14
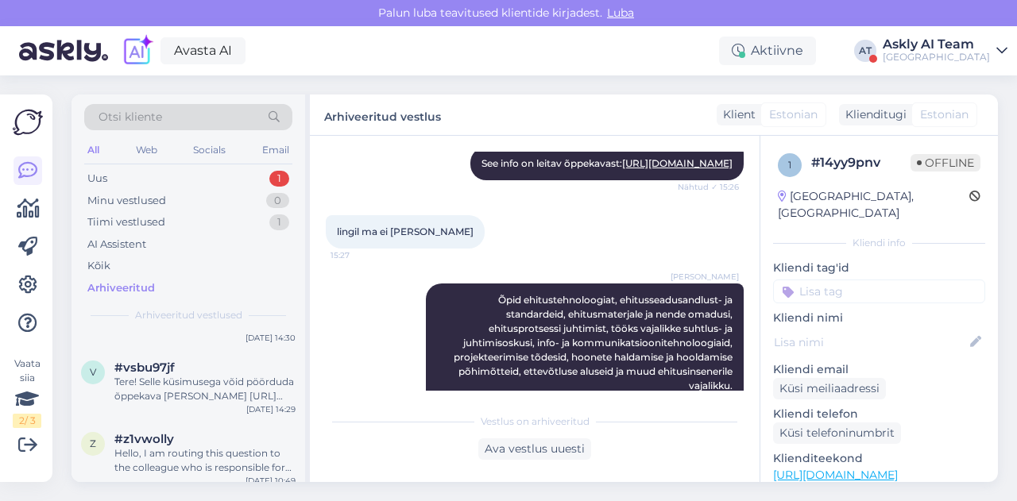
scroll to position [697, 0]
click at [200, 391] on div "Tere! Selle küsimusega võid pöörduda õppekava [PERSON_NAME] [URL][DOMAIN_NAME][…" at bounding box center [204, 390] width 181 height 29
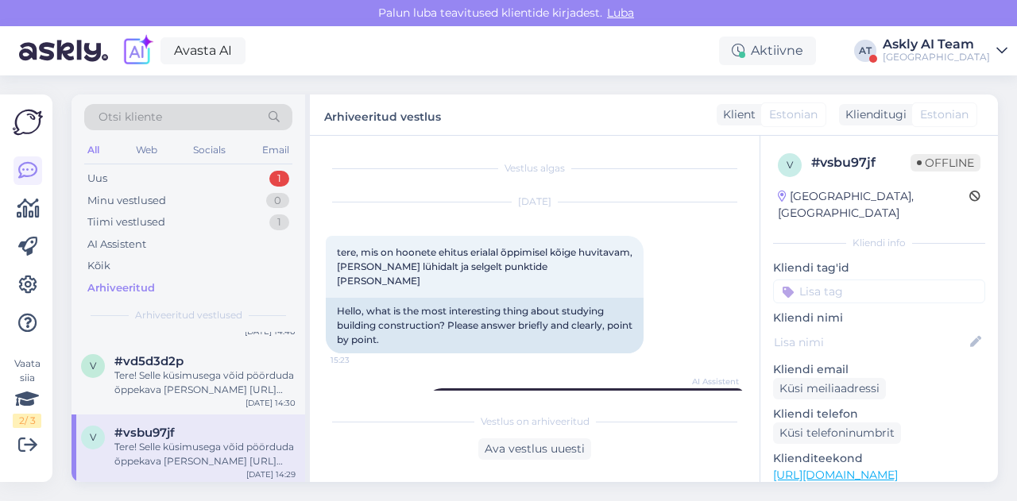
scroll to position [628, 0]
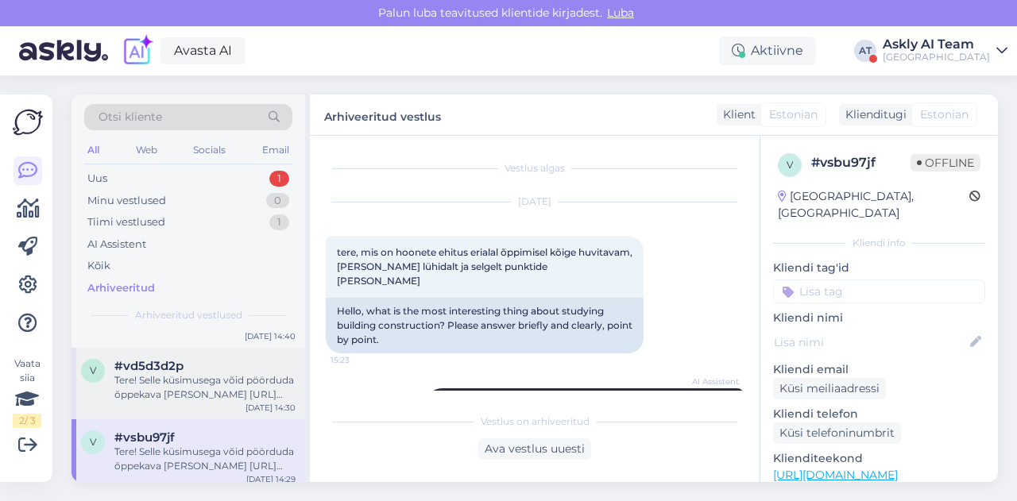
click at [202, 374] on div "Tere! Selle küsimusega võid pöörduda õppekava [PERSON_NAME] [URL][DOMAIN_NAME][…" at bounding box center [204, 387] width 181 height 29
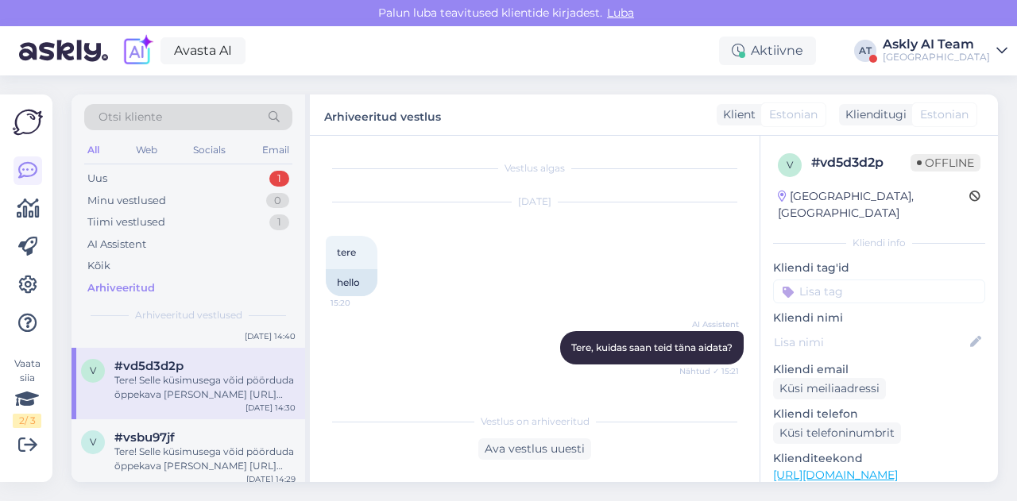
scroll to position [1, 0]
drag, startPoint x: 885, startPoint y: 163, endPoint x: 807, endPoint y: 168, distance: 78.0
click at [807, 168] on div "v # vd5d3d2p Offline" at bounding box center [879, 165] width 203 height 24
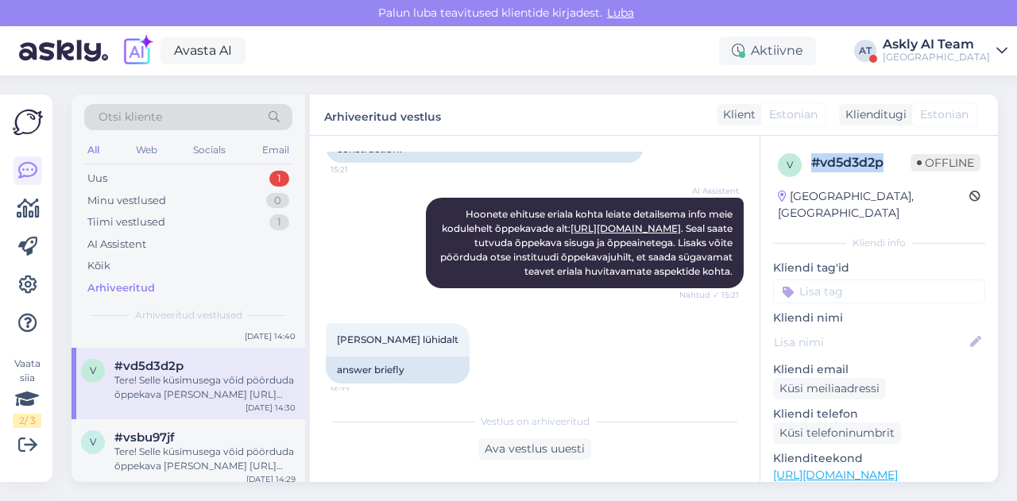
scroll to position [311, 0]
click at [166, 115] on div "Otsi kliente" at bounding box center [188, 117] width 208 height 26
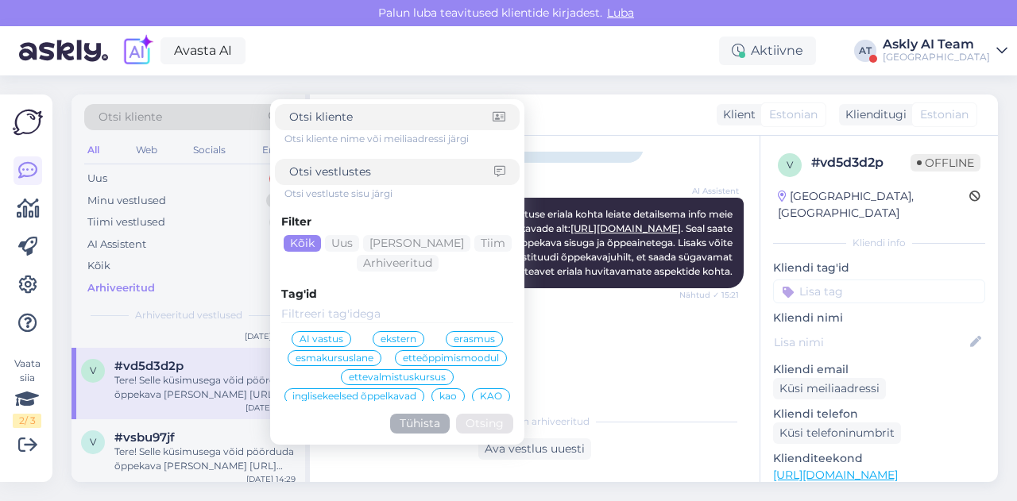
click at [324, 338] on span "AI vastus" at bounding box center [322, 340] width 44 height 10
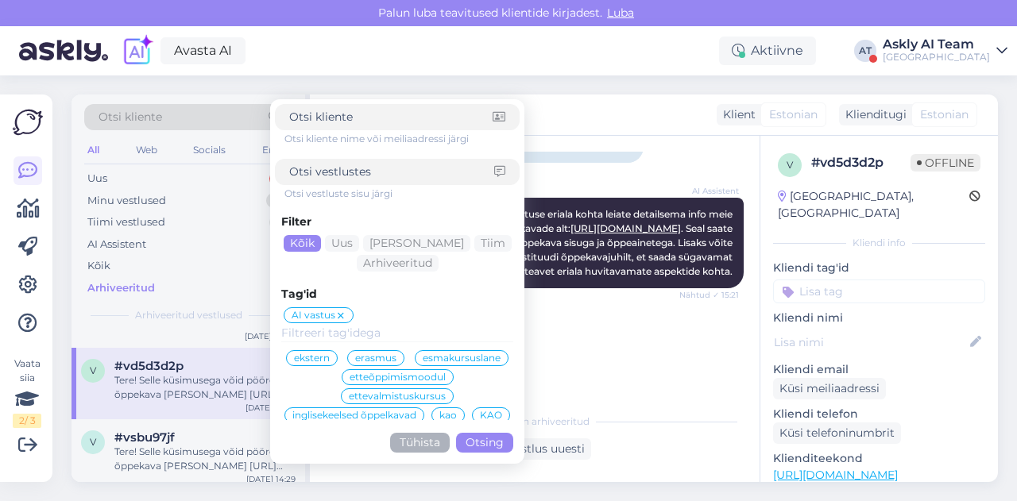
click at [478, 438] on button "Otsing" at bounding box center [484, 443] width 57 height 20
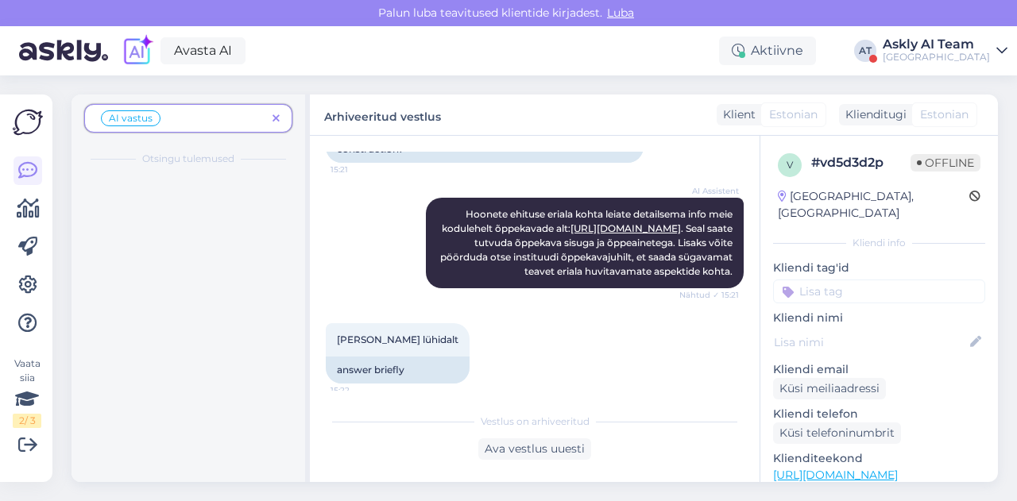
scroll to position [0, 0]
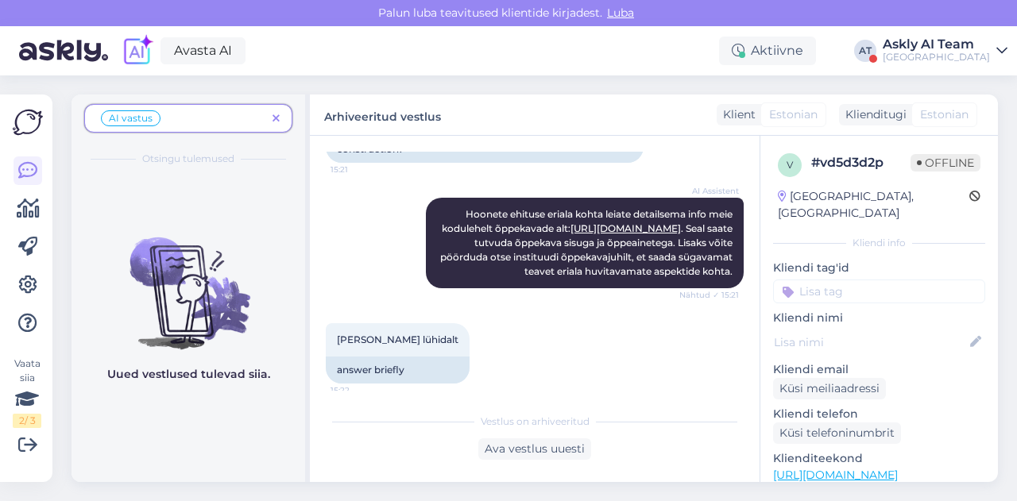
click at [272, 110] on span at bounding box center [276, 118] width 20 height 17
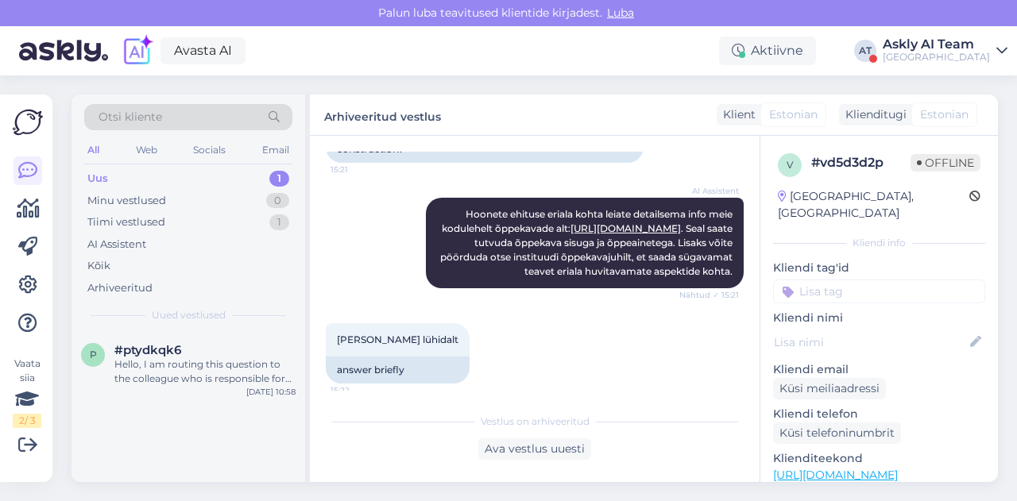
click at [917, 67] on div "Avasta AI Aktiivne AT Askly AI Team [GEOGRAPHIC_DATA]" at bounding box center [508, 50] width 1017 height 49
click at [918, 60] on div "[GEOGRAPHIC_DATA]" at bounding box center [936, 57] width 107 height 13
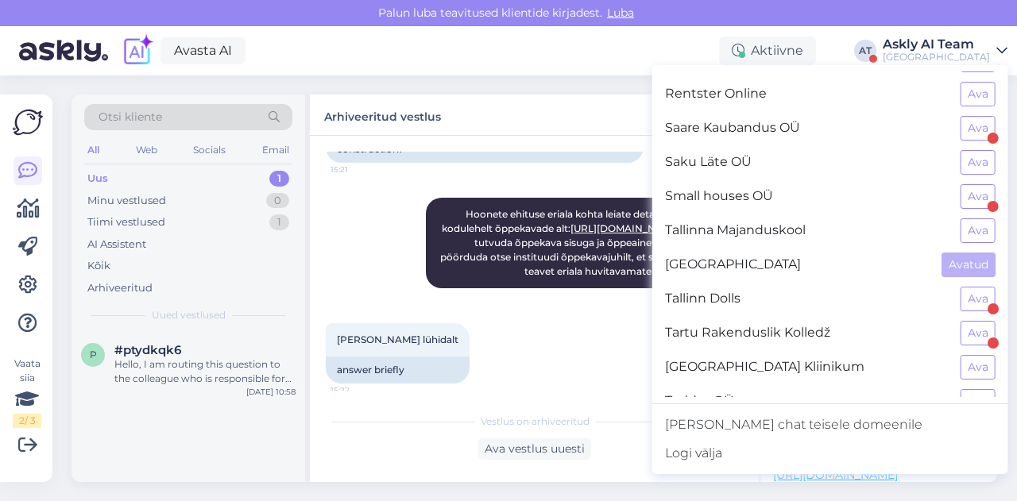
scroll to position [1394, 0]
click at [972, 322] on button "Ava" at bounding box center [978, 334] width 35 height 25
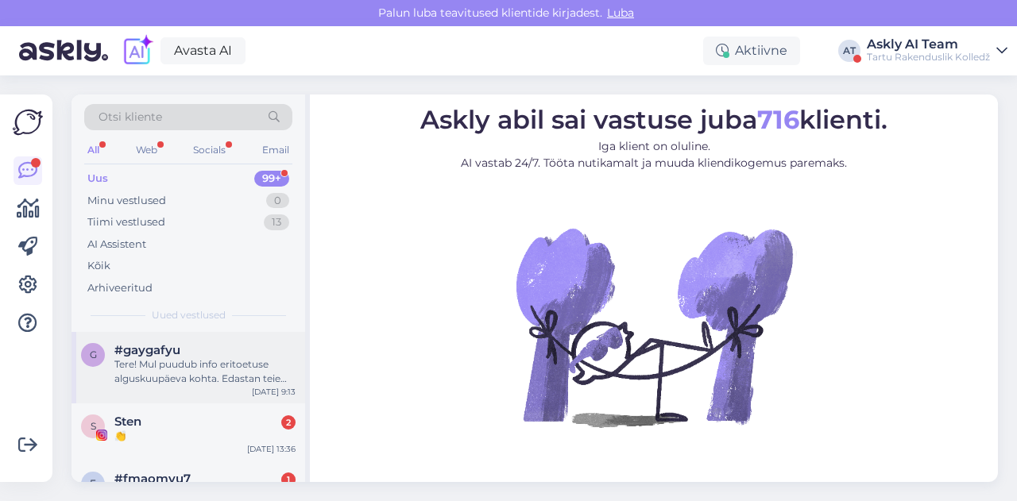
click at [237, 352] on div "#gaygafyu" at bounding box center [204, 350] width 181 height 14
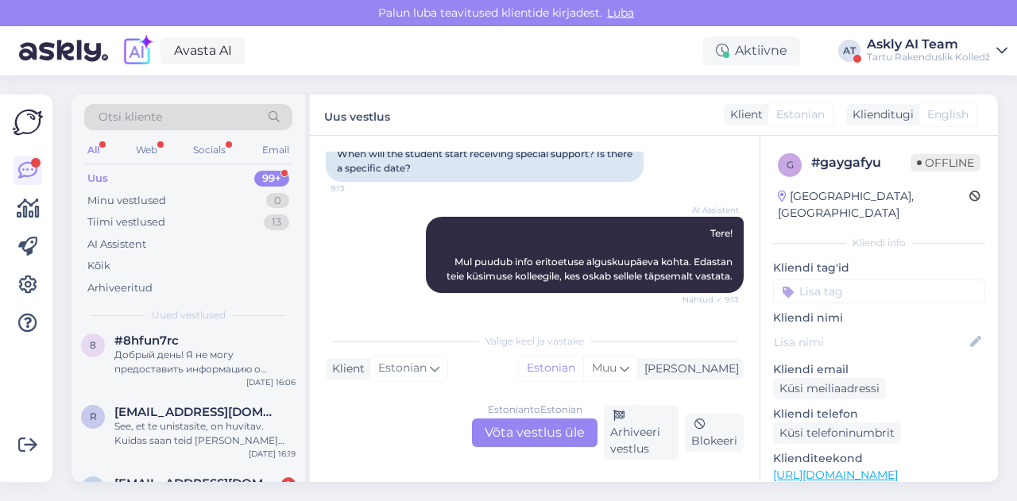
scroll to position [210, 0]
click at [180, 420] on div "See, et te unistasite, on huvitav. Kuidas saan teid [PERSON_NAME] teenustega ai…" at bounding box center [204, 434] width 181 height 29
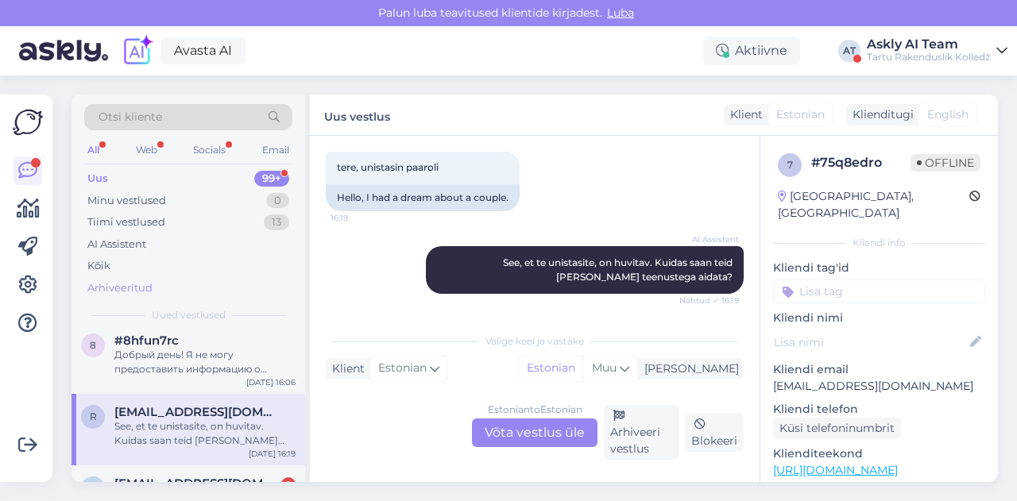
click at [137, 280] on div "Arhiveeritud" at bounding box center [119, 288] width 65 height 16
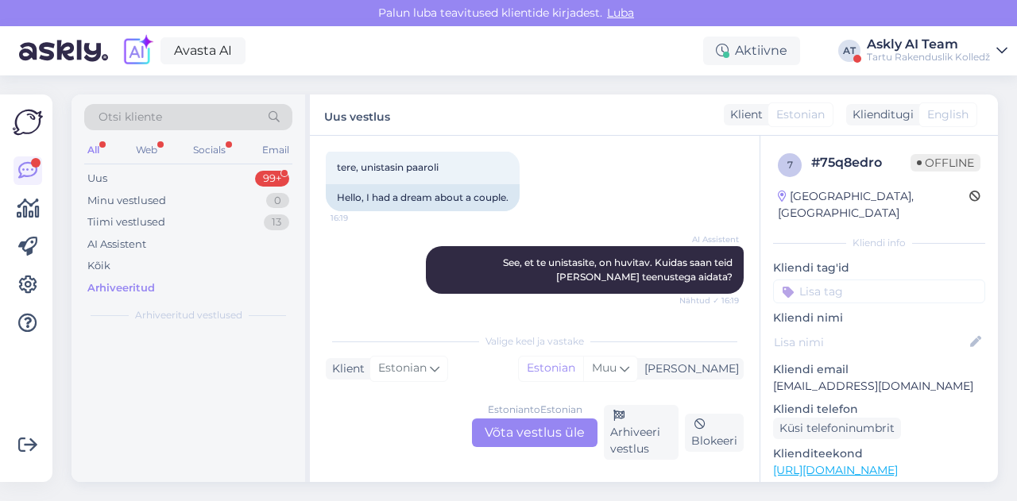
scroll to position [0, 0]
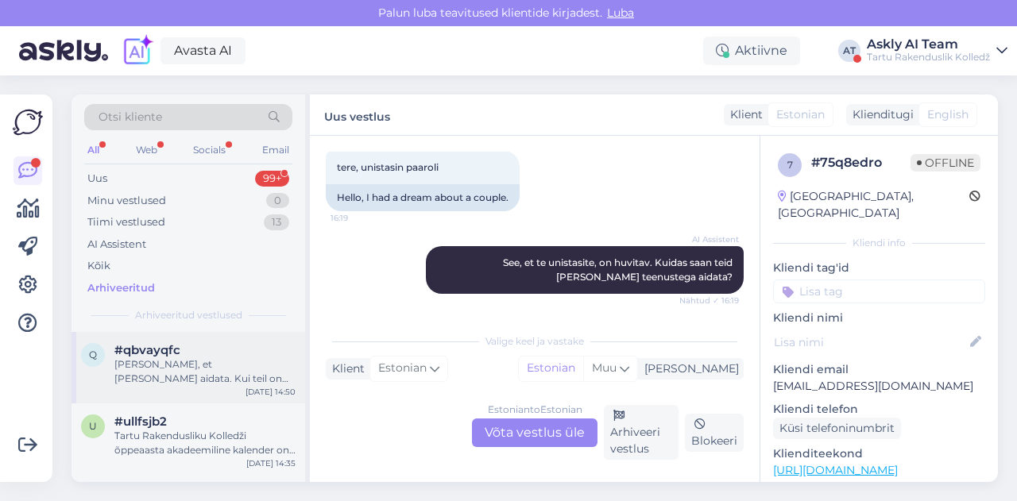
click at [173, 336] on div "q #qbvayqfc [PERSON_NAME], et sain aidata. Kui teil on veel küsimusi, andke jul…" at bounding box center [189, 368] width 234 height 72
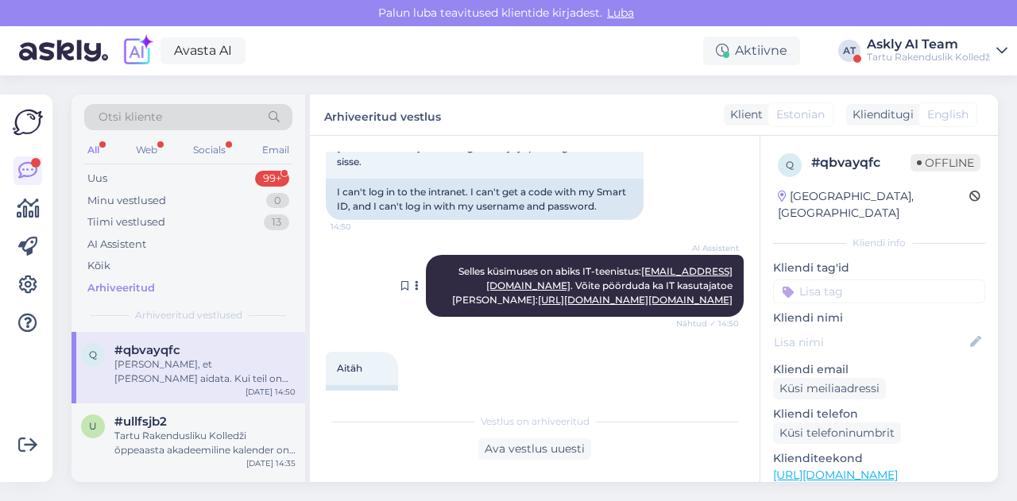
scroll to position [281, 0]
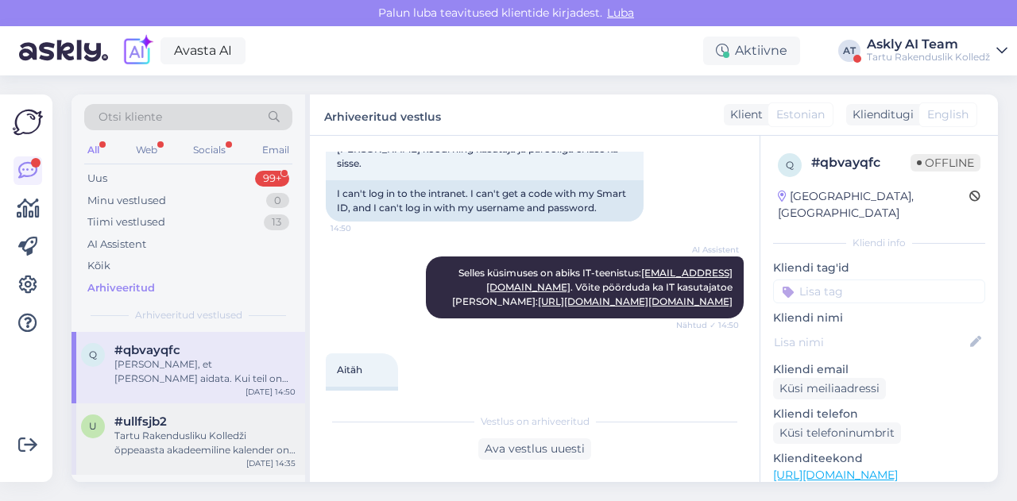
click at [219, 427] on div "#ullfsjb2" at bounding box center [204, 422] width 181 height 14
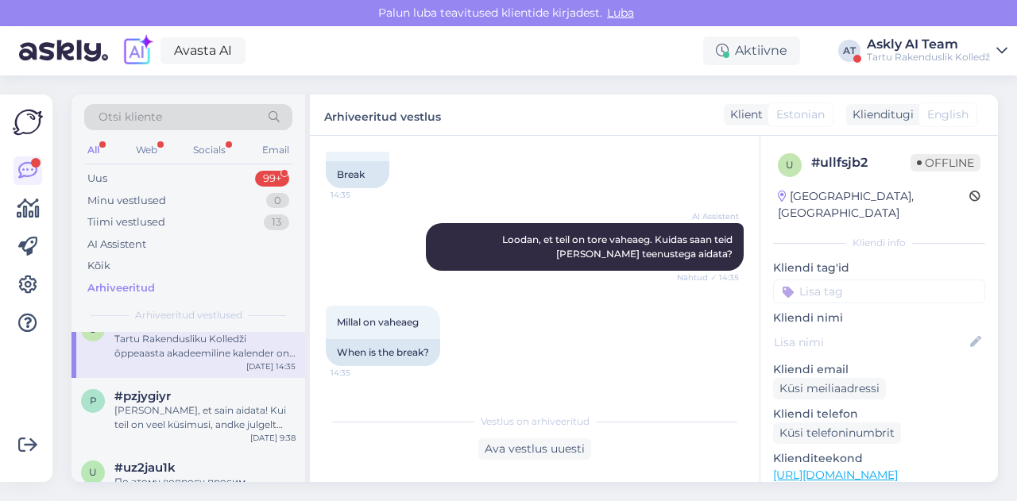
scroll to position [105, 0]
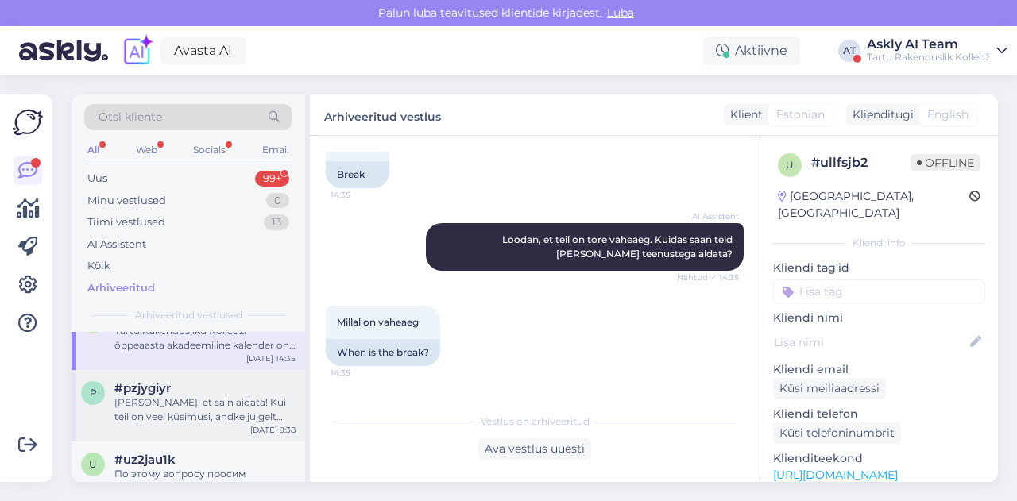
click at [216, 400] on div "[PERSON_NAME], et sain aidata! Kui teil on veel küsimusi, andke julgelt teada." at bounding box center [204, 410] width 181 height 29
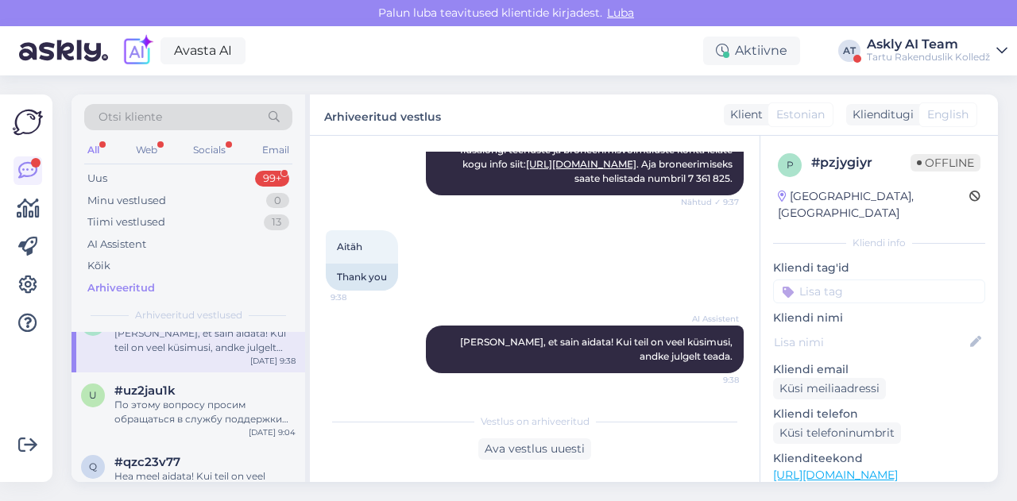
scroll to position [176, 0]
click at [188, 406] on div "По этому вопросу просим обращаться в службу поддержки клиентов SAIS." at bounding box center [204, 410] width 181 height 29
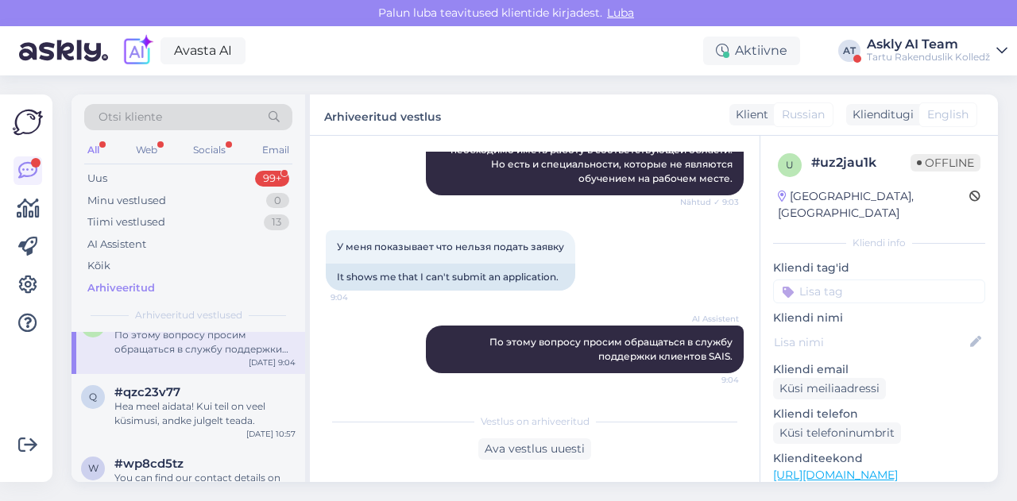
scroll to position [245, 0]
click at [186, 406] on div "Hea meel aidata! Kui teil on veel küsimusi, andke julgelt teada." at bounding box center [204, 413] width 181 height 29
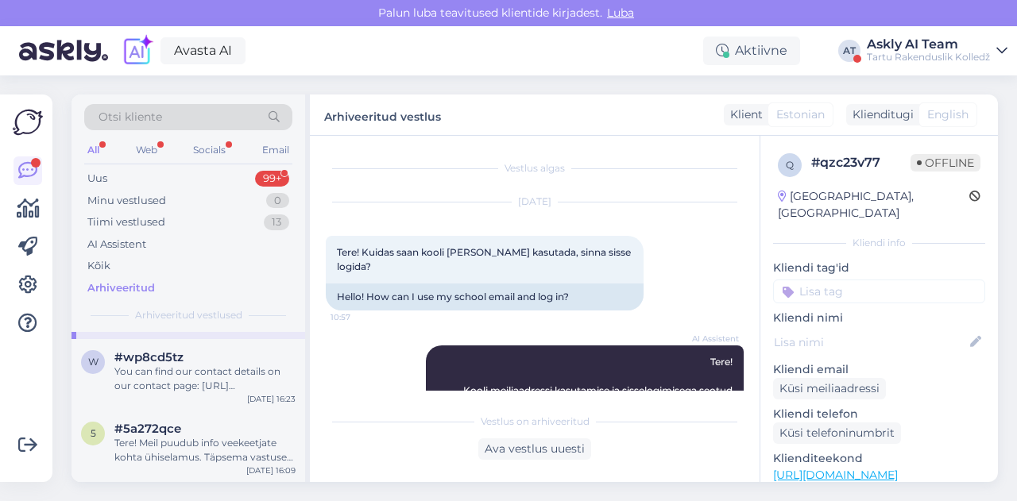
scroll to position [352, 0]
click at [216, 374] on div "You can find our contact details on our contact page: [URL][DOMAIN_NAME]. For g…" at bounding box center [204, 377] width 181 height 29
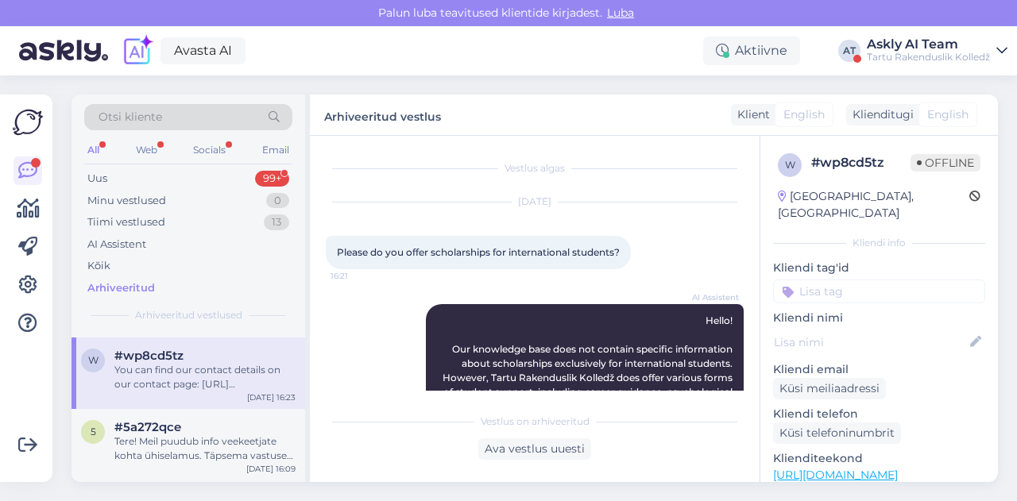
scroll to position [329, 0]
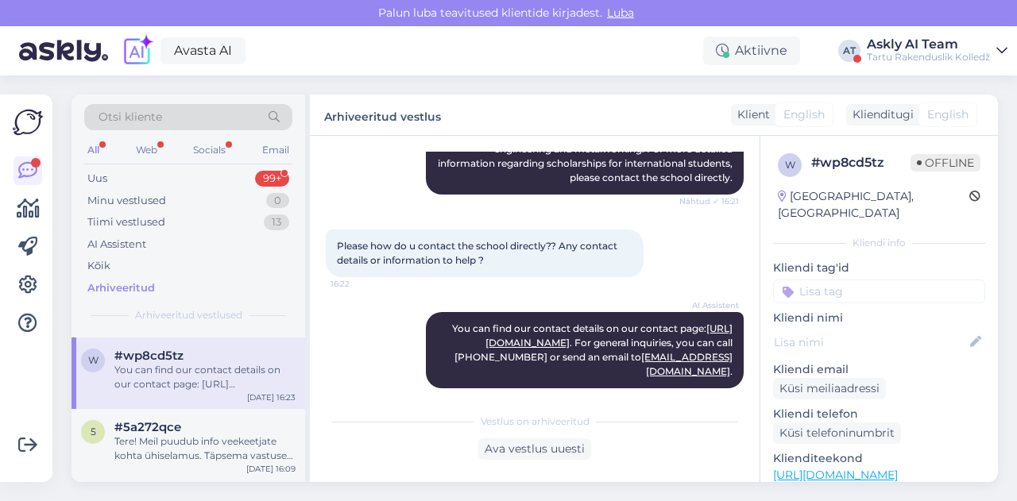
click at [901, 48] on div "Askly AI Team" at bounding box center [928, 44] width 123 height 13
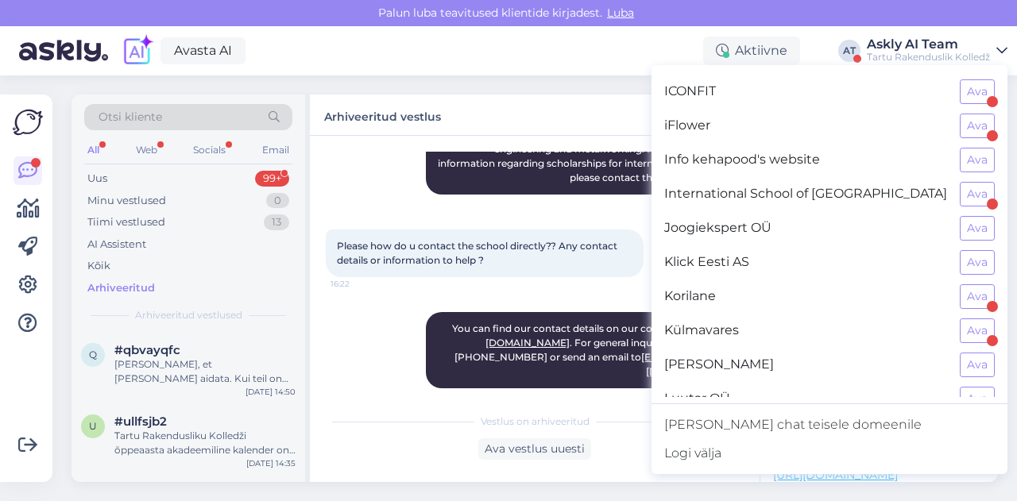
scroll to position [709, 0]
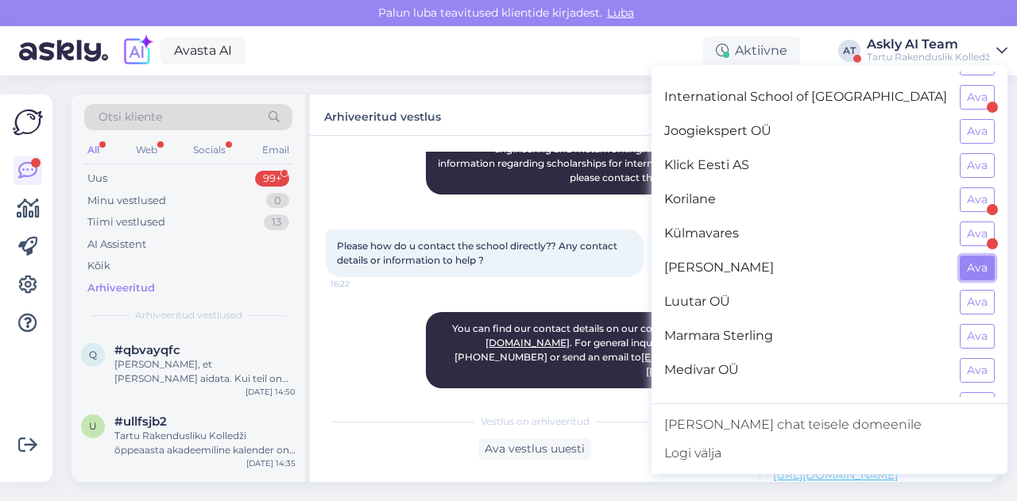
click at [960, 256] on button "Ava" at bounding box center [977, 268] width 35 height 25
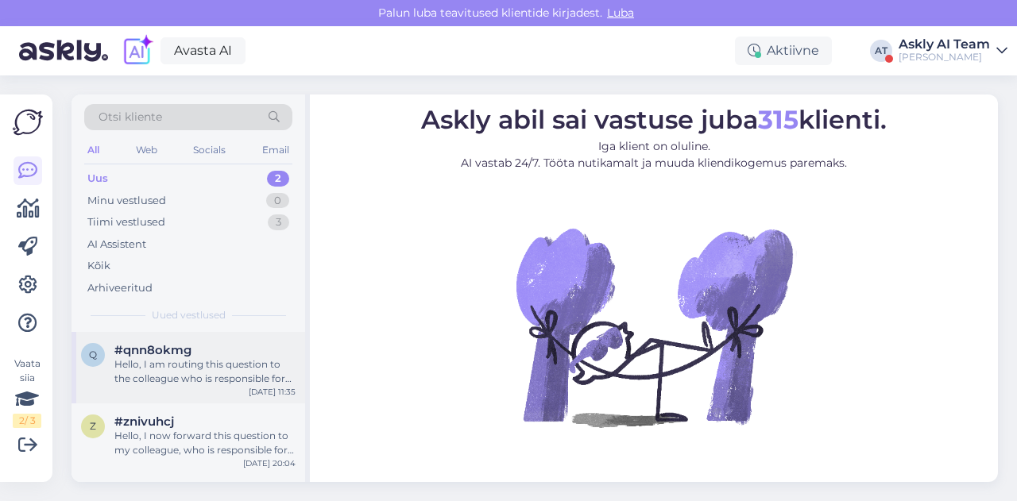
click at [218, 363] on div "Hello, I am routing this question to the colleague who is responsible for this …" at bounding box center [204, 372] width 181 height 29
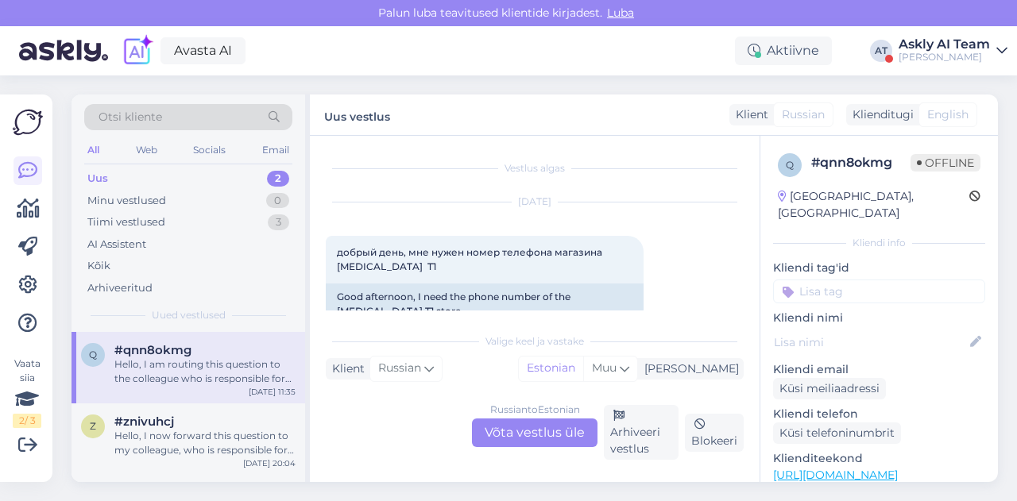
scroll to position [191, 0]
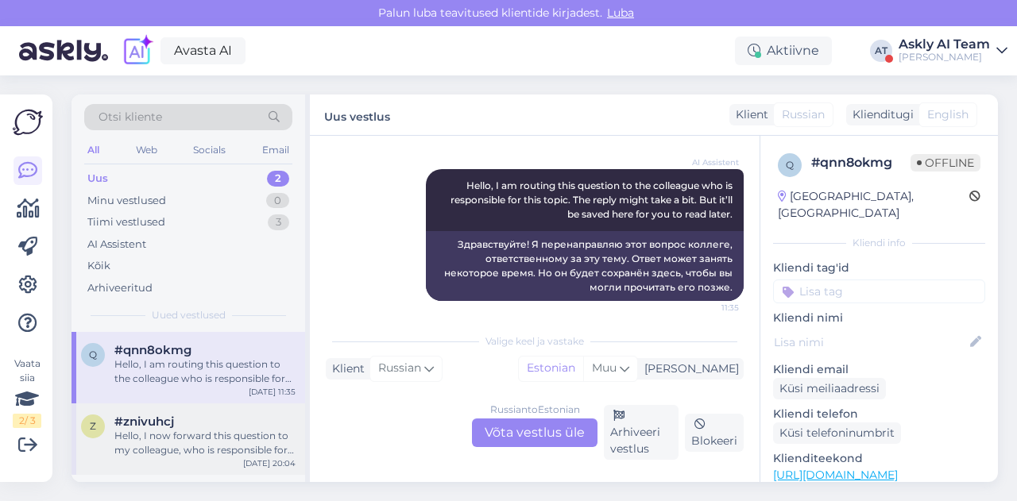
click at [219, 429] on div "Hello, I now forward this question to my colleague, who is responsible for this…" at bounding box center [204, 443] width 181 height 29
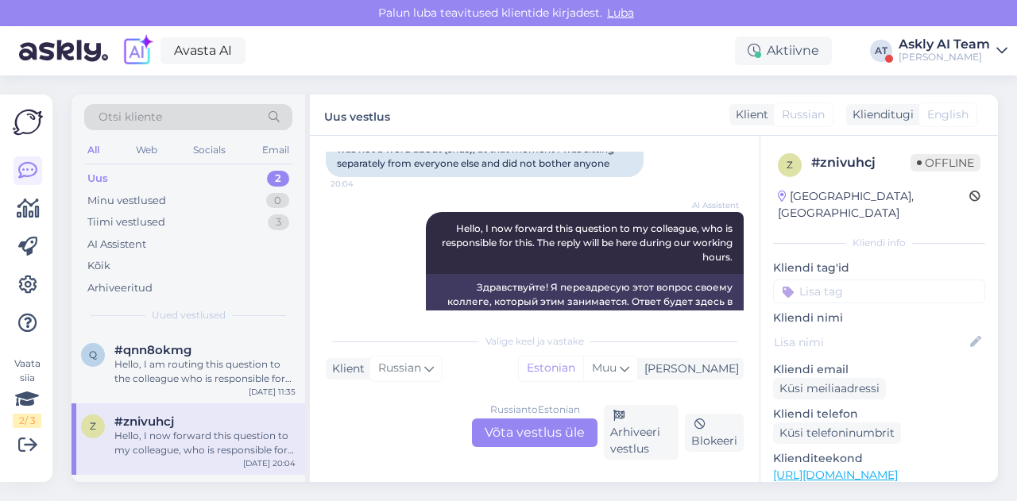
scroll to position [355, 0]
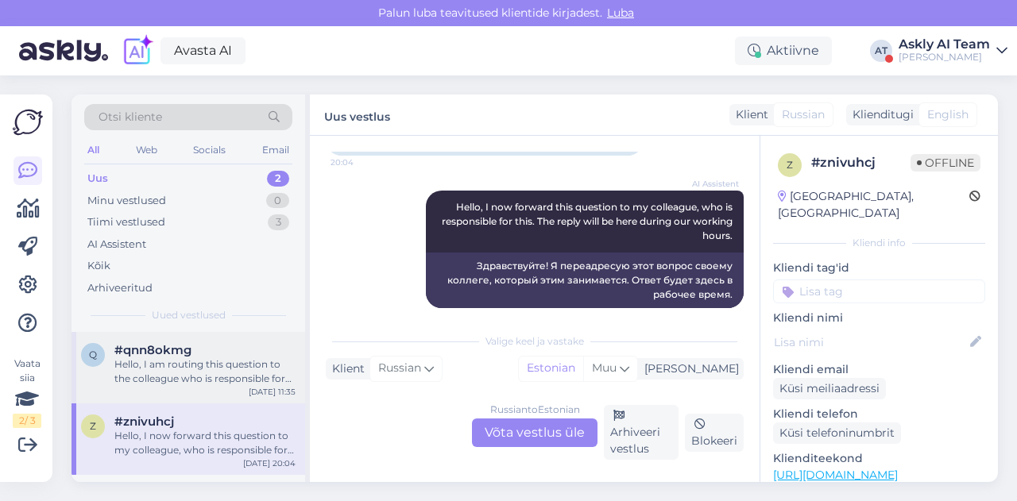
click at [178, 395] on div "q #qnn8okmg Hello, I am routing this question to the colleague who is responsib…" at bounding box center [189, 368] width 234 height 72
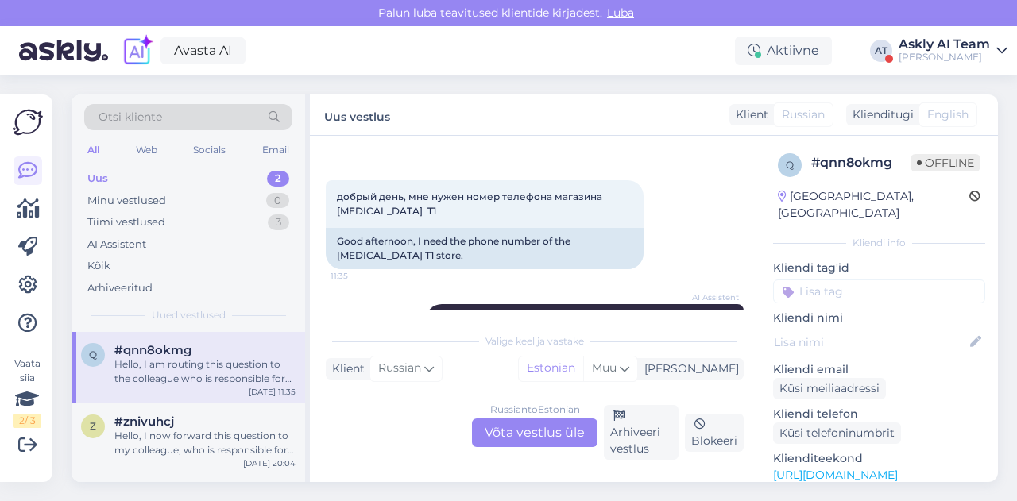
scroll to position [52, 0]
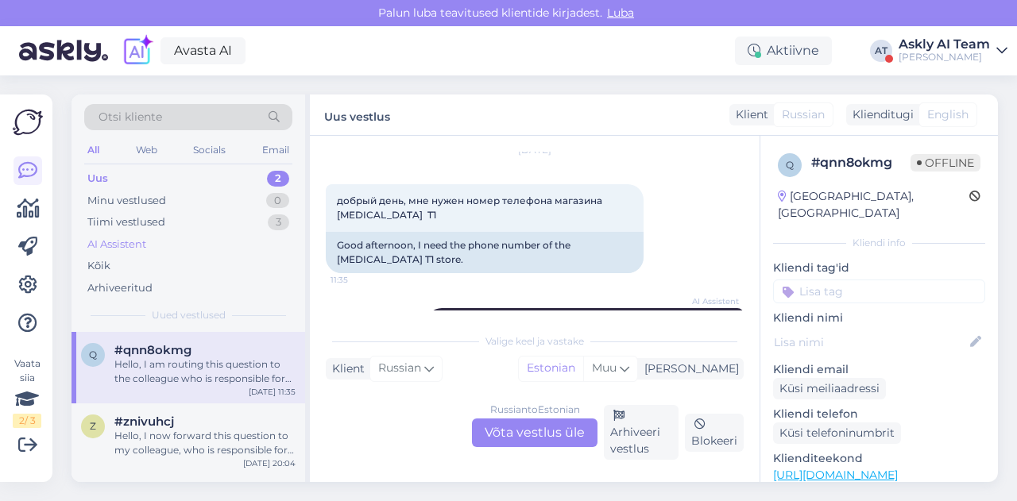
click at [218, 234] on div "AI Assistent" at bounding box center [188, 245] width 208 height 22
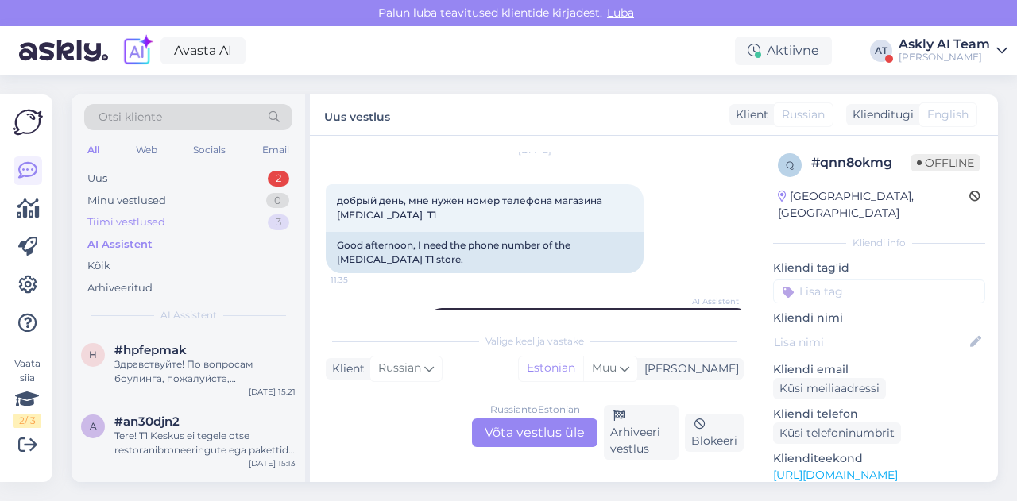
click at [171, 219] on div "Tiimi vestlused 3" at bounding box center [188, 222] width 208 height 22
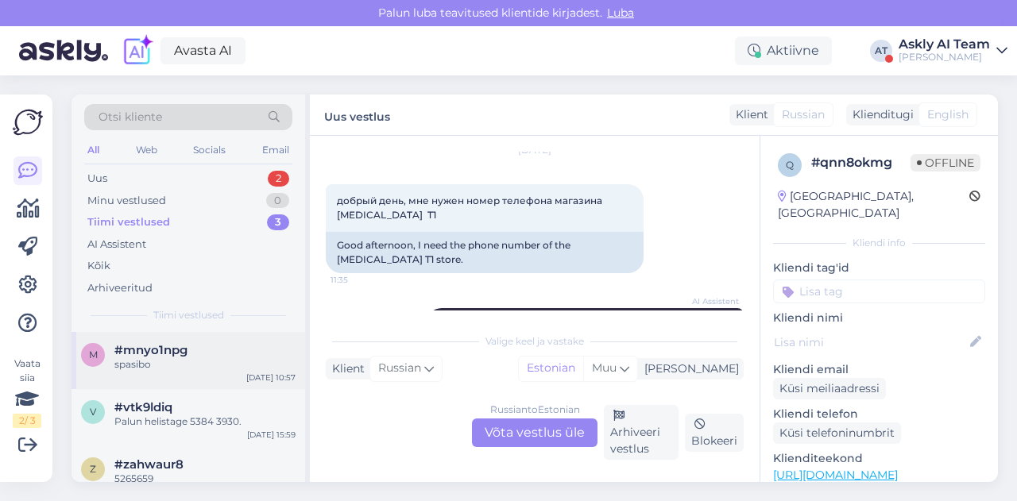
click at [194, 355] on div "#mnyo1npg" at bounding box center [204, 350] width 181 height 14
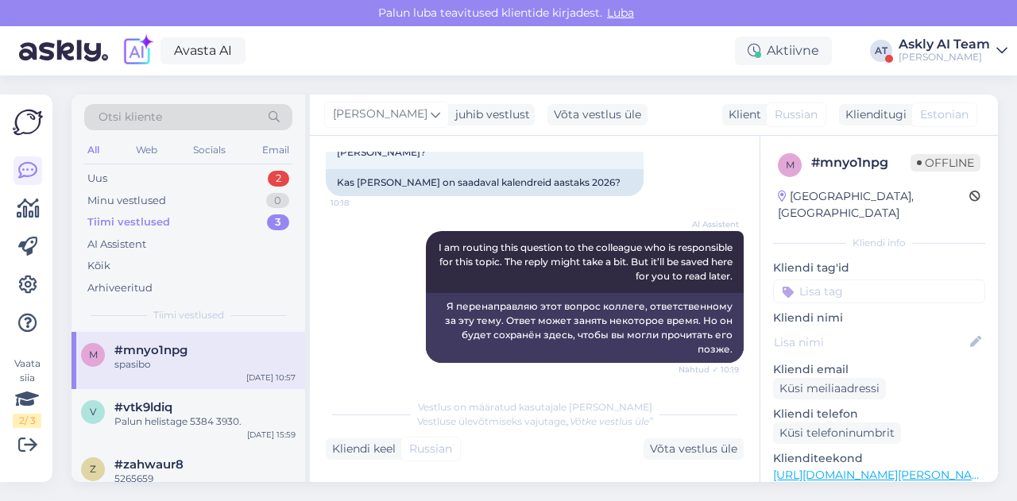
scroll to position [278, 0]
drag, startPoint x: 336, startPoint y: 168, endPoint x: 466, endPoint y: 165, distance: 129.5
click at [466, 169] on div "Kas [PERSON_NAME] on saadaval kalendreid aastaks 2026?" at bounding box center [485, 182] width 318 height 27
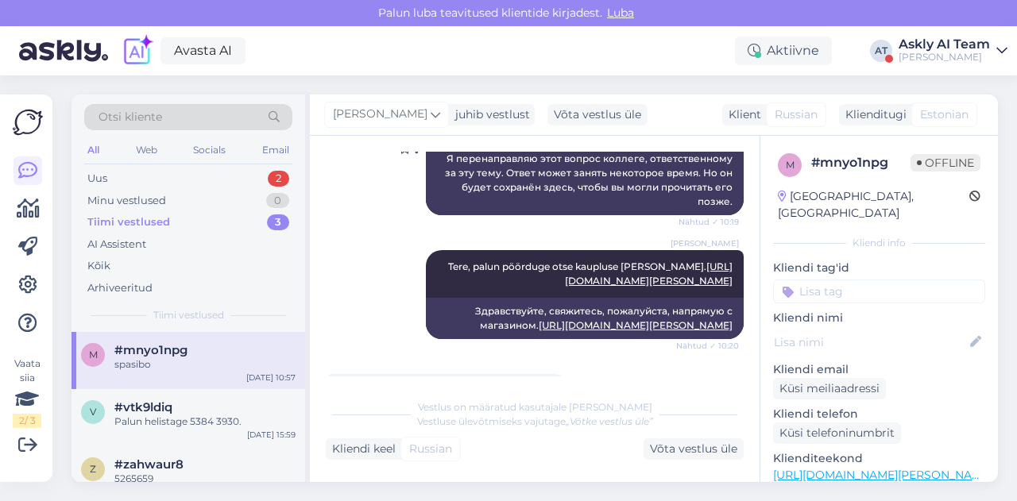
scroll to position [427, 0]
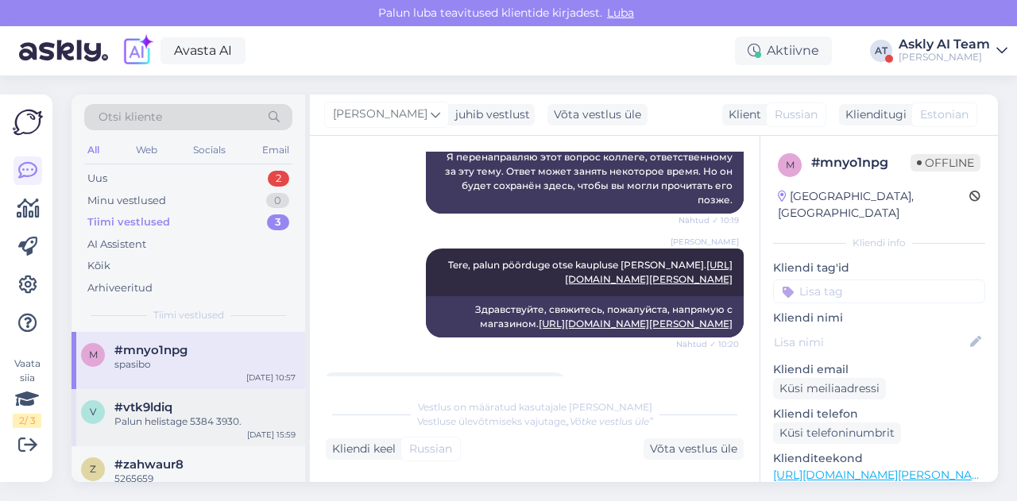
click at [213, 408] on div "#vtk9ldiq" at bounding box center [204, 407] width 181 height 14
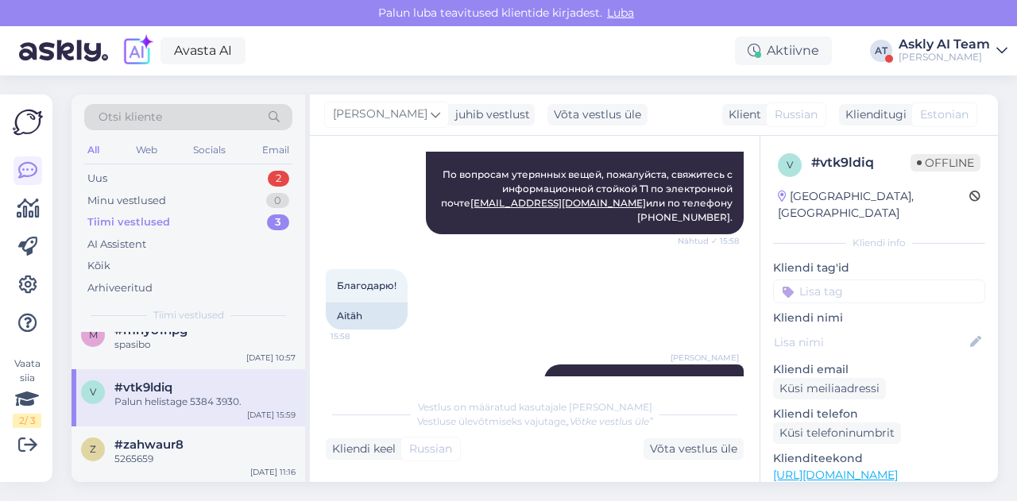
scroll to position [0, 0]
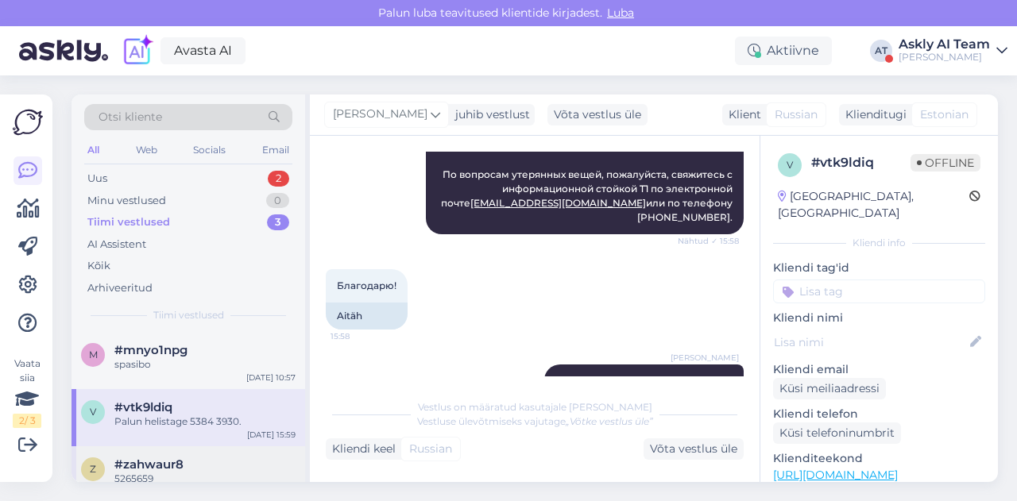
click at [198, 458] on div "#zahwaur8" at bounding box center [204, 465] width 181 height 14
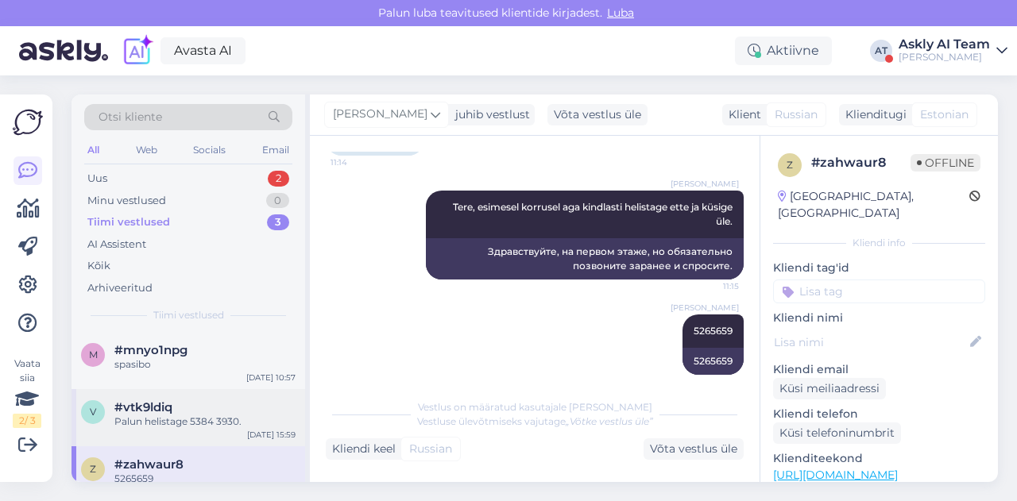
scroll to position [20, 0]
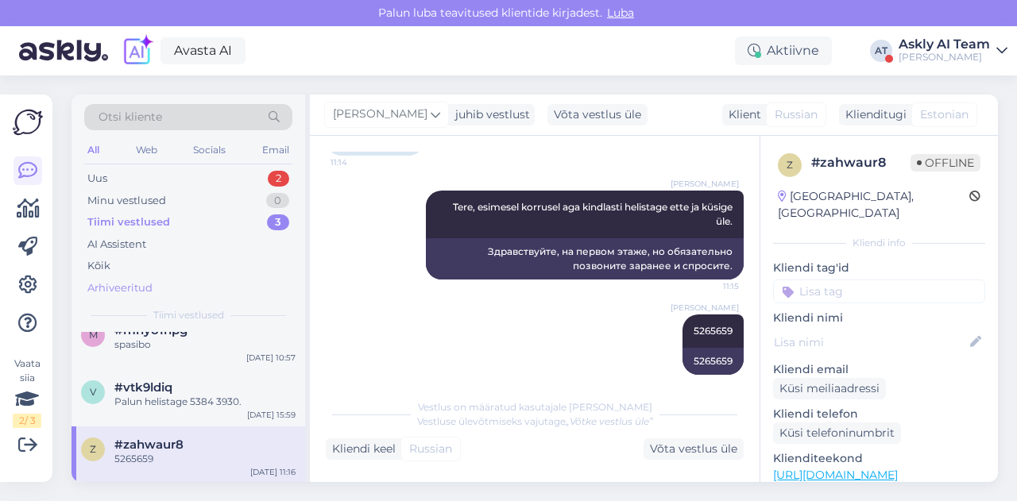
click at [133, 277] on div "Arhiveeritud" at bounding box center [188, 288] width 208 height 22
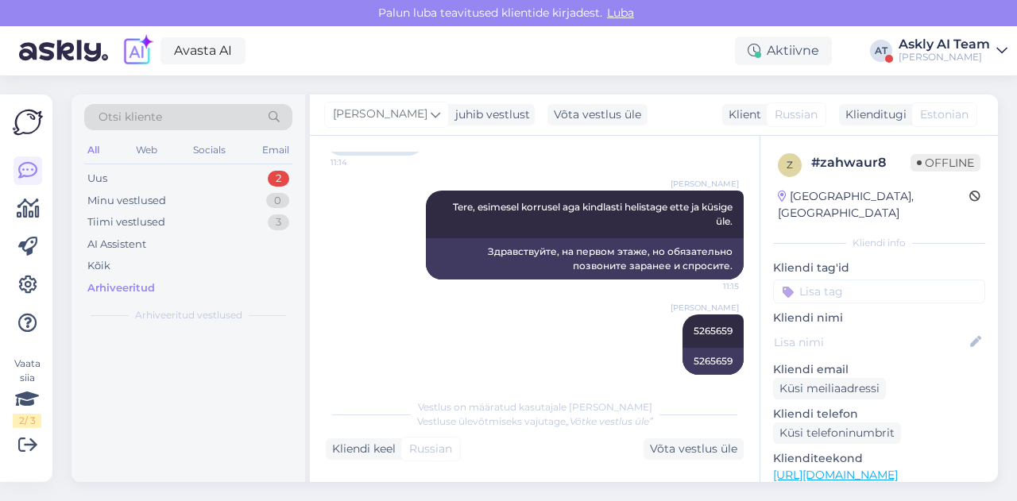
scroll to position [0, 0]
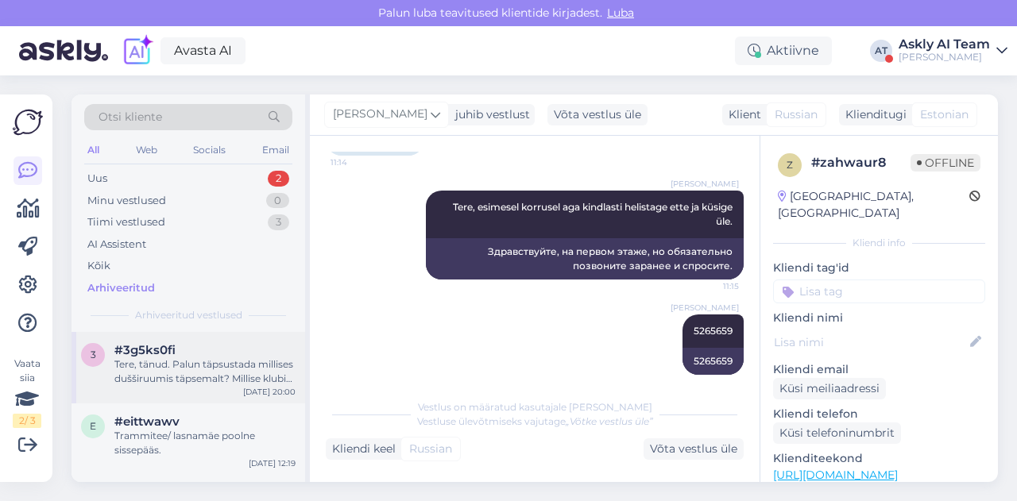
click at [176, 348] on div "#3g5ks0fi" at bounding box center [204, 350] width 181 height 14
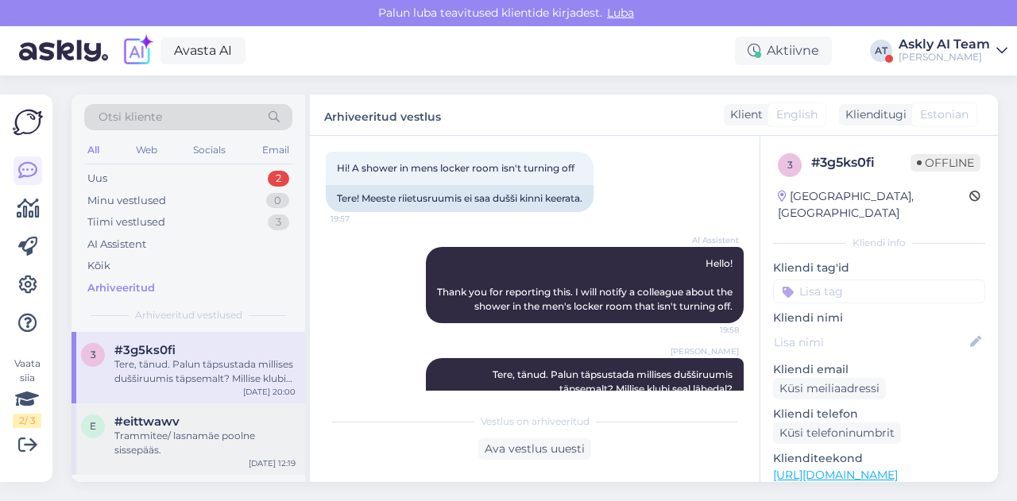
click at [199, 430] on div "Trammitee/ lasnamäe poolne sissepääs." at bounding box center [204, 443] width 181 height 29
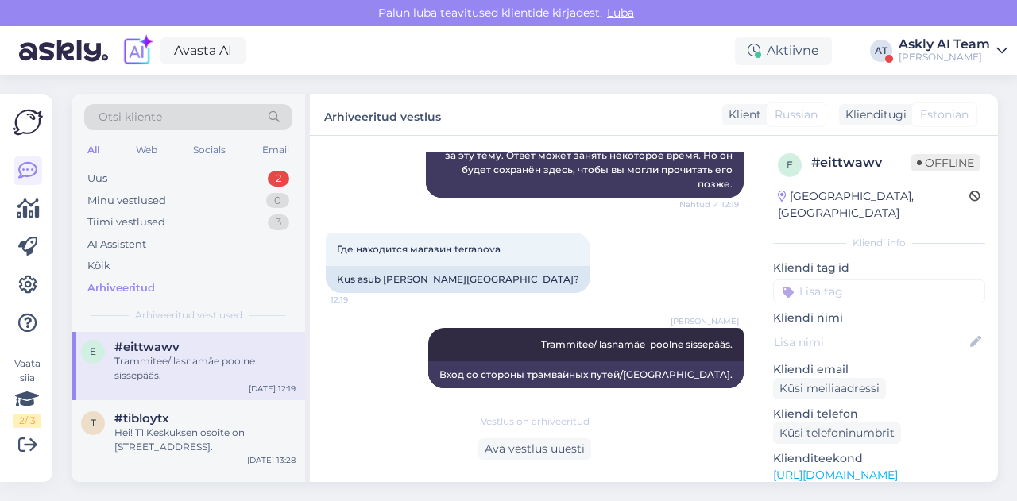
scroll to position [77, 0]
click at [189, 439] on div "Hei! T1 Keskuksen osoite on [STREET_ADDRESS]." at bounding box center [204, 437] width 181 height 29
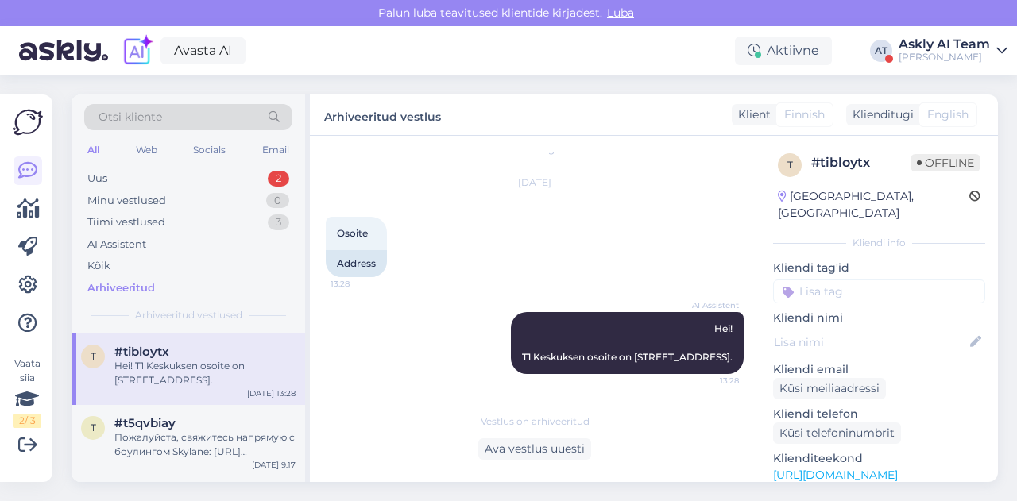
scroll to position [155, 0]
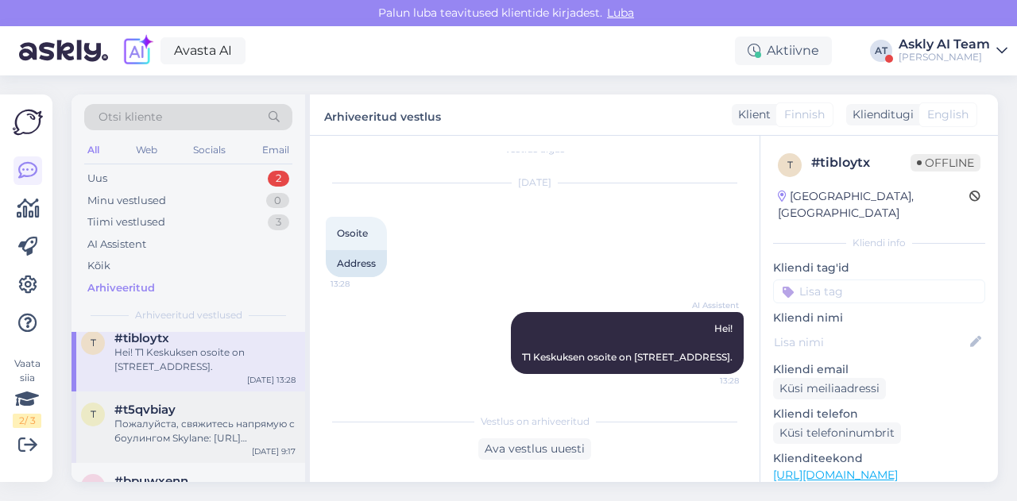
click at [203, 408] on div "#t5qvbiay" at bounding box center [204, 410] width 181 height 14
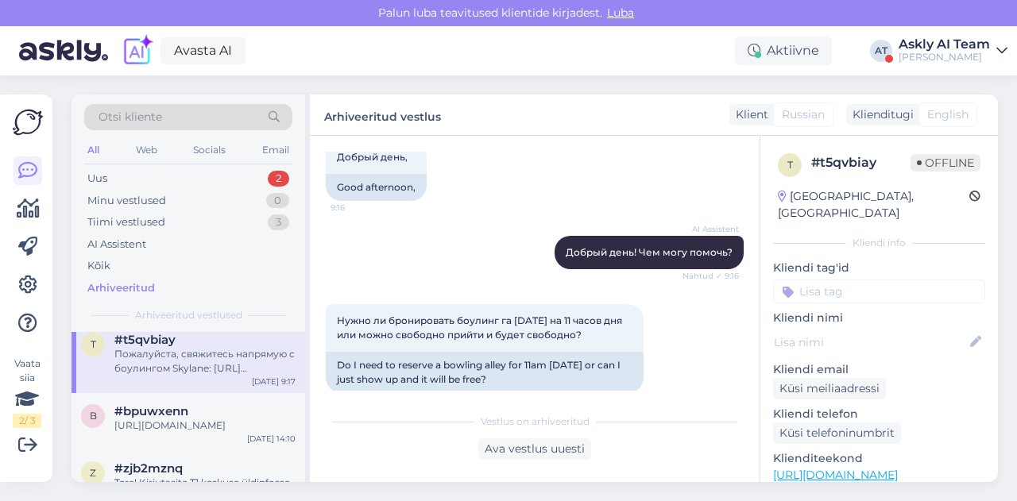
scroll to position [226, 0]
click at [198, 431] on div "[URL][DOMAIN_NAME]" at bounding box center [204, 424] width 181 height 14
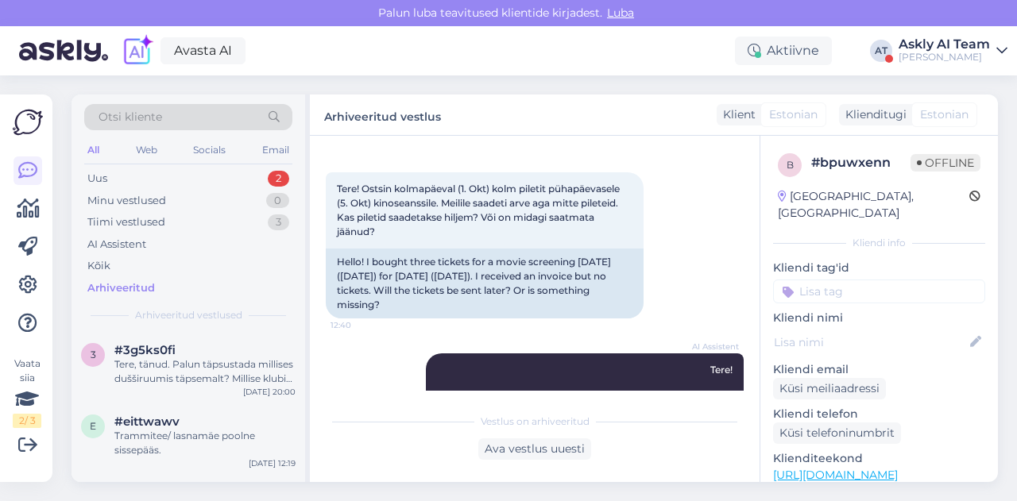
scroll to position [64, 0]
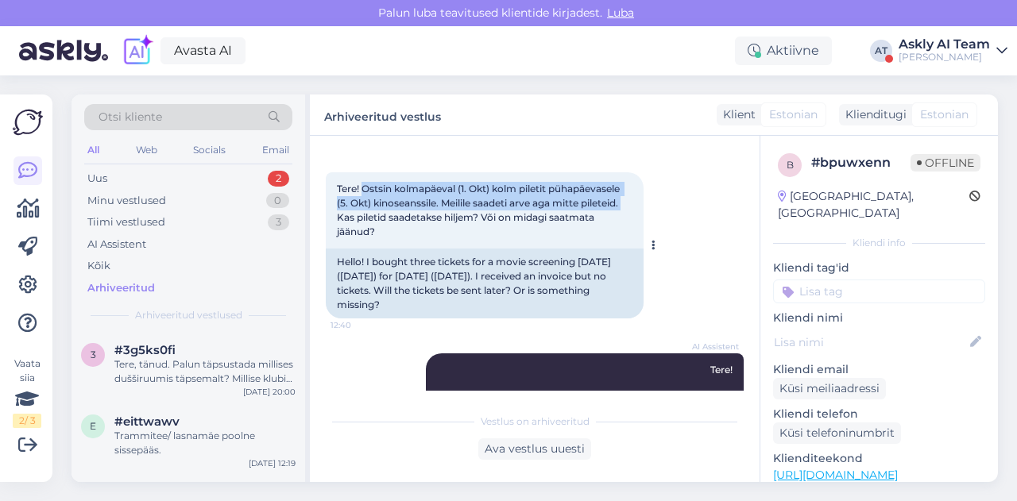
drag, startPoint x: 365, startPoint y: 189, endPoint x: 636, endPoint y: 203, distance: 270.5
click at [636, 203] on div "Tere! Ostsin kolmapäeval (1. Okt) kolm piletit pühapäevasele (5. Okt) kinoseans…" at bounding box center [485, 210] width 318 height 76
click at [491, 316] on div "Hello! I bought three tickets for a movie screening [DATE] ([DATE]) for [DATE] …" at bounding box center [485, 284] width 318 height 70
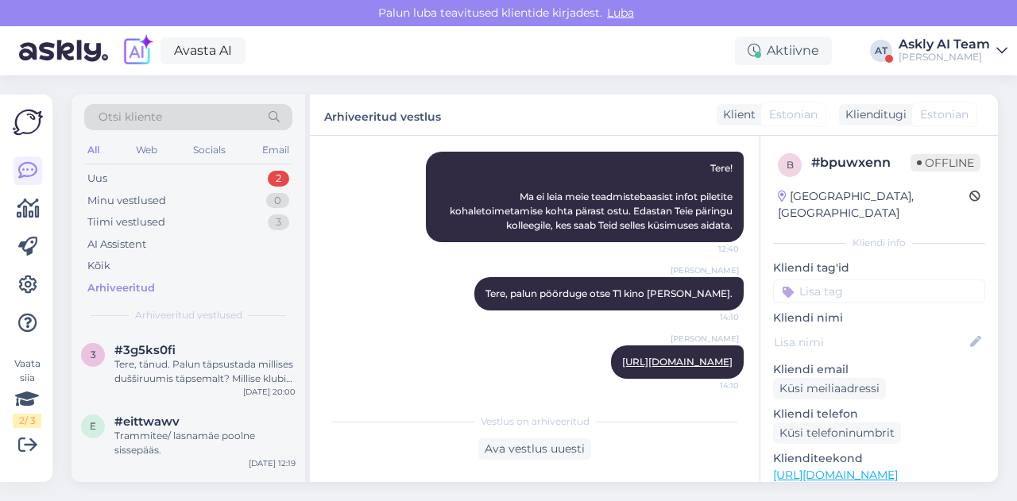
scroll to position [267, 0]
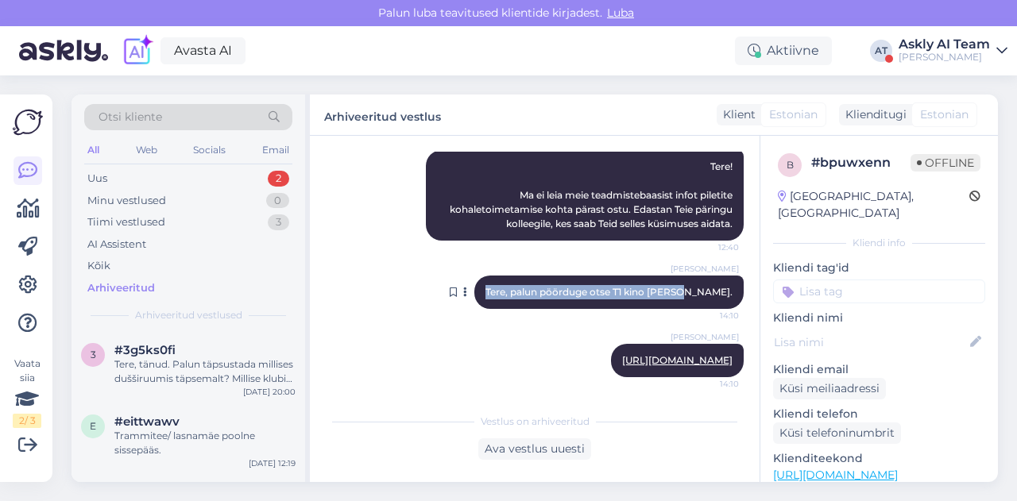
drag, startPoint x: 526, startPoint y: 294, endPoint x: 721, endPoint y: 291, distance: 194.7
click at [721, 291] on div "[PERSON_NAME] Tere, palun pöörduge otse T1 kino [PERSON_NAME]. 14:10" at bounding box center [608, 292] width 269 height 33
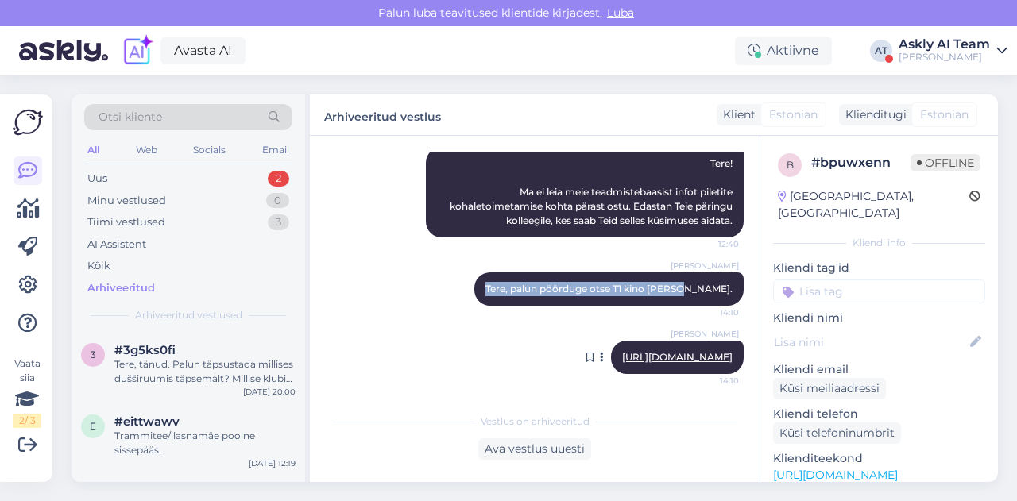
drag, startPoint x: 475, startPoint y: 359, endPoint x: 721, endPoint y: 358, distance: 246.3
click at [721, 358] on div "[PERSON_NAME] [URL][DOMAIN_NAME] 14:10" at bounding box center [677, 357] width 133 height 33
click at [347, 342] on div "[PERSON_NAME] [URL][DOMAIN_NAME] 14:10" at bounding box center [535, 357] width 418 height 68
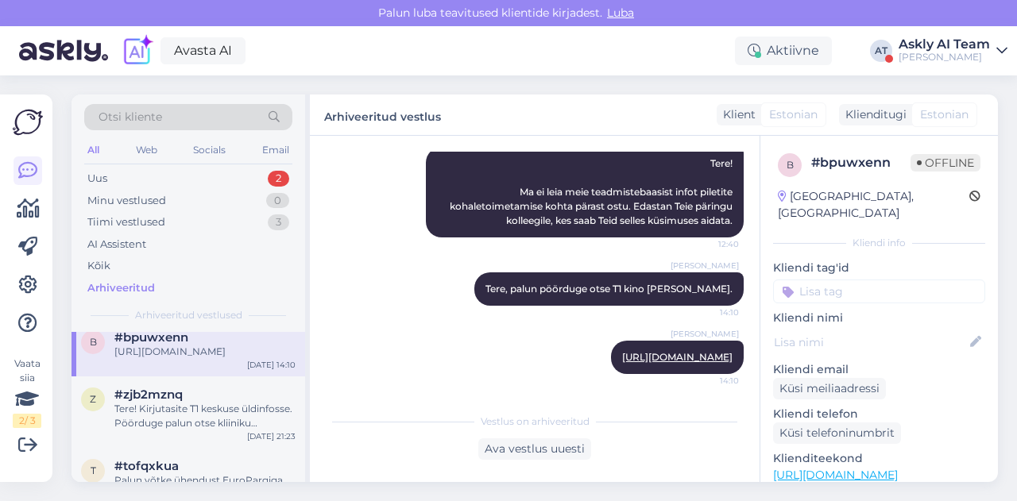
scroll to position [305, 0]
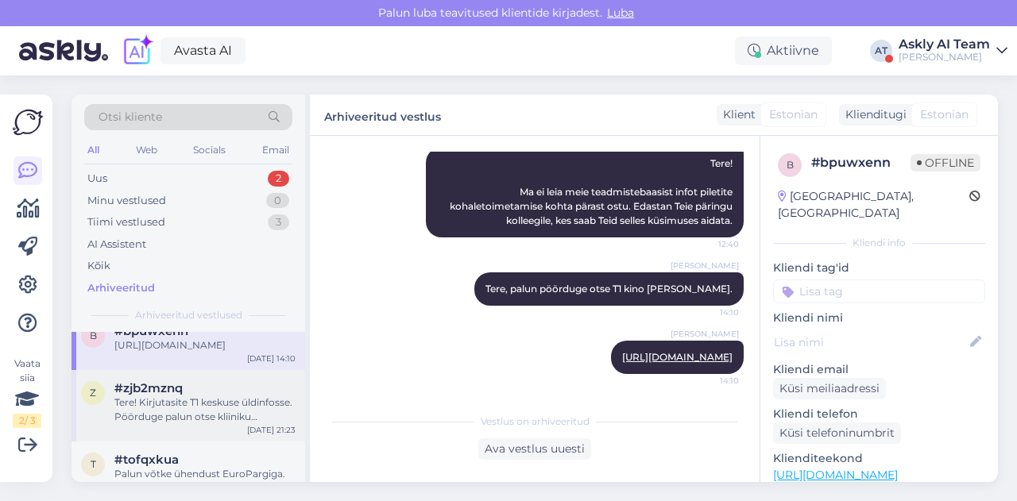
click at [191, 424] on div "Tere! Kirjutasite T1 keskuse üldinfosse. Pöörduge palun otse kliiniku [PERSON_N…" at bounding box center [204, 410] width 181 height 29
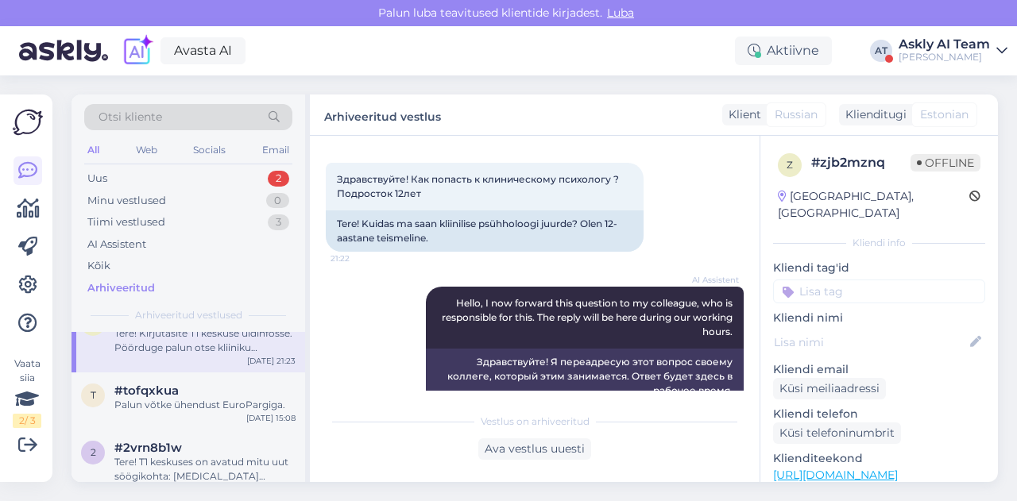
scroll to position [75, 0]
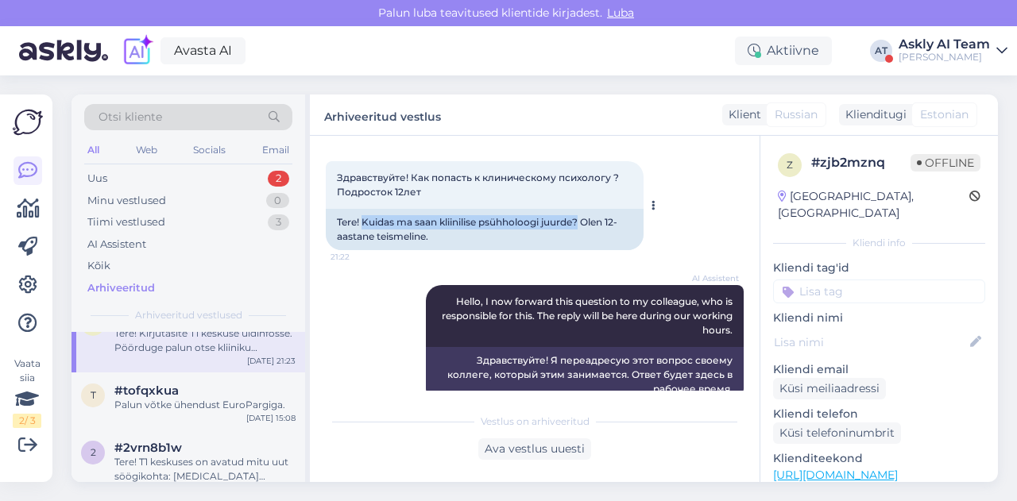
drag, startPoint x: 365, startPoint y: 225, endPoint x: 583, endPoint y: 218, distance: 218.6
click at [583, 218] on div "Tere! Kuidas ma saan kliinilise psühholoogi juurde? Olen 12-aastane teismeline." at bounding box center [485, 229] width 318 height 41
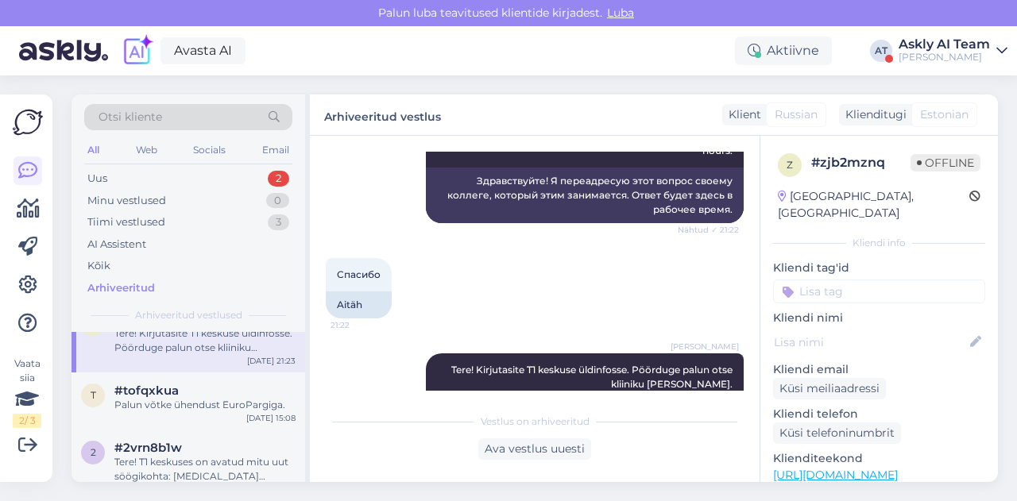
scroll to position [323, 0]
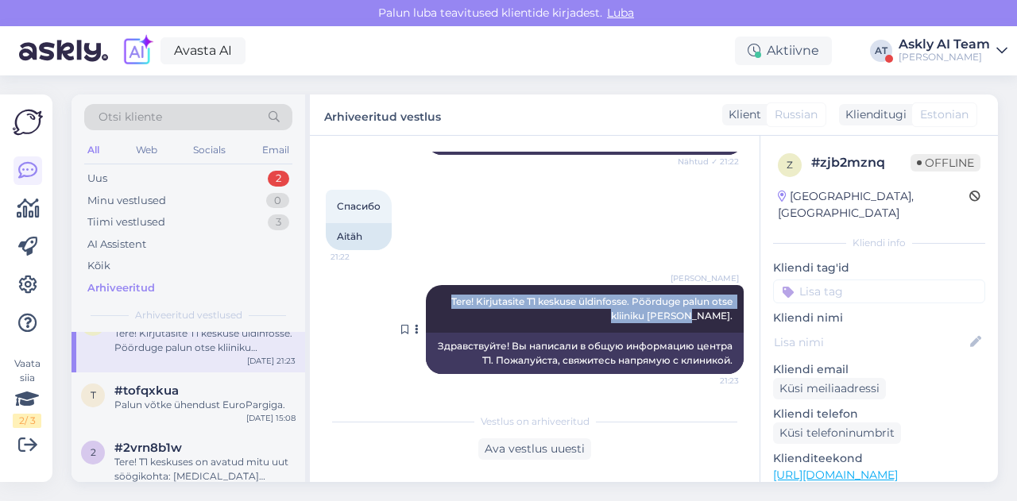
drag, startPoint x: 429, startPoint y: 301, endPoint x: 717, endPoint y: 315, distance: 288.8
click at [717, 315] on div "[PERSON_NAME] Tere! Kirjutasite T1 keskuse üldinfosse. Pöörduge palun otse klii…" at bounding box center [585, 309] width 318 height 48
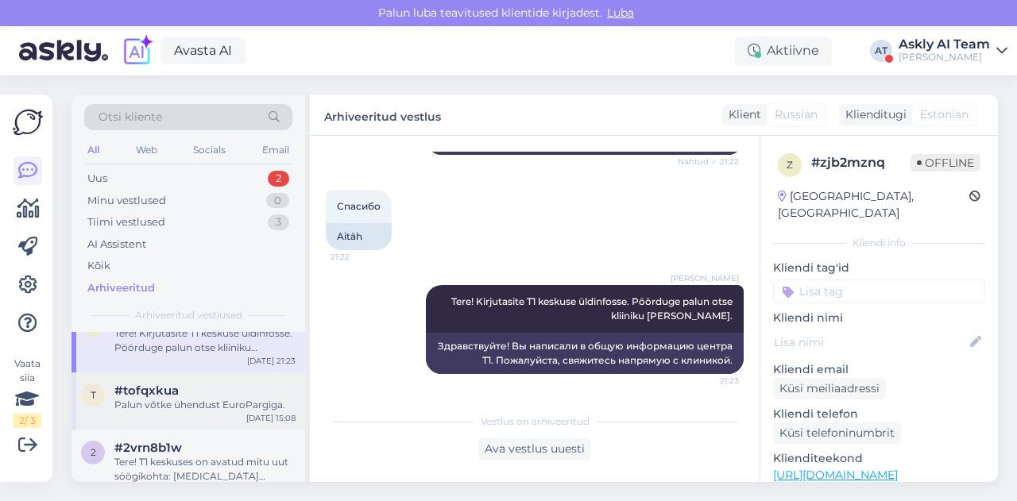
click at [161, 411] on div "Palun võtke ühendust EuroPargiga." at bounding box center [204, 405] width 181 height 14
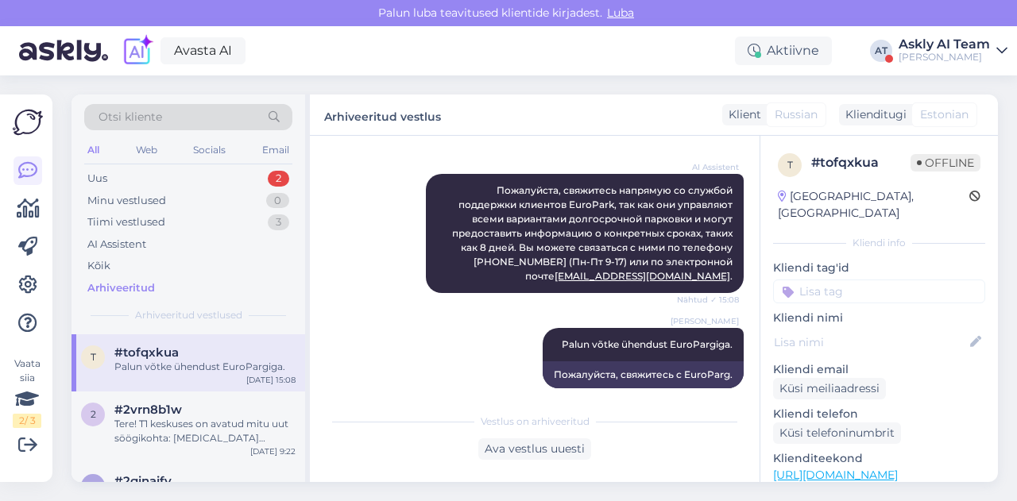
scroll to position [422, 0]
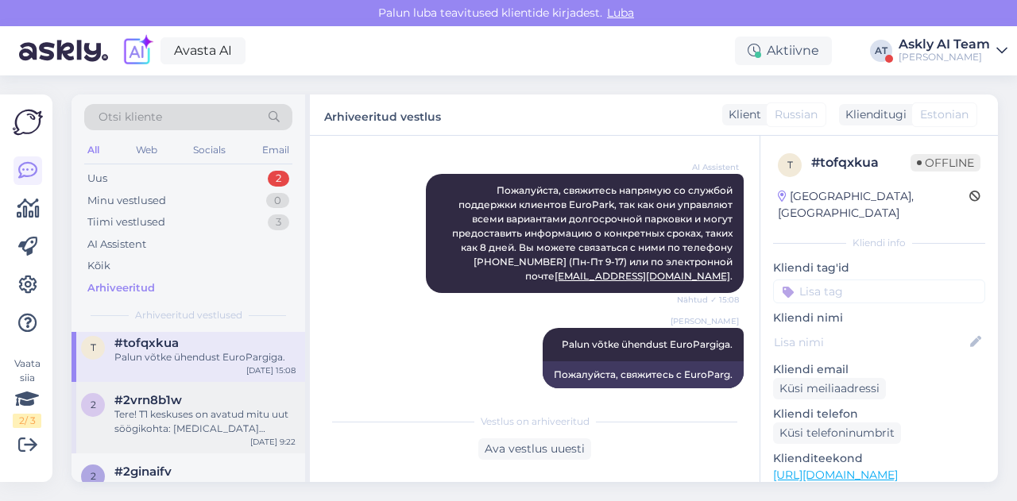
click at [191, 433] on div "Tere! T1 keskuses on avatud mitu uut söögikohta: [MEDICAL_DATA] Suurköögid (1. …" at bounding box center [204, 422] width 181 height 29
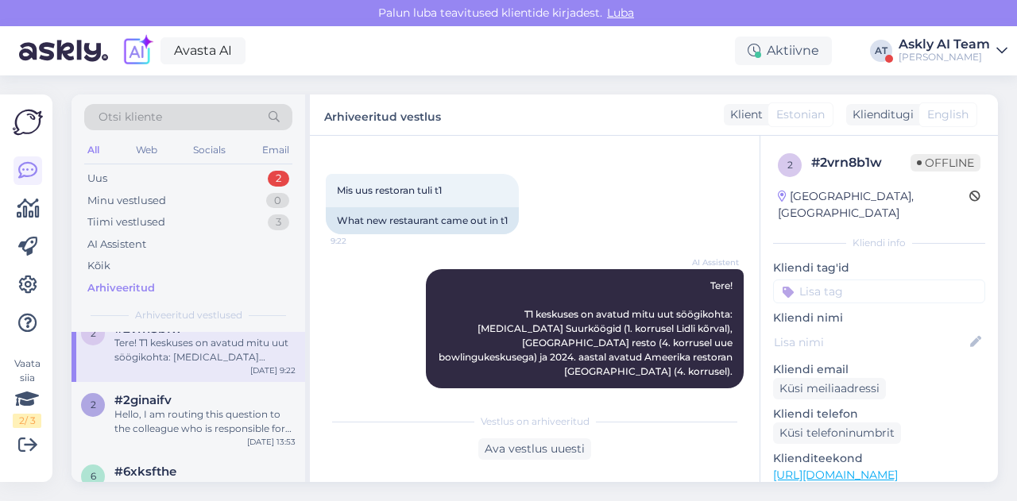
scroll to position [508, 0]
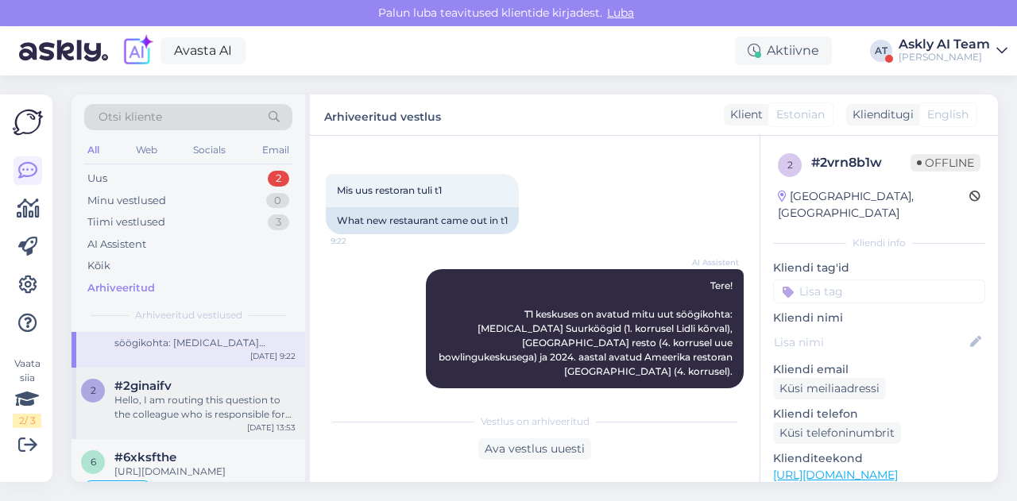
click at [205, 393] on div "#2ginaifv" at bounding box center [204, 386] width 181 height 14
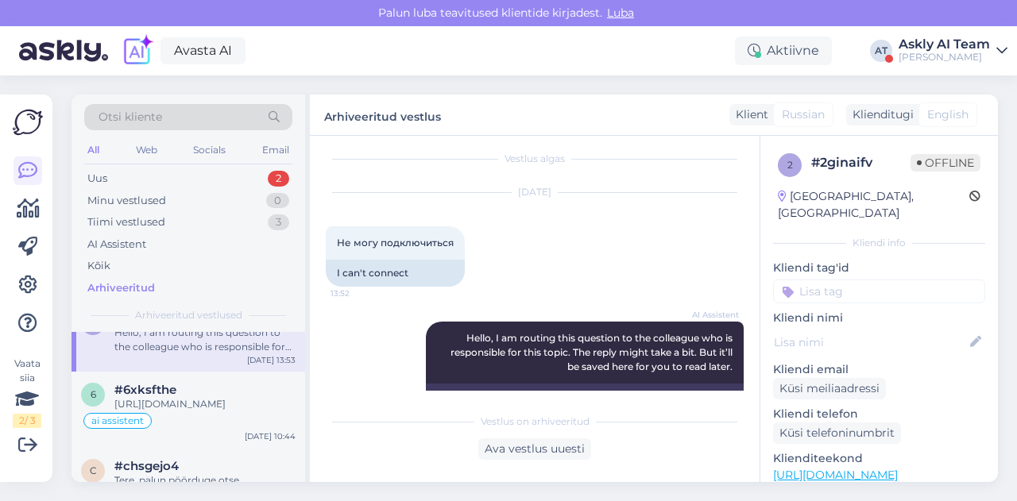
scroll to position [587, 0]
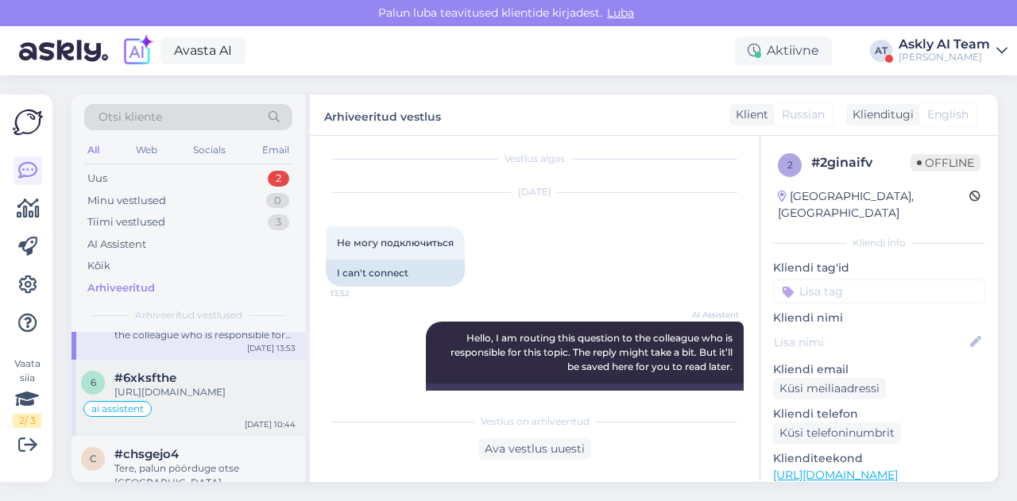
click at [192, 400] on div "[URL][DOMAIN_NAME]" at bounding box center [204, 392] width 181 height 14
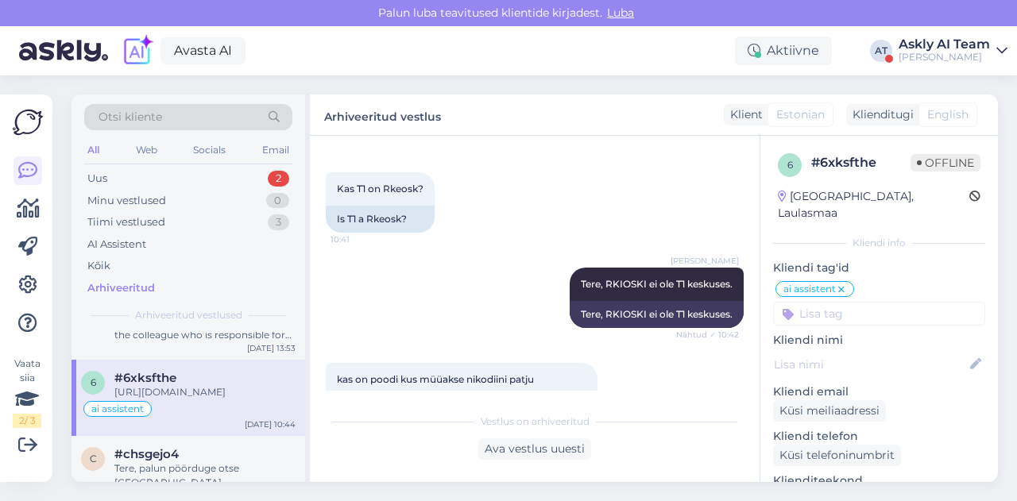
scroll to position [289, 0]
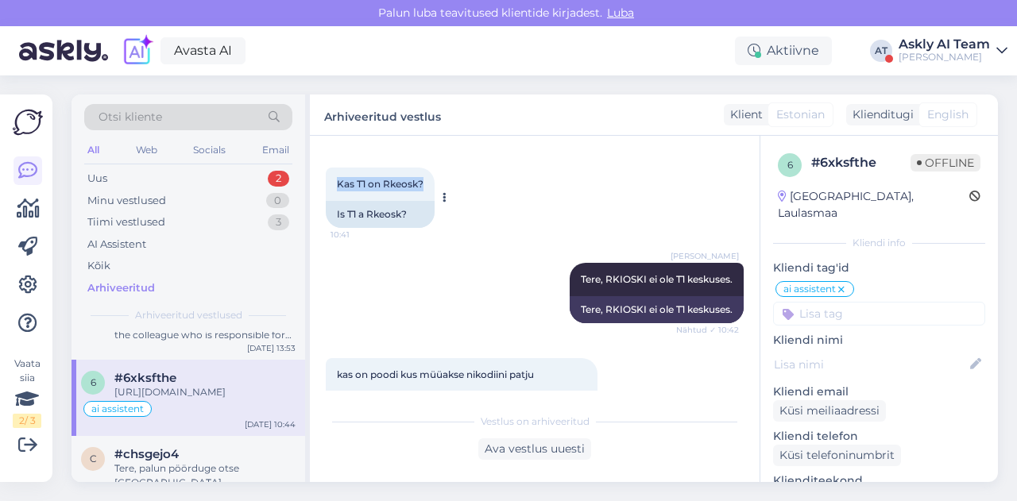
drag, startPoint x: 335, startPoint y: 191, endPoint x: 425, endPoint y: 195, distance: 90.7
click at [425, 195] on div "Kas T1 on Rkeosk? 10:41" at bounding box center [380, 184] width 109 height 33
drag, startPoint x: 565, startPoint y: 282, endPoint x: 723, endPoint y: 274, distance: 158.3
click at [723, 274] on div "[PERSON_NAME] Tere, RKIOSKI ei ole T1 keskuses. Nähtud ✓ 10:42" at bounding box center [657, 279] width 174 height 33
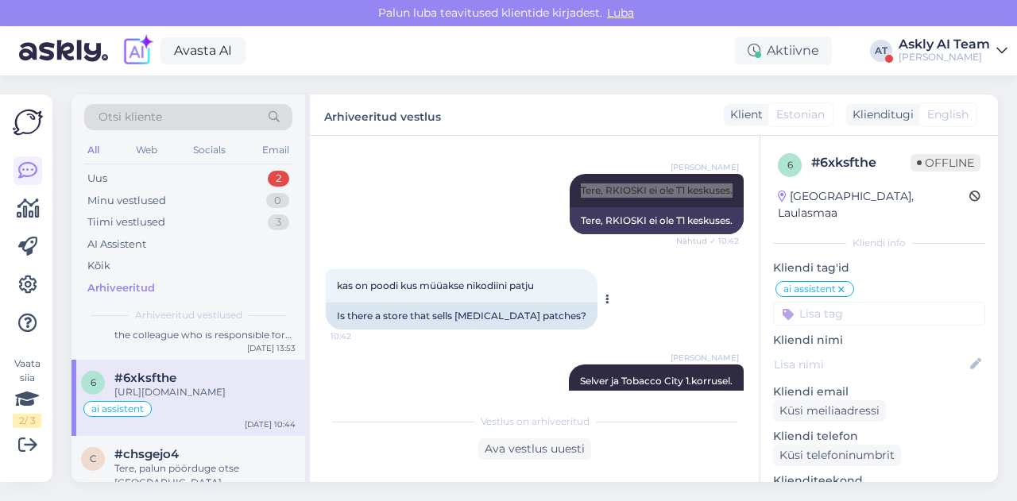
scroll to position [380, 0]
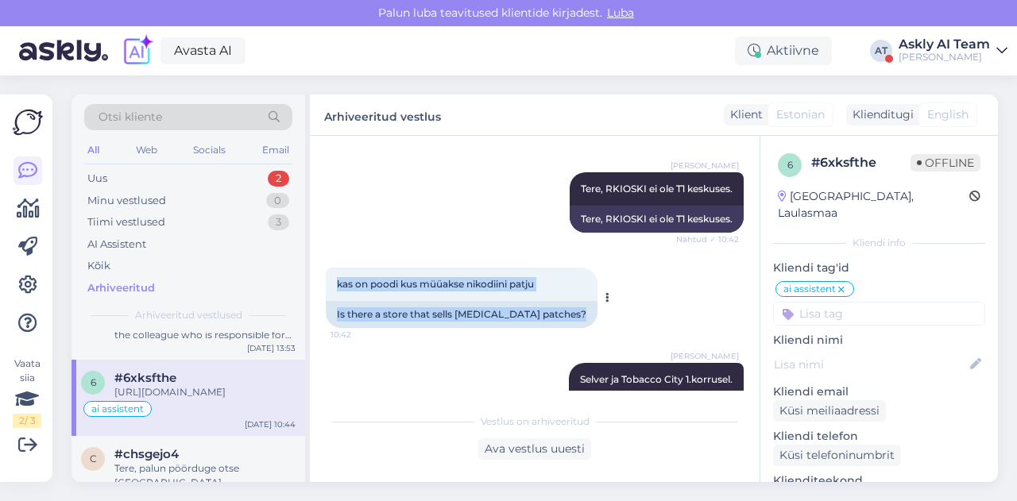
drag, startPoint x: 335, startPoint y: 286, endPoint x: 555, endPoint y: 288, distance: 220.1
click at [555, 288] on div "kas on [PERSON_NAME] müüakse nikodiini patju 10:42 Is there a store that sells …" at bounding box center [462, 298] width 272 height 60
click at [521, 283] on span "kas on poodi kus müüakse nikodiini patju" at bounding box center [435, 284] width 197 height 12
drag, startPoint x: 332, startPoint y: 287, endPoint x: 555, endPoint y: 276, distance: 222.8
click at [555, 276] on div "kas on [PERSON_NAME] müüakse nikodiini patju 10:42 Is there a store that sells …" at bounding box center [462, 298] width 272 height 60
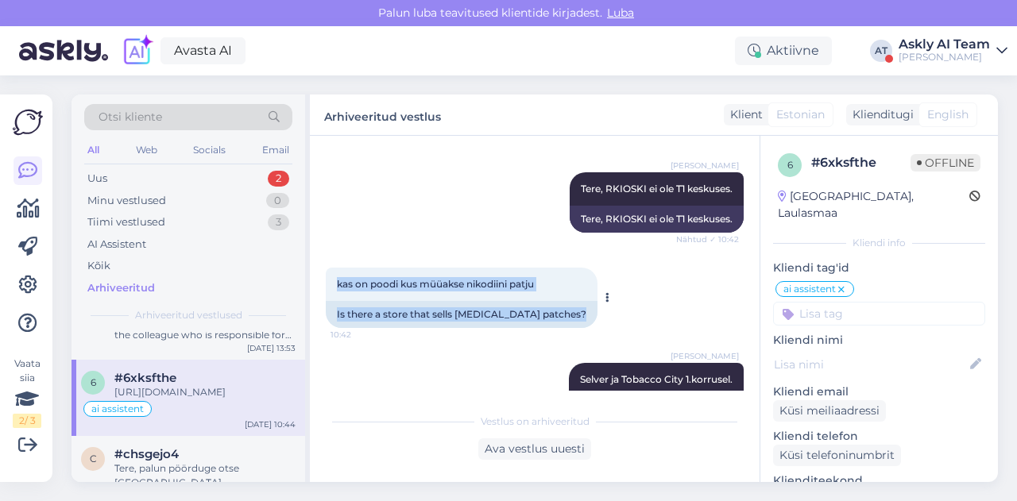
click at [452, 288] on span "kas on poodi kus müüakse nikodiini patju" at bounding box center [435, 284] width 197 height 12
drag, startPoint x: 338, startPoint y: 284, endPoint x: 535, endPoint y: 274, distance: 197.3
click at [535, 274] on div "kas on [PERSON_NAME] müüakse nikodiini patju 10:42" at bounding box center [462, 284] width 272 height 33
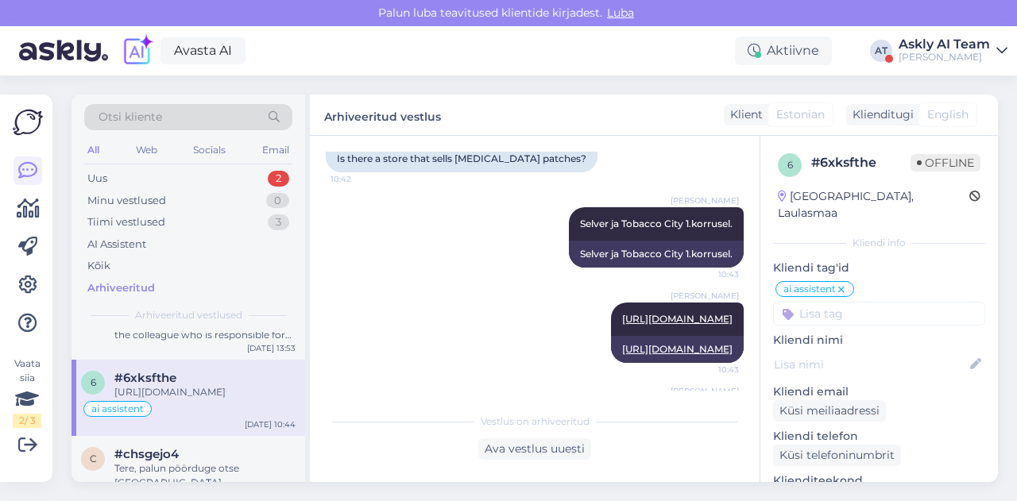
scroll to position [540, 0]
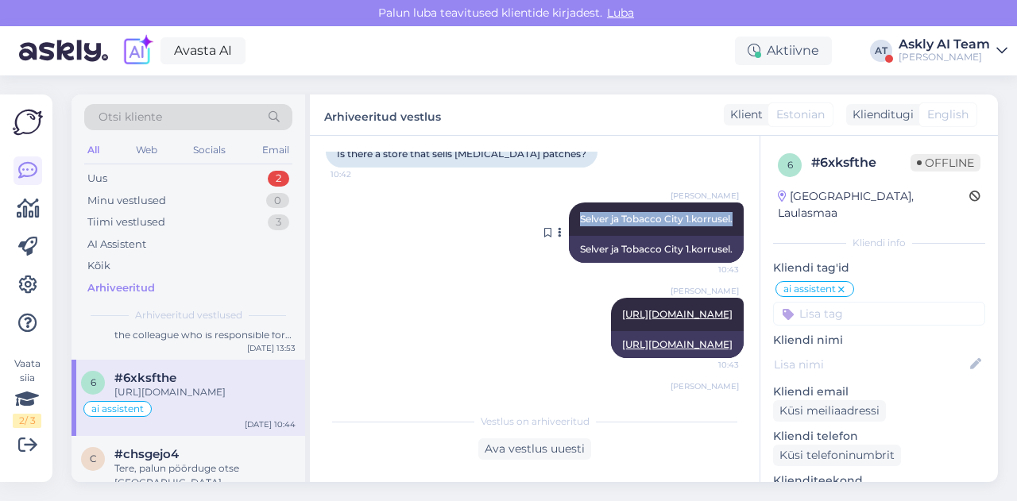
drag, startPoint x: 565, startPoint y: 219, endPoint x: 726, endPoint y: 223, distance: 161.4
click at [726, 223] on div "[PERSON_NAME] [PERSON_NAME] Tobacco City 1.korrusel. 10:43" at bounding box center [656, 219] width 175 height 33
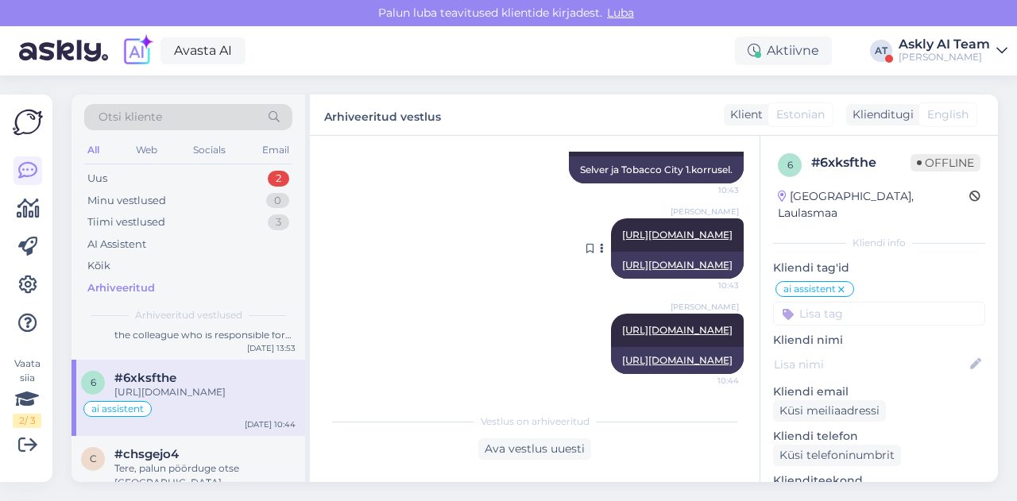
scroll to position [620, 0]
click at [529, 304] on div "[PERSON_NAME] [URL][DOMAIN_NAME] 10:44 [URL][DOMAIN_NAME]" at bounding box center [535, 343] width 418 height 95
drag, startPoint x: 533, startPoint y: 239, endPoint x: 734, endPoint y: 210, distance: 203.2
click at [734, 210] on div "Vestlus algas [DATE] Kas T1 on Rkeosk? 10:41 Is T1 a Rkeosk? AI Assistent Tere!…" at bounding box center [542, 271] width 432 height 239
drag, startPoint x: 426, startPoint y: 330, endPoint x: 744, endPoint y: 328, distance: 317.8
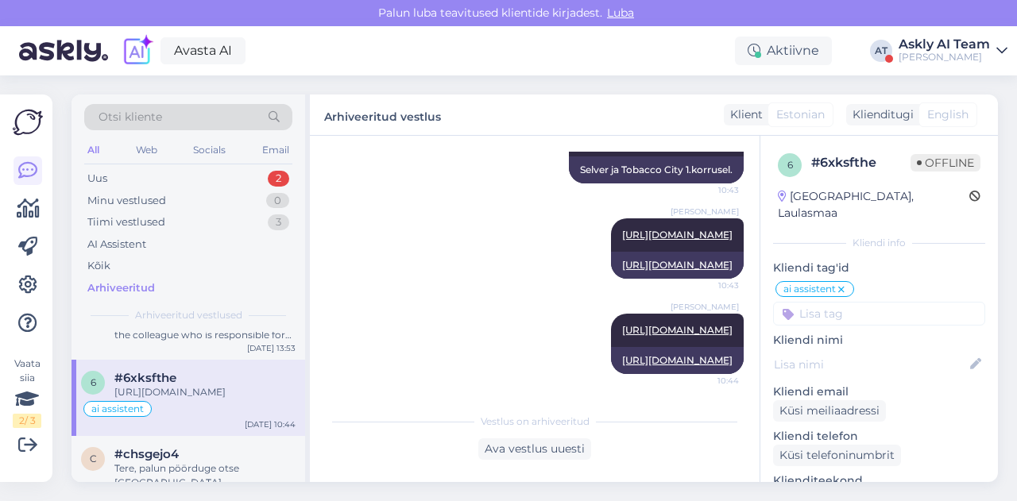
click at [744, 328] on div "Vestlus algas [DATE] Kas T1 on Rkeosk? 10:41 Is T1 a Rkeosk? AI Assistent Tere!…" at bounding box center [542, 271] width 432 height 239
click at [409, 186] on div "[PERSON_NAME] [PERSON_NAME] Tobacco City 1.korrusel. 10:43 [PERSON_NAME] Tobacc…" at bounding box center [535, 153] width 418 height 95
click at [839, 284] on icon at bounding box center [842, 290] width 10 height 13
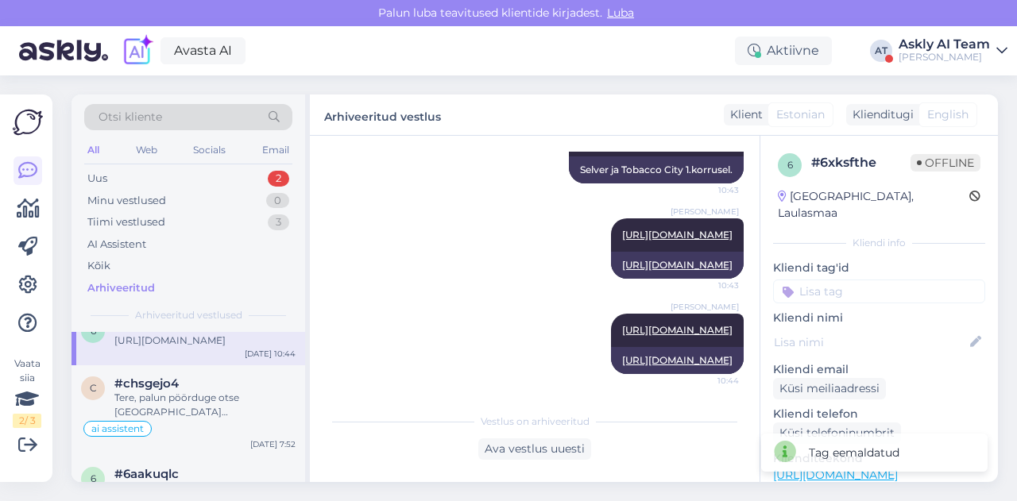
scroll to position [636, 0]
click at [188, 422] on div "Tere, palun pöörduge otse [GEOGRAPHIC_DATA] [PERSON_NAME]. [URL][DOMAIN_NAME]" at bounding box center [204, 407] width 181 height 29
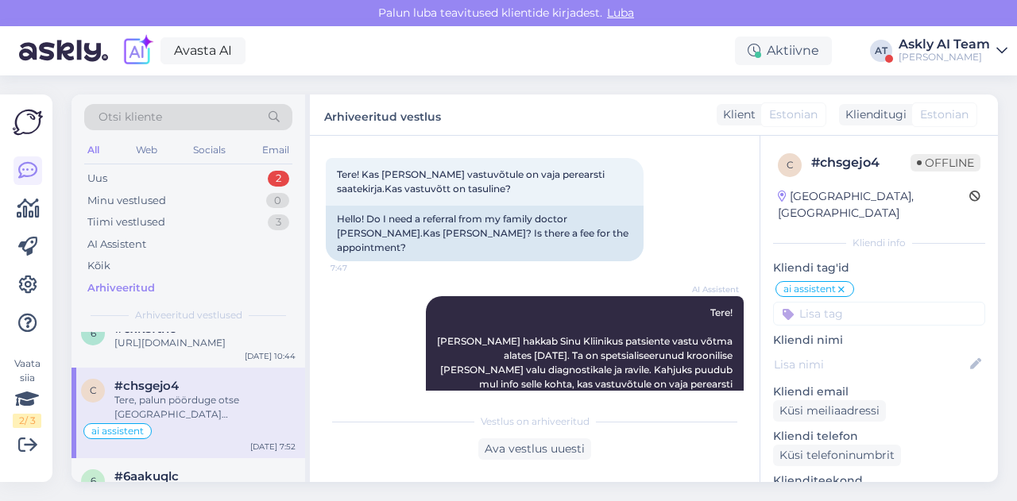
scroll to position [78, 0]
drag, startPoint x: 364, startPoint y: 172, endPoint x: 515, endPoint y: 188, distance: 151.7
click at [515, 188] on div "Tere! Kas [PERSON_NAME] vastuvõtule on vaja perearsti saatekirja.Kas vastuvõtt …" at bounding box center [485, 182] width 318 height 48
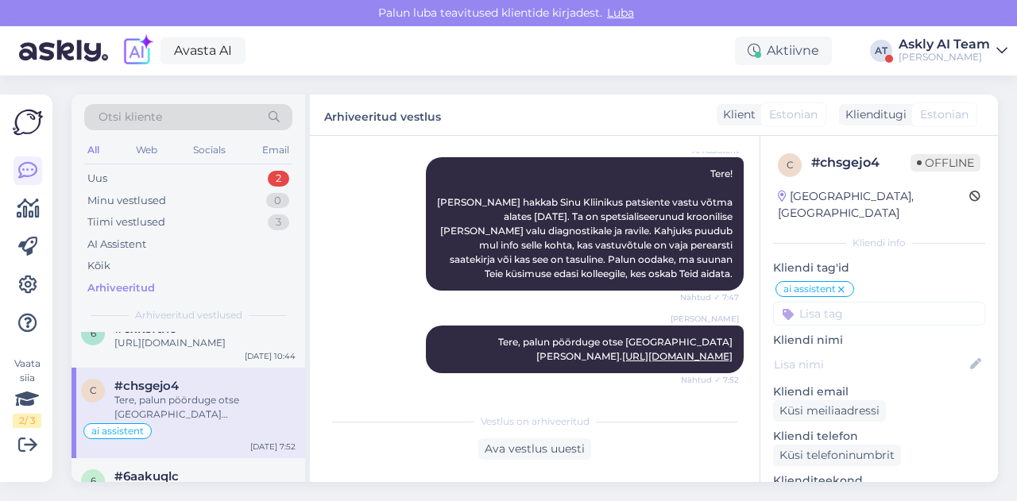
drag, startPoint x: 517, startPoint y: 325, endPoint x: 737, endPoint y: 358, distance: 222.5
click at [737, 358] on div "Vestlus algas [DATE] Tere! Kas [PERSON_NAME] vastuvõtule on vaja perearsti saat…" at bounding box center [542, 271] width 432 height 239
click at [843, 284] on icon at bounding box center [842, 290] width 10 height 13
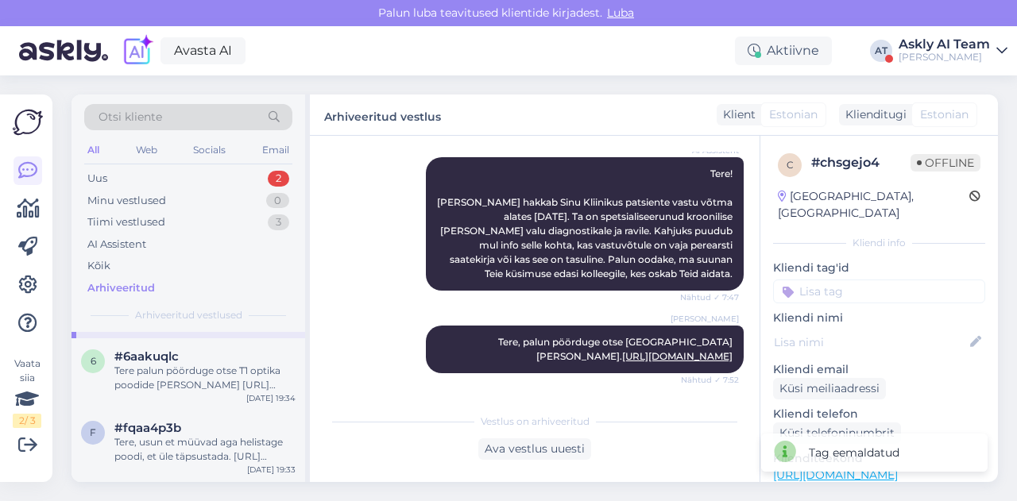
scroll to position [772, 0]
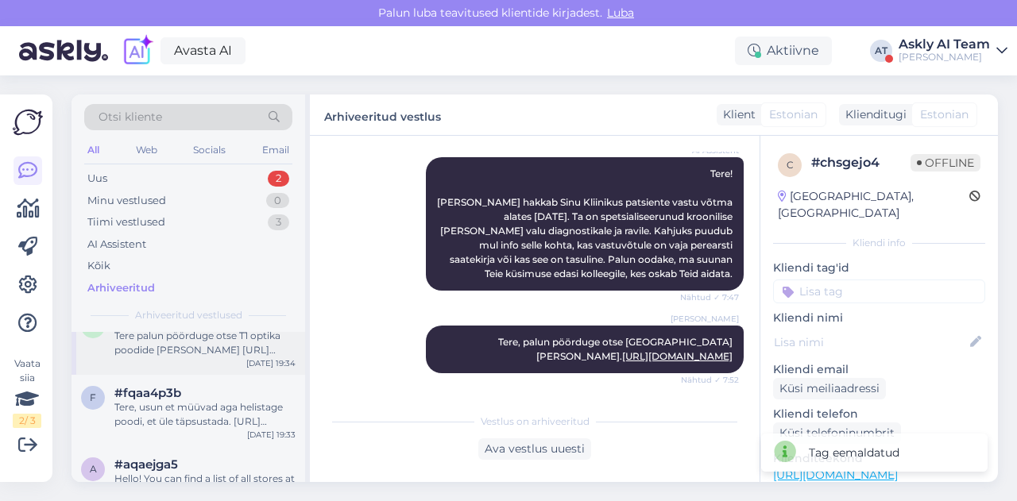
click at [222, 358] on div "Tere palun pöörduge otse T1 optika poodide [PERSON_NAME] [URL][DOMAIN_NAME]" at bounding box center [204, 343] width 181 height 29
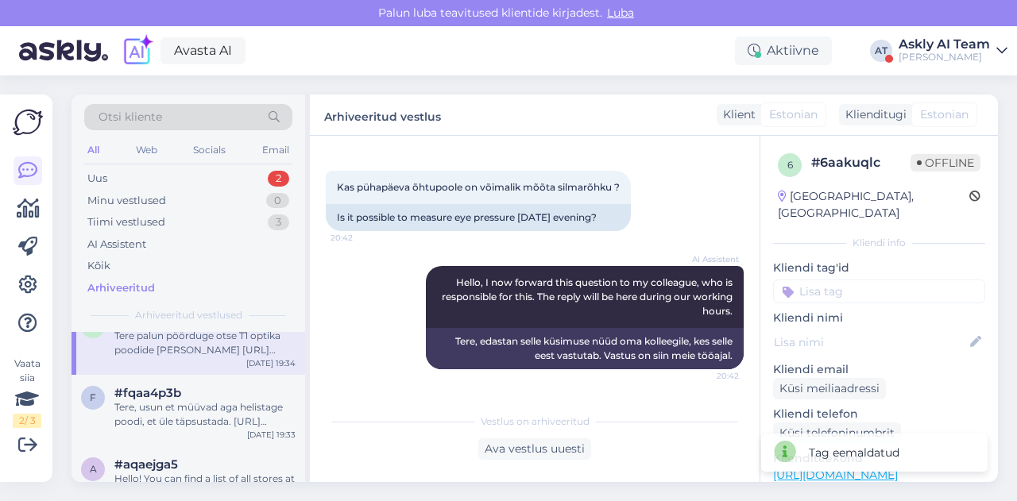
scroll to position [27, 0]
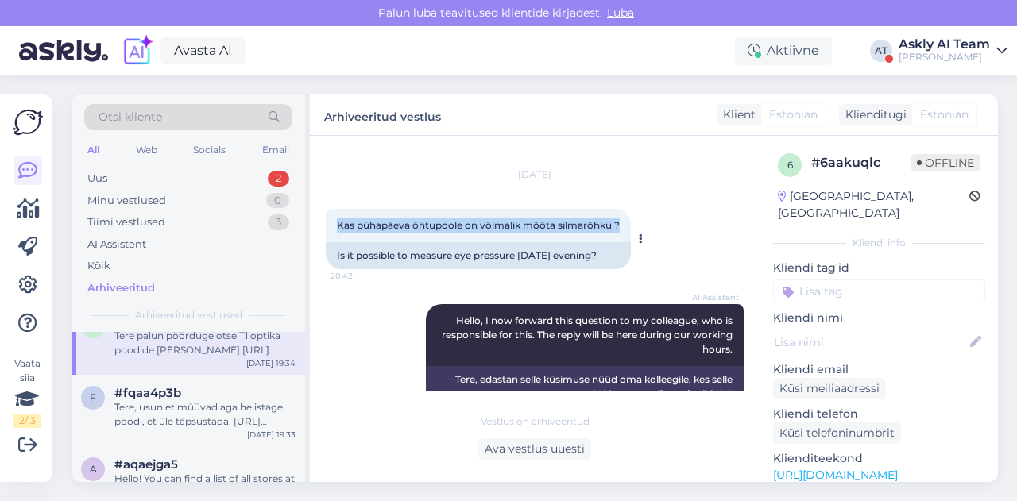
drag, startPoint x: 335, startPoint y: 226, endPoint x: 621, endPoint y: 225, distance: 286.8
click at [621, 225] on div "Kas pühapäeva õhtupoole on võimalik mõõta silmarõhku ? 20:42" at bounding box center [478, 225] width 305 height 33
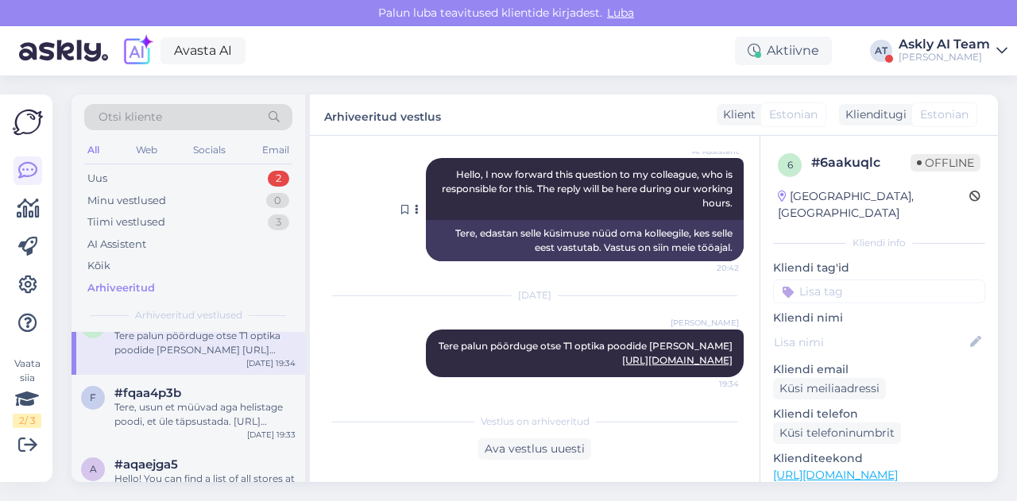
scroll to position [176, 0]
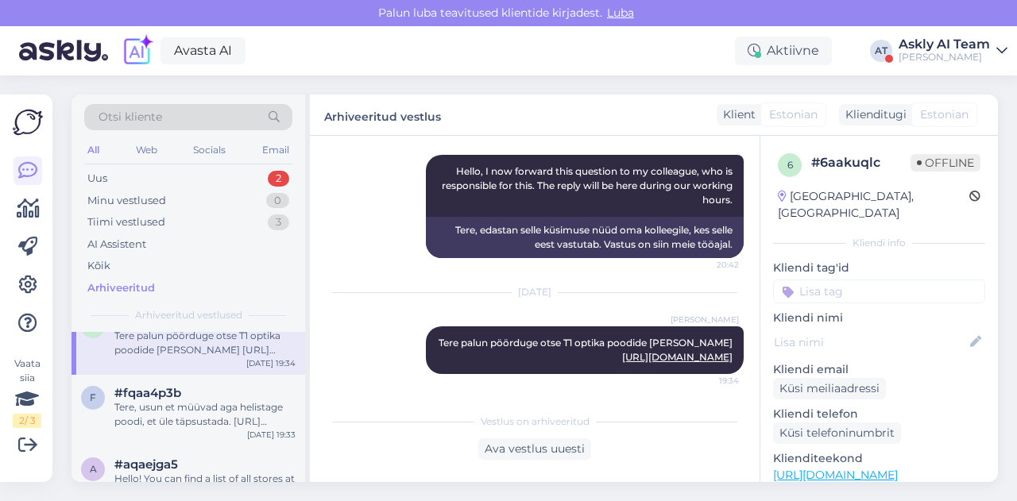
drag, startPoint x: 454, startPoint y: 339, endPoint x: 745, endPoint y: 371, distance: 293.3
click at [745, 371] on div "Vestlus algas [DATE] Kas pühapäeva õhtupoole on võimalik mõõta silmarõhku ? 20:…" at bounding box center [542, 271] width 432 height 239
click at [175, 429] on div "Tere, usun et müüvad aga helistage poodi, et üle täpsustada. [URL][DOMAIN_NAME]" at bounding box center [204, 414] width 181 height 29
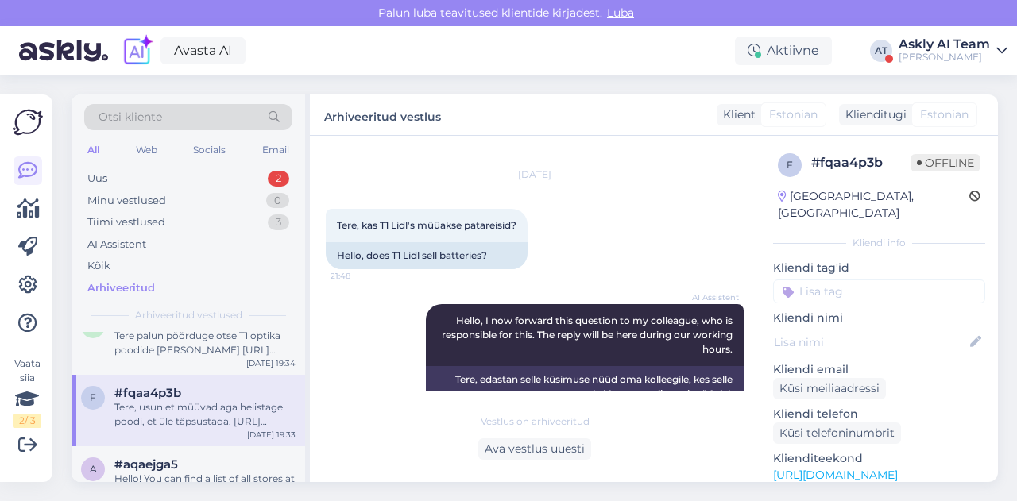
scroll to position [27, 0]
drag, startPoint x: 364, startPoint y: 222, endPoint x: 523, endPoint y: 223, distance: 158.9
click at [523, 223] on div "Tere, kas T1 Lidl's müüakse patareisid? 21:48" at bounding box center [427, 225] width 202 height 33
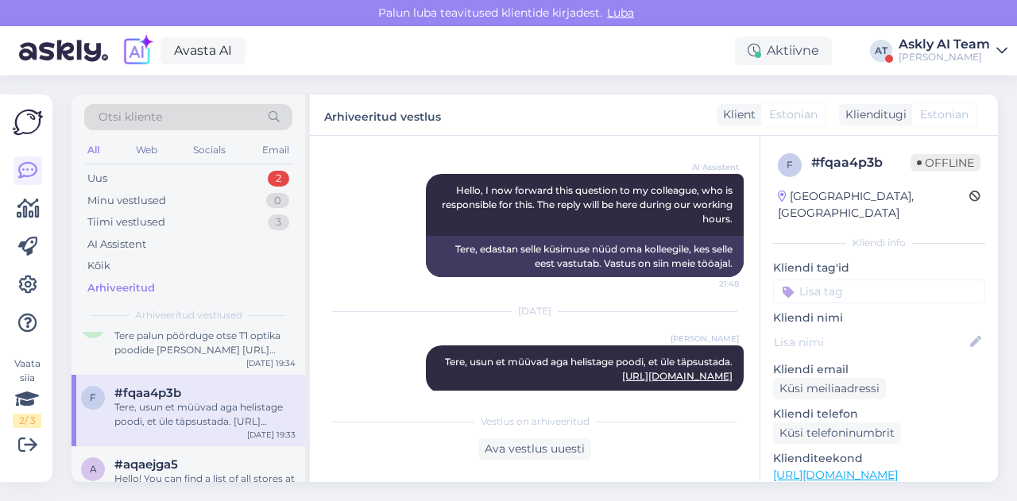
scroll to position [176, 0]
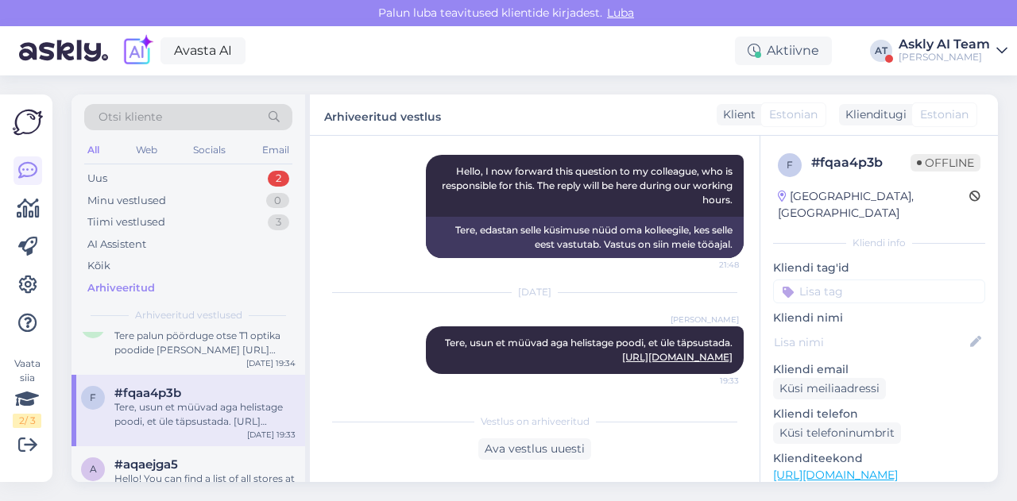
drag, startPoint x: 423, startPoint y: 343, endPoint x: 748, endPoint y: 362, distance: 325.5
click at [748, 362] on div "Vestlus algas [DATE] Tere, kas T1 Lidl's müüakse patareisid? 21:48 Hello, does …" at bounding box center [542, 271] width 432 height 239
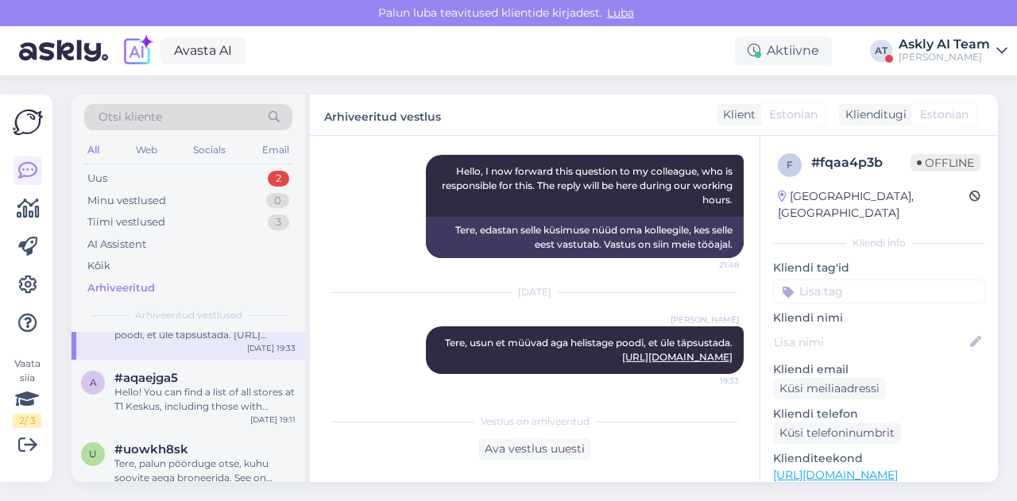
scroll to position [863, 0]
click at [211, 381] on div "#aqaejga5" at bounding box center [204, 374] width 181 height 14
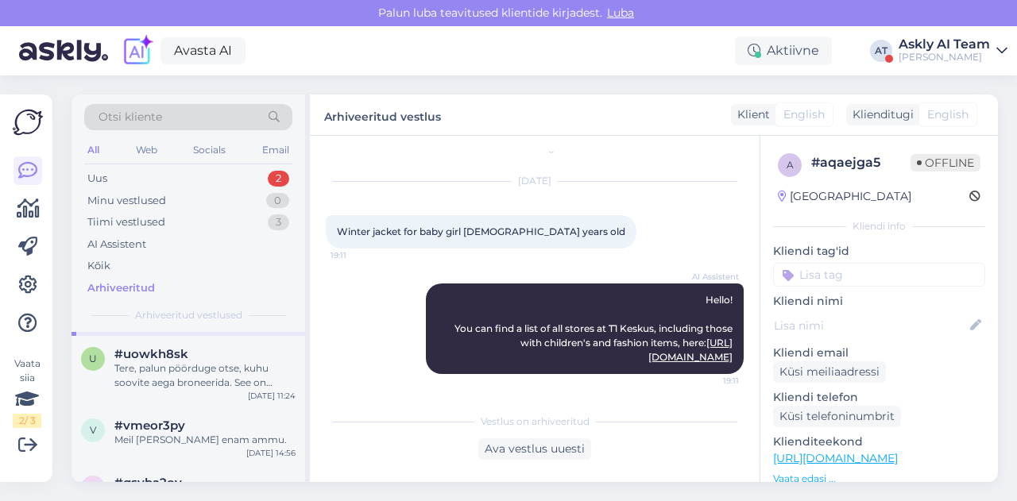
scroll to position [957, 0]
click at [211, 388] on div "Tere, palun pöörduge otse, kuhu soovite aega broneerida. See on üldinfo." at bounding box center [204, 373] width 181 height 29
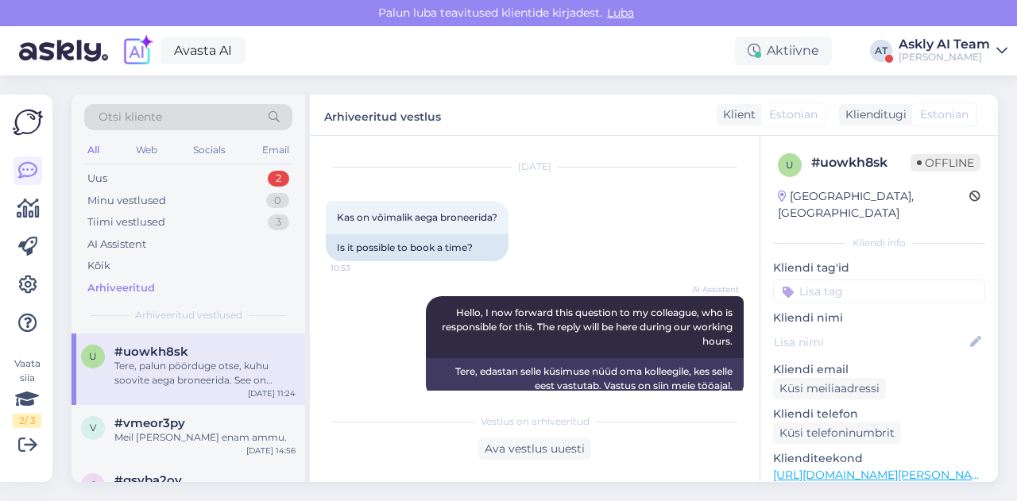
scroll to position [35, 0]
drag, startPoint x: 333, startPoint y: 215, endPoint x: 502, endPoint y: 213, distance: 169.3
click at [502, 213] on div "Kas on võimalik aega broneerida? 10:53" at bounding box center [417, 217] width 183 height 33
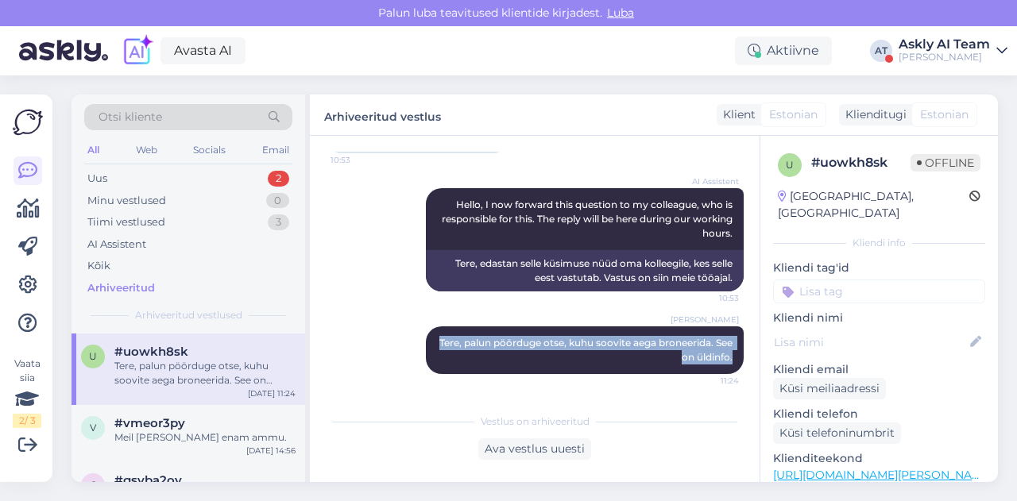
drag, startPoint x: 435, startPoint y: 342, endPoint x: 736, endPoint y: 373, distance: 302.7
click at [736, 373] on div "Vestlus algas [DATE] Kas on võimalik aega broneerida? 10:53 Is it possible to b…" at bounding box center [542, 271] width 432 height 239
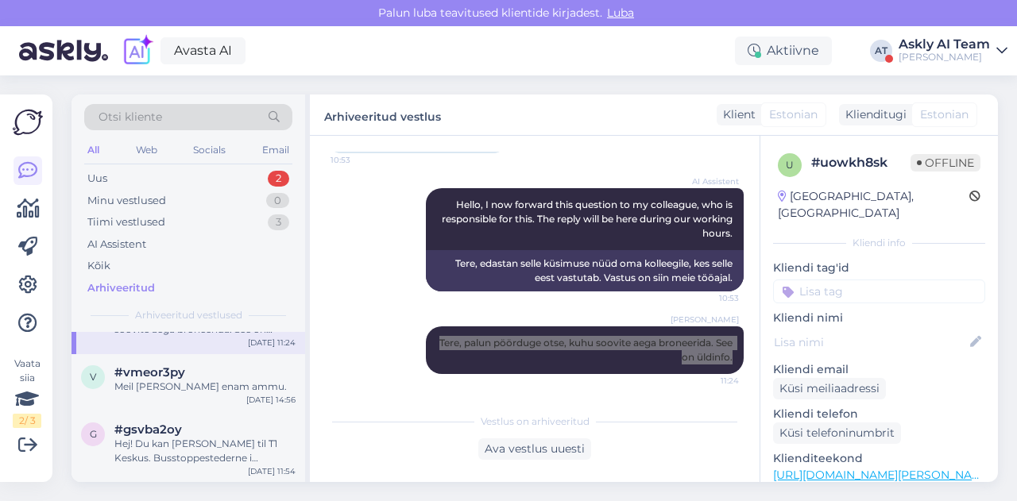
scroll to position [1025, 0]
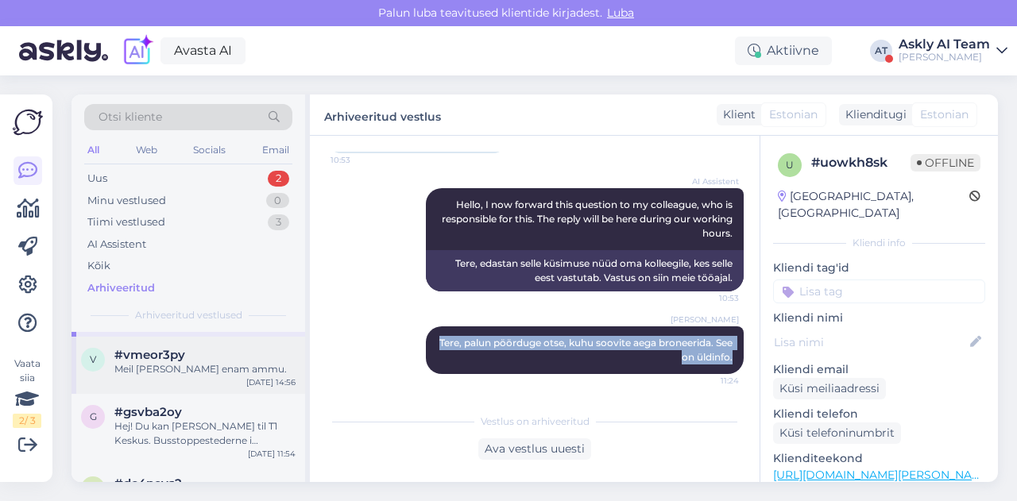
click at [192, 377] on div "Meil [PERSON_NAME] enam ammu." at bounding box center [204, 369] width 181 height 14
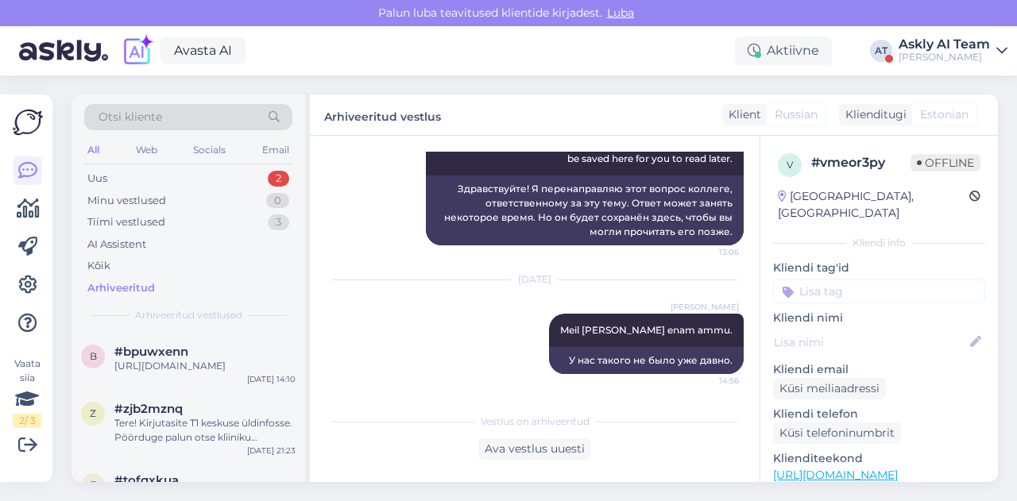
scroll to position [0, 0]
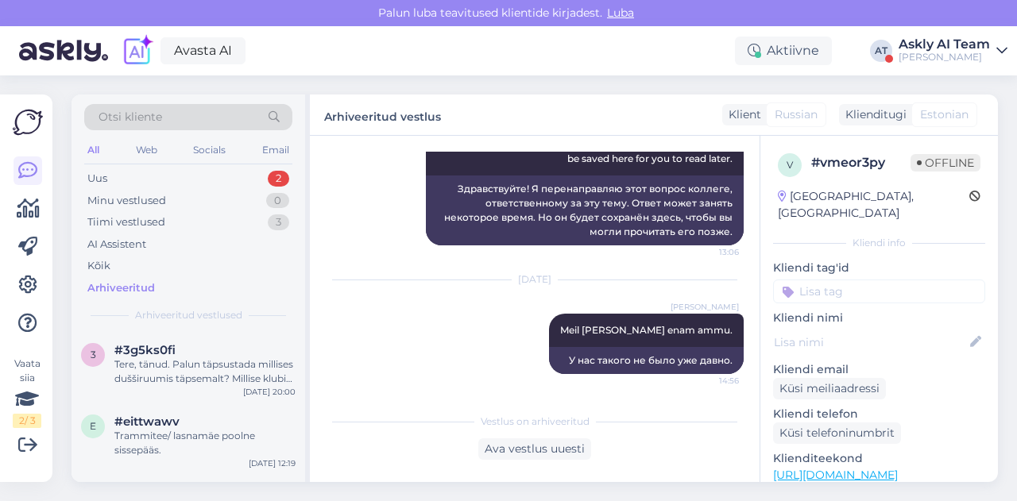
click at [184, 117] on div "Otsi kliente" at bounding box center [188, 117] width 208 height 26
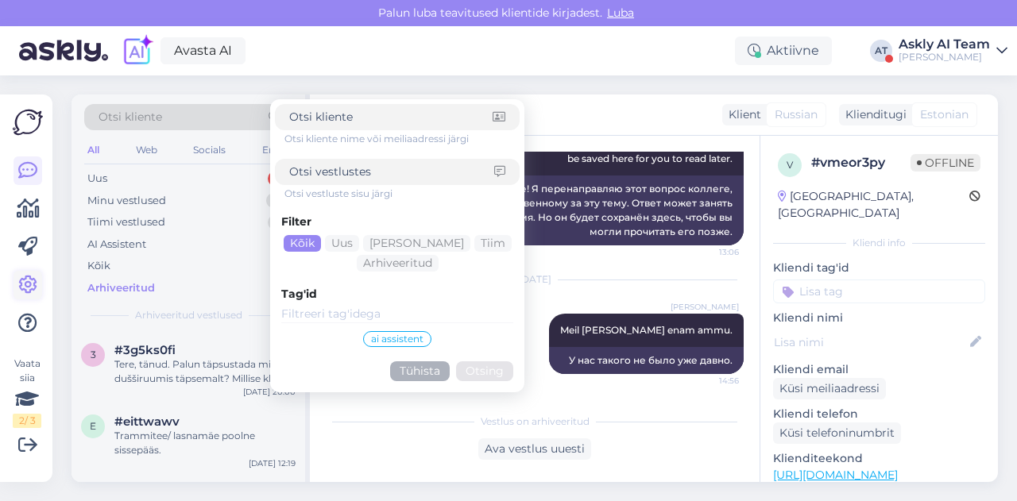
click at [38, 282] on link at bounding box center [28, 285] width 29 height 29
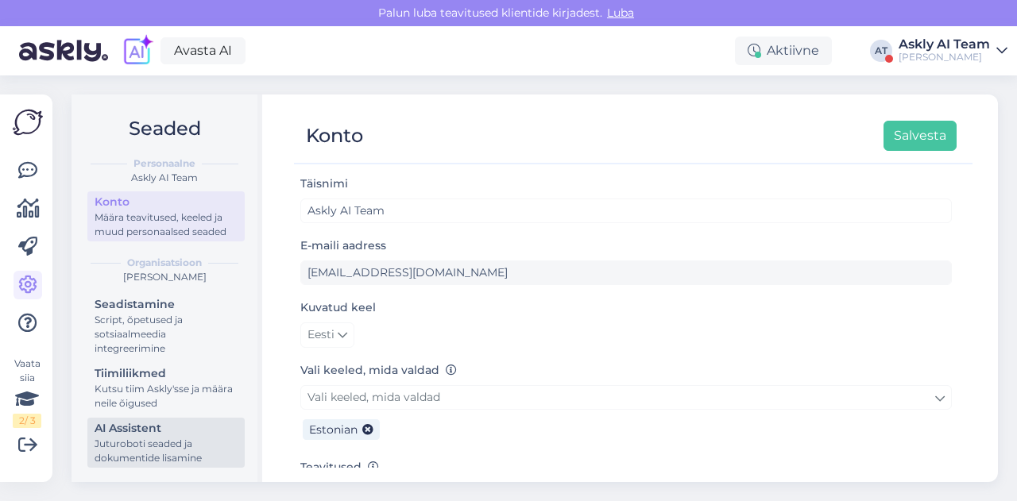
click at [183, 434] on div "AI Assistent" at bounding box center [166, 428] width 143 height 17
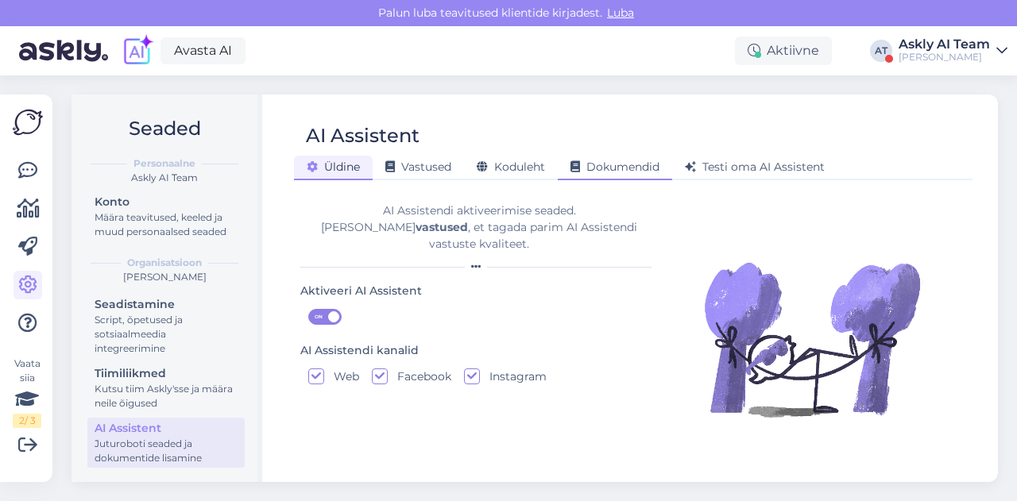
click at [610, 168] on span "Dokumendid" at bounding box center [614, 167] width 89 height 14
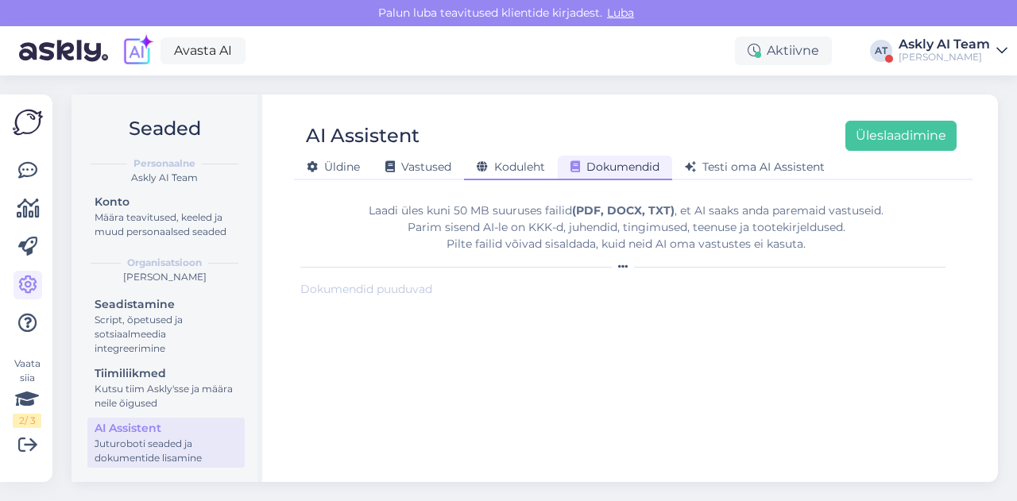
click at [521, 172] on span "Koduleht" at bounding box center [511, 167] width 68 height 14
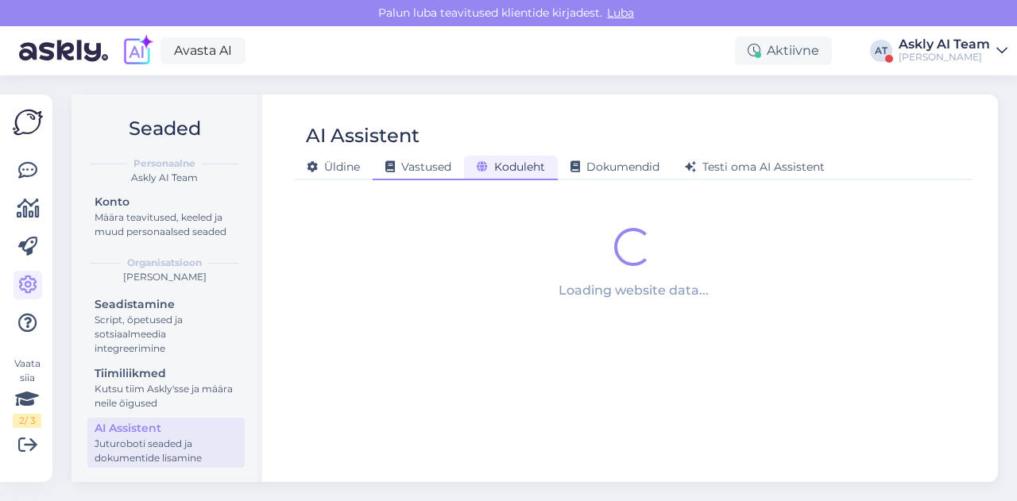
click at [423, 164] on span "Vastused" at bounding box center [418, 167] width 66 height 14
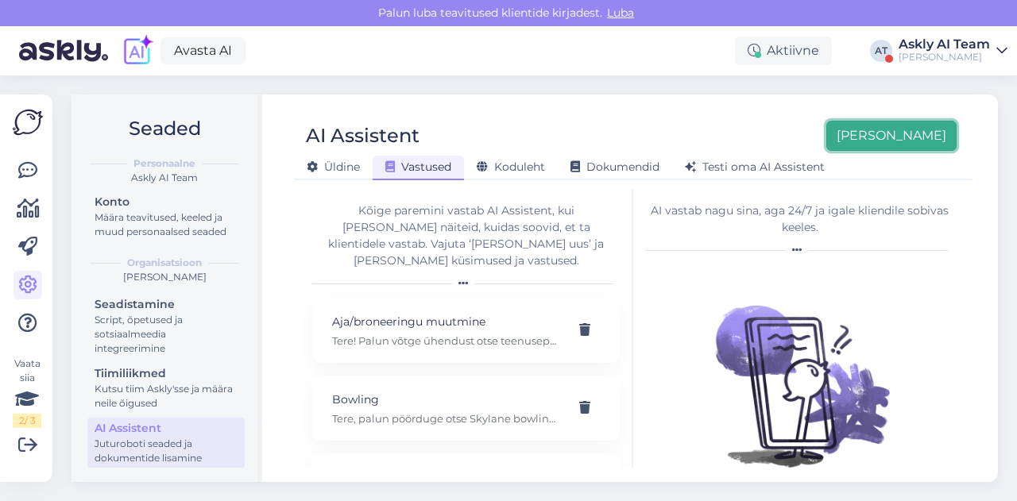
click at [921, 141] on button "[PERSON_NAME]" at bounding box center [891, 136] width 130 height 30
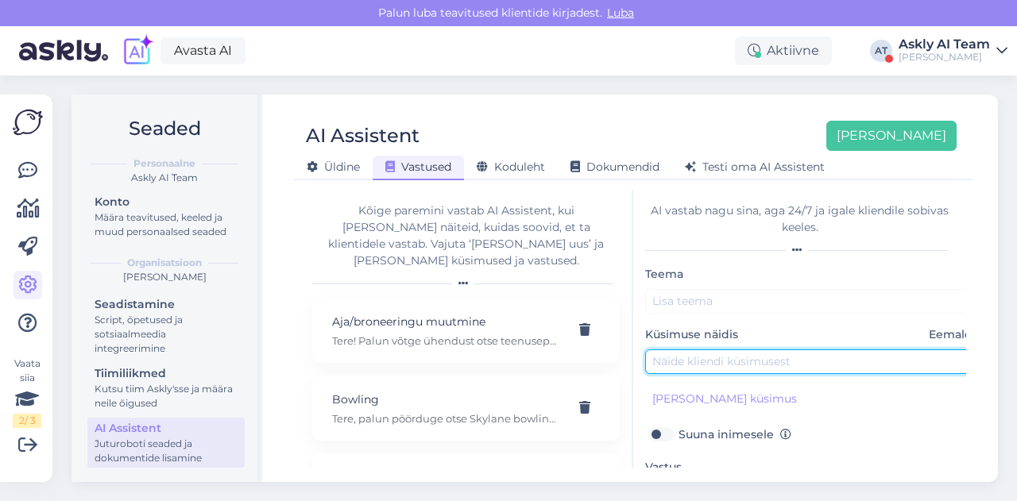
click at [704, 354] on input "text" at bounding box center [812, 362] width 334 height 25
paste input "Kas on võimalik aega broneerida?"
type input "Kas on võimalik aega broneerida?"
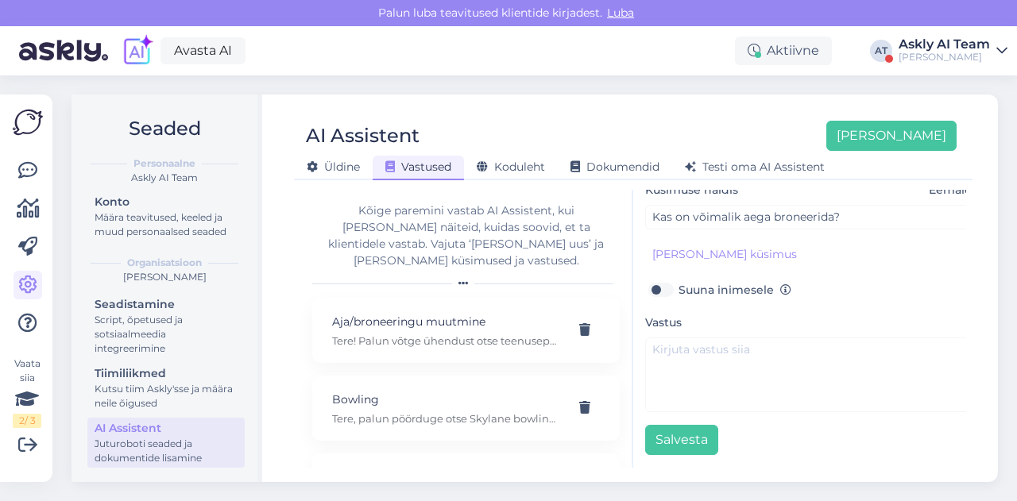
scroll to position [153, 0]
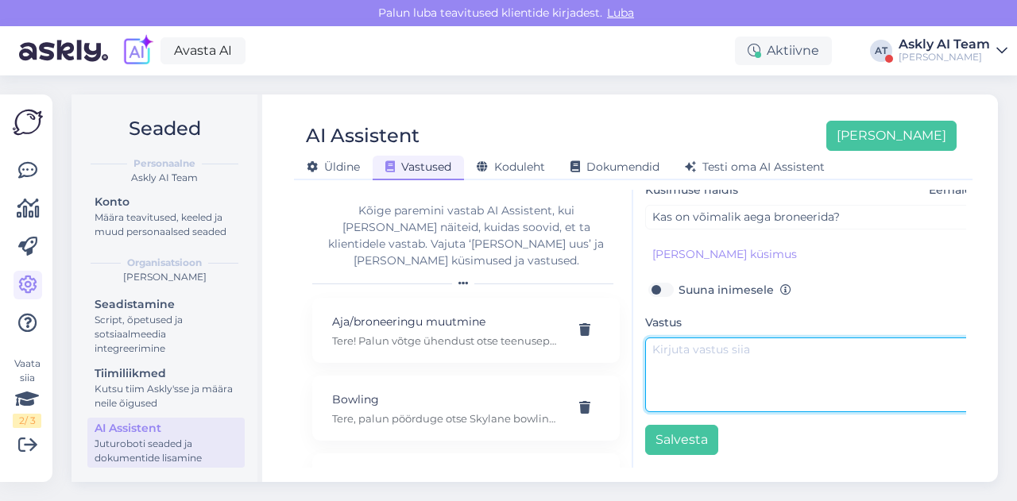
click at [694, 373] on textarea at bounding box center [812, 375] width 334 height 75
paste textarea "Tere, palun pöörduge otse, kuhu soovite aega broneerida. See on üldinfo."
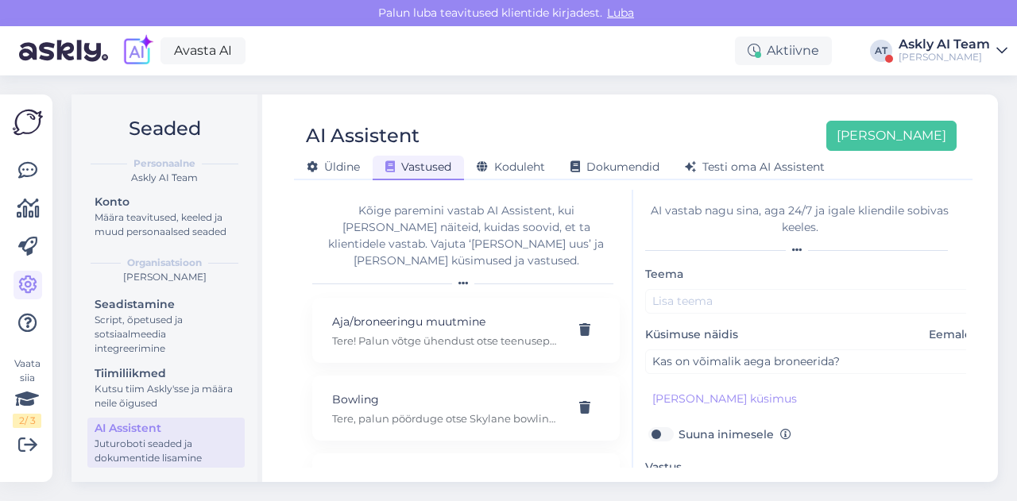
type textarea "Tere, palun pöörduge otse, kuhu soovite aega broneerida. See on üldinfo."
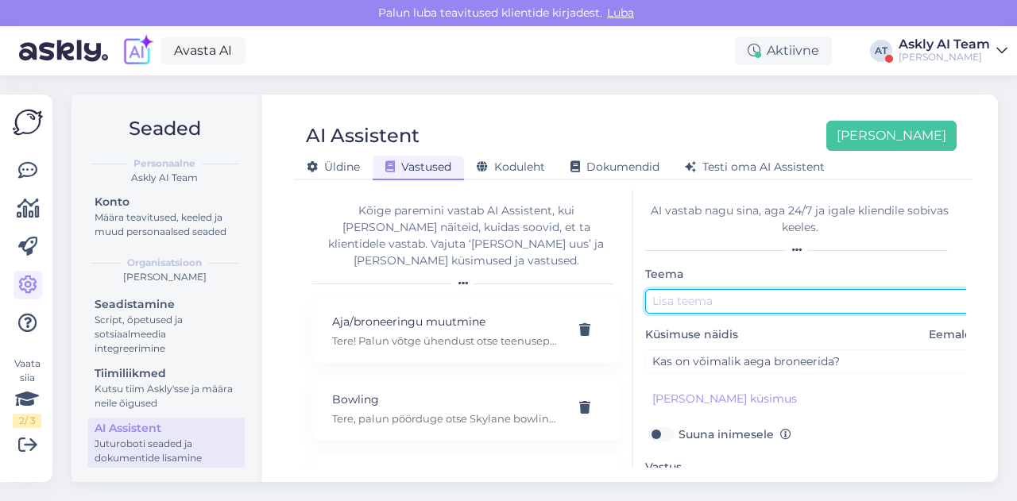
click at [698, 298] on input "text" at bounding box center [812, 301] width 334 height 25
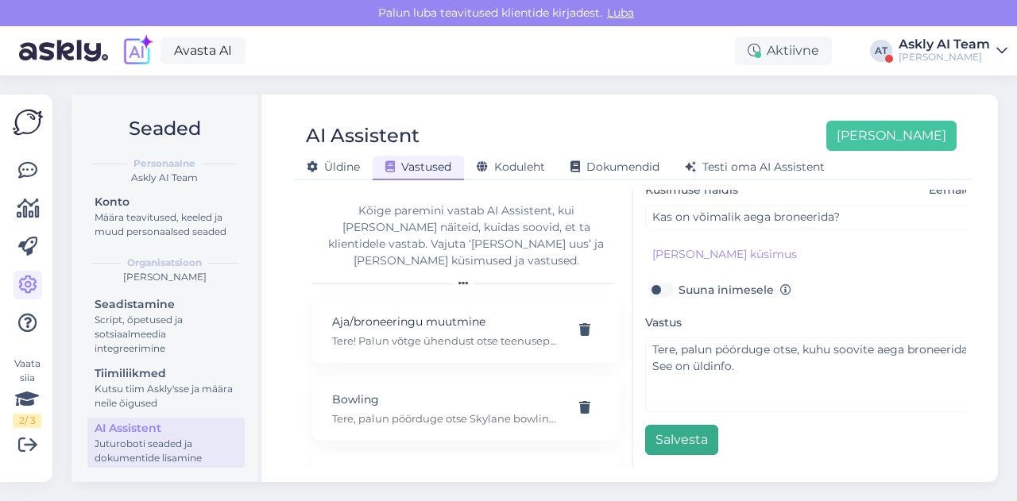
type input "Broneerimine"
click at [681, 428] on button "Salvesta" at bounding box center [681, 440] width 73 height 30
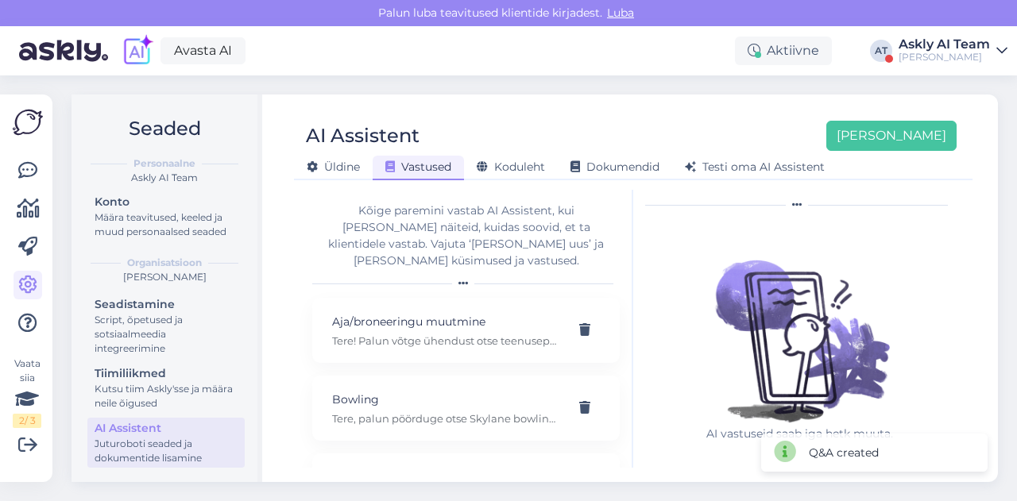
scroll to position [0, 0]
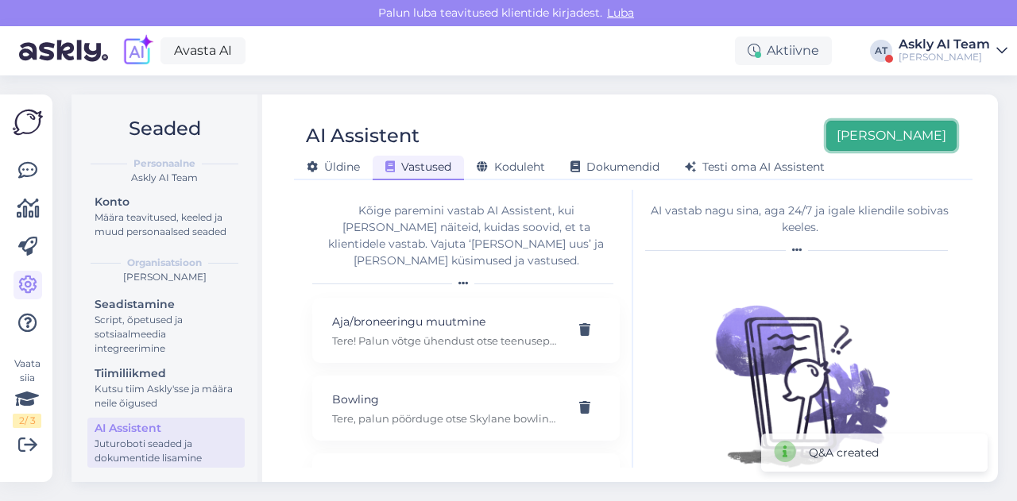
click at [916, 149] on button "[PERSON_NAME]" at bounding box center [891, 136] width 130 height 30
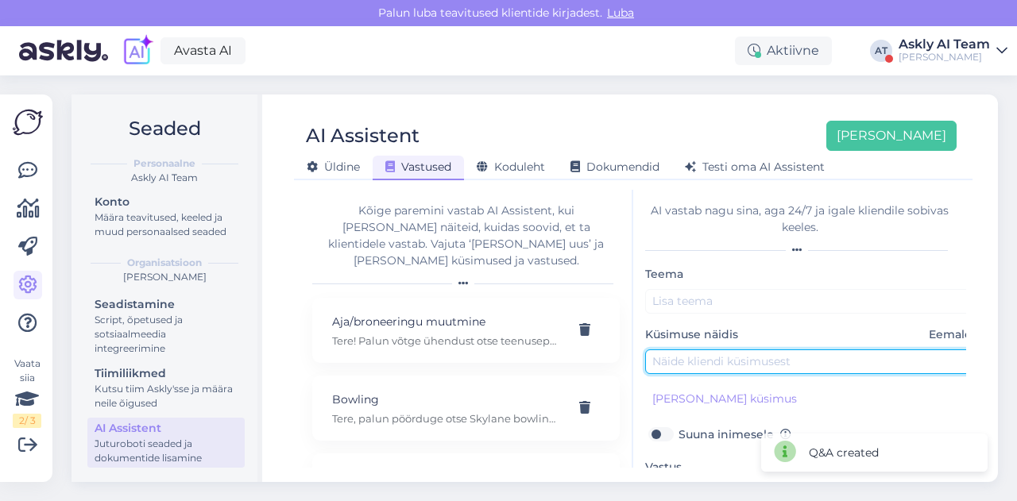
click at [705, 358] on input "text" at bounding box center [812, 362] width 334 height 25
paste input "kas T1 Lidl's müüakse patareisid?"
type input "kas T1 Lidl's müüakse patareisid?"
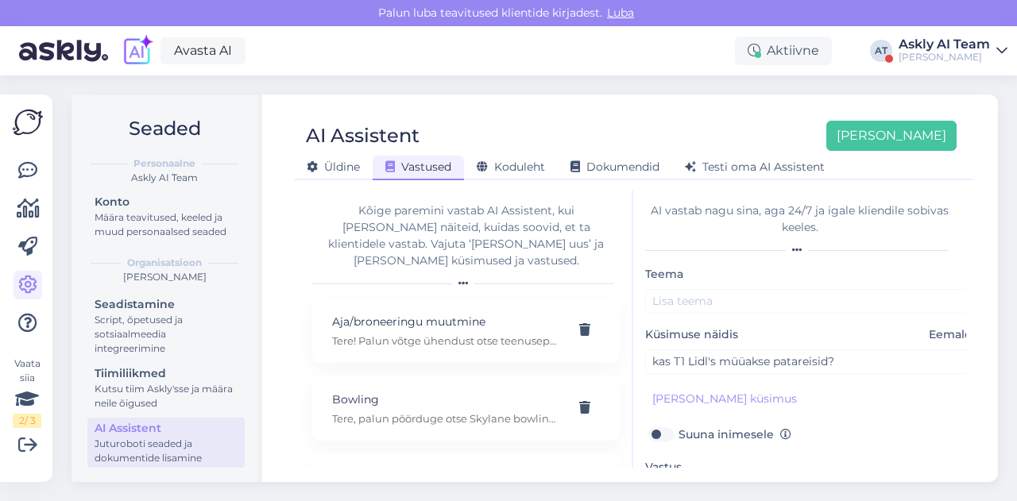
scroll to position [153, 0]
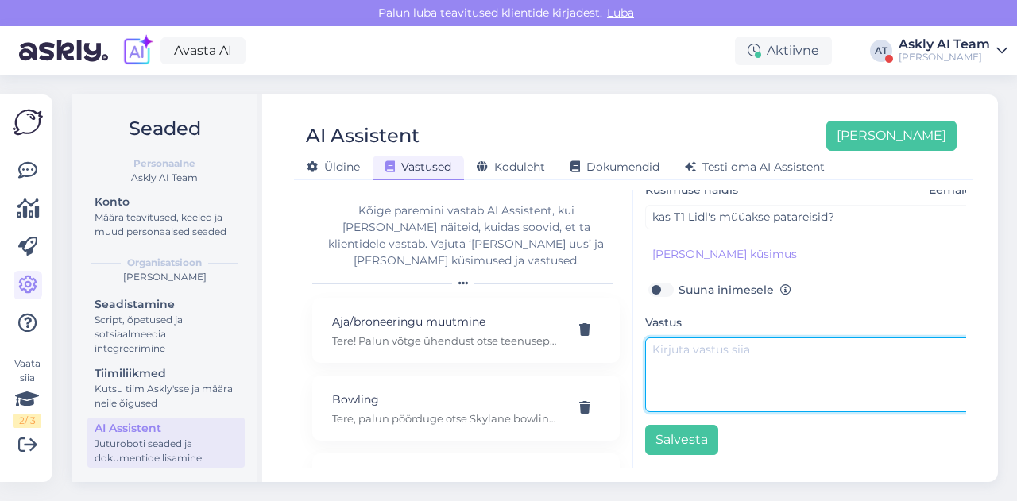
click at [696, 398] on textarea at bounding box center [812, 375] width 334 height 75
paste textarea "Tere! Palun helistage poodi, et üle täpsustada: [URL][DOMAIN_NAME]"
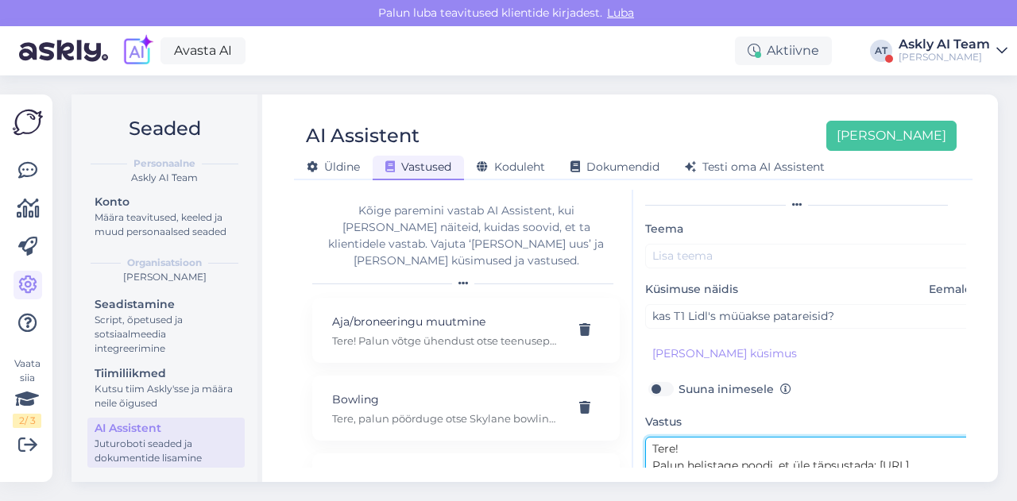
scroll to position [41, 0]
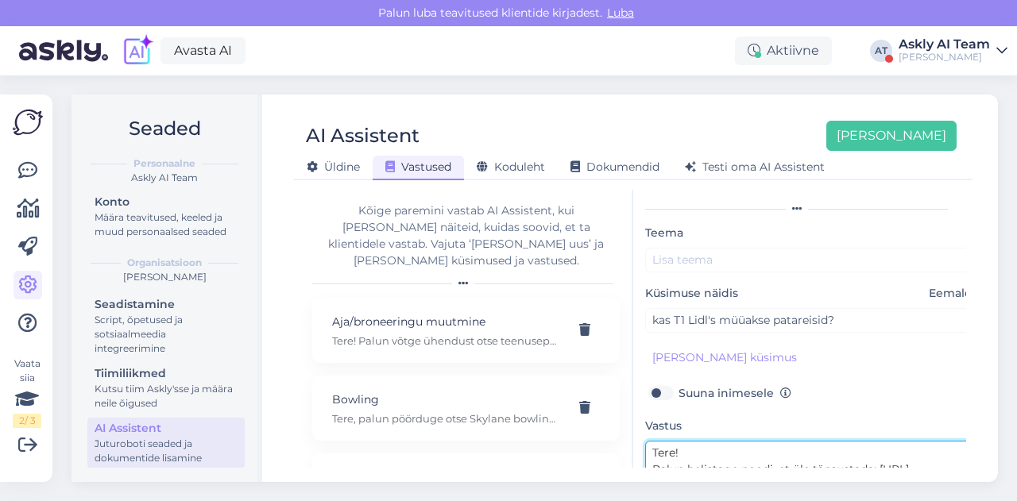
type textarea "Tere! Palun helistage poodi, et üle täpsustada: [URL][DOMAIN_NAME]"
click at [713, 273] on div "Teema Küsimuse näidis Eemalda kas T1 Lidl's müüakse patareisid? [PERSON_NAME] k…" at bounding box center [812, 390] width 334 height 335
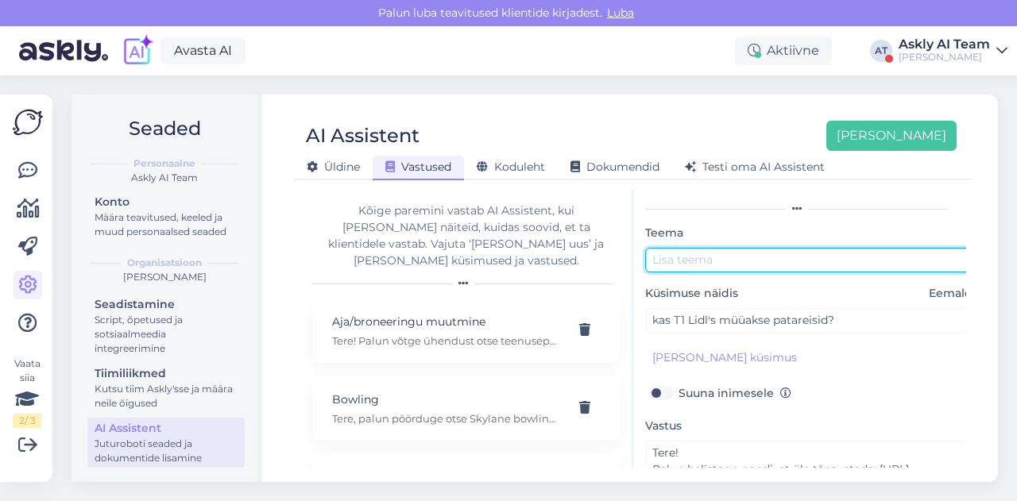
click at [710, 267] on input "text" at bounding box center [812, 260] width 334 height 25
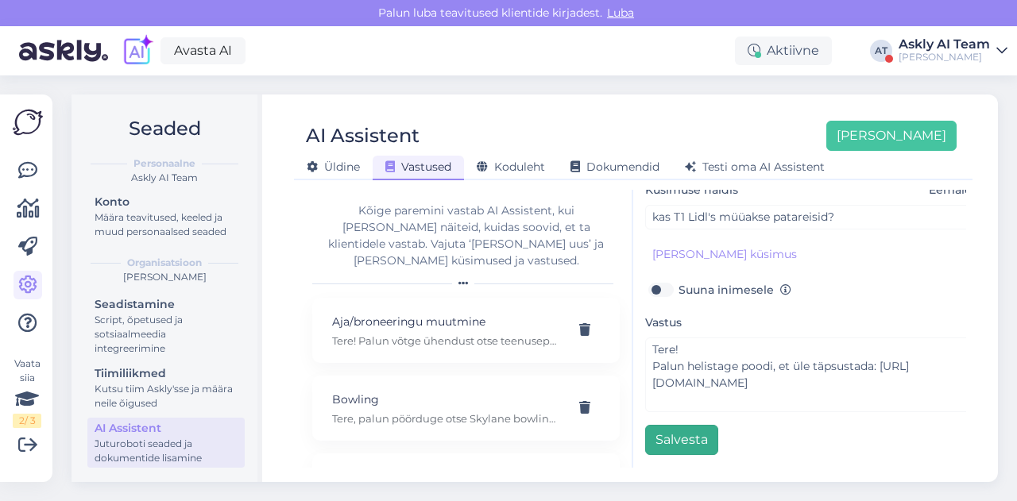
type input "Lidl"
click at [666, 435] on button "Salvesta" at bounding box center [681, 440] width 73 height 30
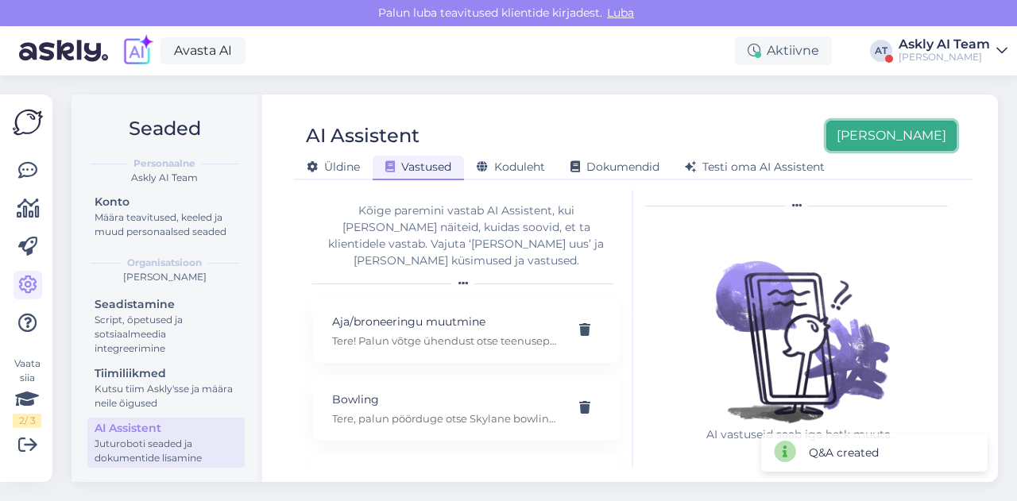
click at [897, 135] on button "[PERSON_NAME]" at bounding box center [891, 136] width 130 height 30
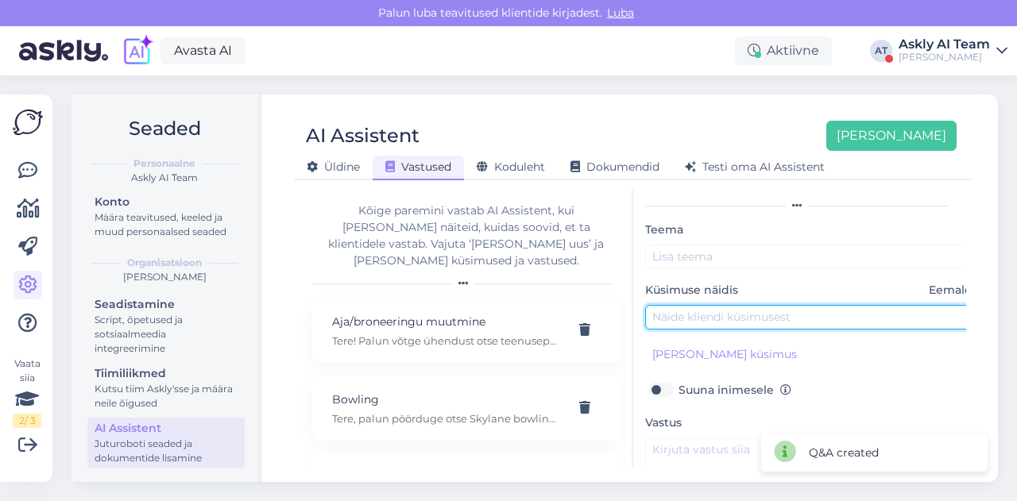
click at [715, 316] on input "text" at bounding box center [812, 317] width 334 height 25
paste input "Kas pühapäeva õhtupoole on võimalik mõõta silmarõhku?"
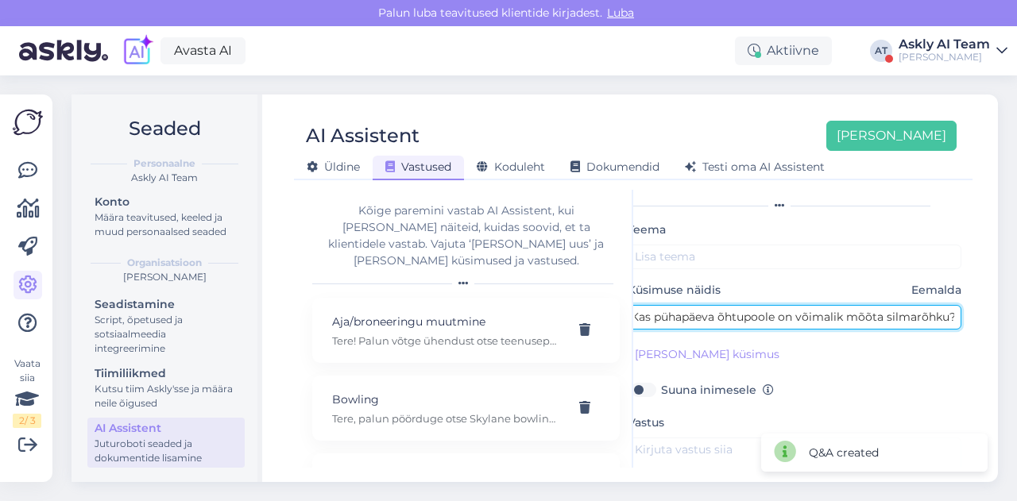
type input "Kas pühapäeva õhtupoole on võimalik mõõta silmarõhku?"
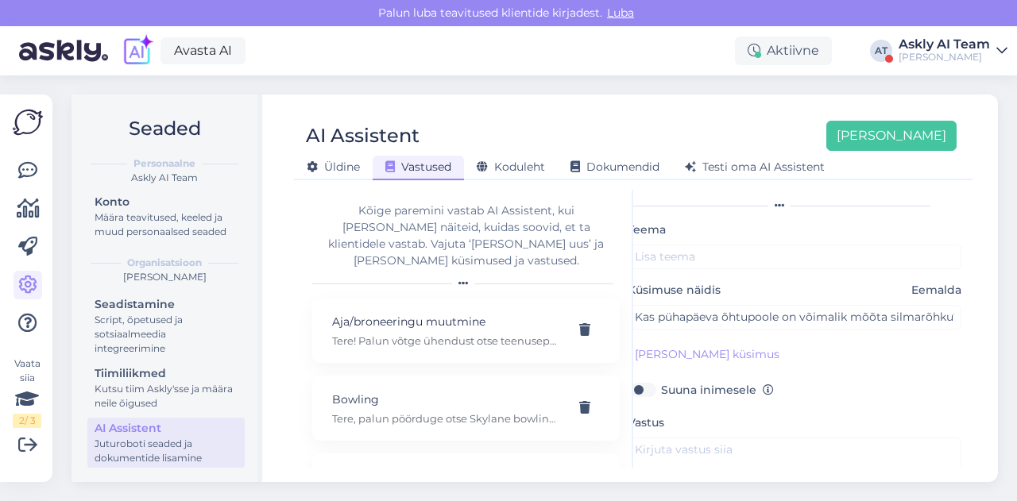
scroll to position [153, 17]
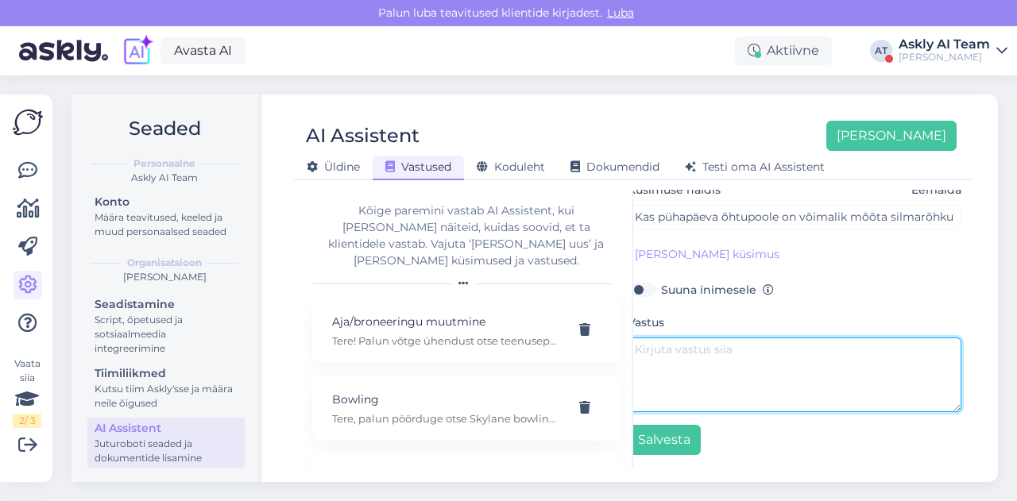
click at [680, 373] on textarea at bounding box center [795, 375] width 334 height 75
paste textarea "Tere palun pöörduge otse T1 optika poodide [PERSON_NAME]: [URL][DOMAIN_NAME]"
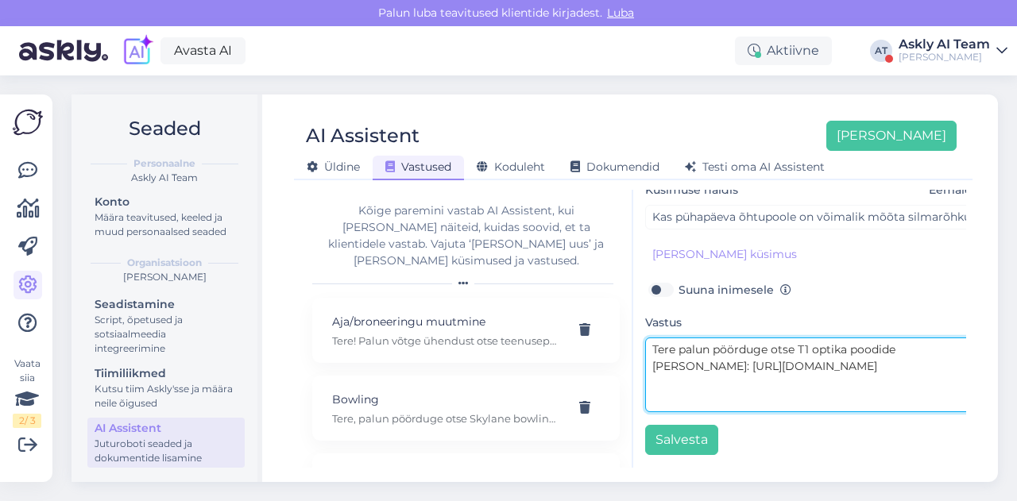
scroll to position [142, 0]
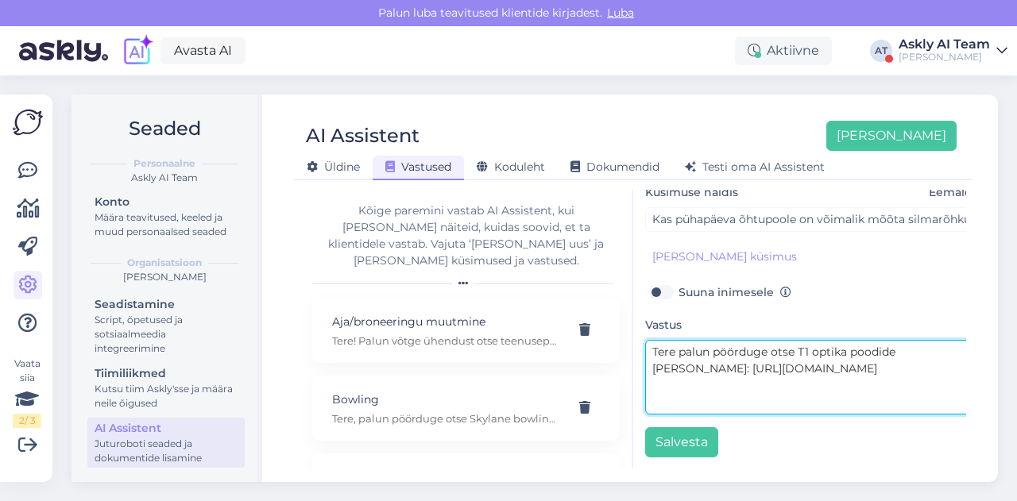
click at [679, 350] on textarea "Tere palun pöörduge otse T1 optika poodide [PERSON_NAME]: [URL][DOMAIN_NAME]" at bounding box center [812, 377] width 334 height 75
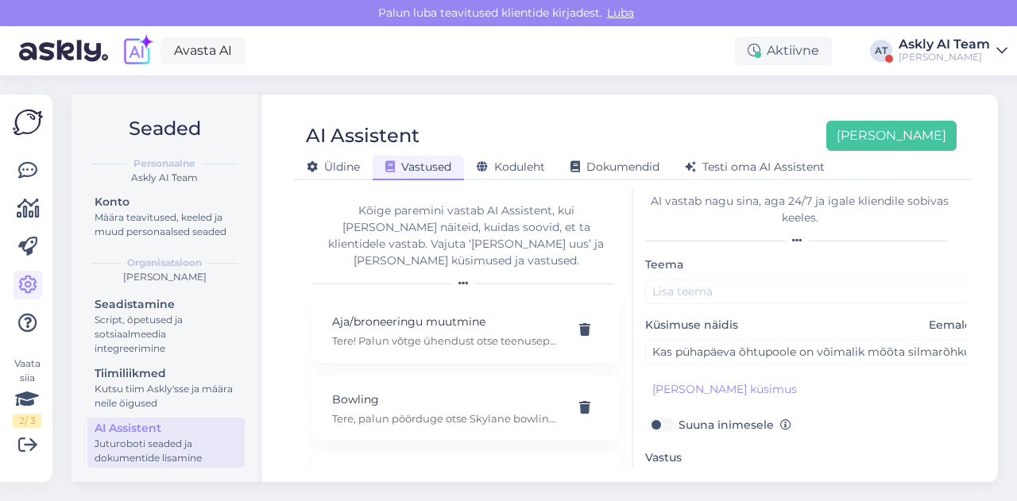
scroll to position [0, 0]
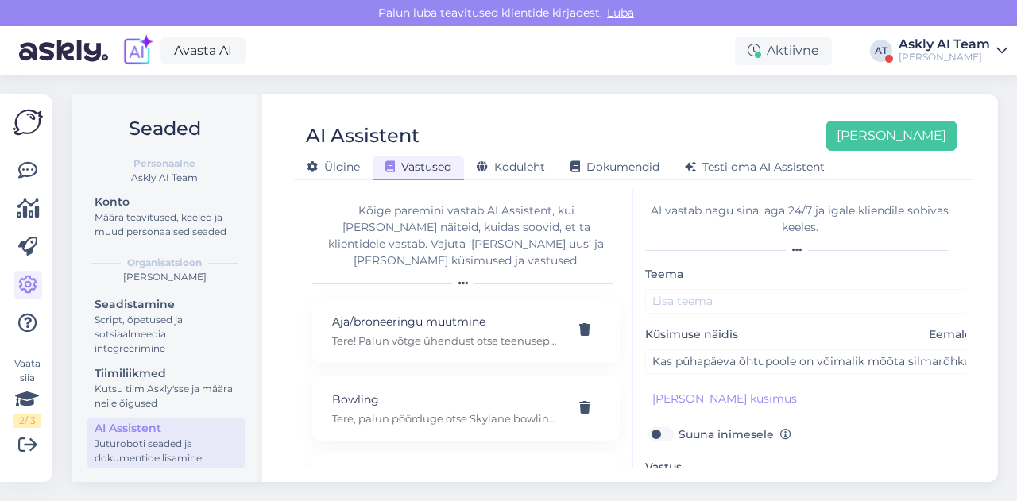
type textarea "Tere! Palun pöörduge otse T1 optika poodide [PERSON_NAME]: [URL][DOMAIN_NAME]"
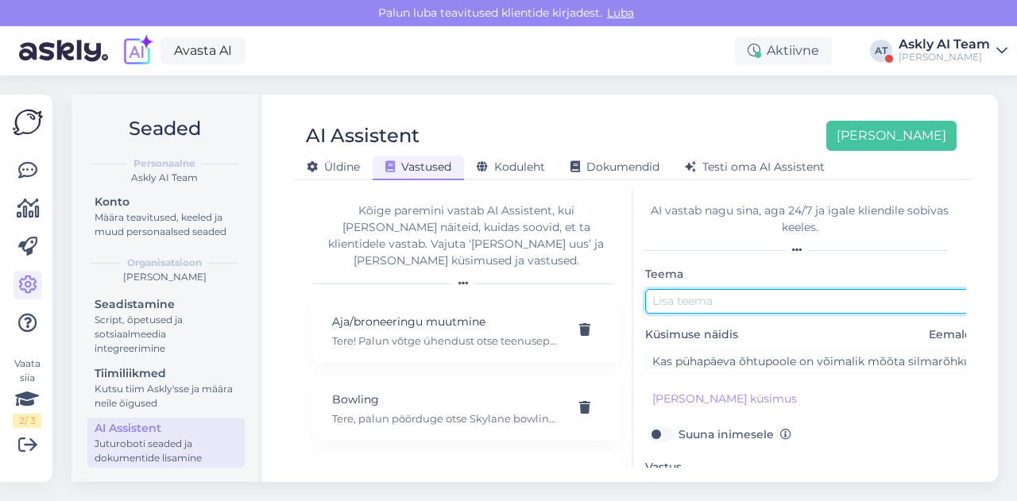
click at [677, 293] on input "text" at bounding box center [812, 301] width 334 height 25
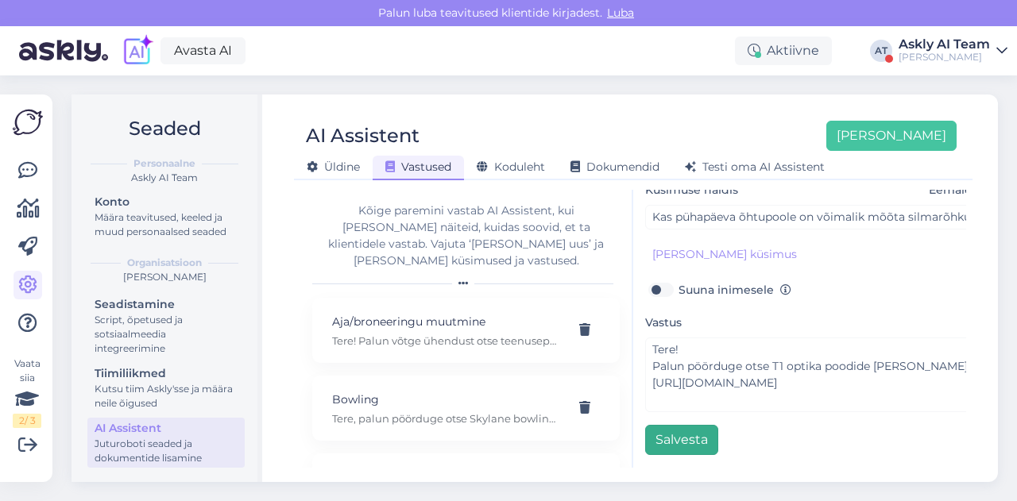
type input "Optika"
click at [678, 433] on button "Salvesta" at bounding box center [681, 440] width 73 height 30
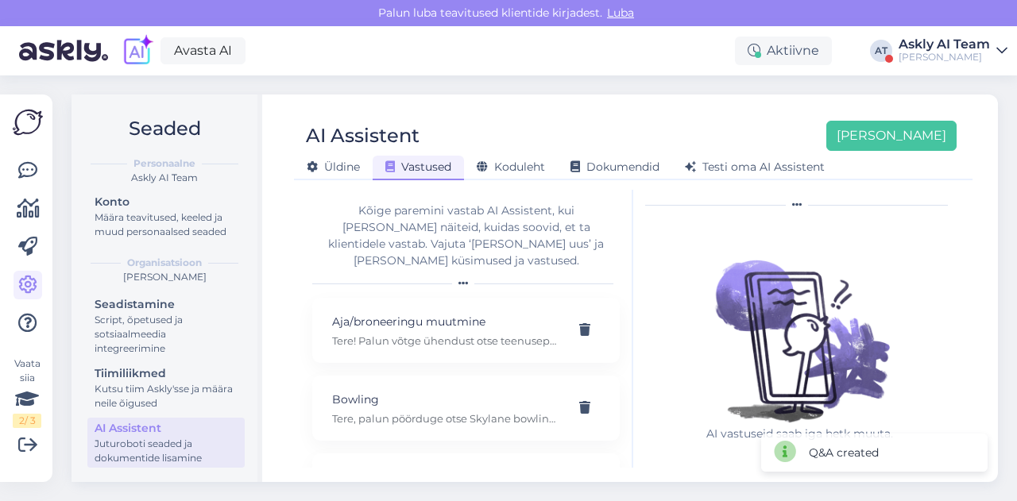
scroll to position [44, 0]
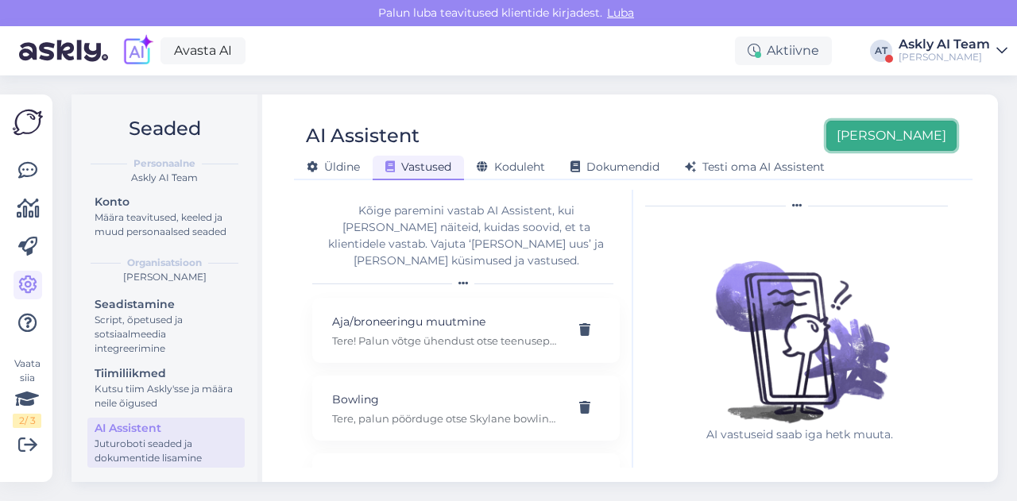
click at [922, 149] on button "[PERSON_NAME]" at bounding box center [891, 136] width 130 height 30
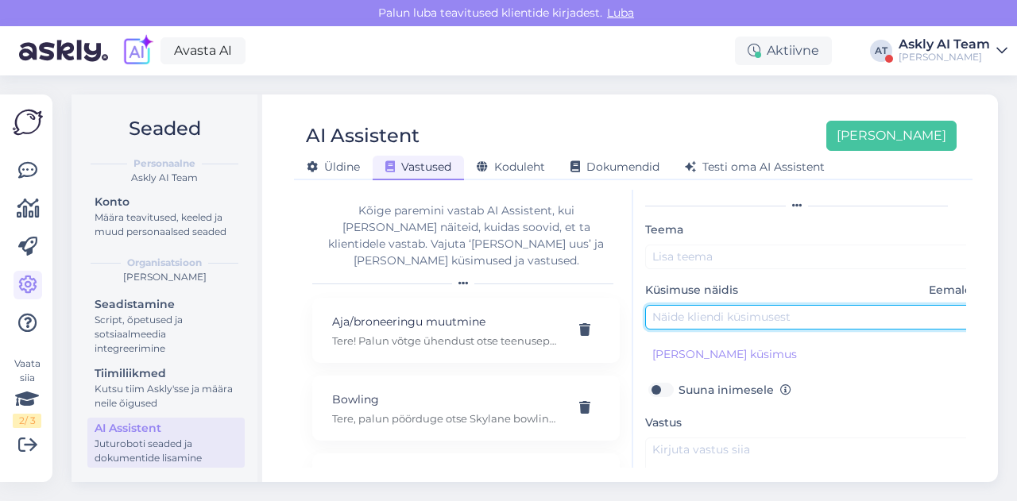
click at [742, 319] on input "text" at bounding box center [812, 317] width 334 height 25
paste input "Kas [PERSON_NAME] vastuvõtule on vaja perearsti saatekirja.Kas vastuvõtt on tas…"
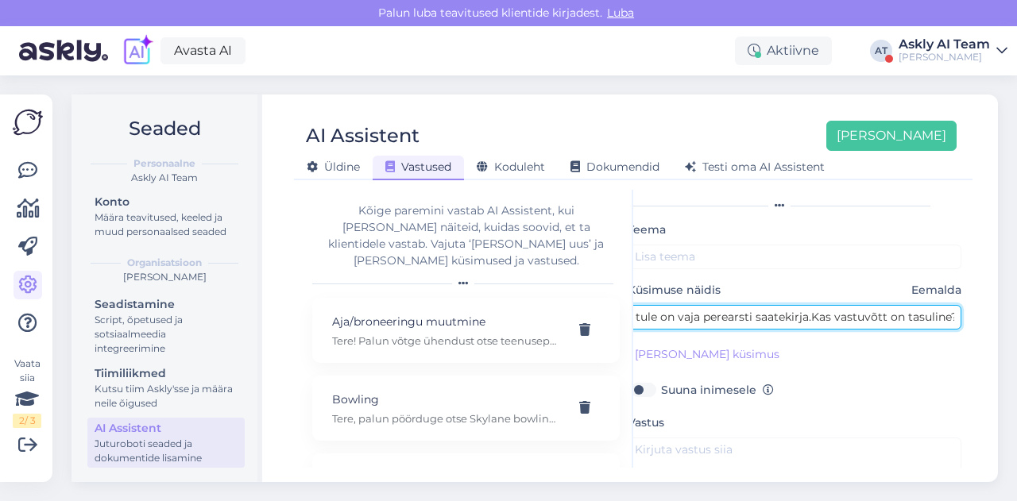
type input "Kas [PERSON_NAME] vastuvõtule on vaja perearsti saatekirja.Kas vastuvõtt on tas…"
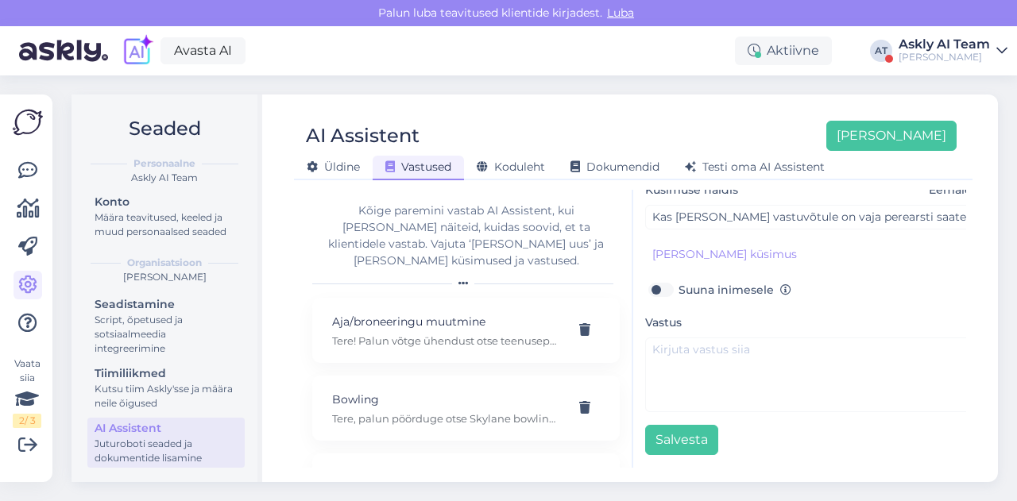
scroll to position [153, 0]
click at [653, 326] on div "Vastus" at bounding box center [812, 362] width 334 height 99
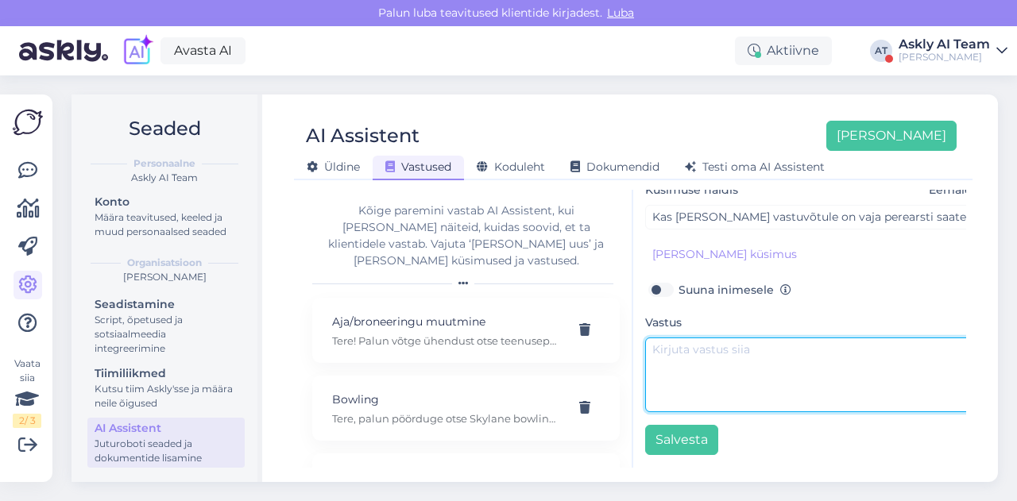
click at [663, 338] on textarea at bounding box center [812, 375] width 334 height 75
paste textarea "Tere, palun pöörduge otse Kliiniku [PERSON_NAME]: [URL][DOMAIN_NAME]"
click at [687, 342] on textarea "Tere, palun pöörduge otse Kliiniku [PERSON_NAME]: [URL][DOMAIN_NAME]" at bounding box center [812, 375] width 334 height 75
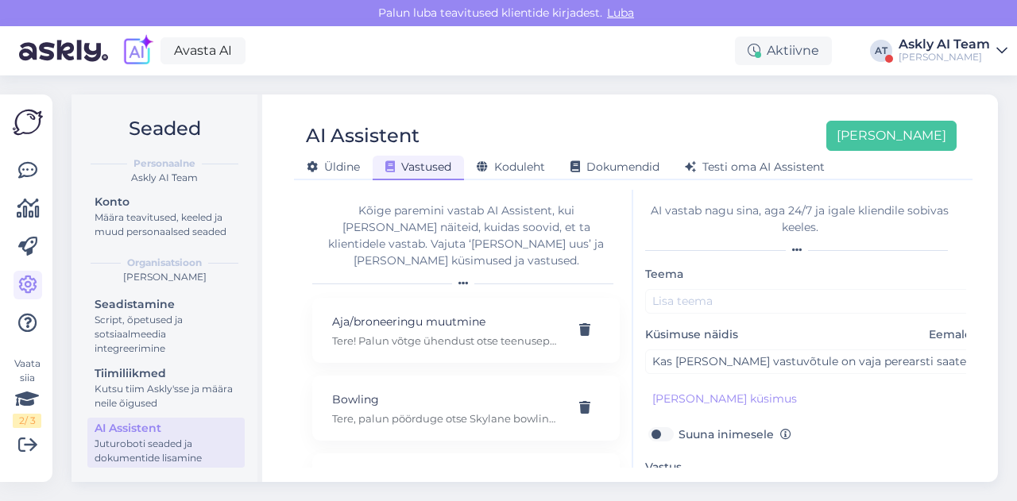
scroll to position [2, 0]
type textarea "Tere! Palun pöörduge otse [GEOGRAPHIC_DATA] [PERSON_NAME]: [URL][DOMAIN_NAME]"
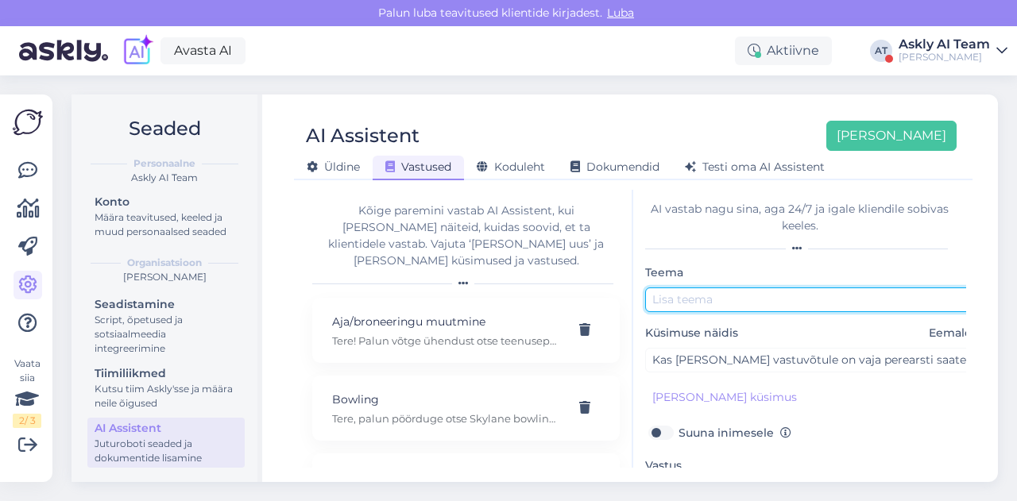
click at [693, 304] on input "text" at bounding box center [812, 300] width 334 height 25
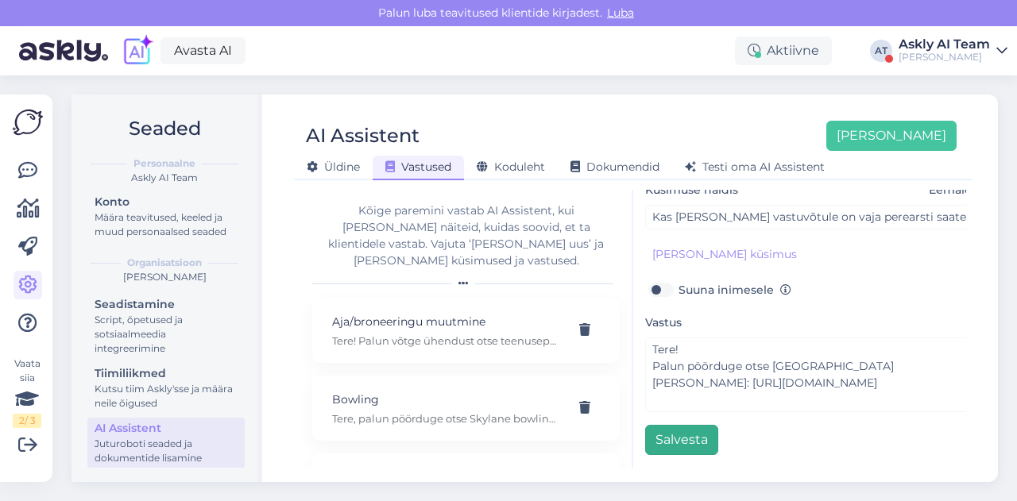
type input "Kliinik"
click at [678, 434] on button "Salvesta" at bounding box center [681, 440] width 73 height 30
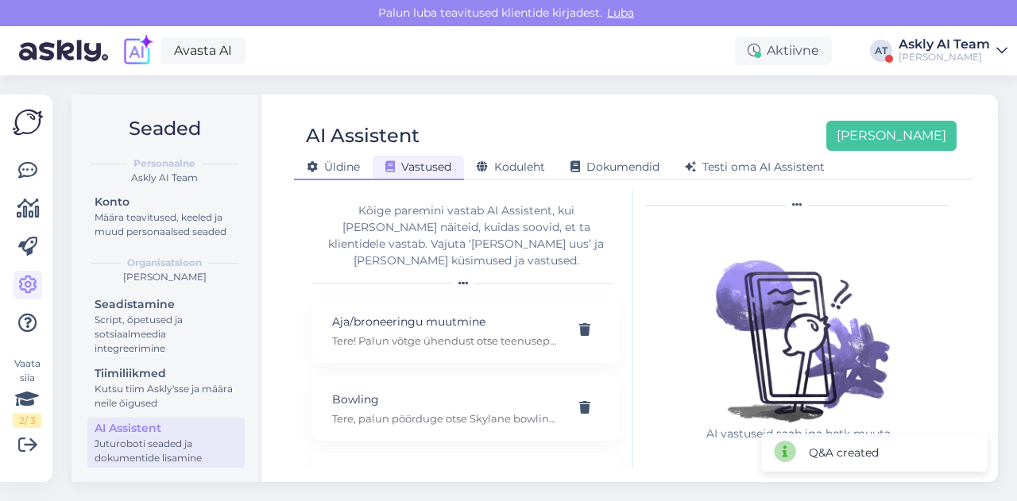
scroll to position [0, 0]
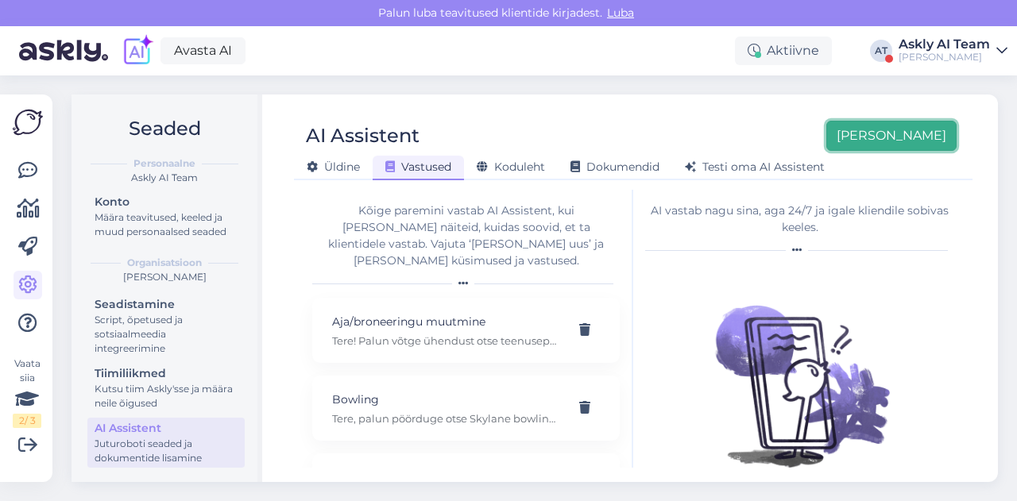
click at [899, 125] on button "[PERSON_NAME]" at bounding box center [891, 136] width 130 height 30
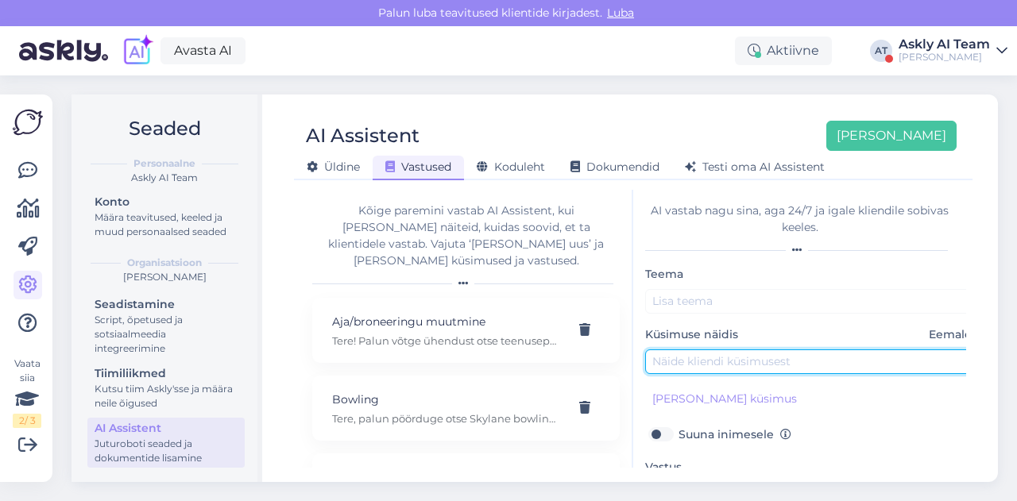
click at [683, 350] on input "text" at bounding box center [812, 362] width 334 height 25
paste input "kas on [PERSON_NAME] müüakse nikotiini patju"
type input "kas on [PERSON_NAME] müüakse nikotiini patju"
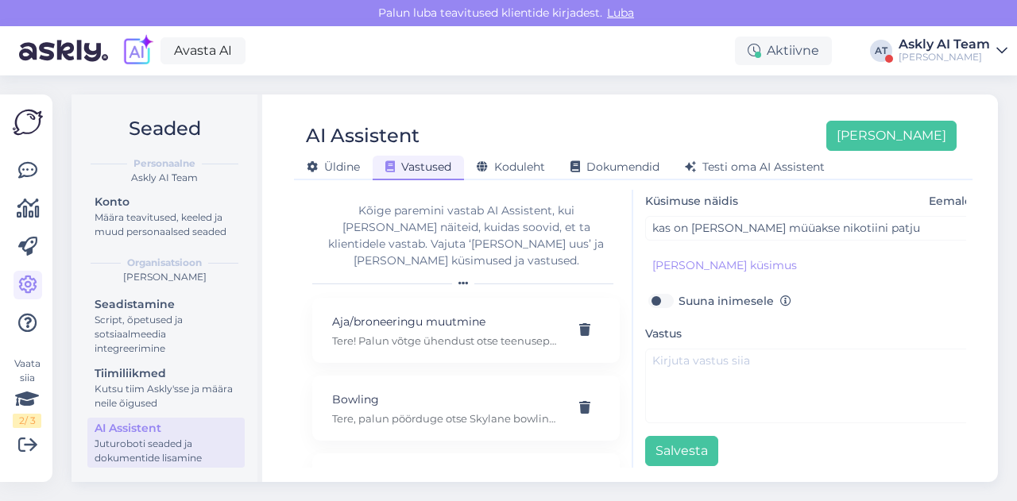
scroll to position [138, 0]
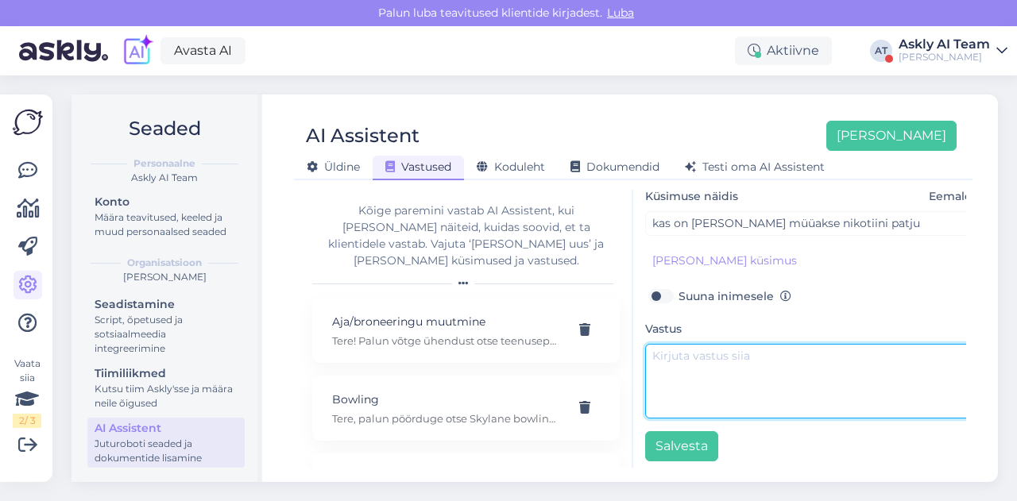
click at [698, 354] on textarea at bounding box center [812, 381] width 334 height 75
paste textarea "Tere! [PERSON_NAME] Tobacco City 1.korrusel. - [URL][DOMAIN_NAME] - [URL][DOMAI…"
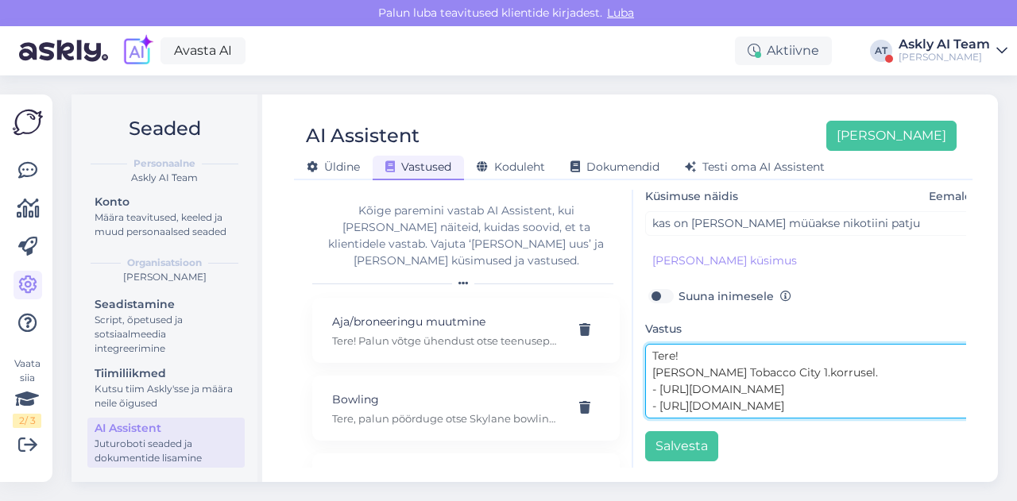
scroll to position [0, 0]
click at [656, 370] on textarea "Tere! [PERSON_NAME] Tobacco City 1.korrusel. - [URL][DOMAIN_NAME] - [URL][DOMAI…" at bounding box center [812, 381] width 334 height 75
click at [652, 371] on textarea "Tere! [PERSON_NAME] Tobacco City 1.korrusel. - [URL][DOMAIN_NAME] - [URL][DOMAI…" at bounding box center [812, 381] width 334 height 75
drag, startPoint x: 785, startPoint y: 370, endPoint x: 733, endPoint y: 369, distance: 52.4
click at [733, 369] on textarea "Tere! Nikotiinipatju saate osta näiteks [PERSON_NAME] Tobacco City 1.korrusel. …" at bounding box center [812, 381] width 334 height 75
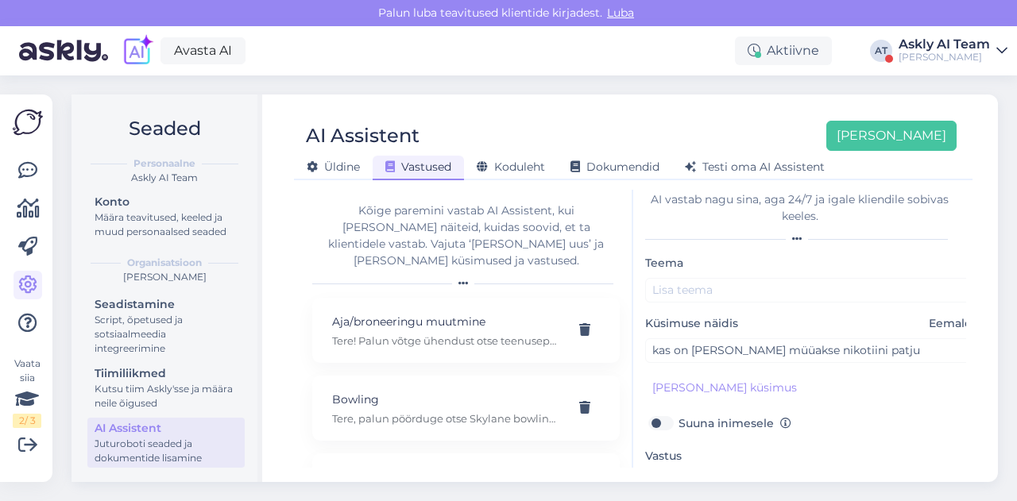
scroll to position [8, 0]
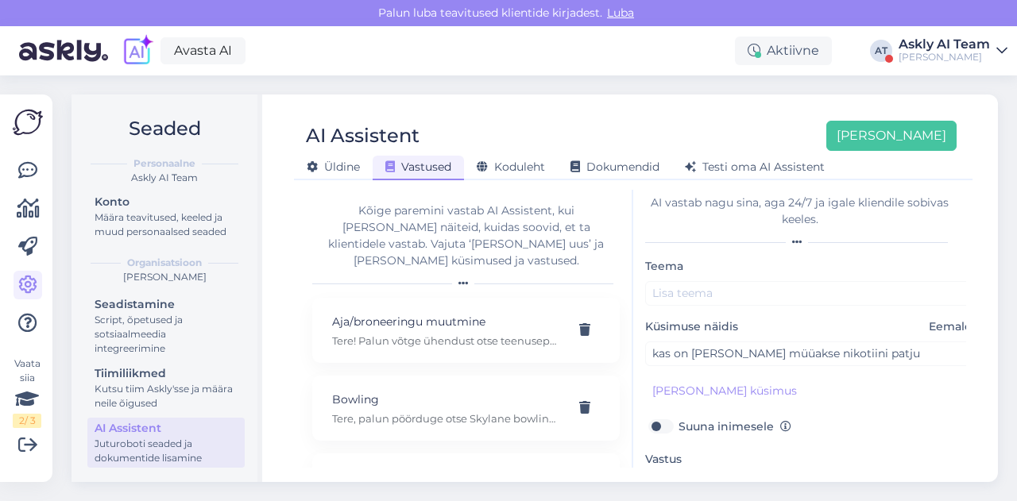
type textarea "Tere! Nikotiinipatju müüvad näiteks [PERSON_NAME] Tobacco City 1.korrusel. - [U…"
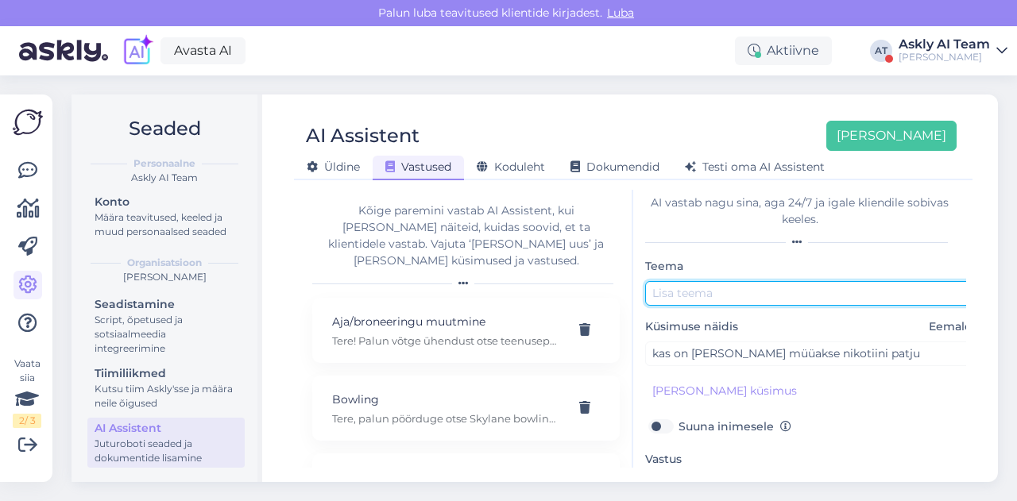
click at [696, 292] on input "text" at bounding box center [812, 293] width 334 height 25
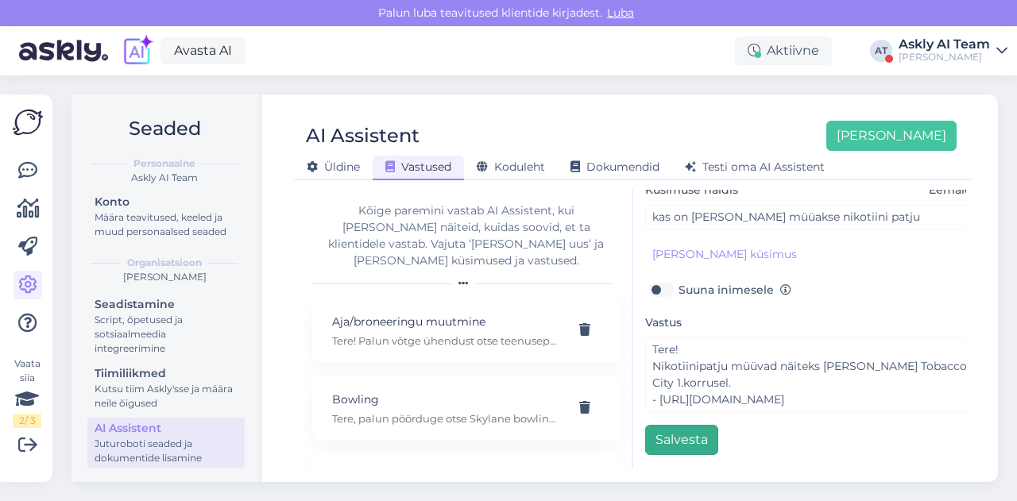
type input "Nikotiinipadjad"
click at [674, 435] on button "Salvesta" at bounding box center [681, 440] width 73 height 30
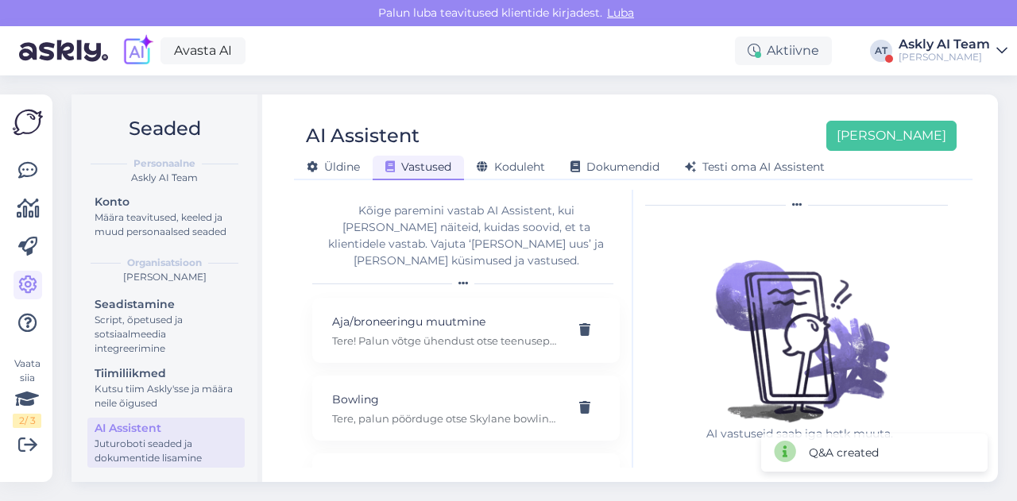
scroll to position [0, 0]
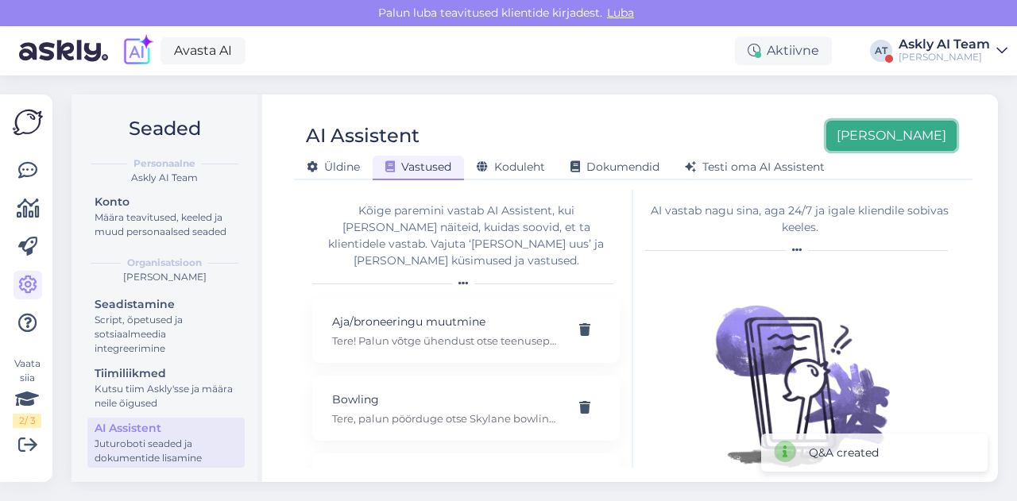
click at [919, 130] on button "[PERSON_NAME]" at bounding box center [891, 136] width 130 height 30
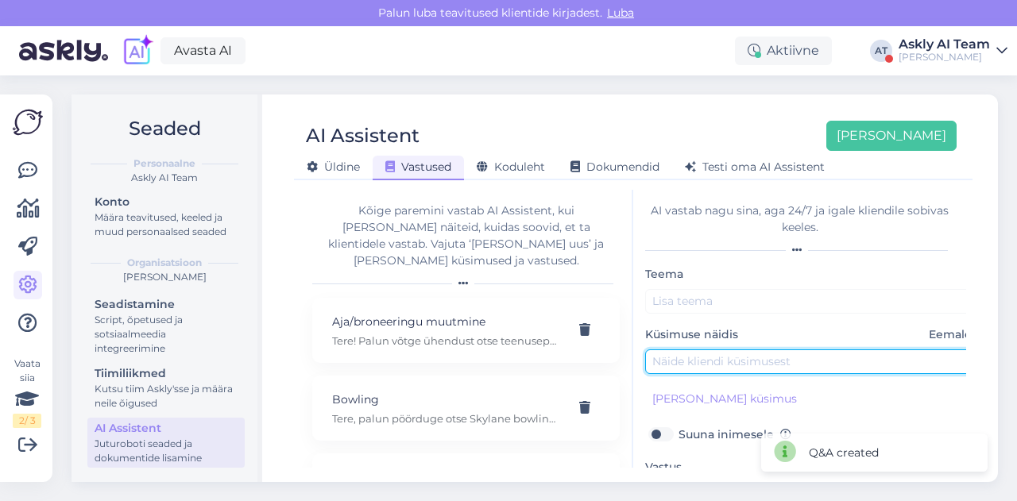
click at [674, 358] on input "text" at bounding box center [812, 362] width 334 height 25
paste input "Kas T1 on Rkioski?"
type input "Kas T1 on Rkioski?"
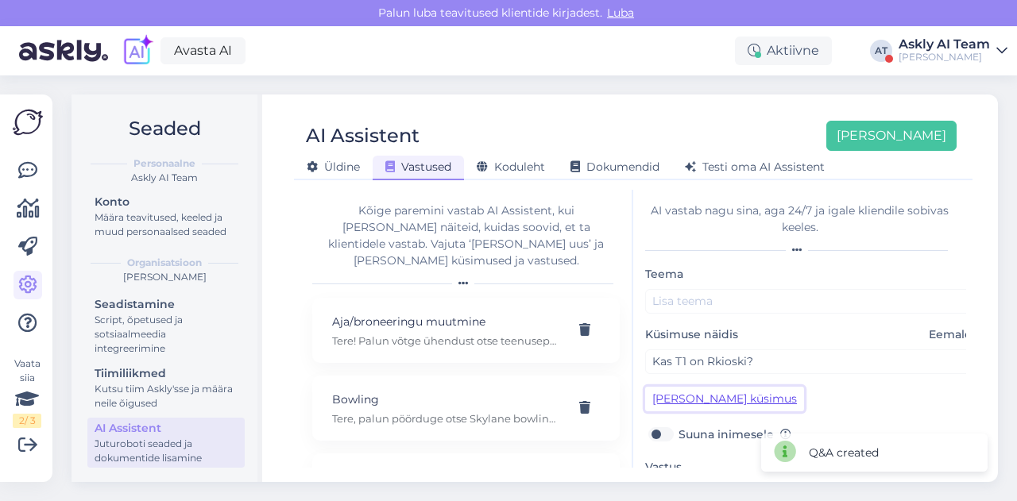
click at [685, 400] on button "[PERSON_NAME] küsimus" at bounding box center [724, 399] width 159 height 25
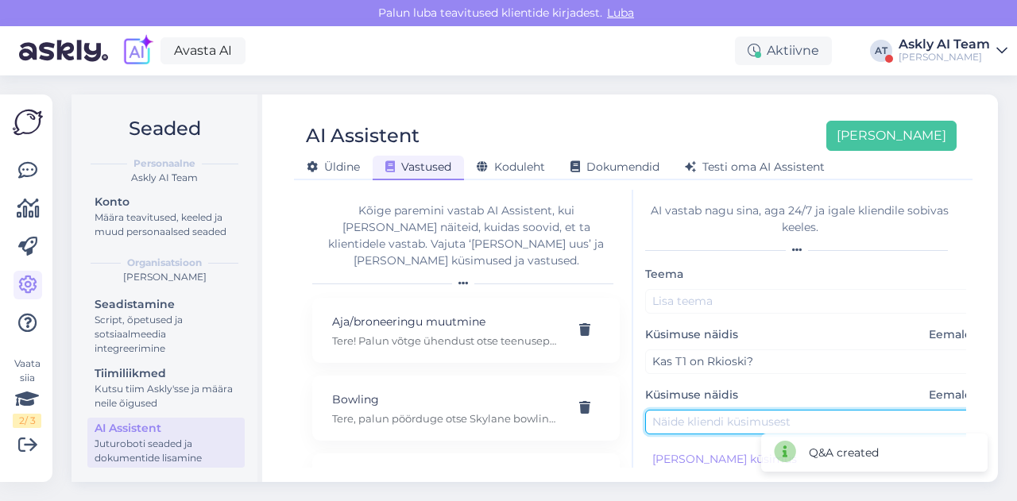
click at [674, 412] on input "text" at bounding box center [812, 422] width 334 height 25
paste input "Kas T1 on Rkioski?"
type input "Kas T1 on Rkiosk?"
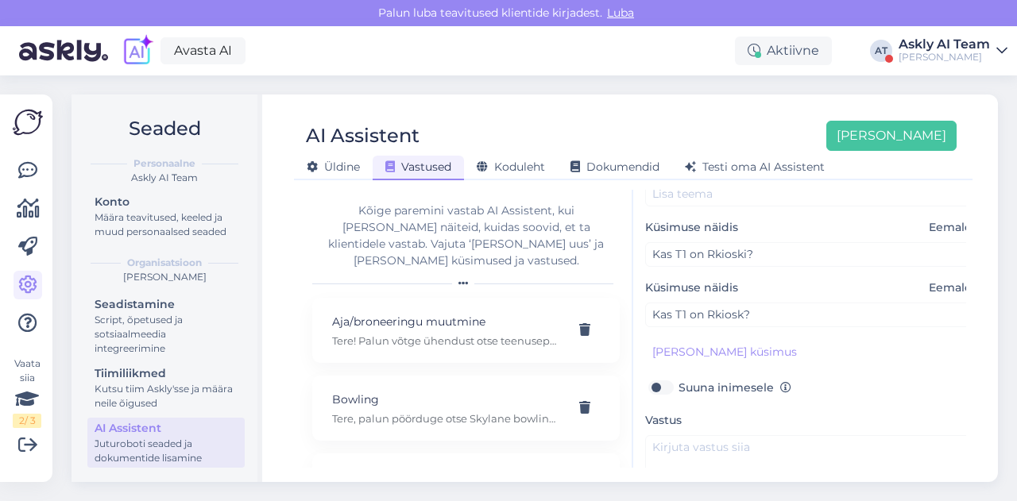
scroll to position [157, 0]
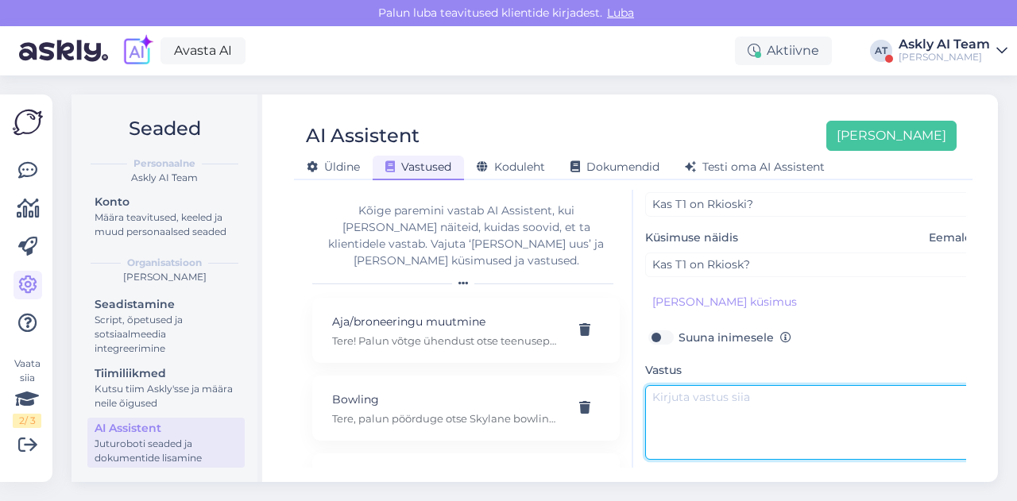
click at [673, 414] on textarea at bounding box center [812, 422] width 334 height 75
paste textarea "ere! RKIOSKI ei ole T1 keskuses."
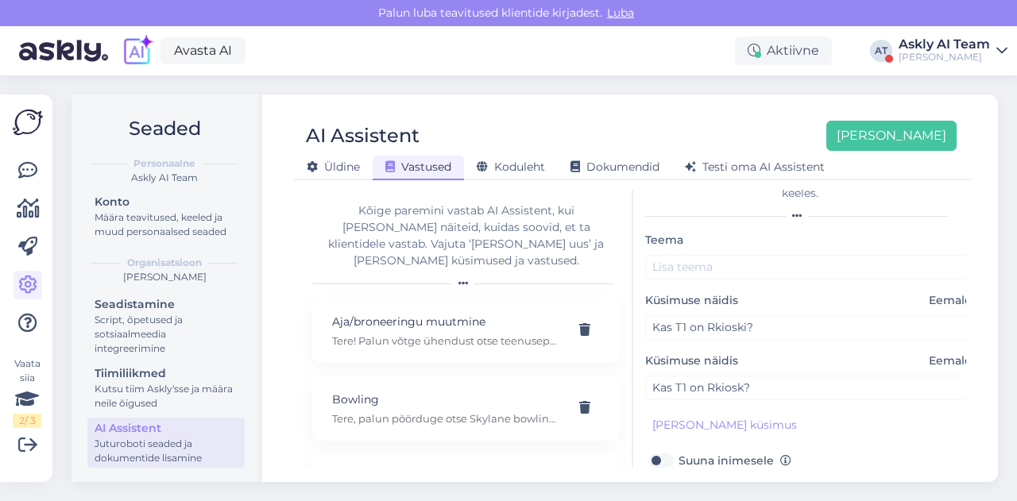
scroll to position [25, 0]
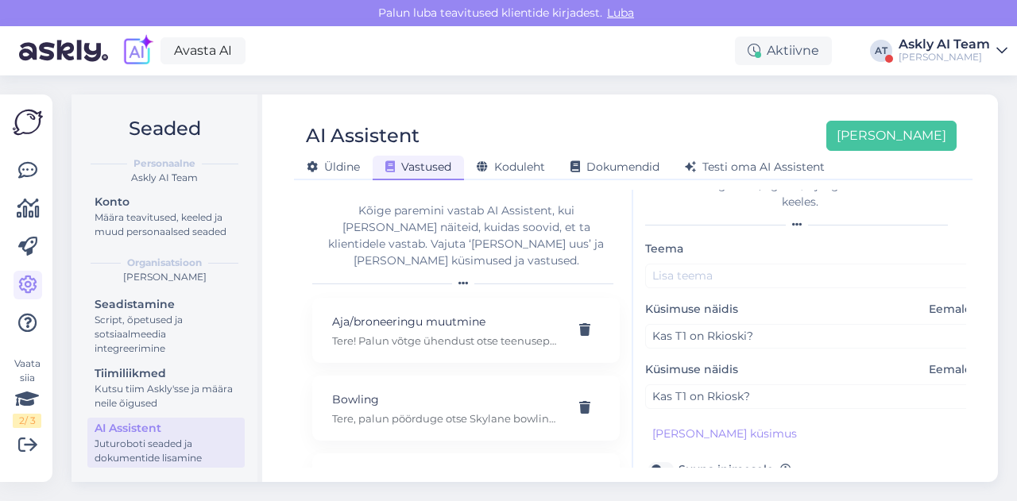
type textarea "Tere! RKIOSKI ei ole T1 keskuses."
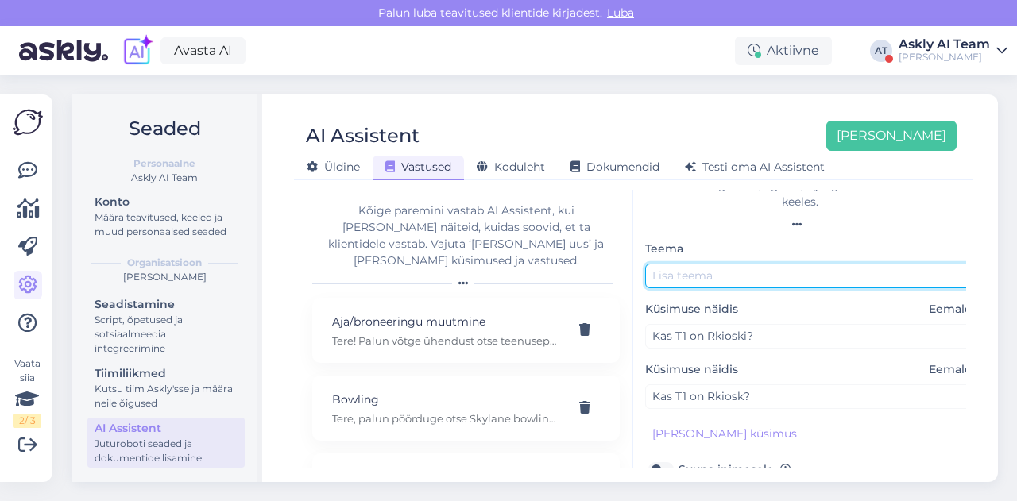
click at [694, 277] on input "text" at bounding box center [812, 276] width 334 height 25
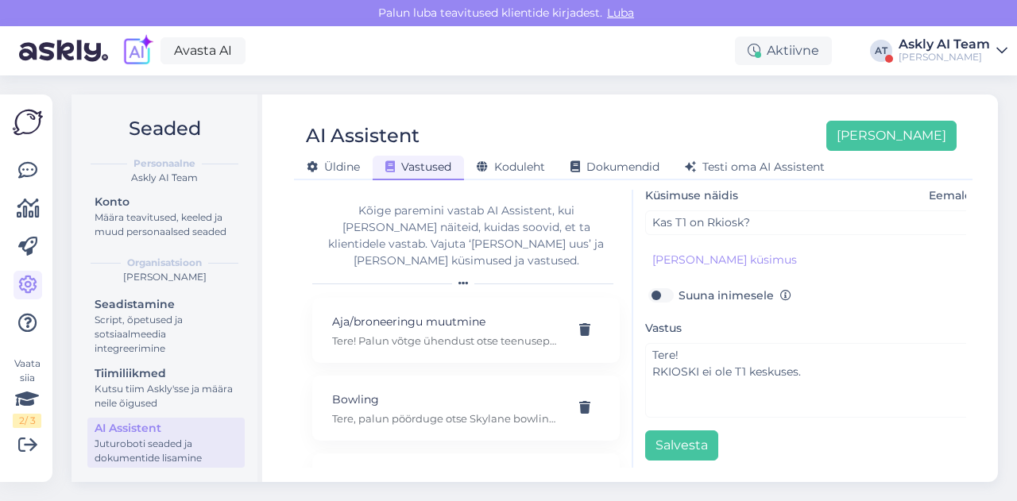
scroll to position [213, 0]
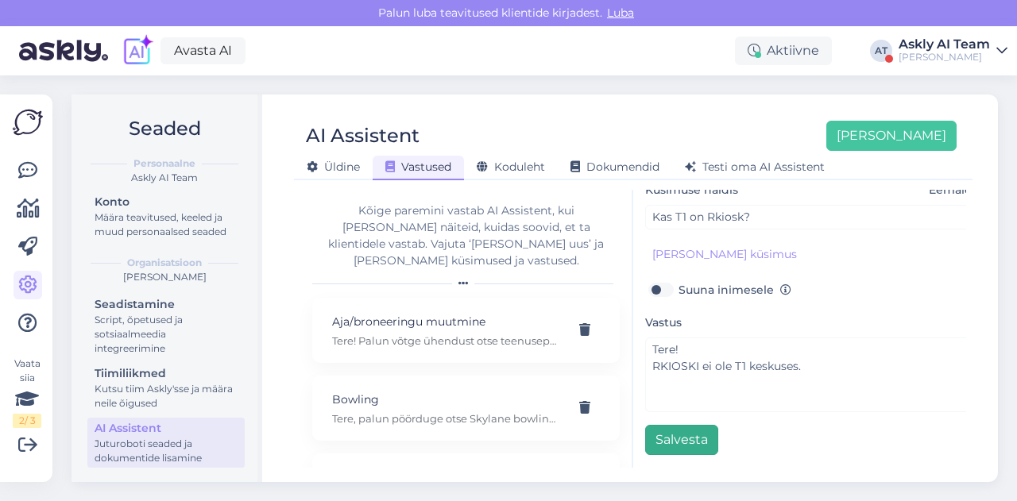
type input "Rkiosk"
click at [658, 425] on button "Salvesta" at bounding box center [681, 440] width 73 height 30
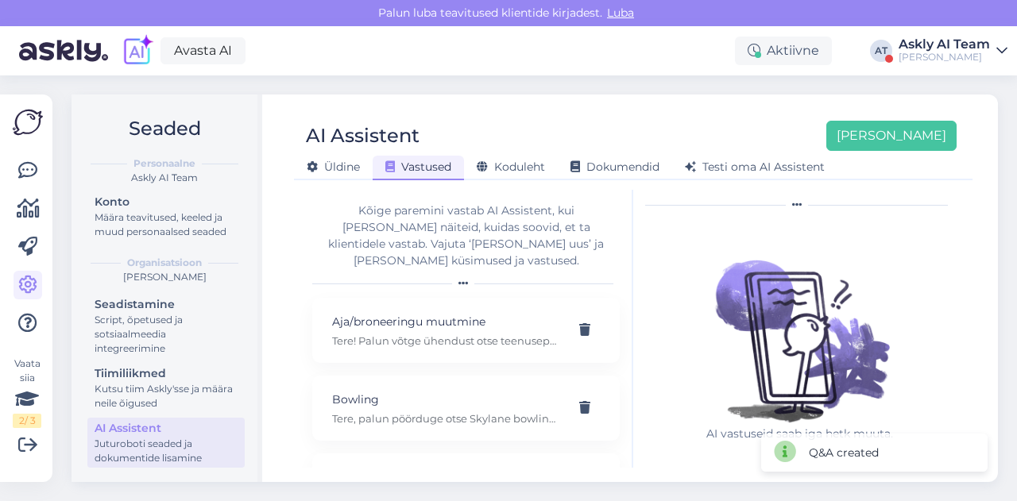
scroll to position [0, 0]
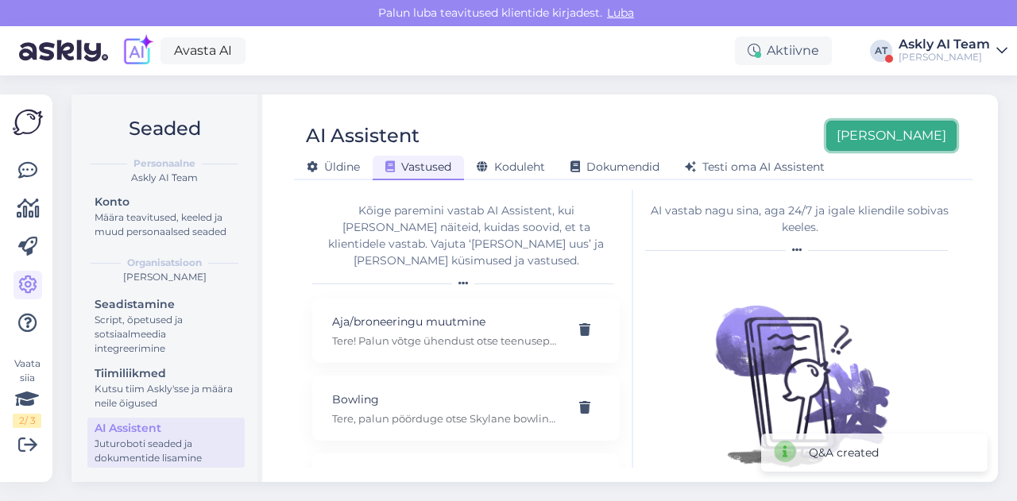
click at [922, 146] on button "[PERSON_NAME]" at bounding box center [891, 136] width 130 height 30
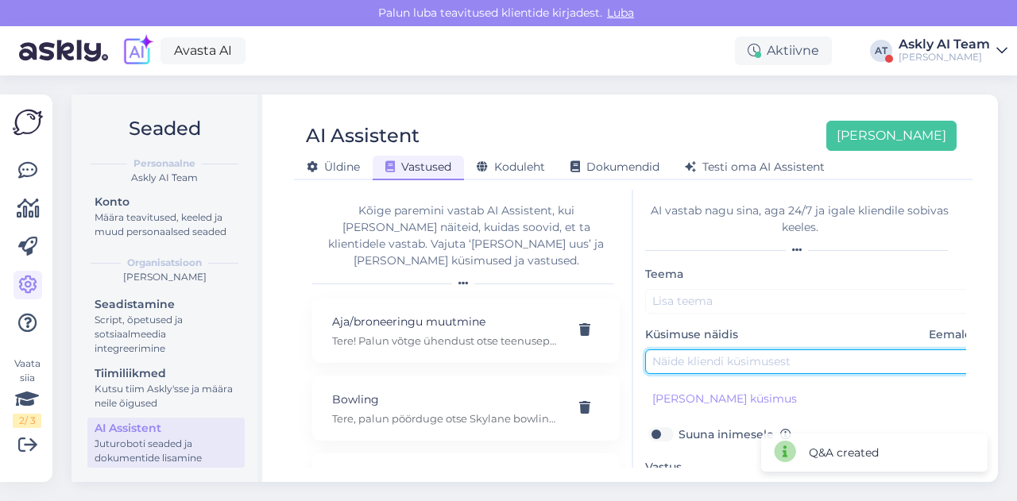
click at [706, 352] on input "text" at bounding box center [812, 362] width 334 height 25
paste input "Kuidas ma saan kliinilise psühholoogi juurde?"
type input "Kuidas ma saan kliinilise psühholoogi juurde?"
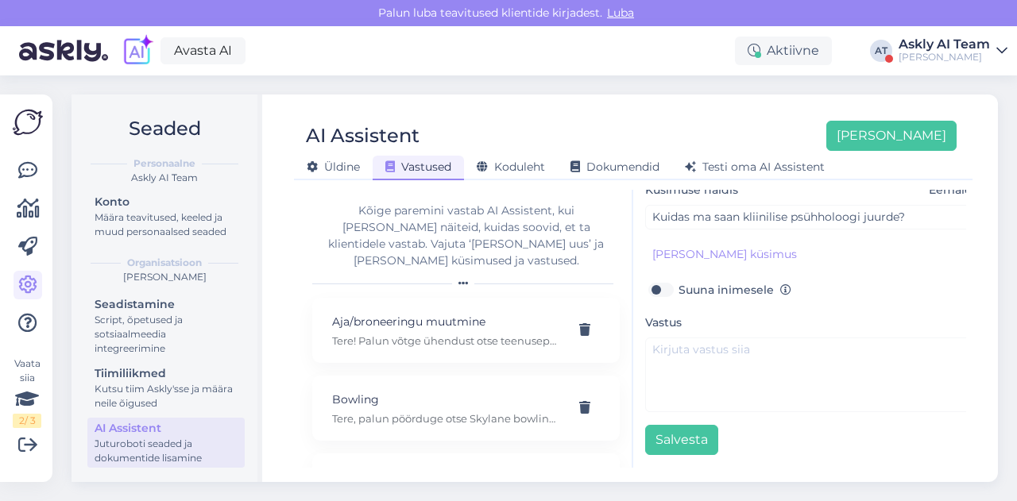
scroll to position [152, 0]
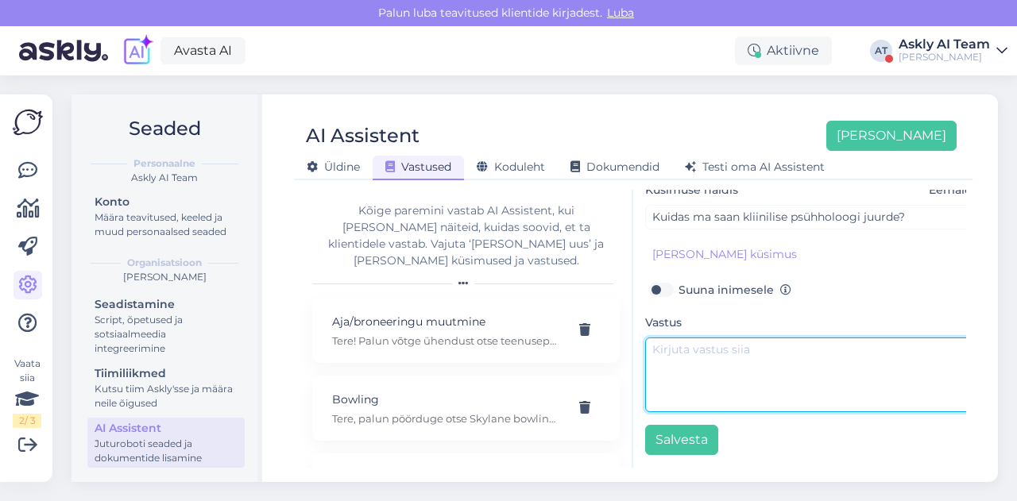
click at [752, 373] on textarea at bounding box center [812, 375] width 334 height 75
paste textarea "Tere! Kirjutasite T1 keskuse üldinfosse. Pöörduge palun otse kliiniku [PERSON_N…"
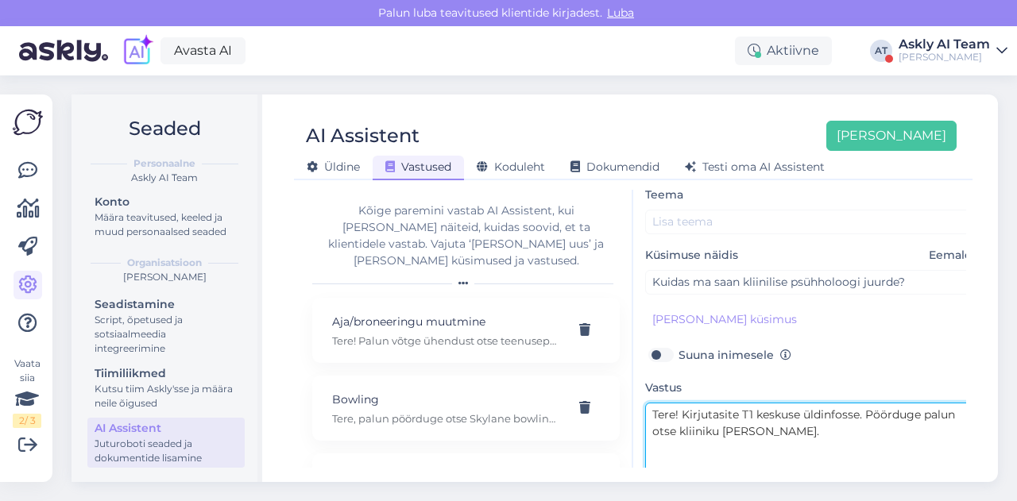
scroll to position [79, 0]
click at [683, 415] on textarea "Tere! Kirjutasite T1 keskuse üldinfosse. Pöörduge palun otse kliiniku [PERSON_N…" at bounding box center [812, 441] width 334 height 75
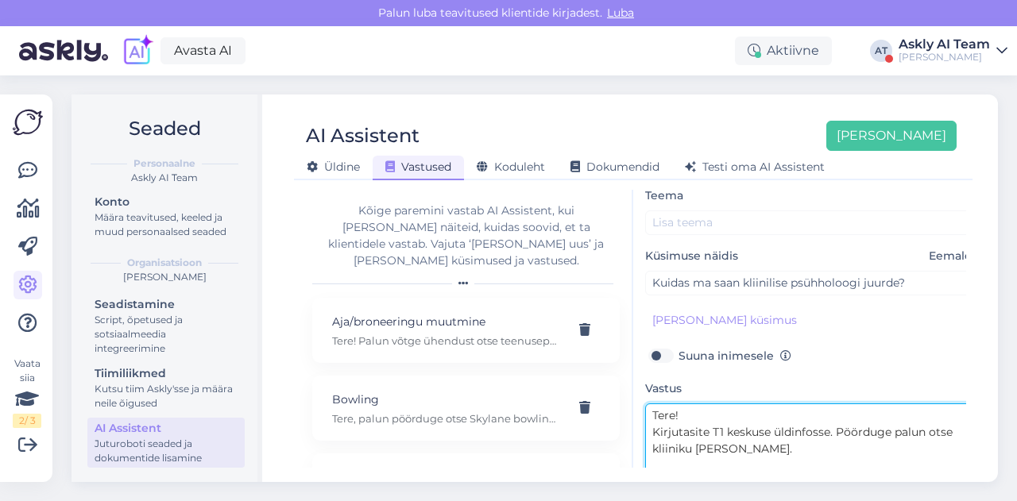
scroll to position [0, 0]
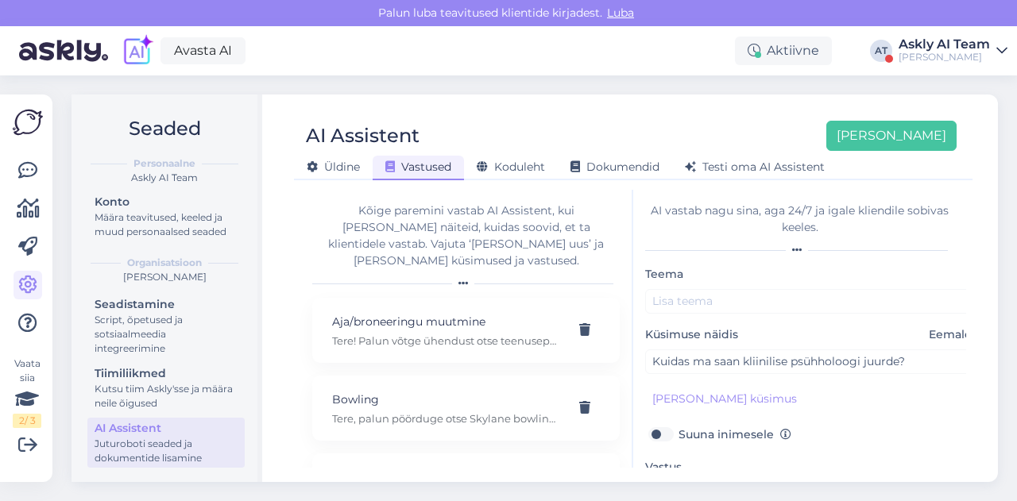
type textarea "Tere! Kirjutasite T1 keskuse üldinfosse. Pöörduge palun otse kliiniku [PERSON_N…"
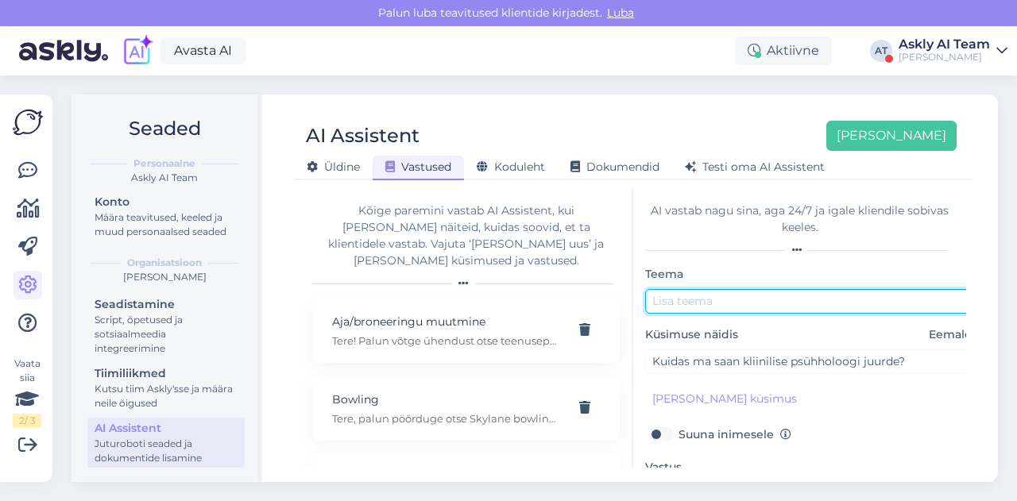
click at [725, 304] on input "text" at bounding box center [812, 301] width 334 height 25
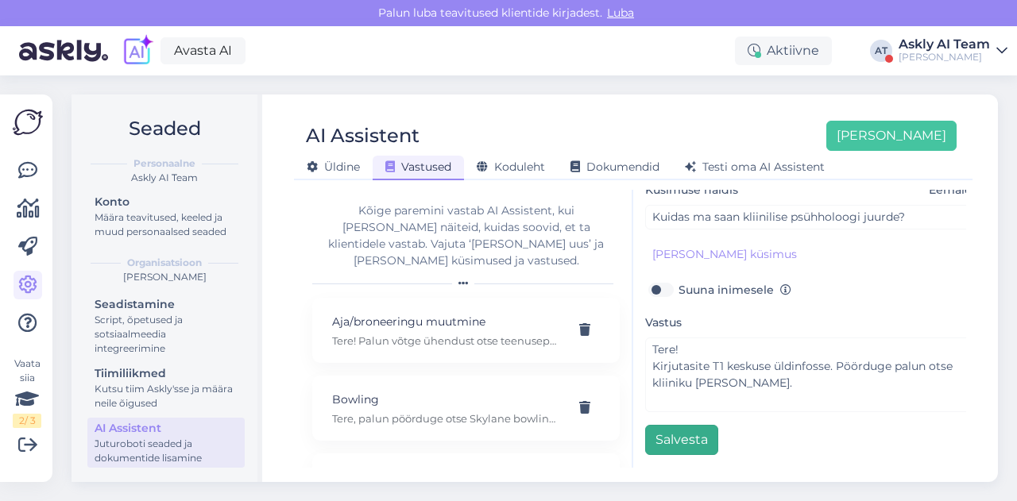
type input "Kliinik"
click at [667, 425] on button "Salvesta" at bounding box center [681, 440] width 73 height 30
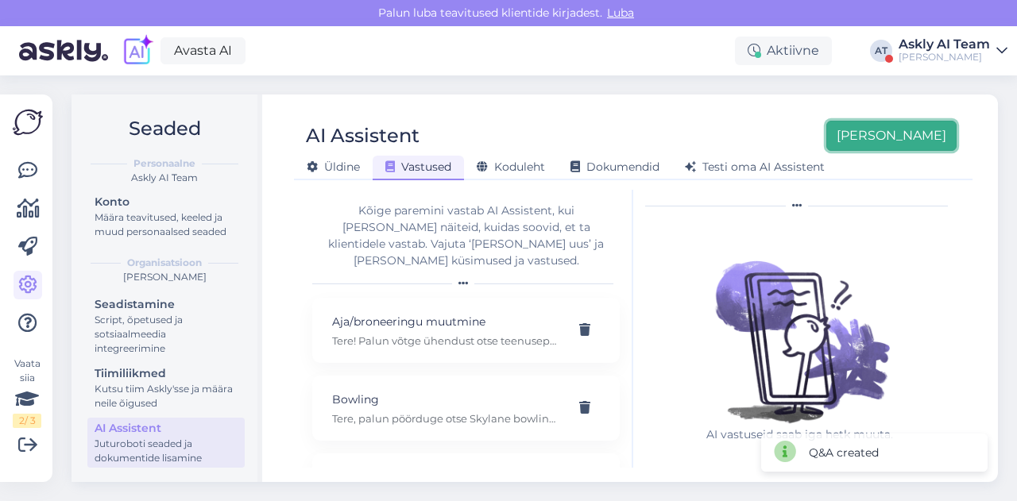
click at [921, 144] on button "[PERSON_NAME]" at bounding box center [891, 136] width 130 height 30
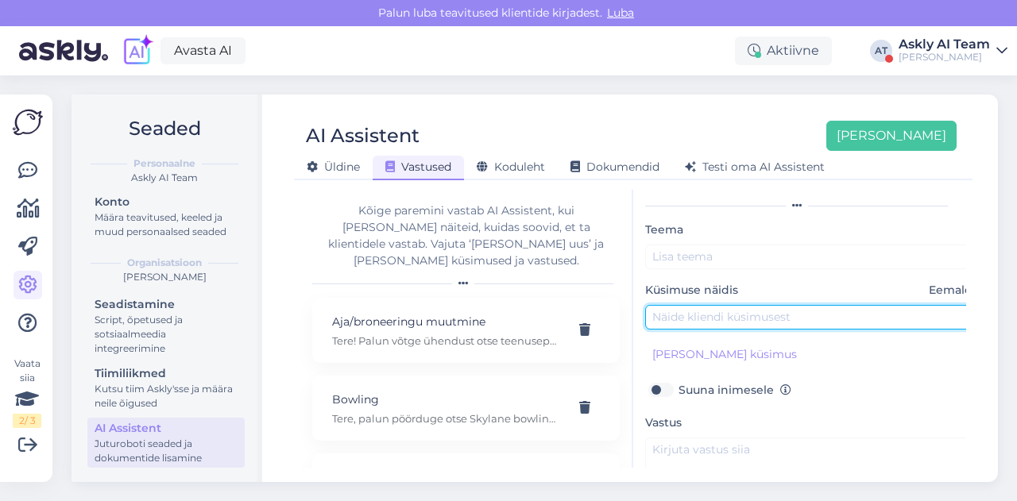
click at [718, 319] on input "text" at bounding box center [812, 317] width 334 height 25
paste input "Ostsin [PERSON_NAME] piletit kinoseanssile. Meilile saadeti arve aga mitte pile…"
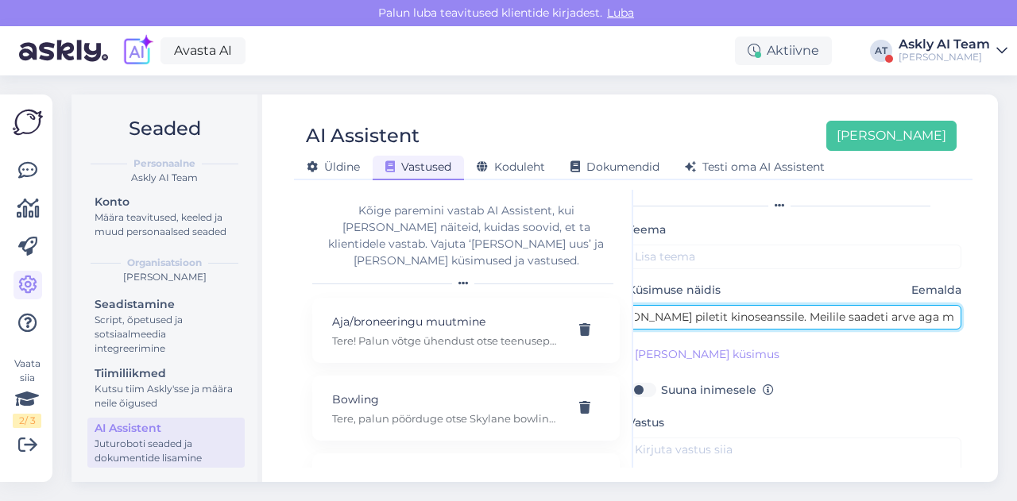
type input "Ostsin [PERSON_NAME] piletit kinoseanssile. Meilile saadeti arve aga mitte pile…"
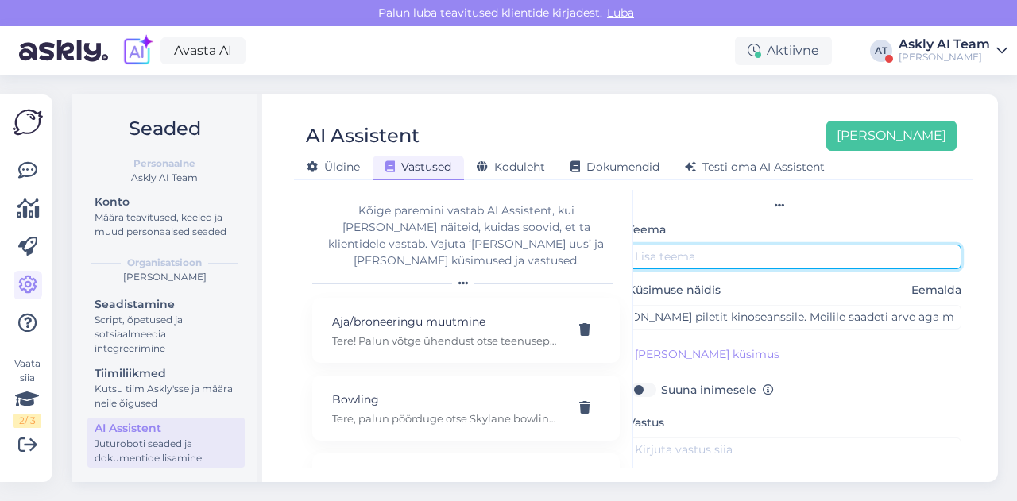
click at [686, 257] on input "text" at bounding box center [795, 257] width 334 height 25
type input "Kinopiletid"
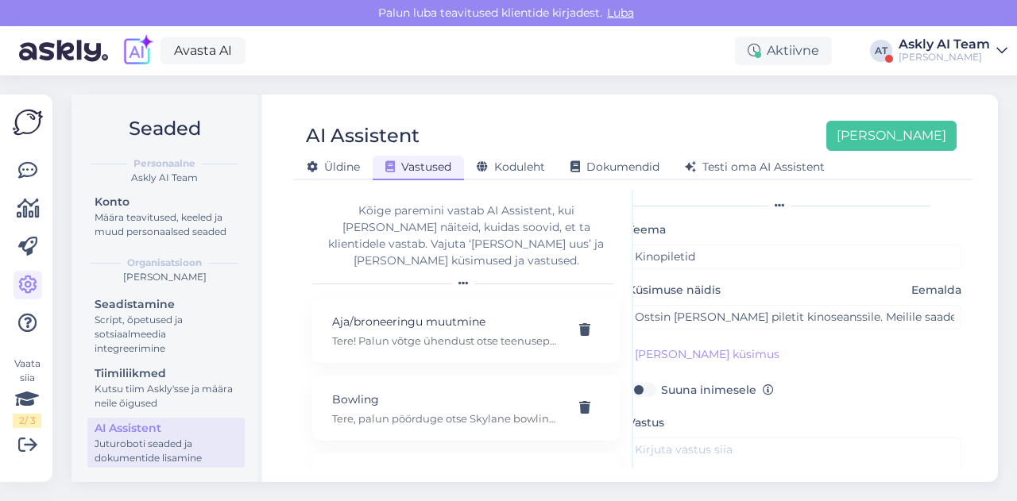
scroll to position [153, 0]
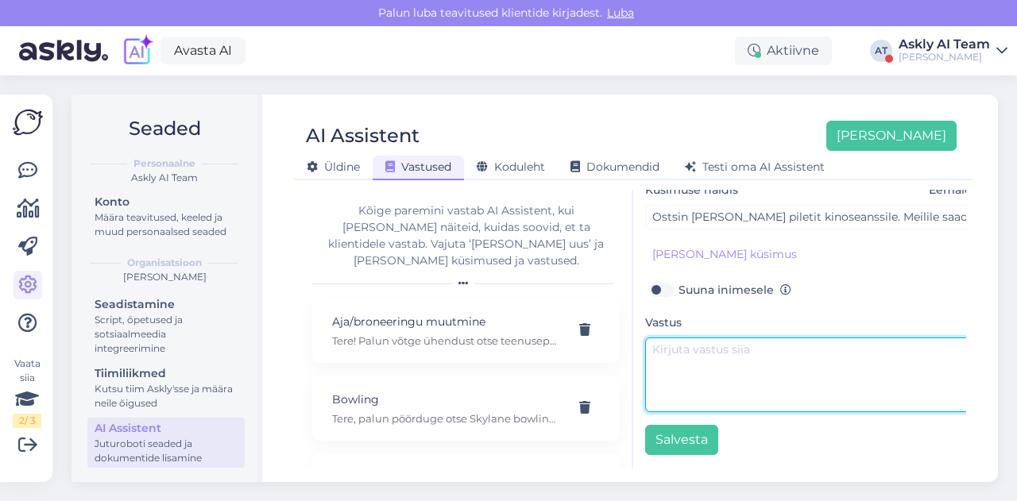
click at [693, 354] on textarea at bounding box center [812, 375] width 334 height 75
paste textarea "Tere! Palun pöörduge otse T1 kino [PERSON_NAME]: [URL][DOMAIN_NAME]"
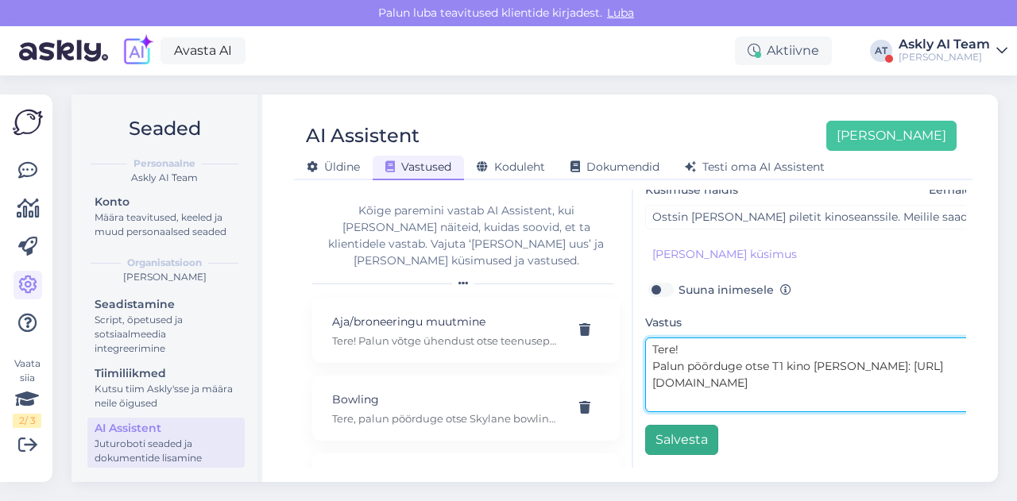
type textarea "Tere! Palun pöörduge otse T1 kino [PERSON_NAME]: [URL][DOMAIN_NAME]"
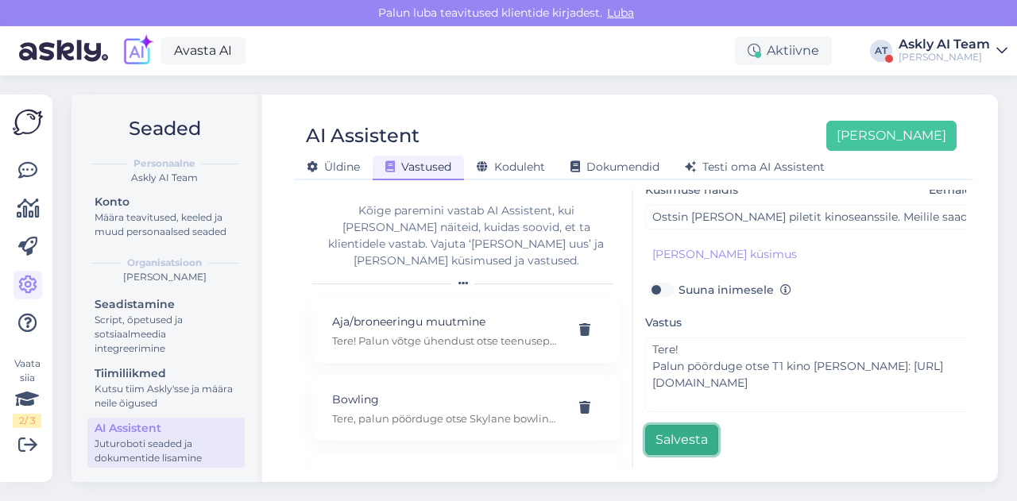
click at [690, 426] on button "Salvesta" at bounding box center [681, 440] width 73 height 30
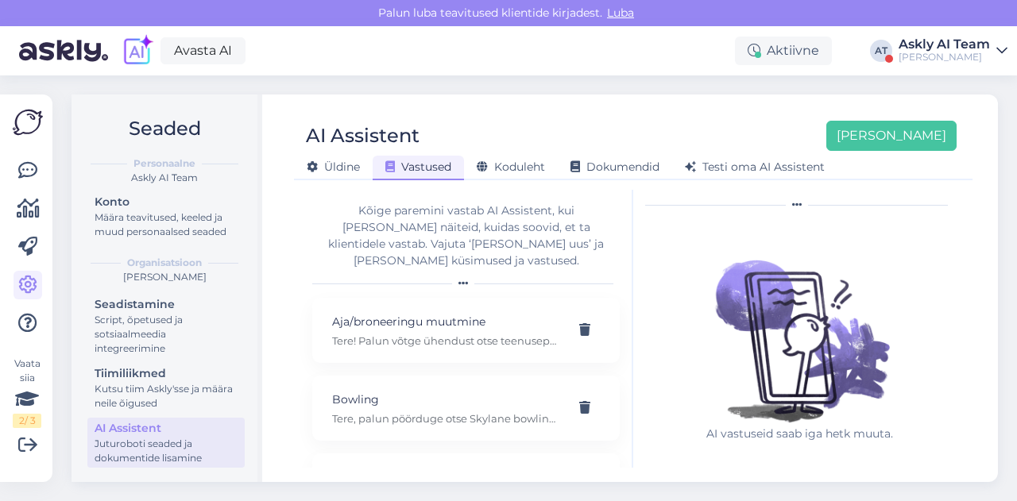
scroll to position [44, 0]
click at [976, 48] on div "Askly AI Team" at bounding box center [944, 44] width 91 height 13
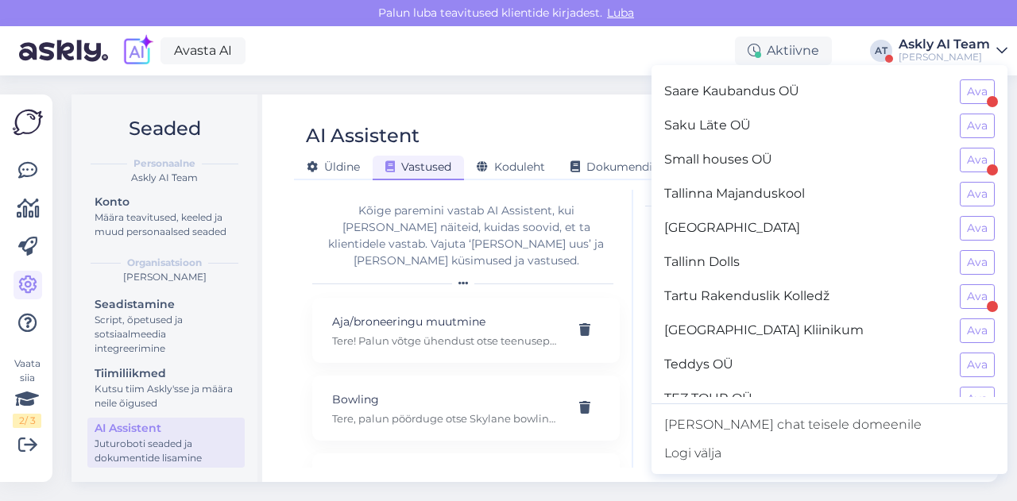
scroll to position [1484, 0]
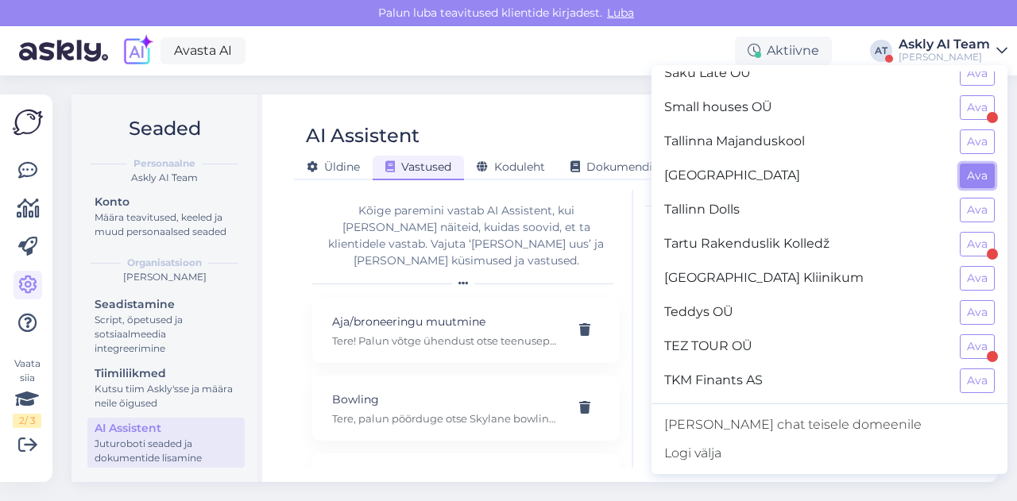
click at [961, 164] on button "Ava" at bounding box center [977, 176] width 35 height 25
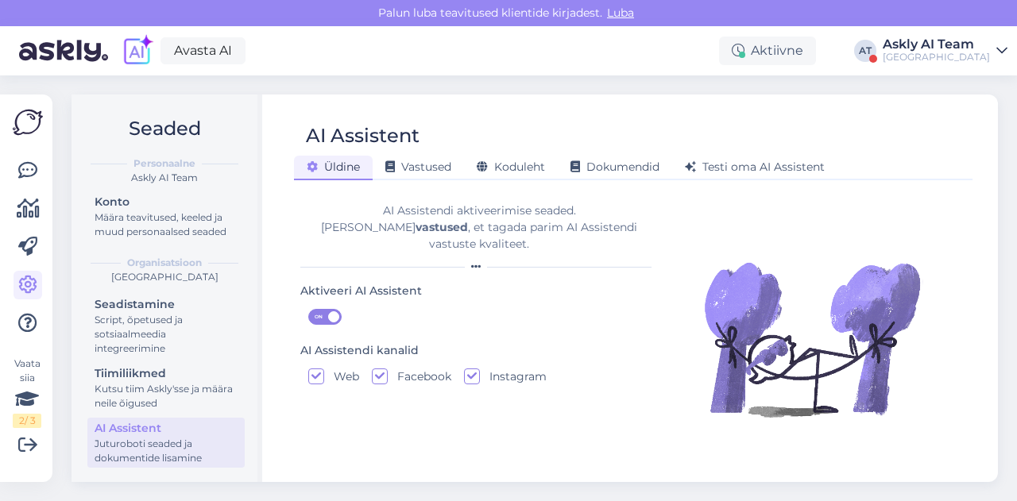
click at [760, 95] on div "AI Assistent [PERSON_NAME] Vastused Koduleht Dokumendid [PERSON_NAME] oma AI As…" at bounding box center [633, 289] width 729 height 388
click at [400, 174] on div "Vastused" at bounding box center [418, 168] width 91 height 25
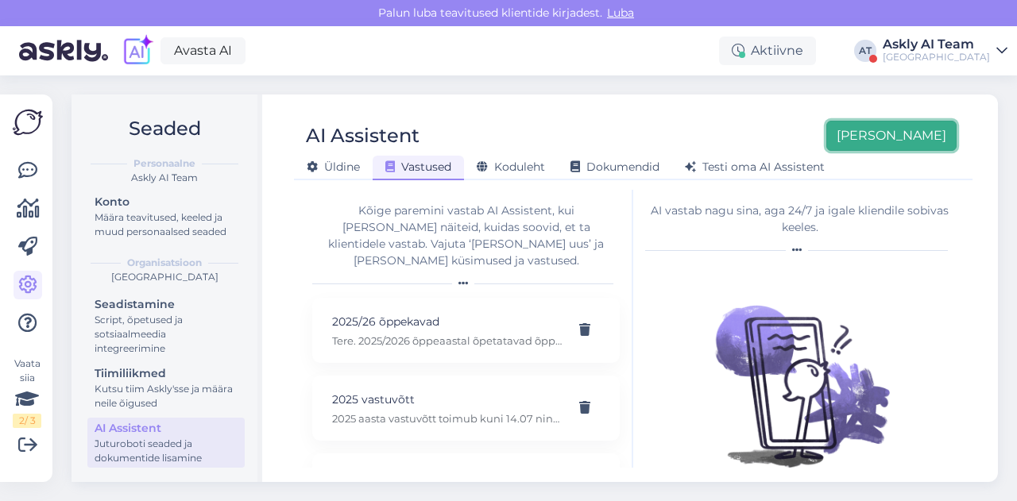
click at [899, 122] on button "[PERSON_NAME]" at bounding box center [891, 136] width 130 height 30
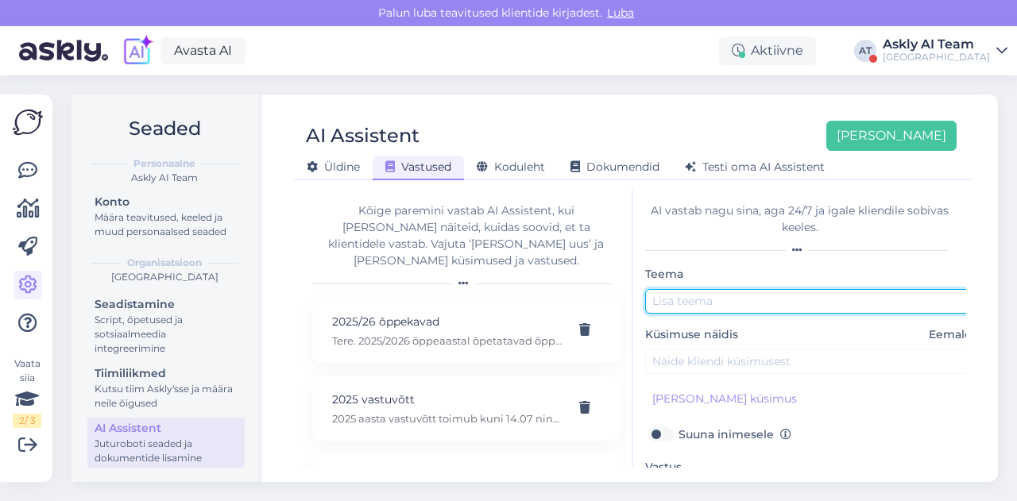
click at [671, 304] on input "text" at bounding box center [812, 301] width 334 height 25
type input "Stipendium"
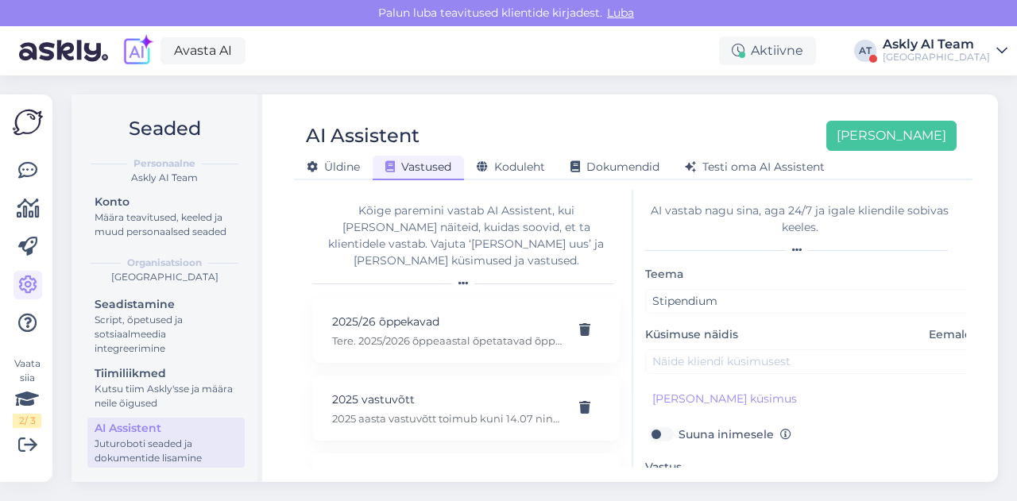
click at [319, 58] on div "Avasta AI Aktiivne AT Askly AI Team [GEOGRAPHIC_DATA]" at bounding box center [508, 50] width 1017 height 49
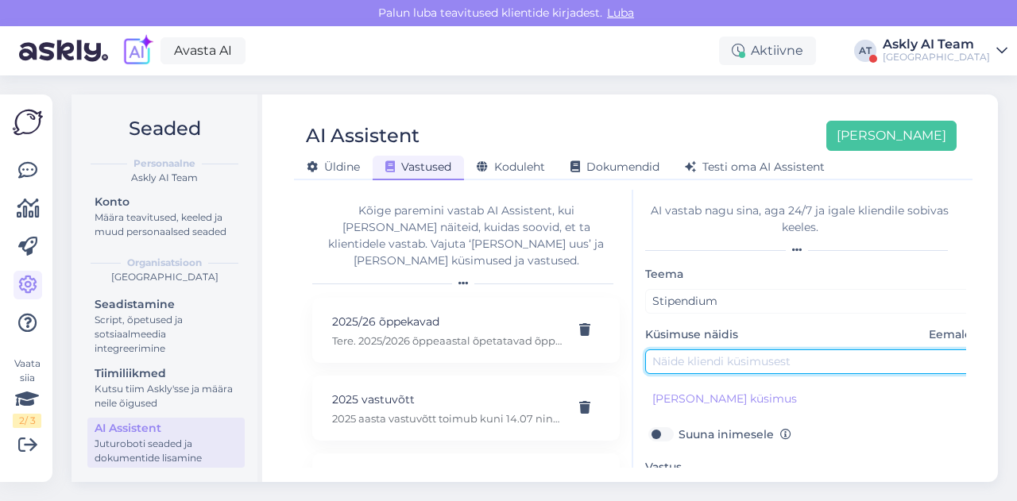
click at [702, 357] on input "text" at bounding box center [812, 362] width 334 height 25
paste input "mitu õpilast sotsiaaltöö erialal stipendiumi saavad"
type input "mitu õpilast sotsiaaltöö erialal stipendiumi saavad"
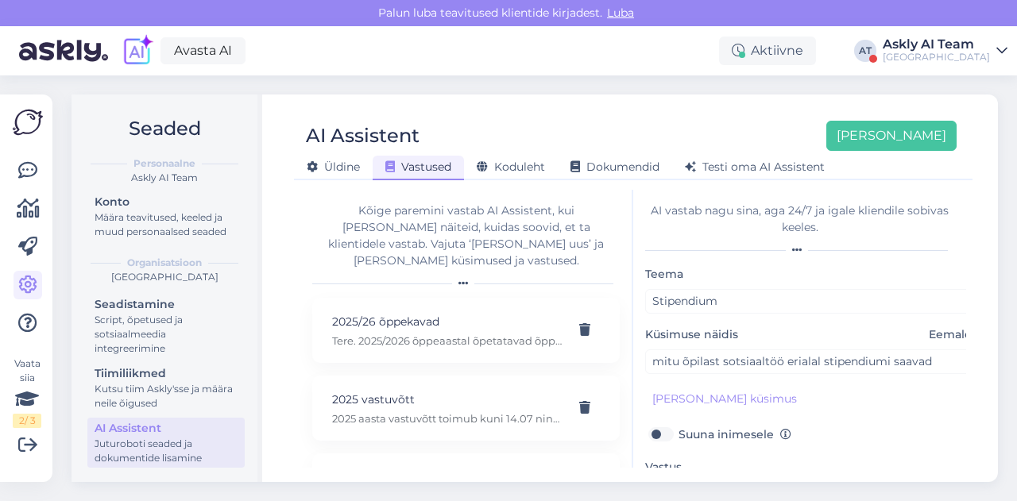
scroll to position [153, 0]
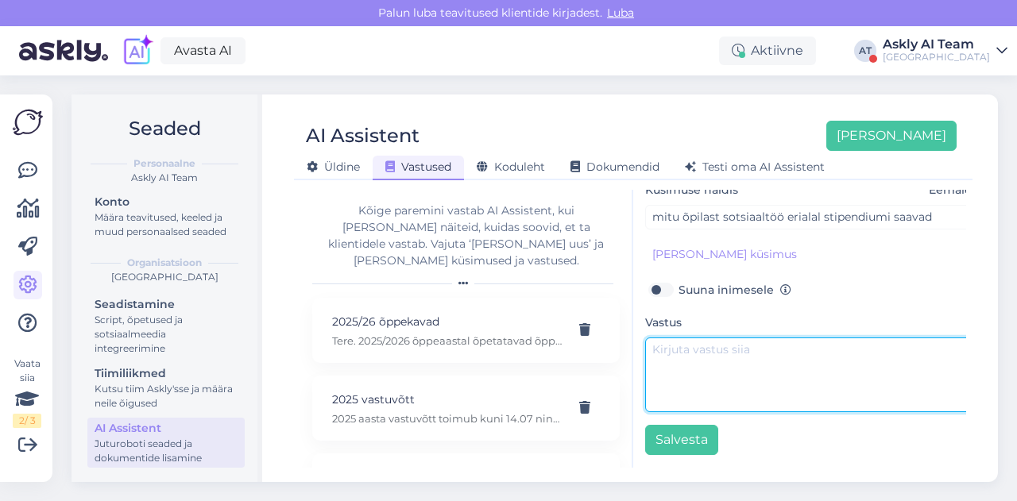
click at [725, 338] on textarea at bounding box center [812, 375] width 334 height 75
paste textarea "Stipendiumile saavad kandideerida kõik TTK üliõpilased, kes on stipendiumikonku…"
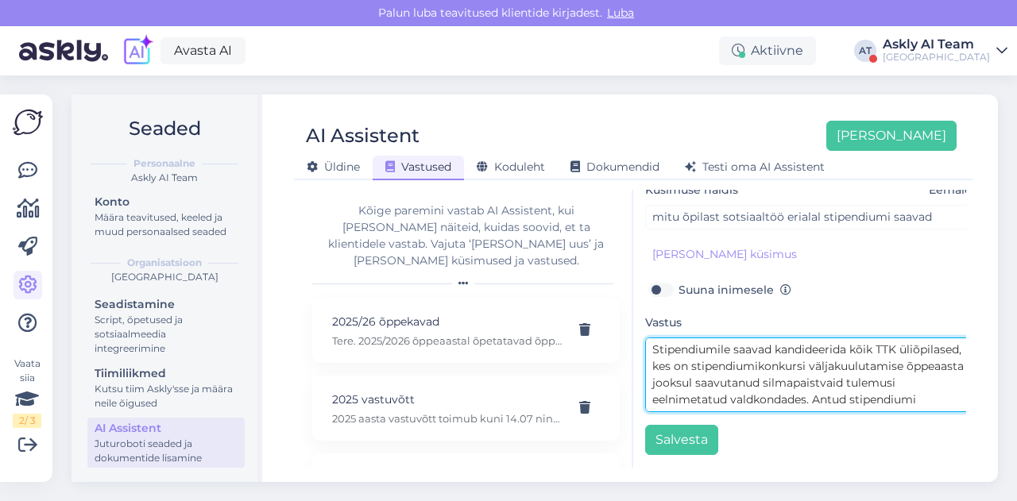
scroll to position [45, 0]
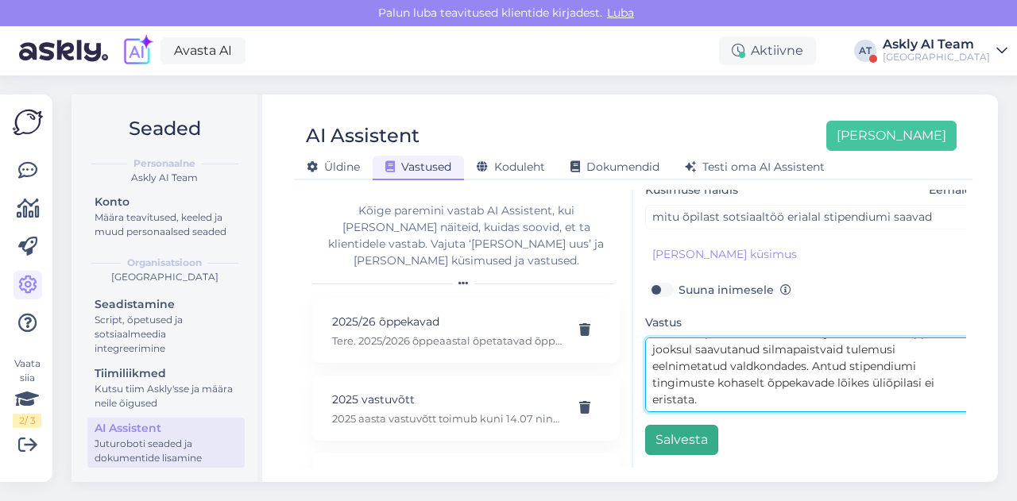
type textarea "Stipendiumile saavad kandideerida kõik TTK üliõpilased, kes on stipendiumikonku…"
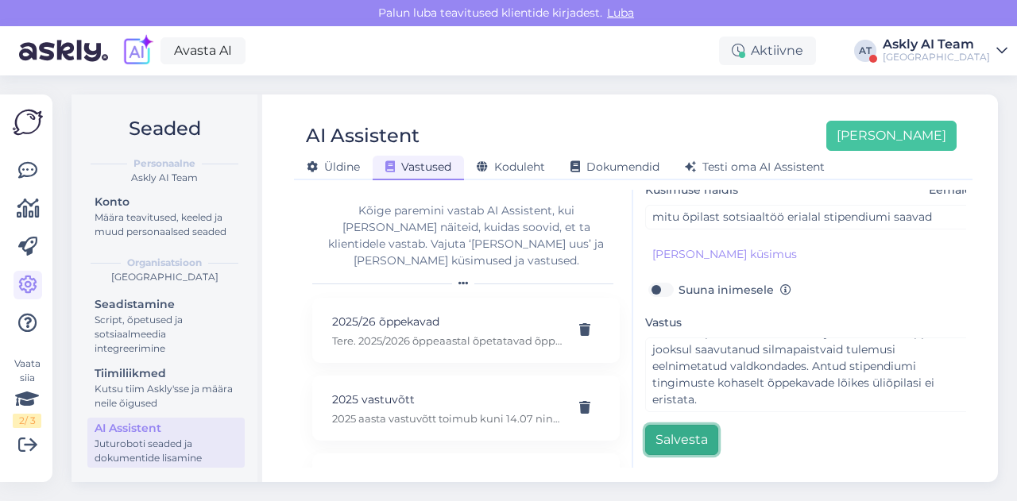
click at [684, 425] on button "Salvesta" at bounding box center [681, 440] width 73 height 30
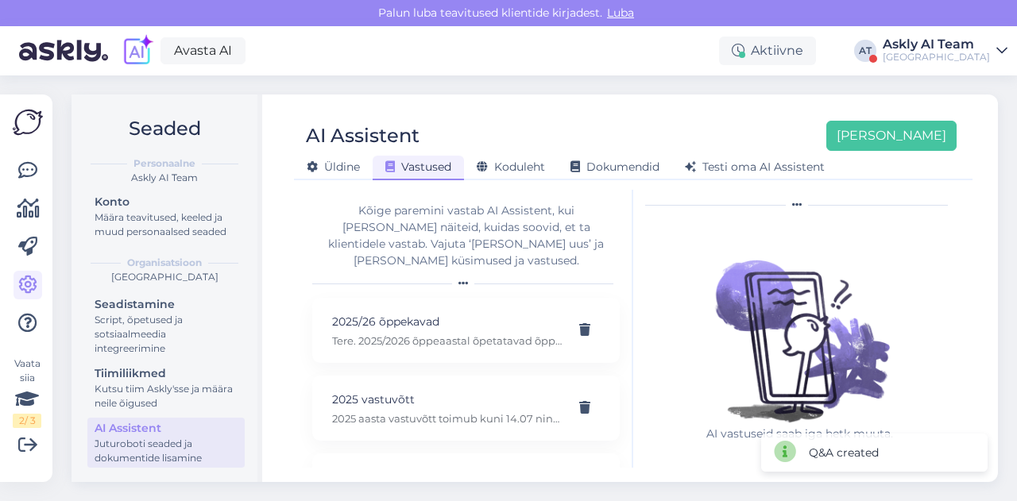
click at [836, 123] on div "AI Assistent [PERSON_NAME]" at bounding box center [625, 136] width 663 height 30
click at [893, 135] on button "[PERSON_NAME]" at bounding box center [891, 136] width 130 height 30
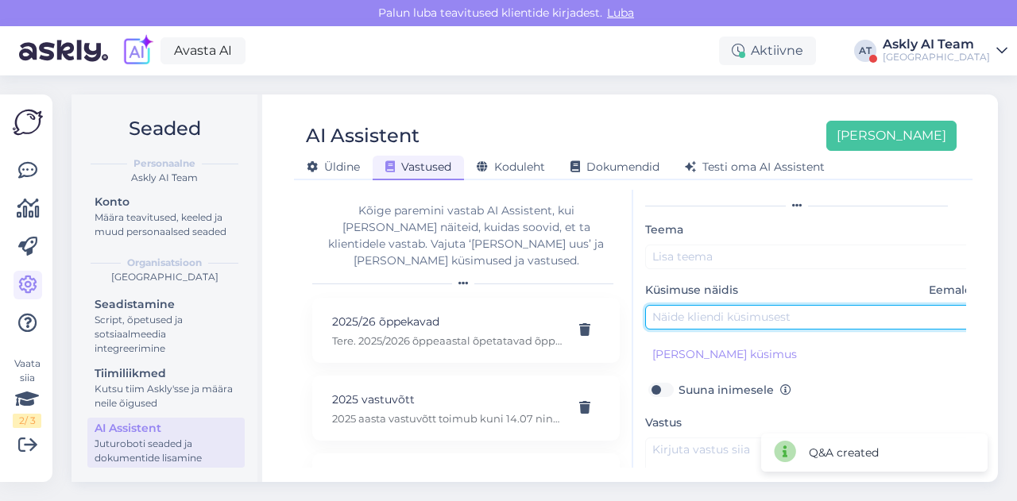
click at [717, 306] on input "text" at bounding box center [812, 317] width 334 height 25
paste input "a BIP pogram for PHD students?"
click at [692, 317] on input "a BIP pogram for PHD students?" at bounding box center [812, 317] width 334 height 25
drag, startPoint x: 664, startPoint y: 314, endPoint x: 731, endPoint y: 319, distance: 66.9
click at [731, 319] on input "a BIP program for PHD students?" at bounding box center [812, 317] width 334 height 25
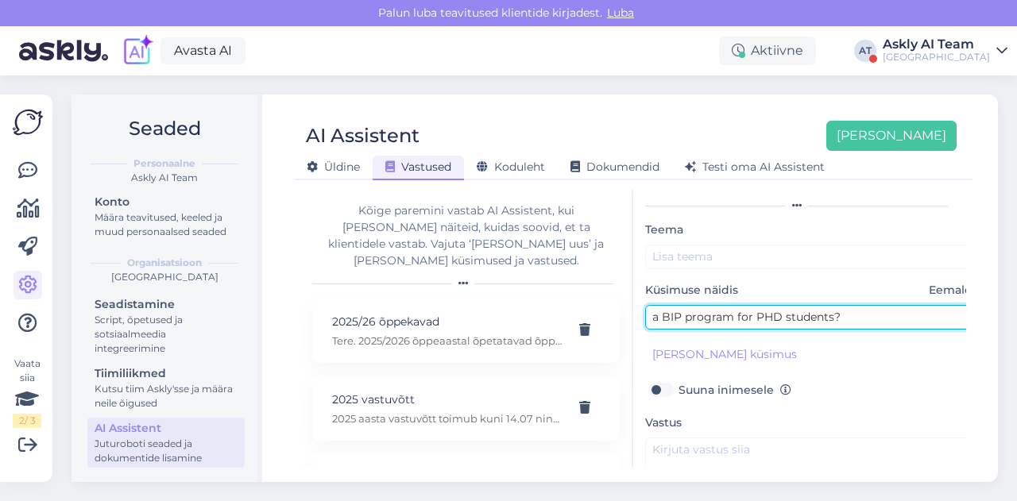
scroll to position [0, 0]
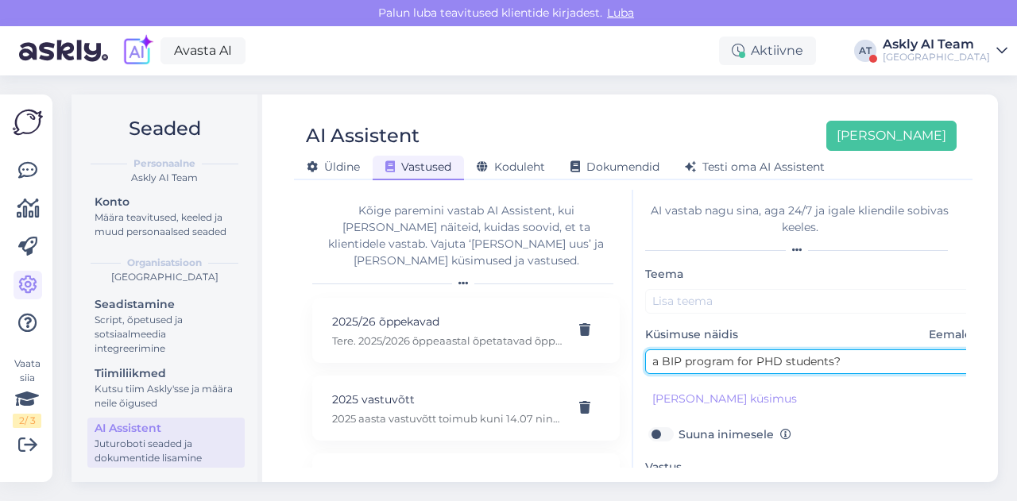
type input "a BIP program for PHD students?"
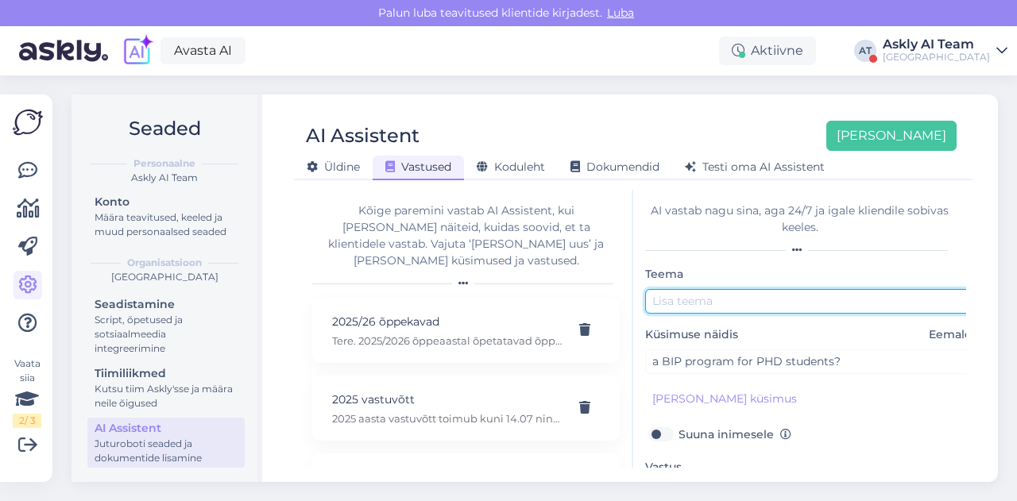
click at [668, 296] on input "text" at bounding box center [812, 301] width 334 height 25
paste input "BIP program"
type input "BIP program"
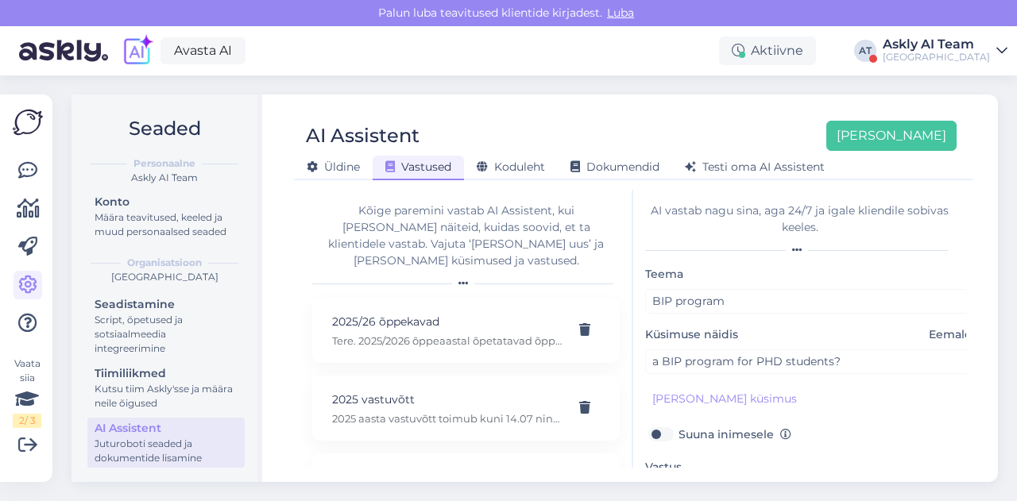
scroll to position [153, 0]
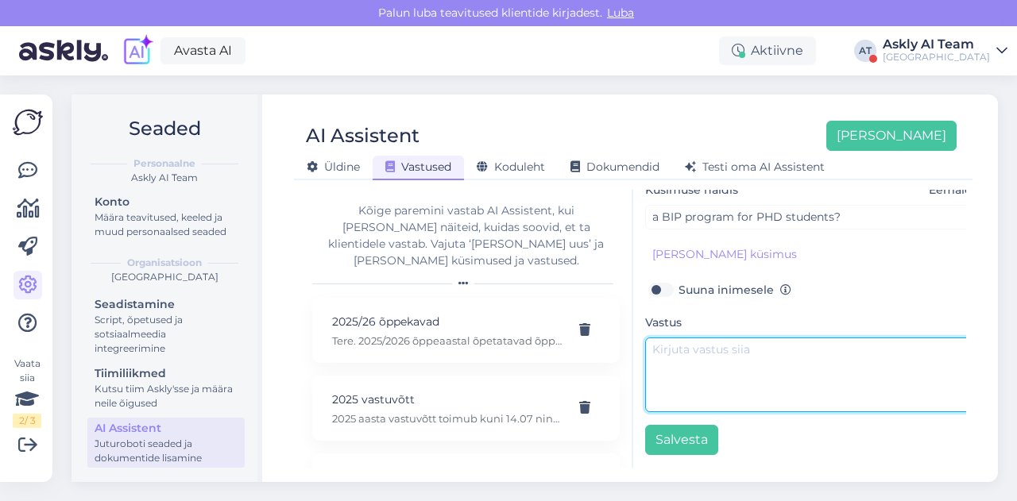
click at [703, 373] on textarea at bounding box center [812, 375] width 334 height 75
paste textarea "Hello! We have two upcoming BIPs for students in November and January. Please k…"
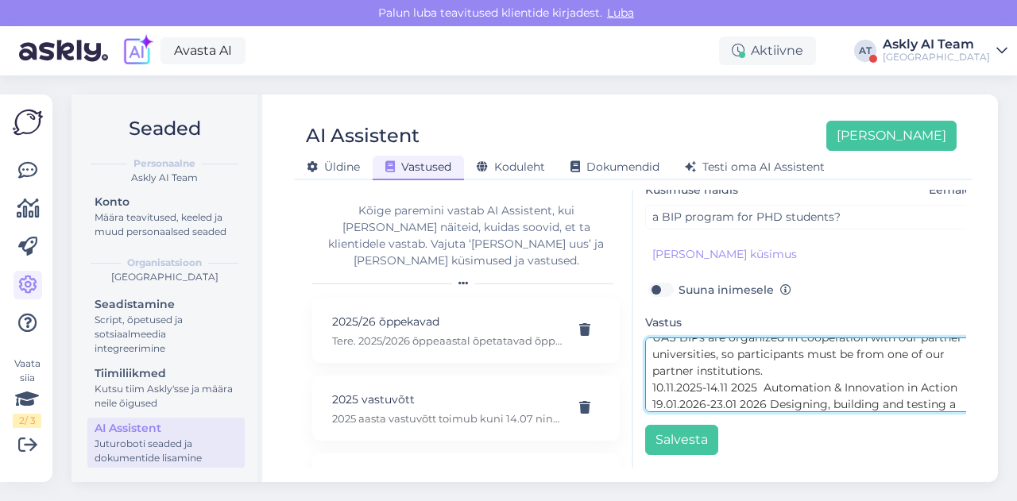
scroll to position [44, 0]
click at [803, 373] on textarea "Hello! We have two upcoming BIPs for students in November and January. Please k…" at bounding box center [812, 375] width 334 height 75
click at [806, 365] on textarea "Hello! We have two upcoming BIPs for students in November and January. Please k…" at bounding box center [812, 375] width 334 height 75
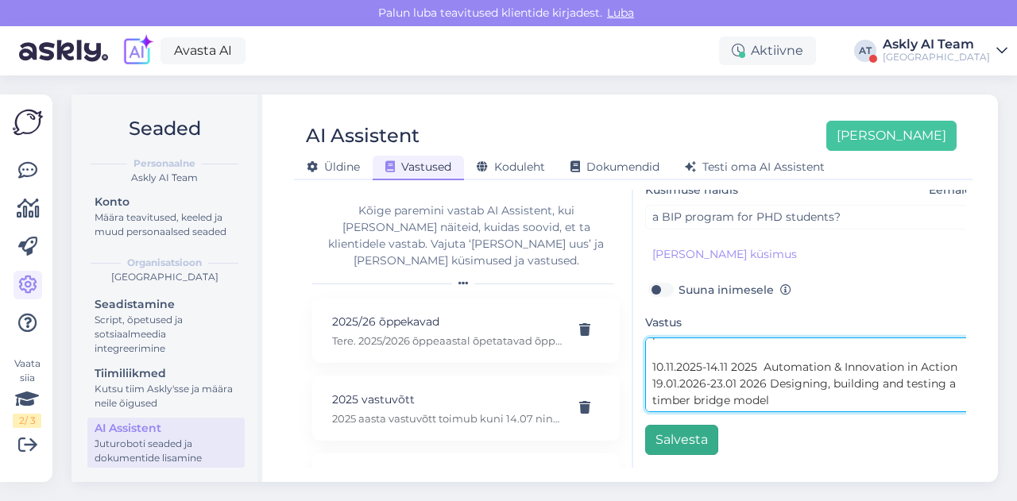
type textarea "Hello! We have two upcoming BIPs for students in November and January. Please k…"
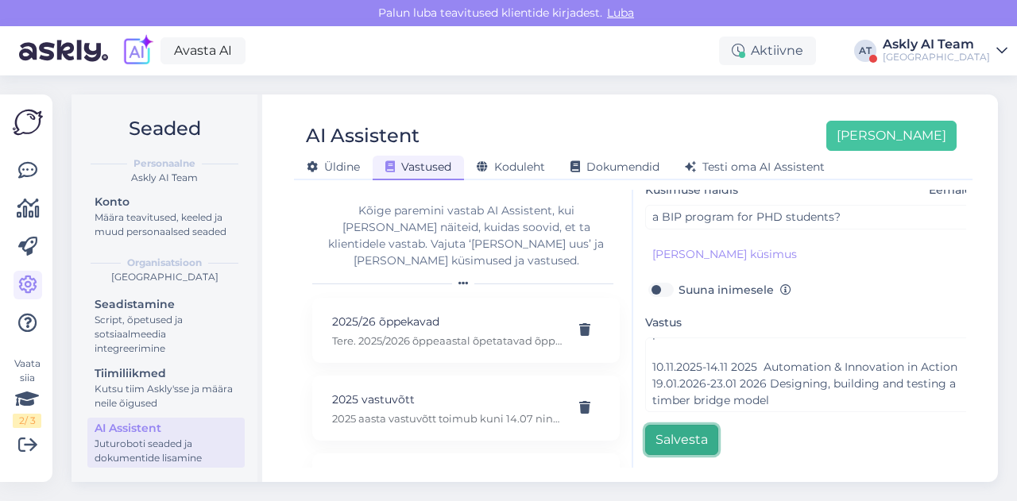
click at [686, 430] on button "Salvesta" at bounding box center [681, 440] width 73 height 30
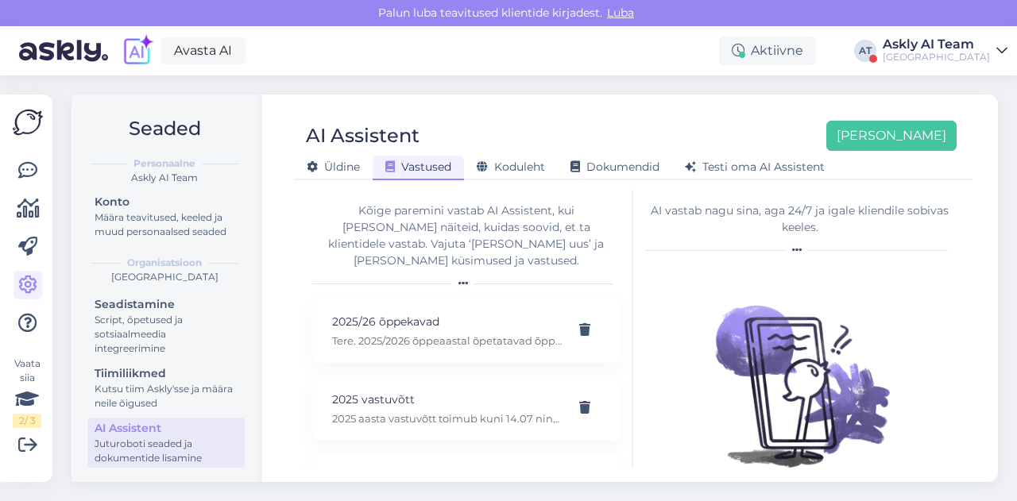
click at [928, 51] on div "[GEOGRAPHIC_DATA]" at bounding box center [936, 57] width 107 height 13
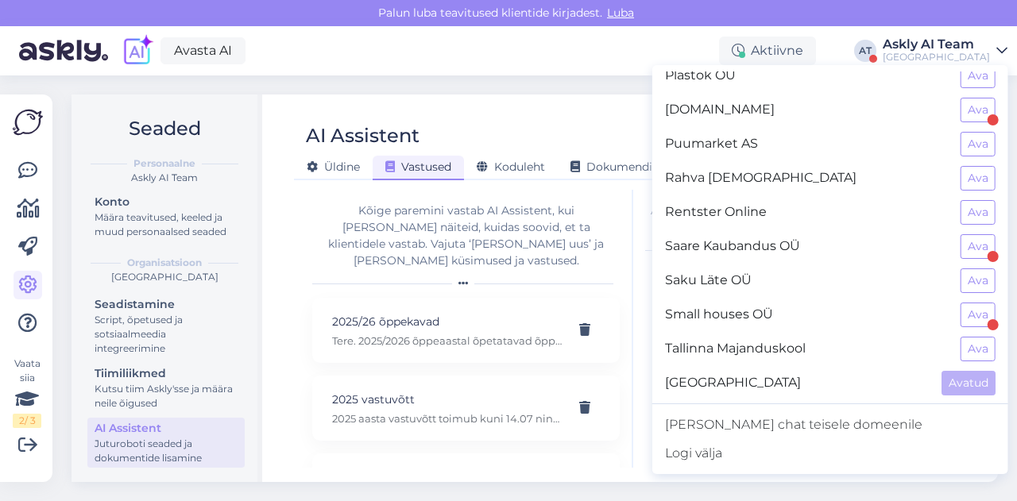
scroll to position [1279, 0]
